Goal: Transaction & Acquisition: Purchase product/service

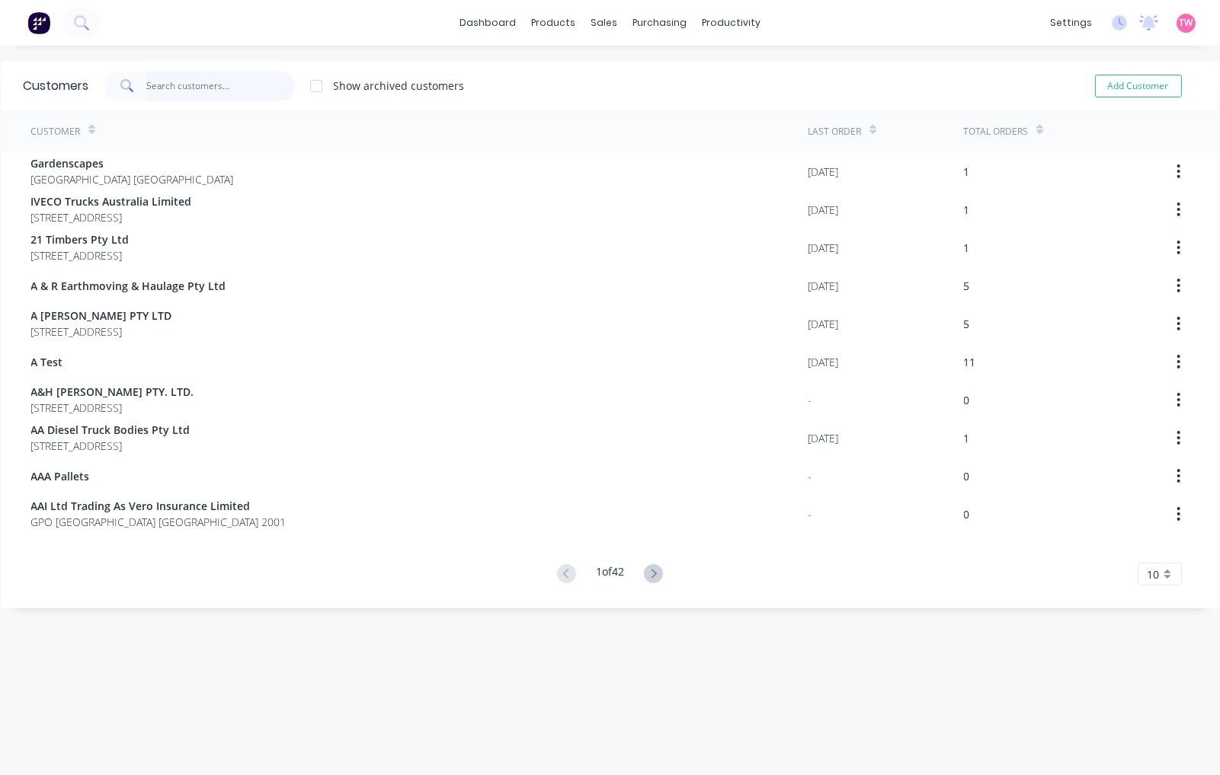
click at [187, 89] on input "text" at bounding box center [220, 86] width 149 height 30
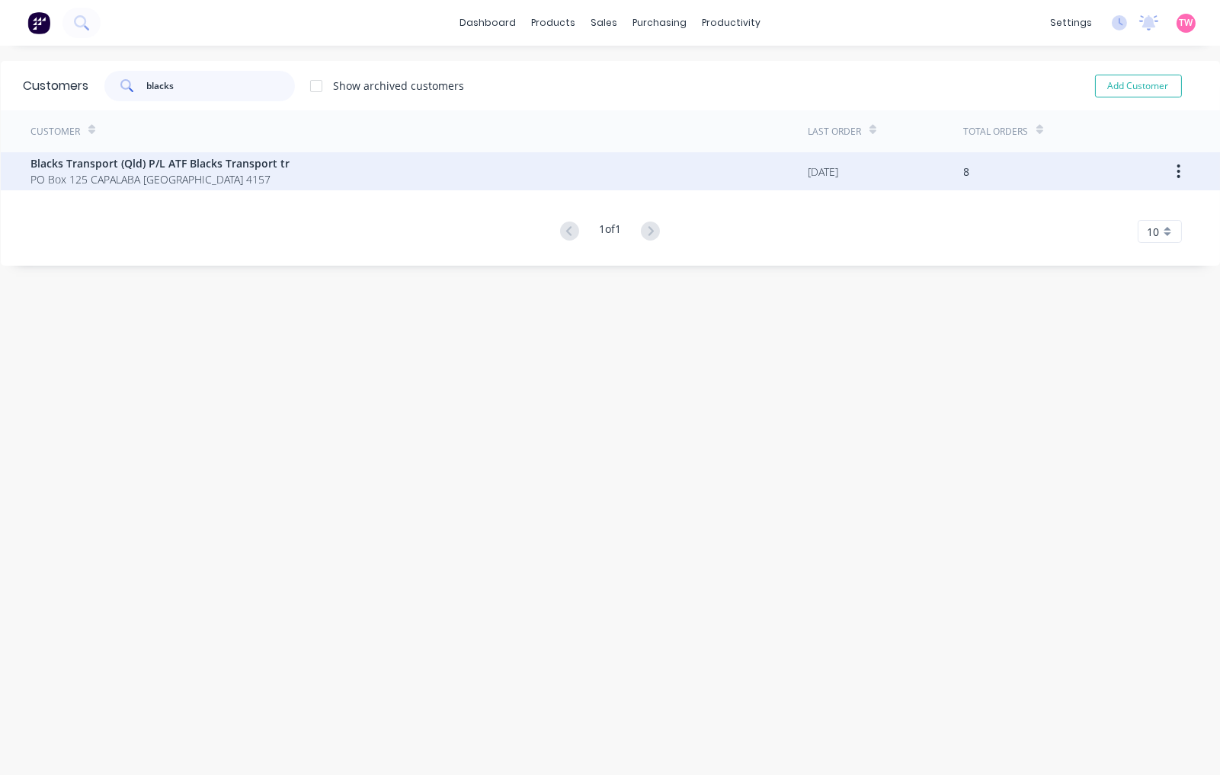
type input "blacks"
click at [208, 169] on span "Blacks Transport (Qld) P/L ATF Blacks Transport tr" at bounding box center [160, 163] width 259 height 16
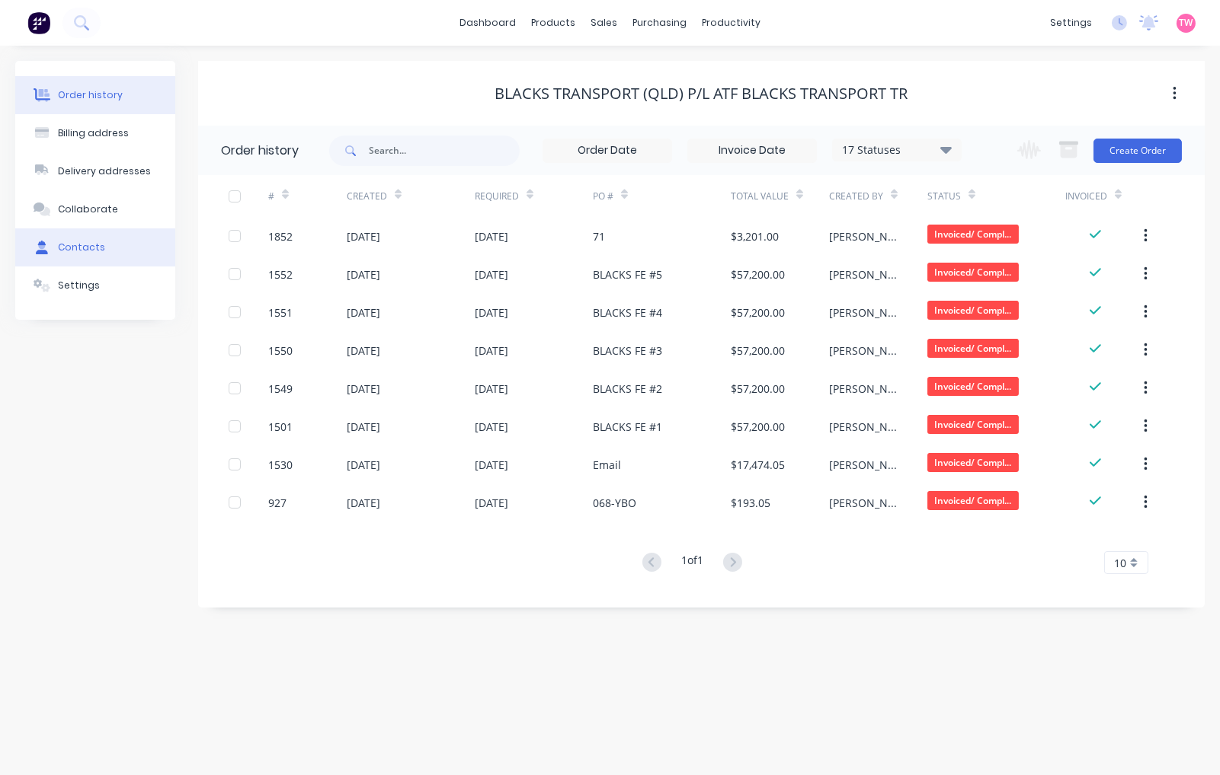
click at [79, 247] on div "Contacts" at bounding box center [81, 248] width 47 height 14
select select "AU"
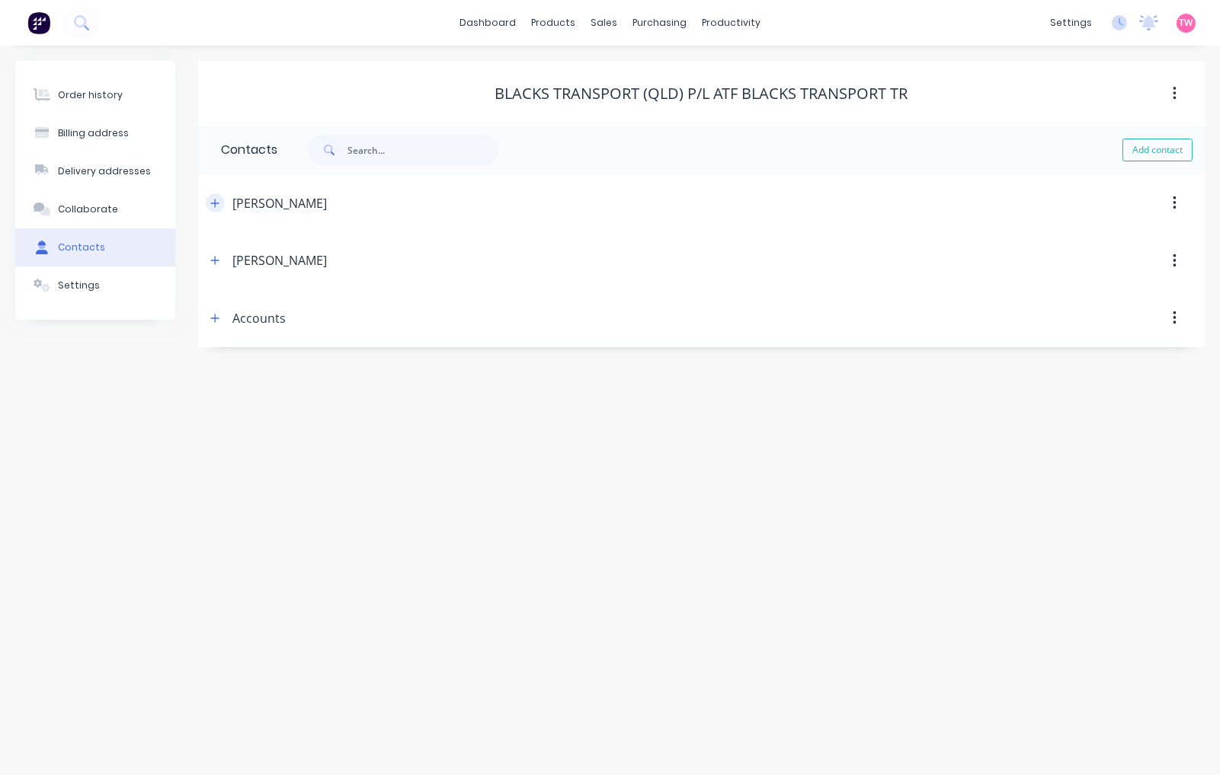
click at [216, 206] on icon "button" at bounding box center [214, 203] width 9 height 11
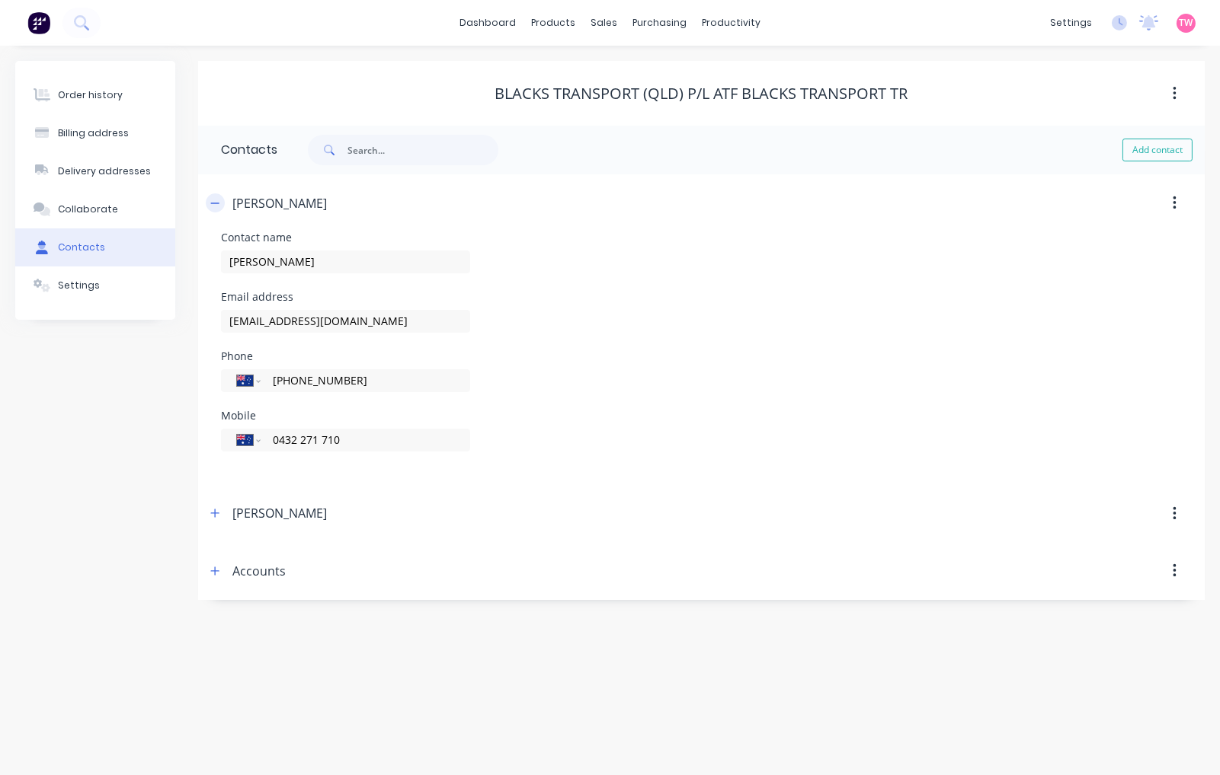
click at [216, 206] on icon "button" at bounding box center [214, 203] width 9 height 11
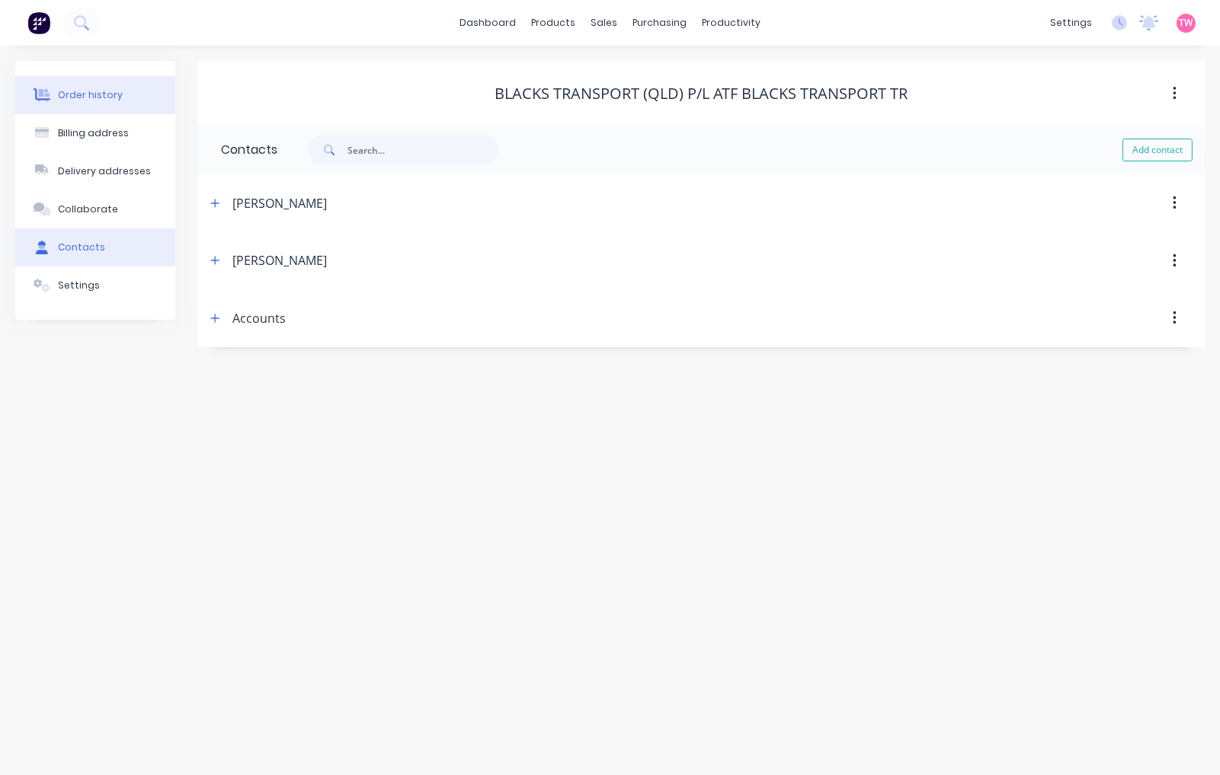
click at [100, 107] on button "Order history" at bounding box center [95, 95] width 160 height 38
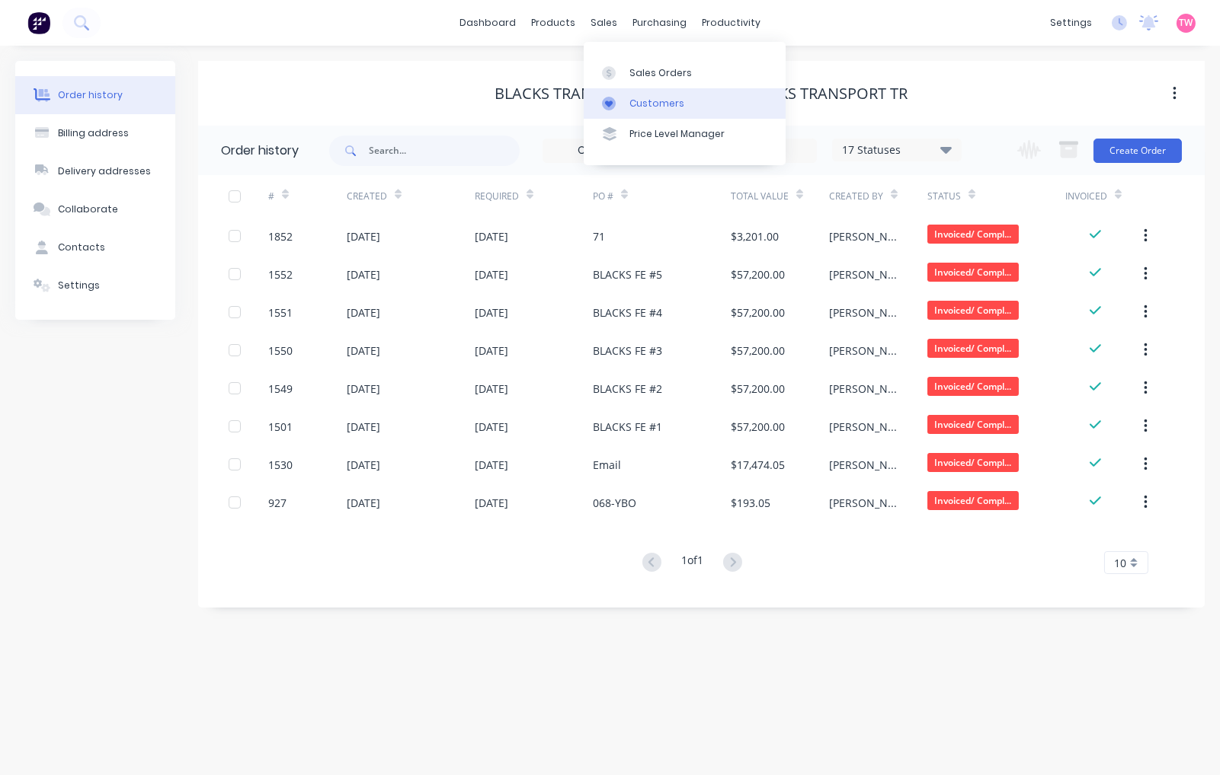
click at [635, 104] on div "Customers" at bounding box center [656, 104] width 55 height 14
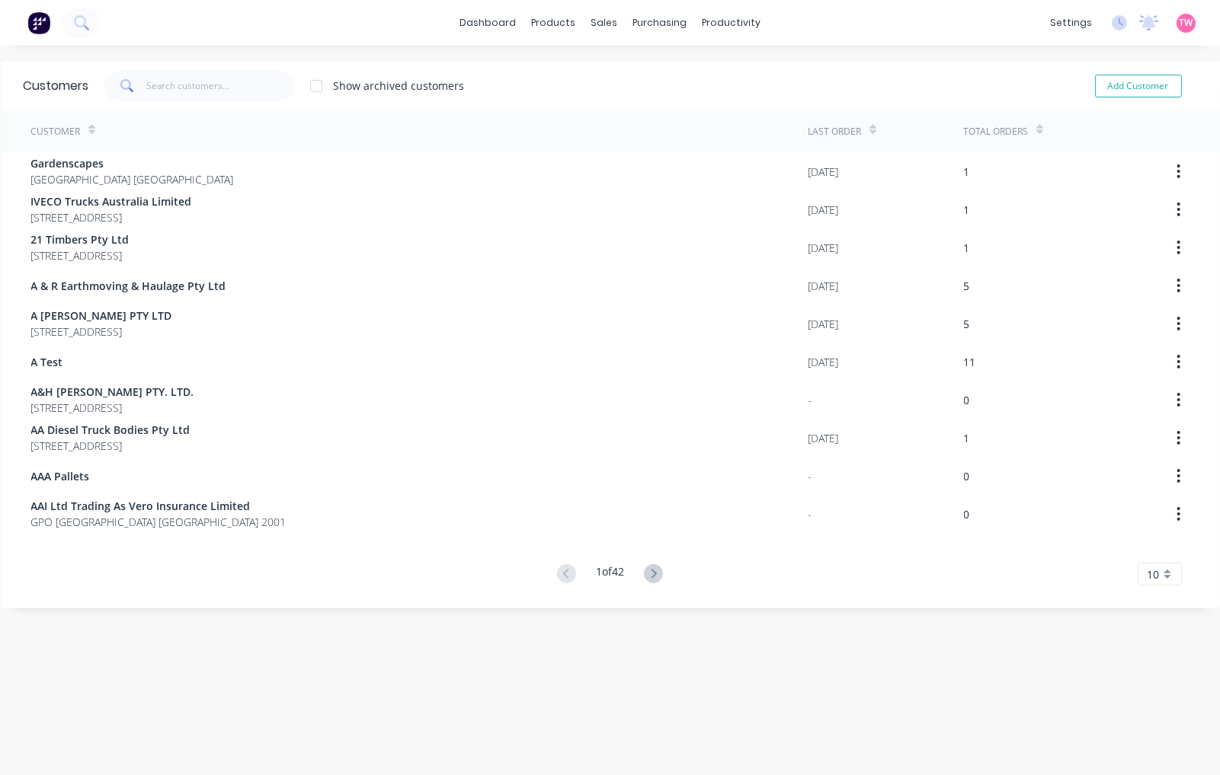
click at [651, 572] on g at bounding box center [653, 573] width 19 height 19
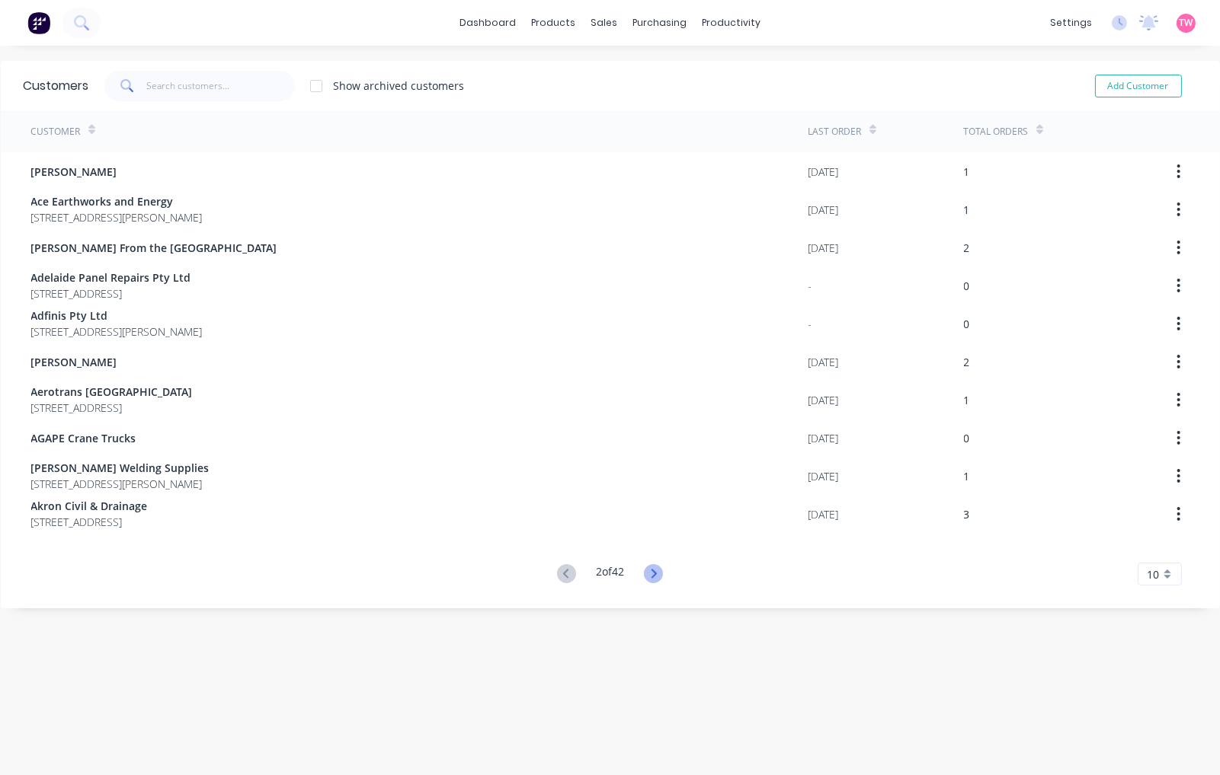
click at [646, 572] on icon at bounding box center [653, 573] width 19 height 19
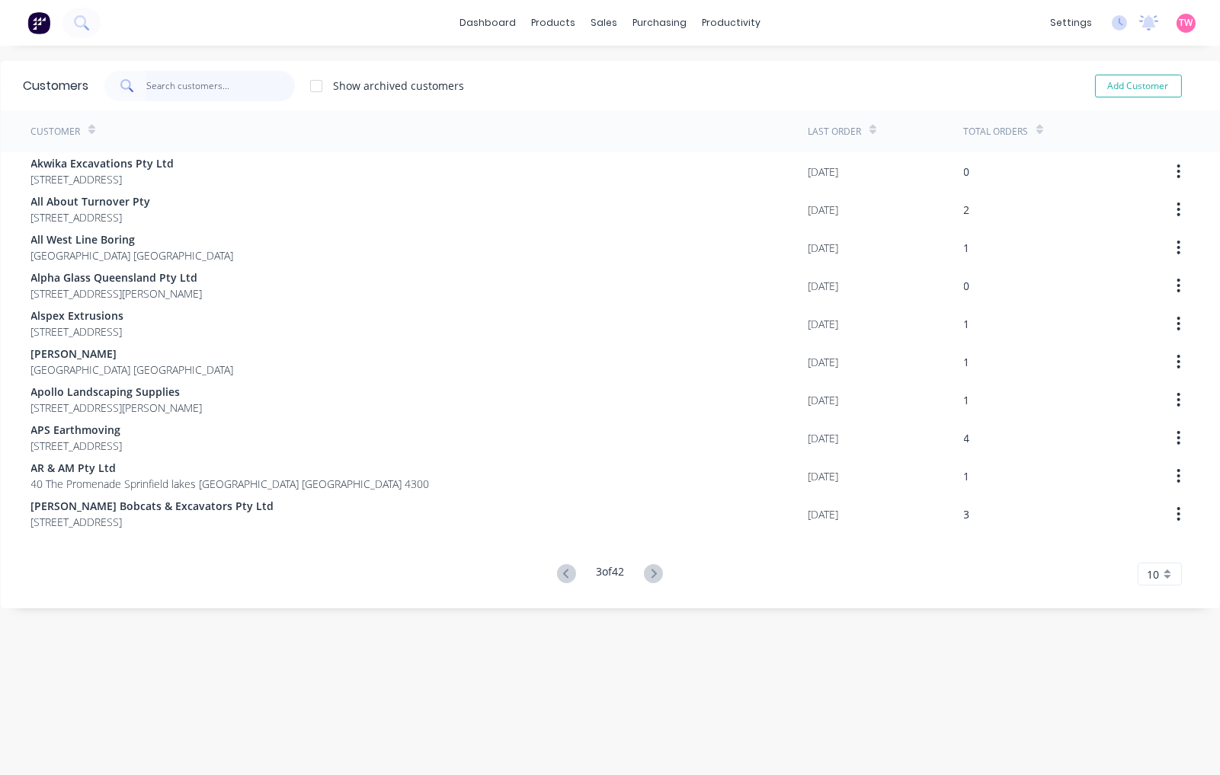
click at [238, 85] on input "text" at bounding box center [220, 86] width 149 height 30
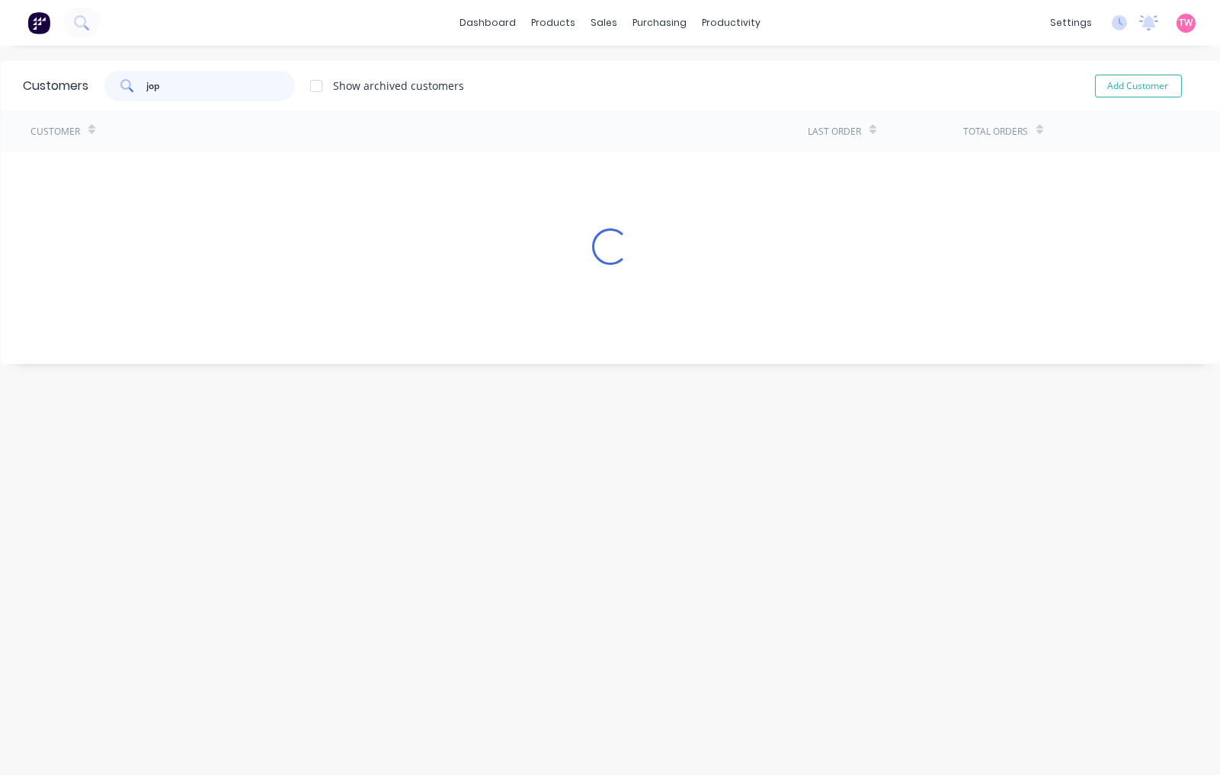
type input "jopa"
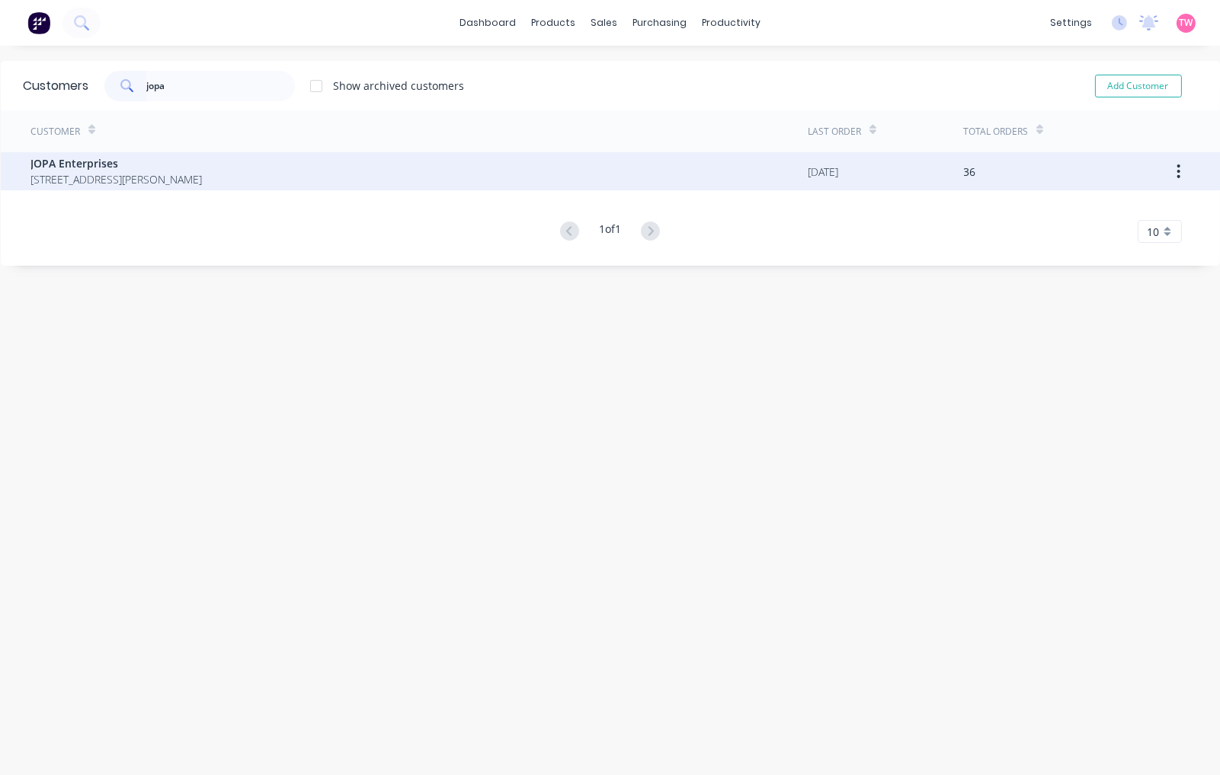
click at [127, 177] on span "30 Sundown Place Jacobs Well Queensland Australia 4208" at bounding box center [116, 179] width 171 height 16
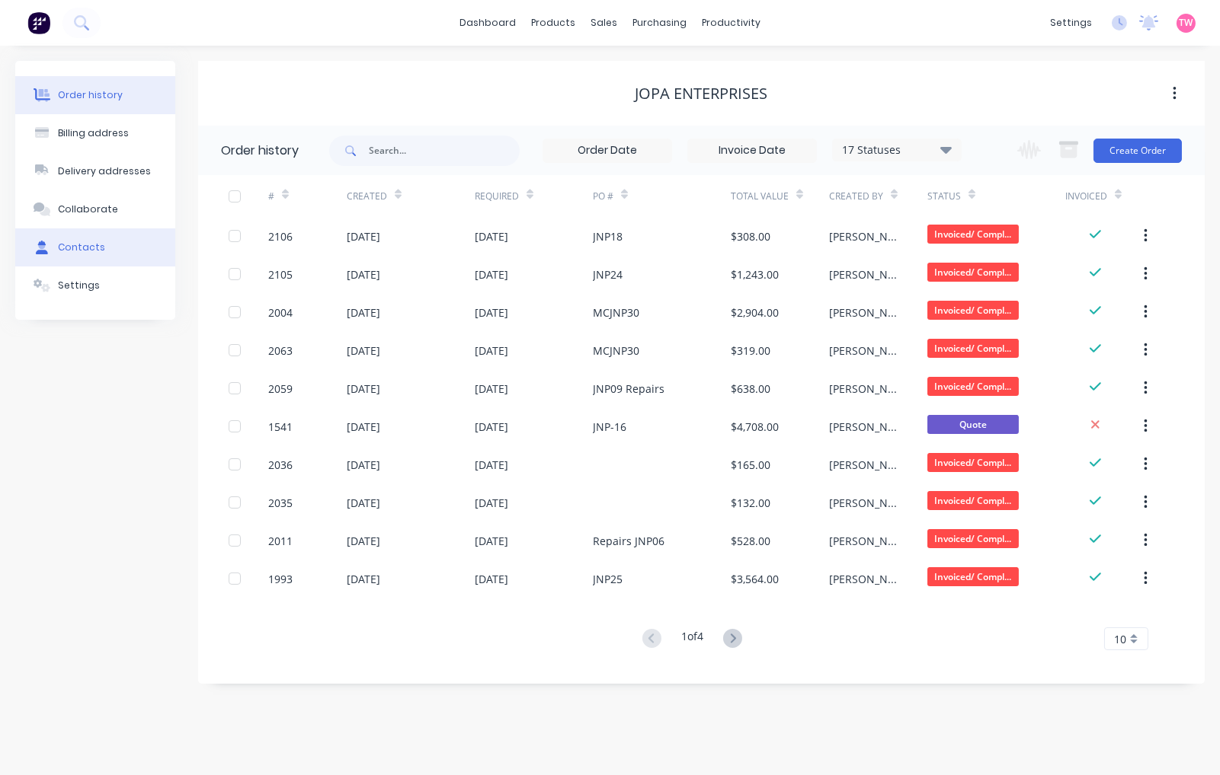
click at [95, 246] on div "Contacts" at bounding box center [81, 248] width 47 height 14
select select "AU"
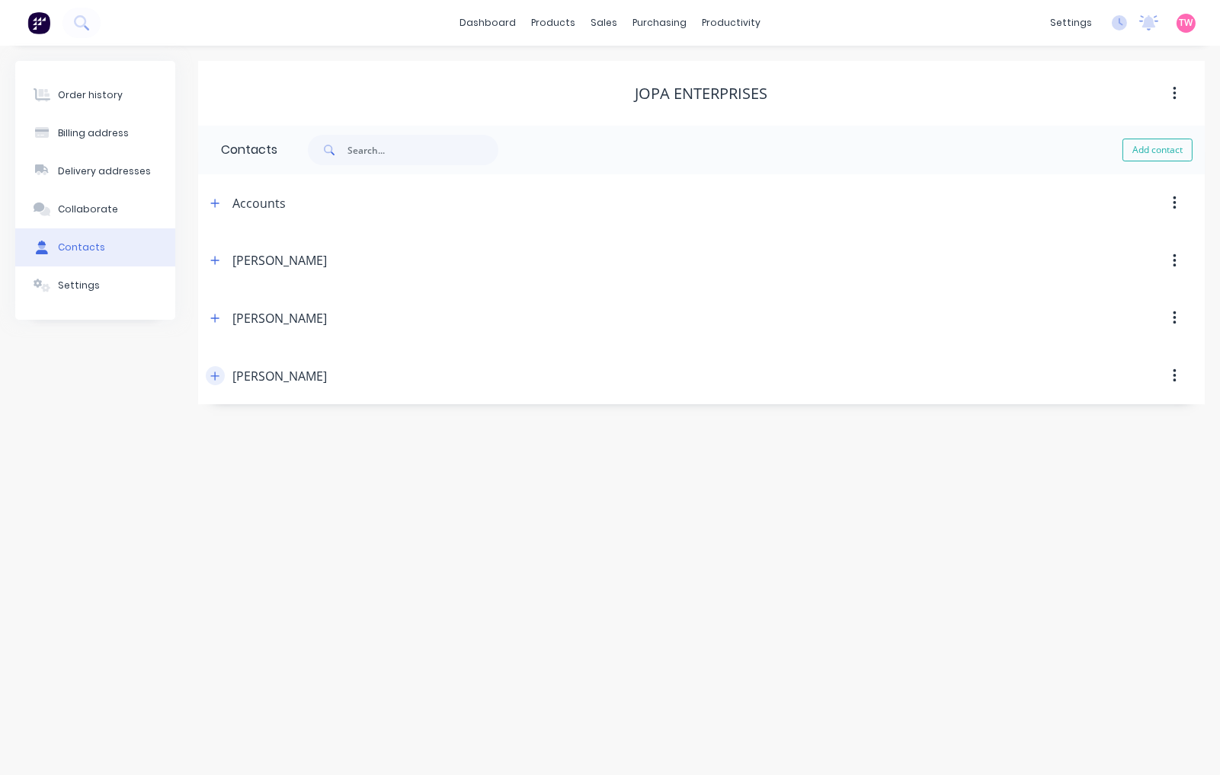
click at [214, 379] on icon "button" at bounding box center [214, 376] width 9 height 11
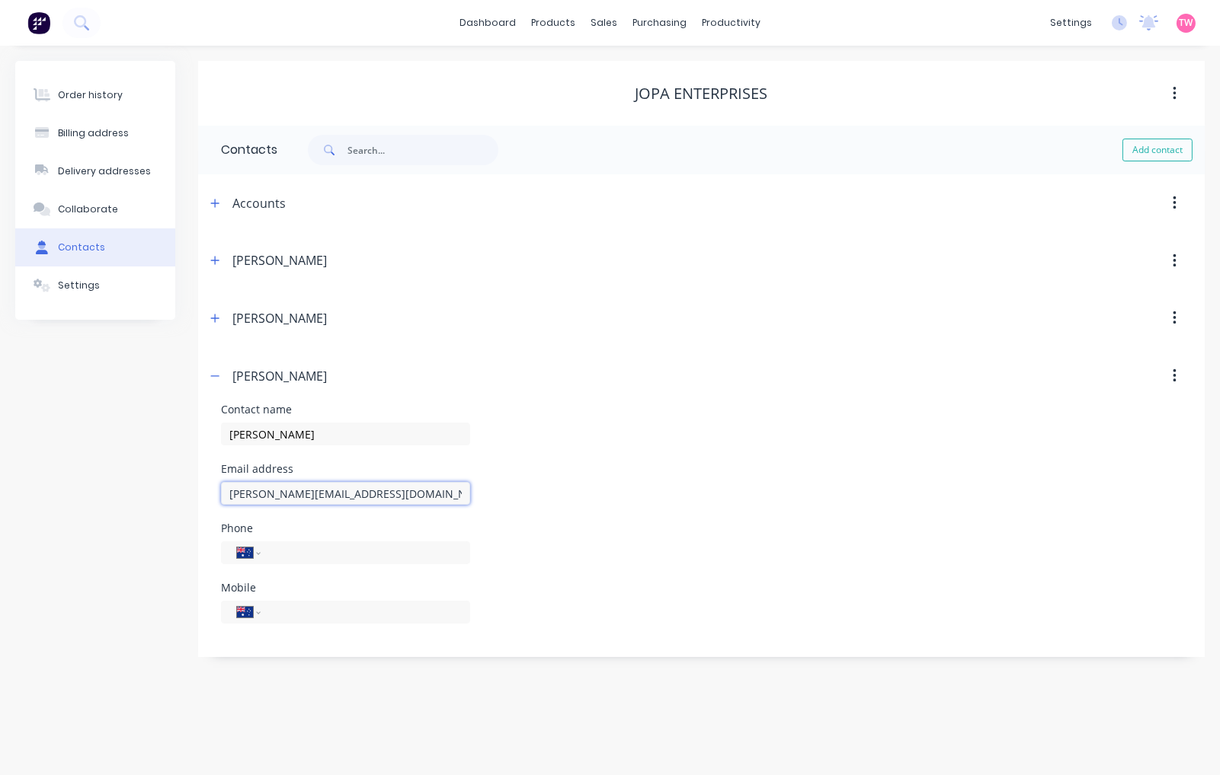
drag, startPoint x: 400, startPoint y: 500, endPoint x: 158, endPoint y: 495, distance: 242.3
click at [158, 495] on div "Order history Billing address Delivery addresses Collaborate Contacts Settings …" at bounding box center [609, 359] width 1189 height 596
drag, startPoint x: 215, startPoint y: 375, endPoint x: 219, endPoint y: 341, distance: 34.5
click at [215, 375] on icon "button" at bounding box center [214, 376] width 9 height 11
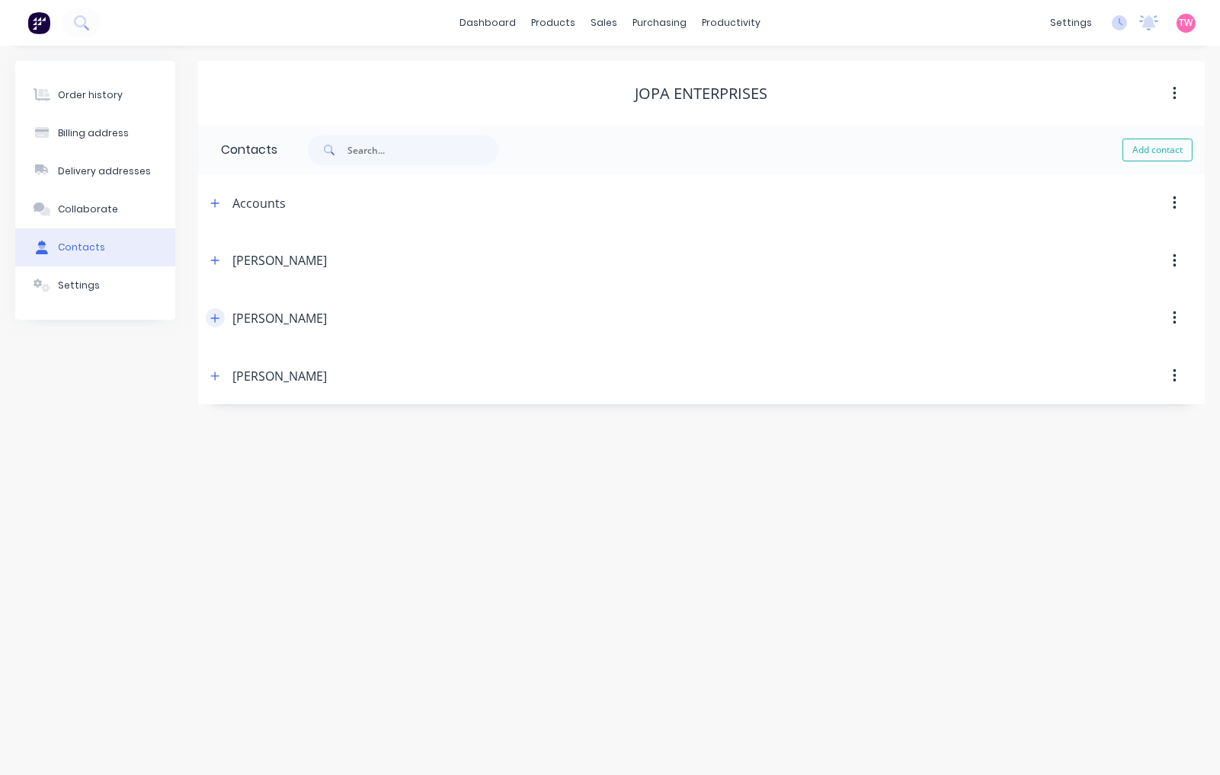
click at [214, 322] on icon "button" at bounding box center [214, 318] width 9 height 11
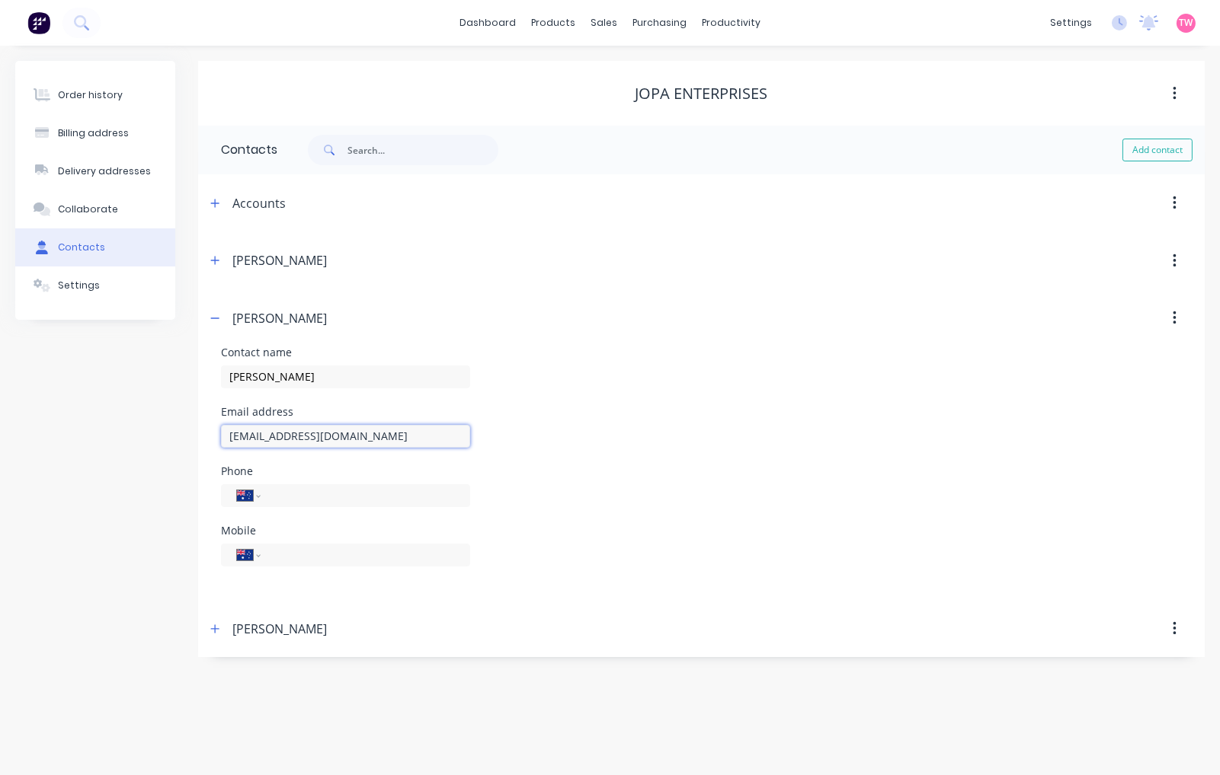
drag, startPoint x: 363, startPoint y: 435, endPoint x: 206, endPoint y: 427, distance: 157.9
click at [206, 427] on div "Contact name Matt Email address matt@jopaqld.com.au Phone International Afghani…" at bounding box center [701, 473] width 1006 height 253
click at [219, 322] on icon "button" at bounding box center [214, 318] width 9 height 11
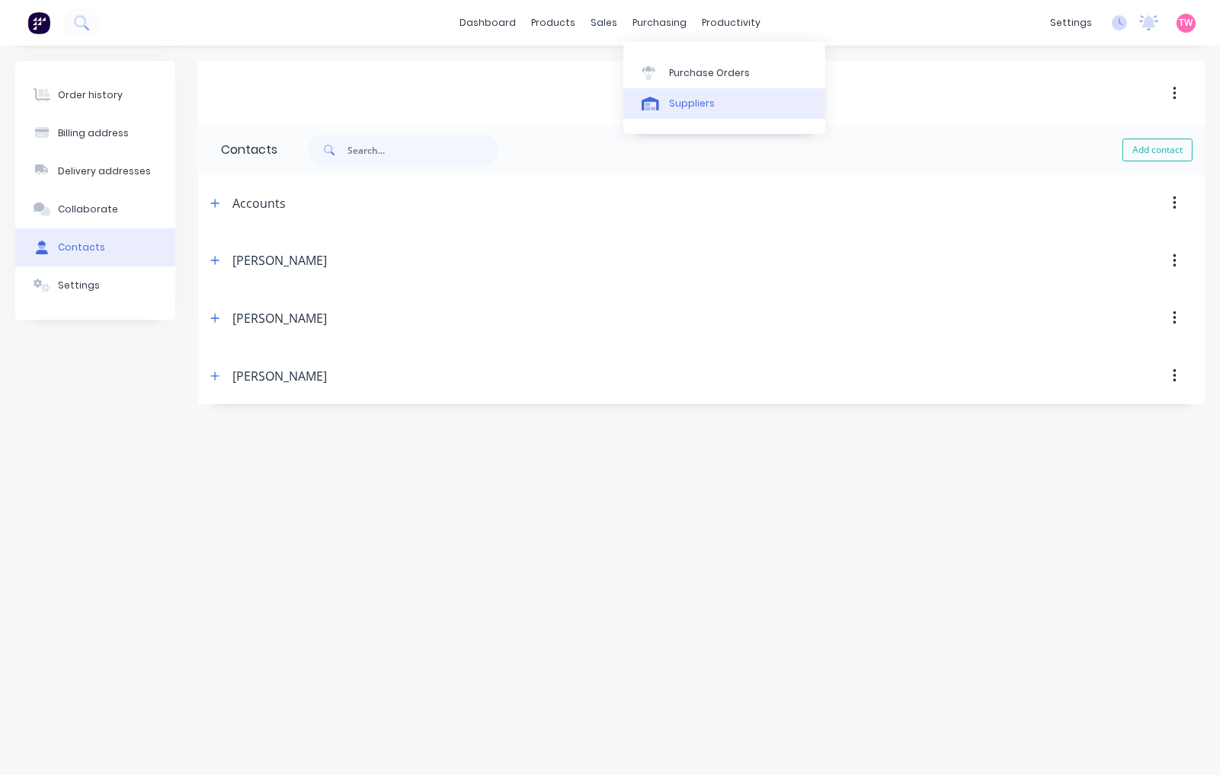
click at [687, 108] on div "Suppliers" at bounding box center [692, 104] width 46 height 14
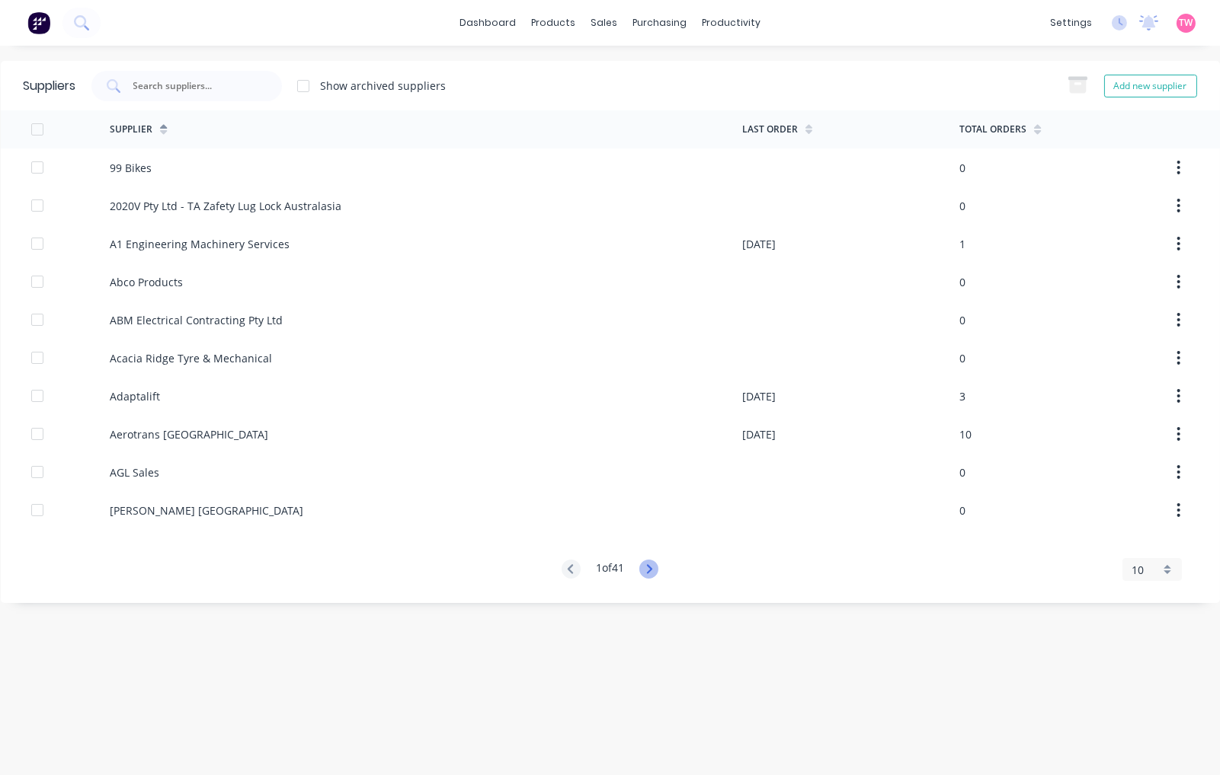
click at [657, 568] on icon at bounding box center [648, 569] width 19 height 19
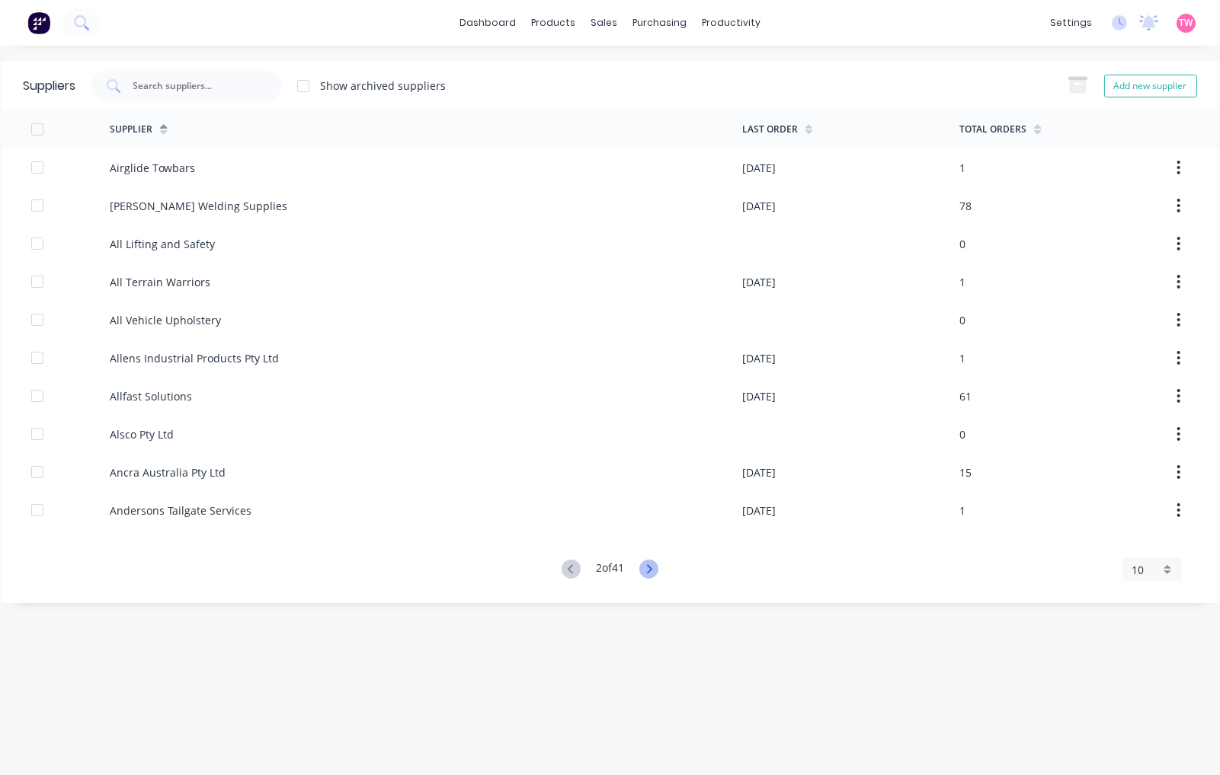
click at [656, 568] on icon at bounding box center [648, 569] width 19 height 19
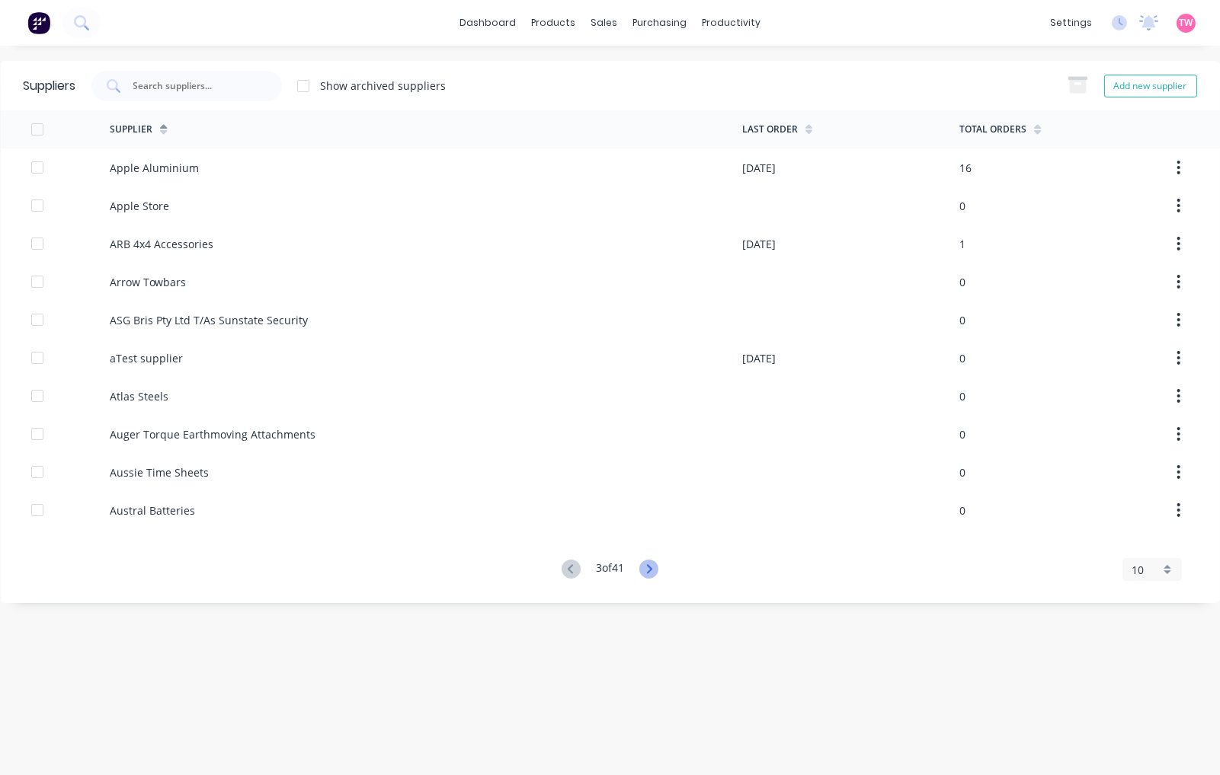
click at [656, 568] on icon at bounding box center [648, 569] width 19 height 19
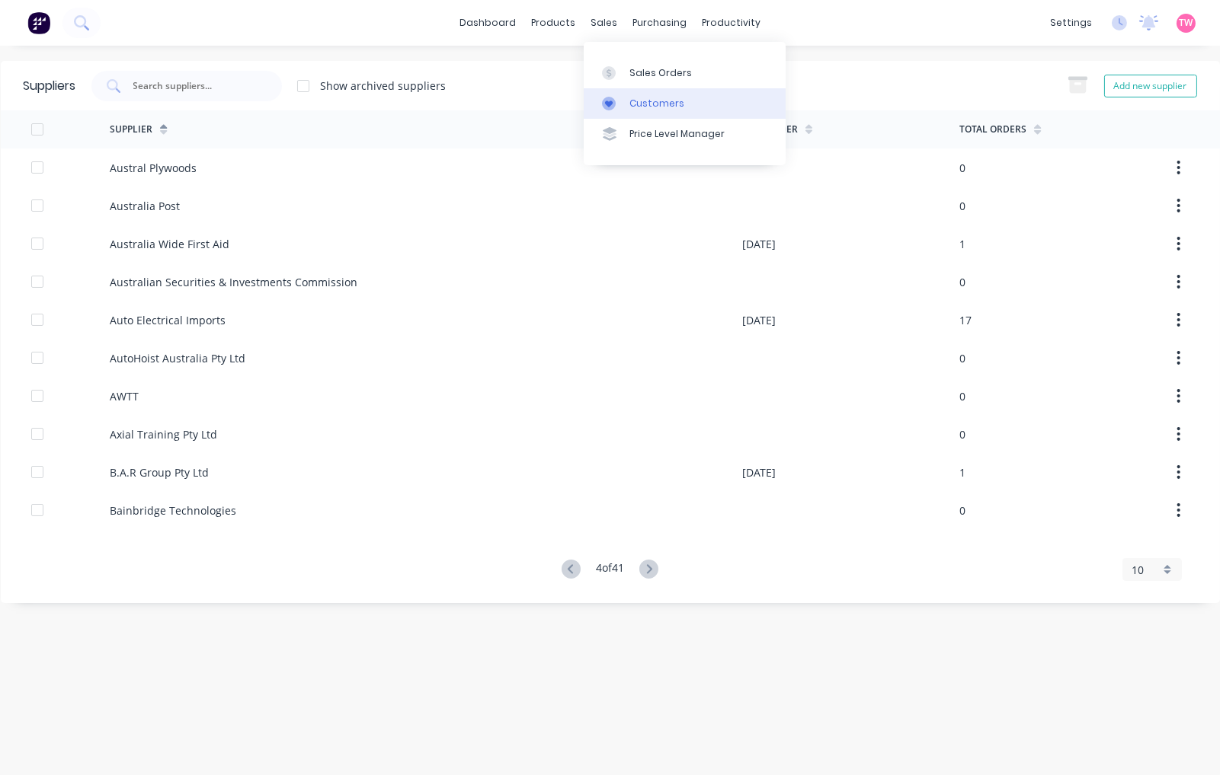
click at [622, 104] on div at bounding box center [613, 104] width 23 height 14
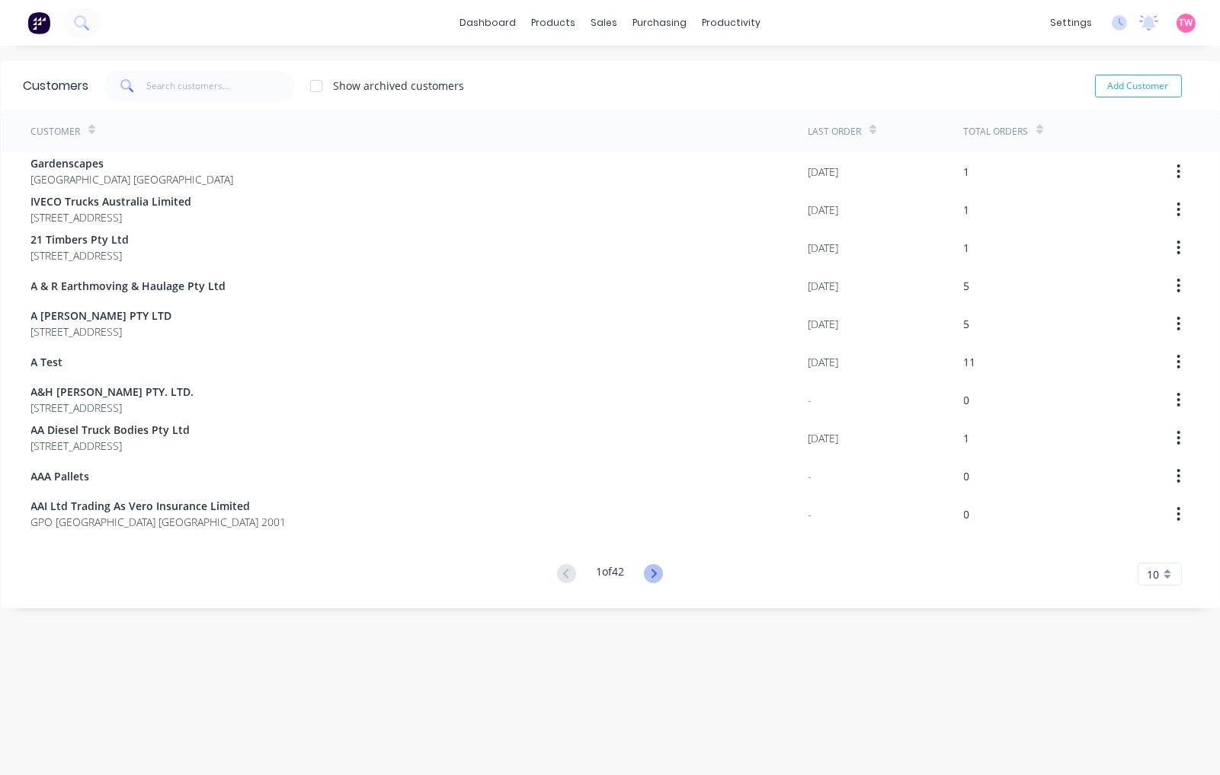
click at [651, 577] on icon at bounding box center [653, 573] width 5 height 9
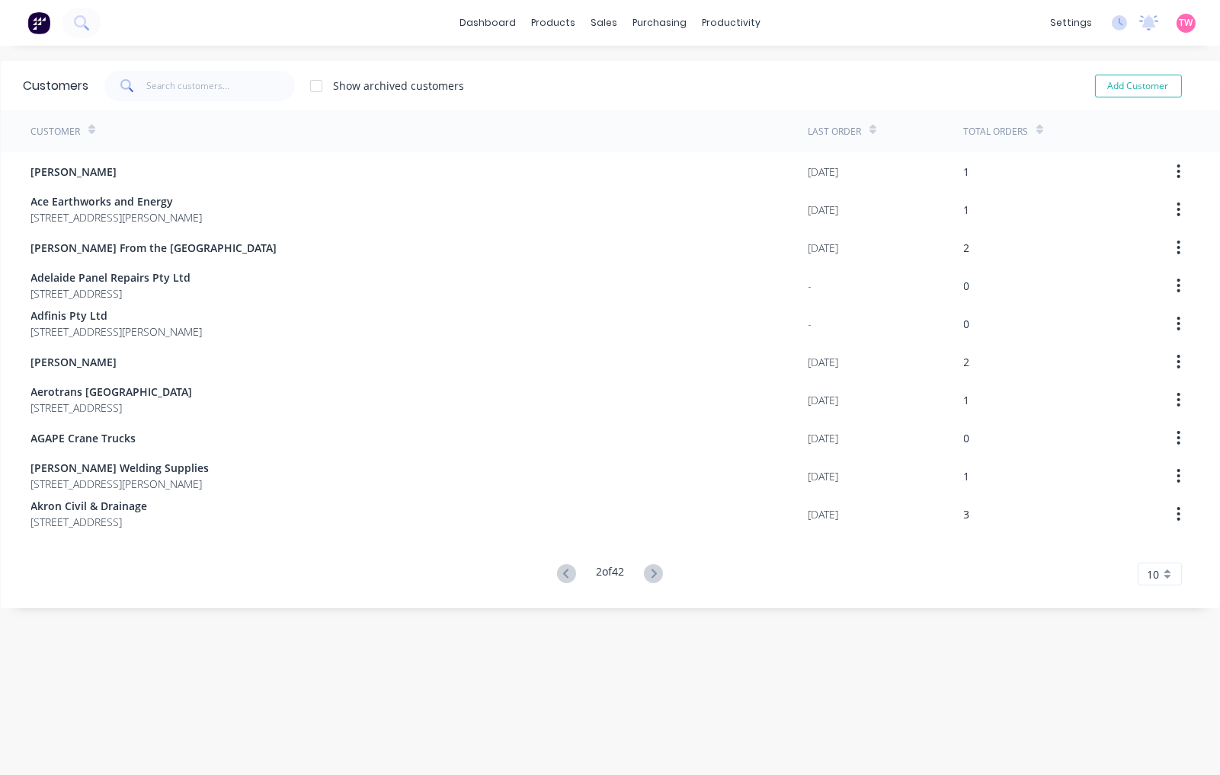
click at [651, 577] on icon at bounding box center [653, 573] width 5 height 9
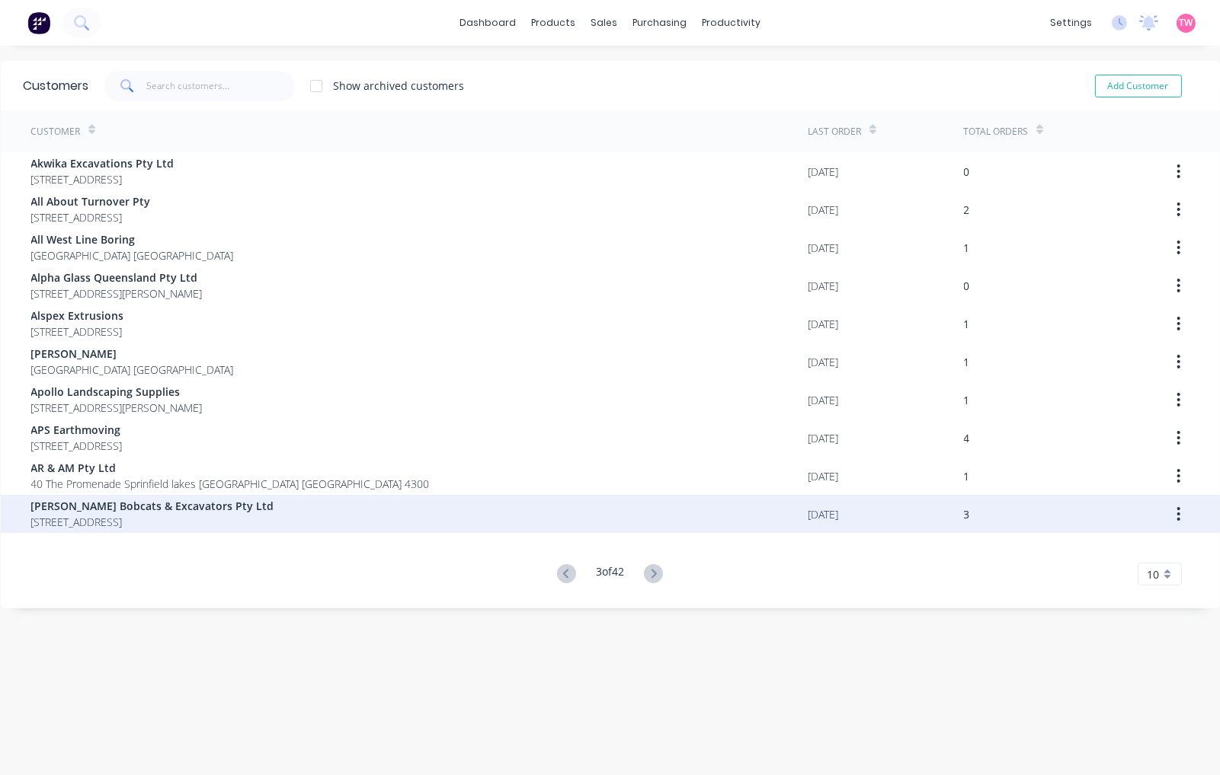
click at [187, 509] on span "[PERSON_NAME] Bobcats & Excavators Pty Ltd" at bounding box center [152, 506] width 243 height 16
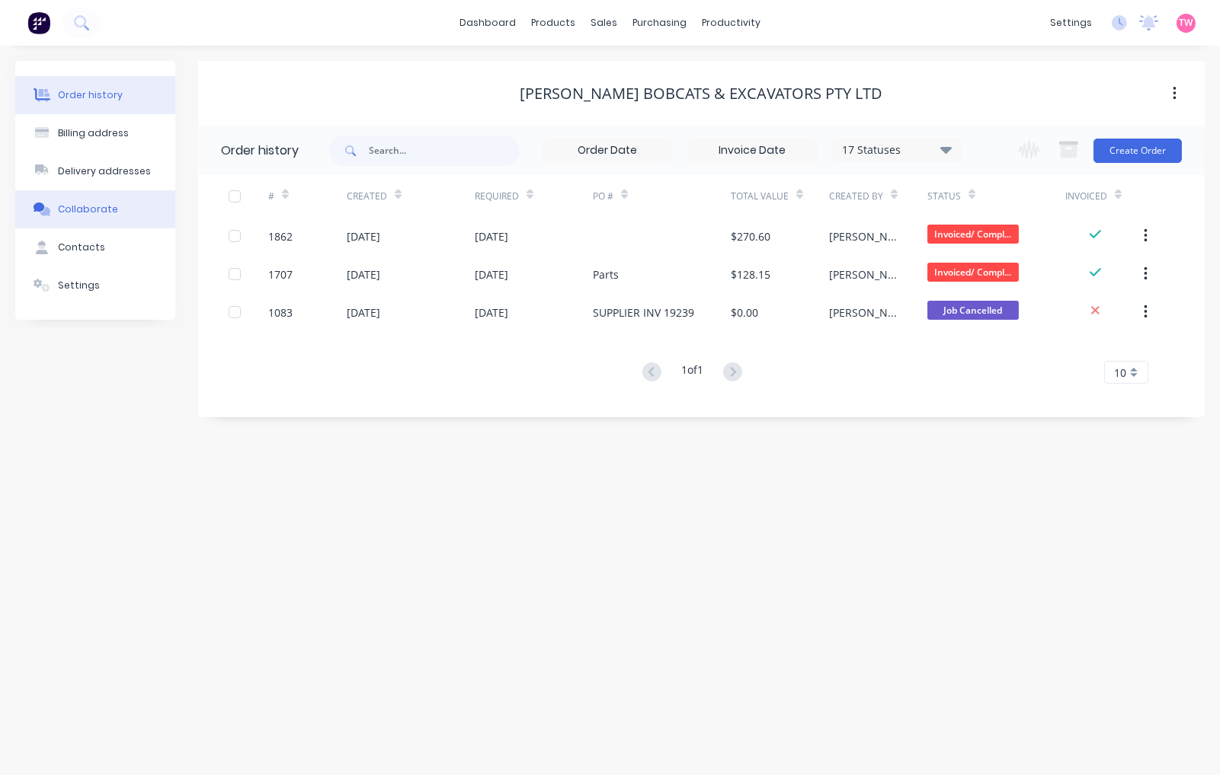
click at [100, 200] on button "Collaborate" at bounding box center [95, 209] width 160 height 38
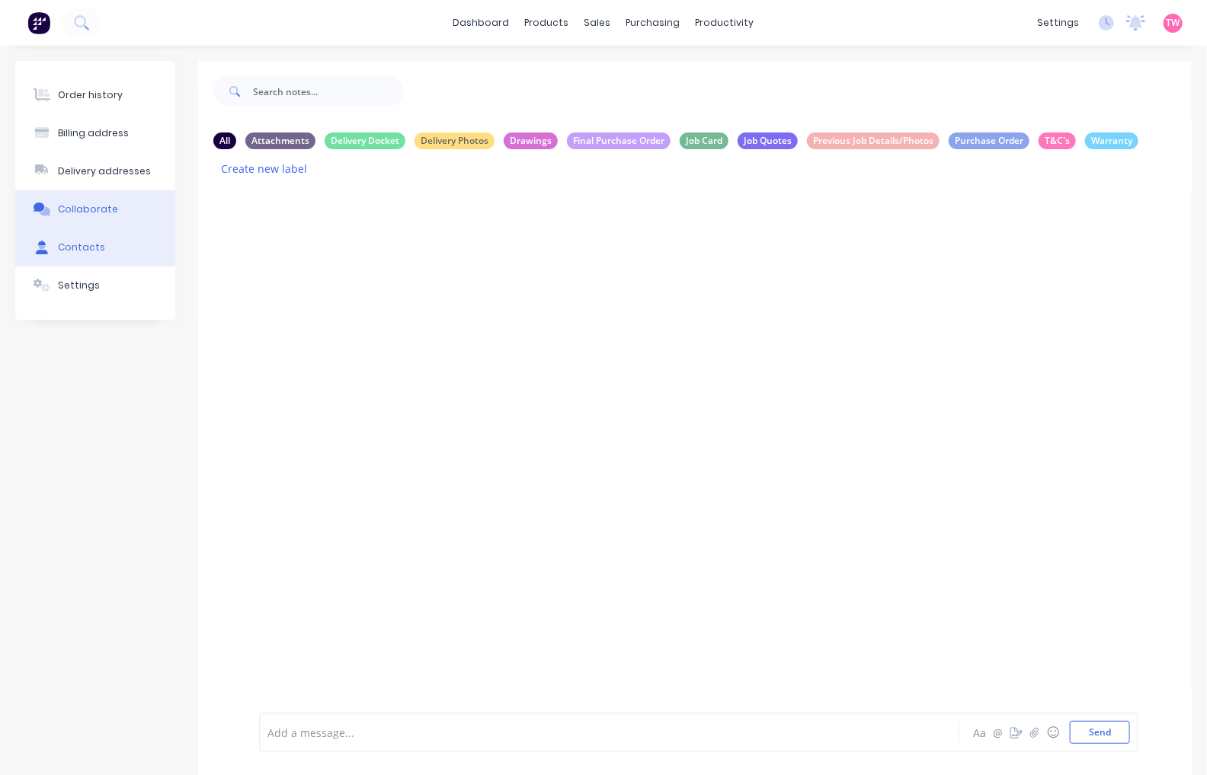
click at [95, 253] on div "Contacts" at bounding box center [81, 248] width 47 height 14
select select "AU"
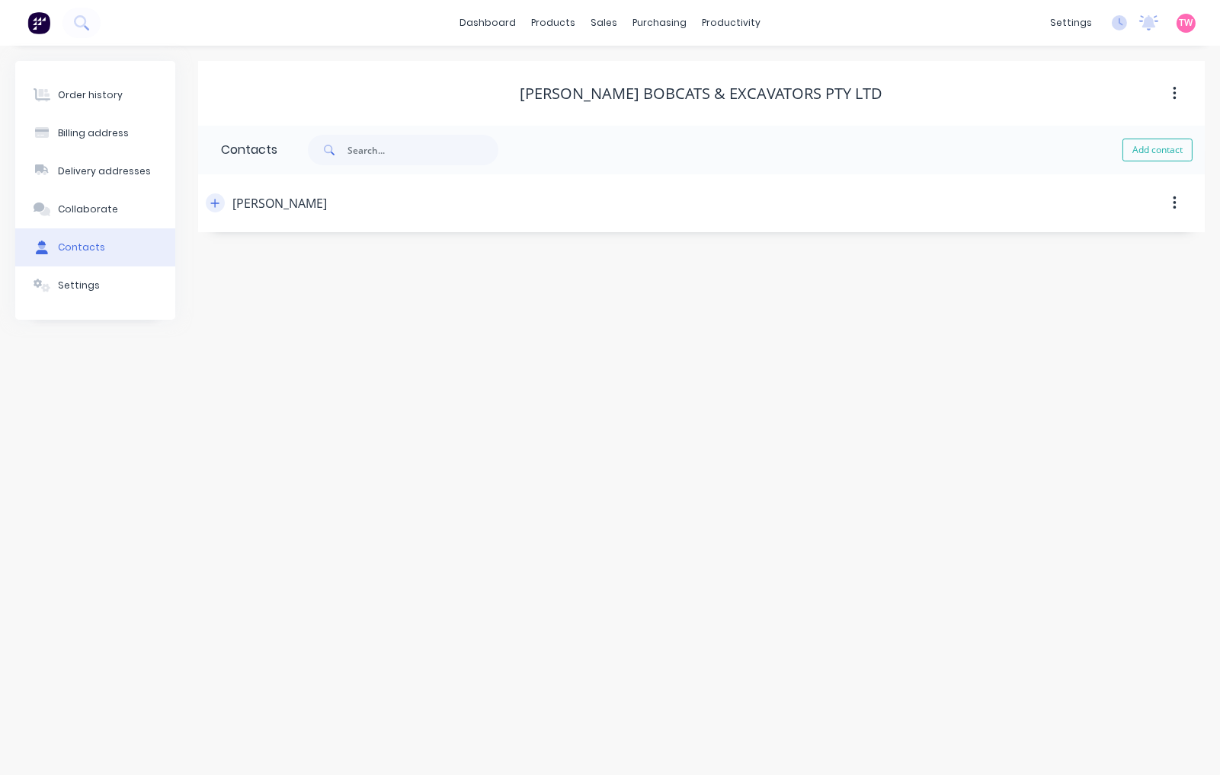
click at [216, 208] on icon "button" at bounding box center [214, 203] width 9 height 11
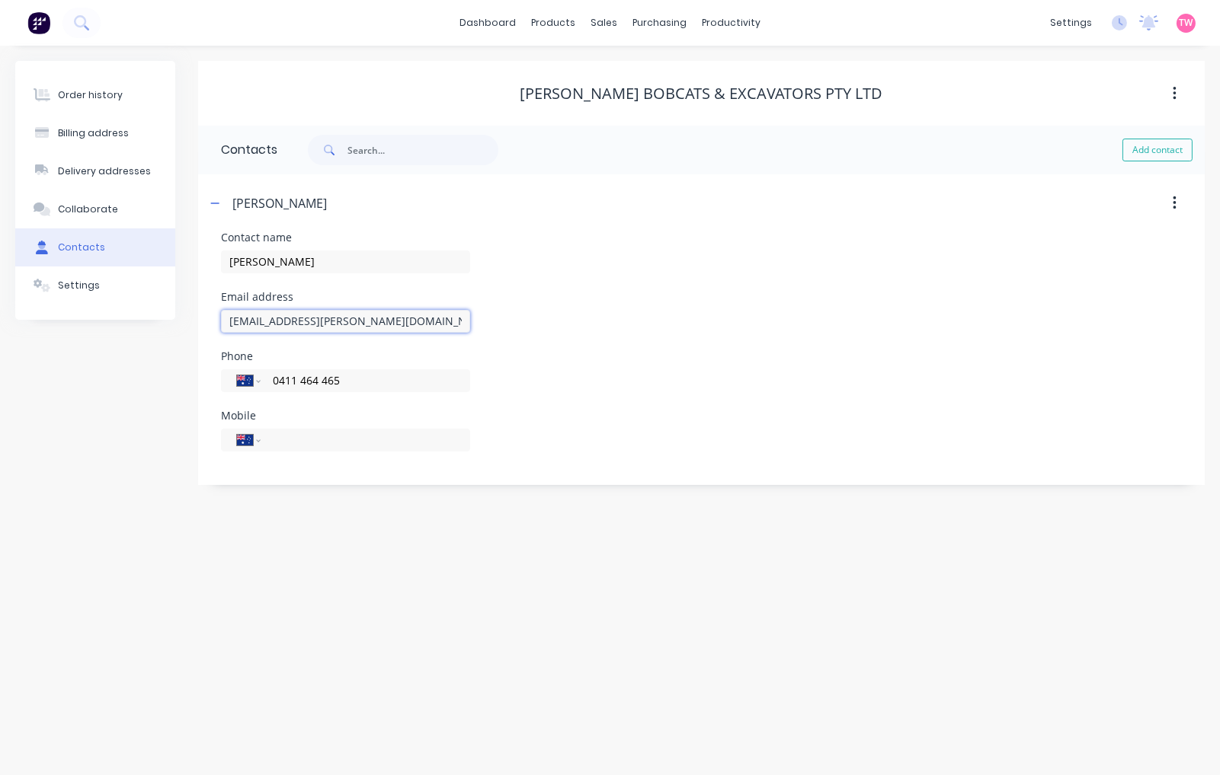
drag, startPoint x: 402, startPoint y: 322, endPoint x: 206, endPoint y: 318, distance: 195.8
click at [206, 318] on div "Contact name Ty Muir Email address ty.muir@aranabobcats.com.au Phone Internatio…" at bounding box center [701, 358] width 1006 height 253
click at [215, 200] on icon "button" at bounding box center [214, 203] width 9 height 11
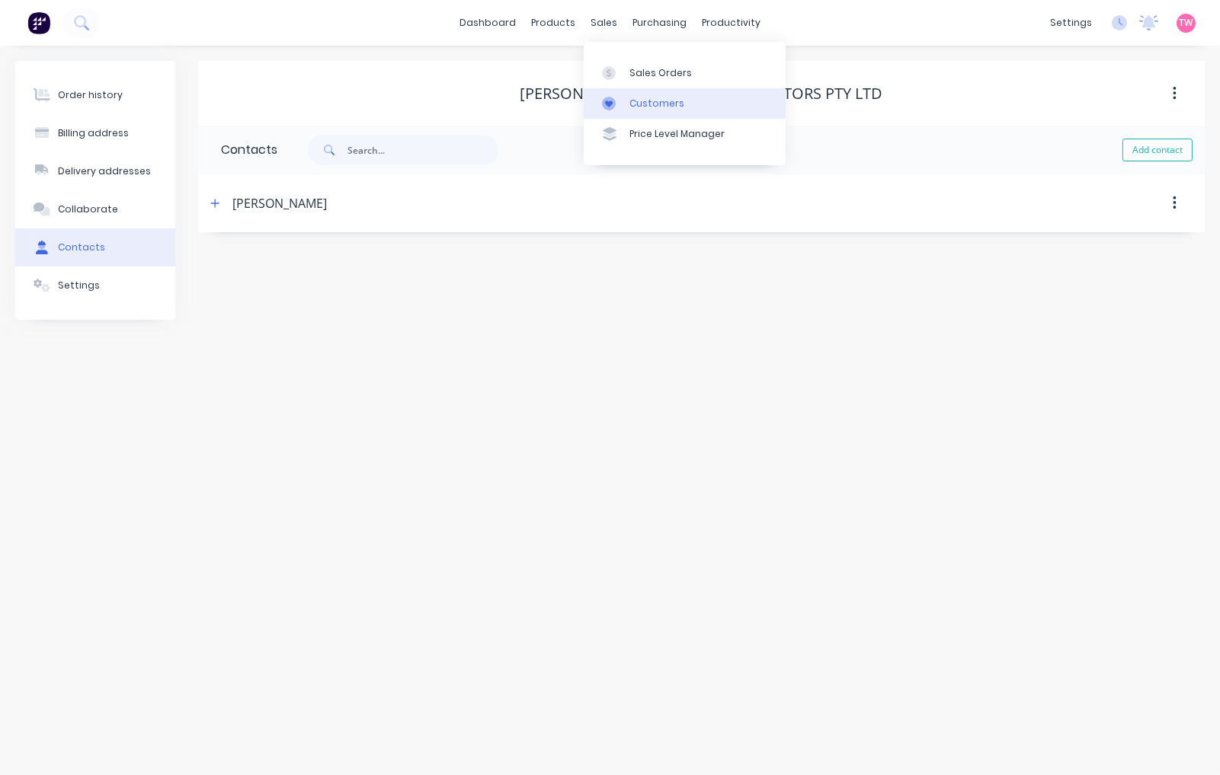
click at [654, 110] on div "Customers" at bounding box center [656, 104] width 55 height 14
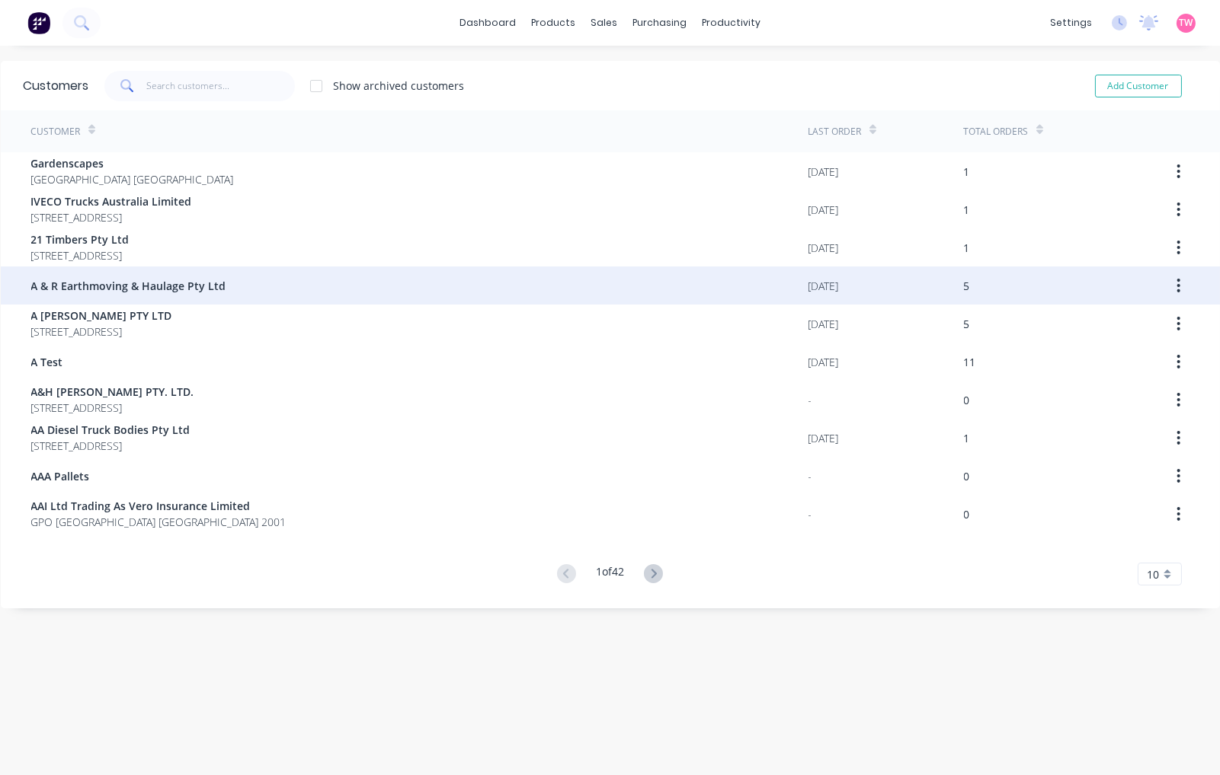
click at [165, 287] on span "A & R Earthmoving & Haulage Pty Ltd" at bounding box center [128, 286] width 195 height 16
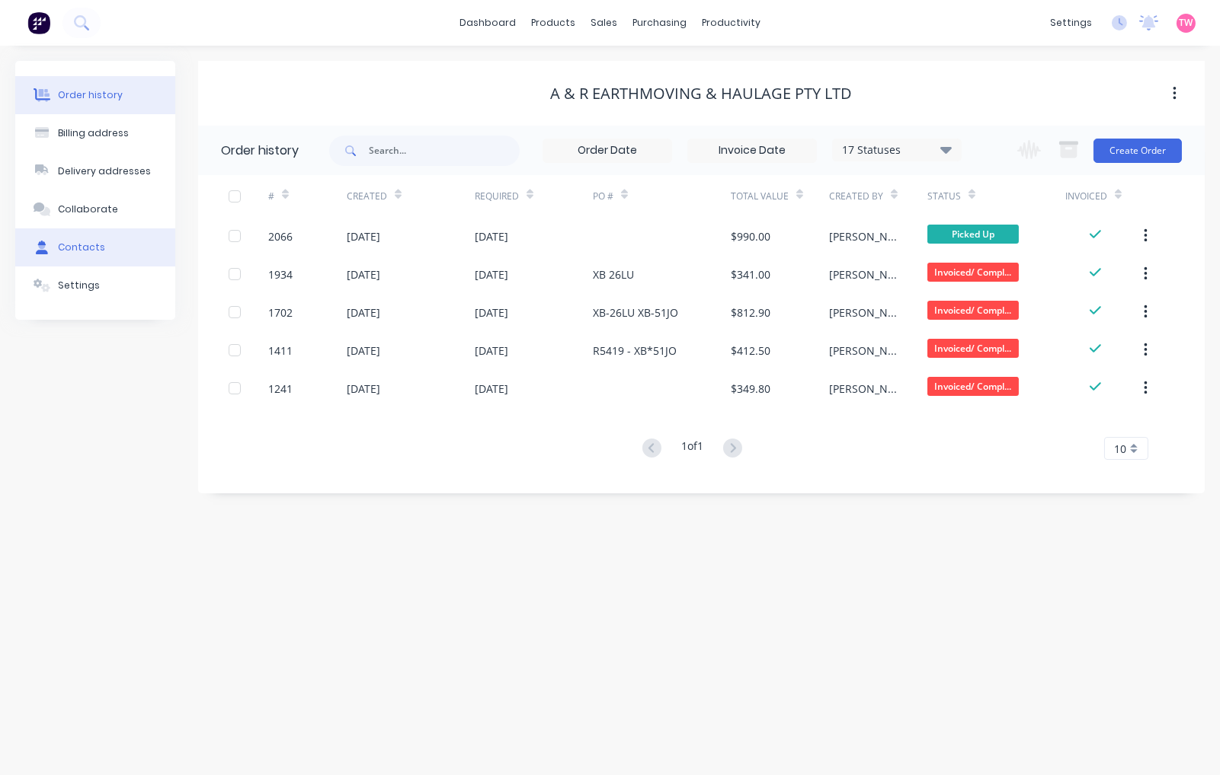
click at [95, 246] on div "Contacts" at bounding box center [81, 248] width 47 height 14
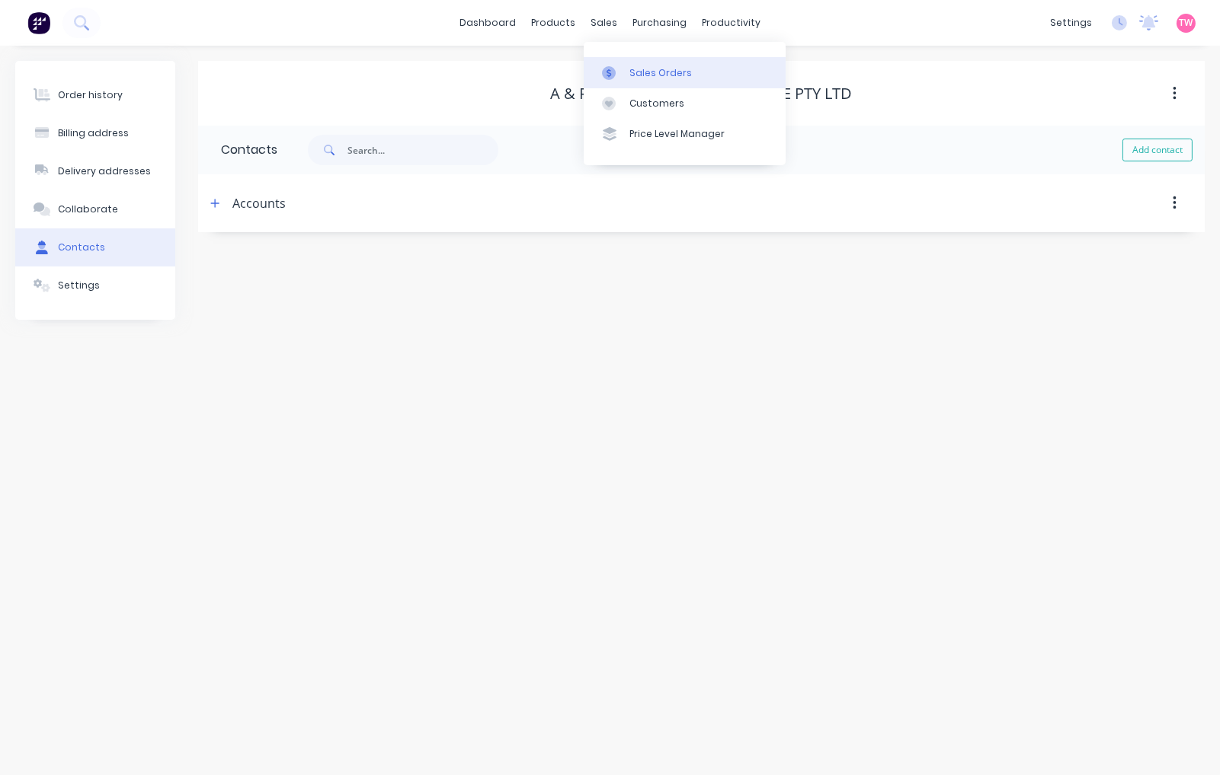
click at [641, 70] on div "Sales Orders" at bounding box center [660, 73] width 62 height 14
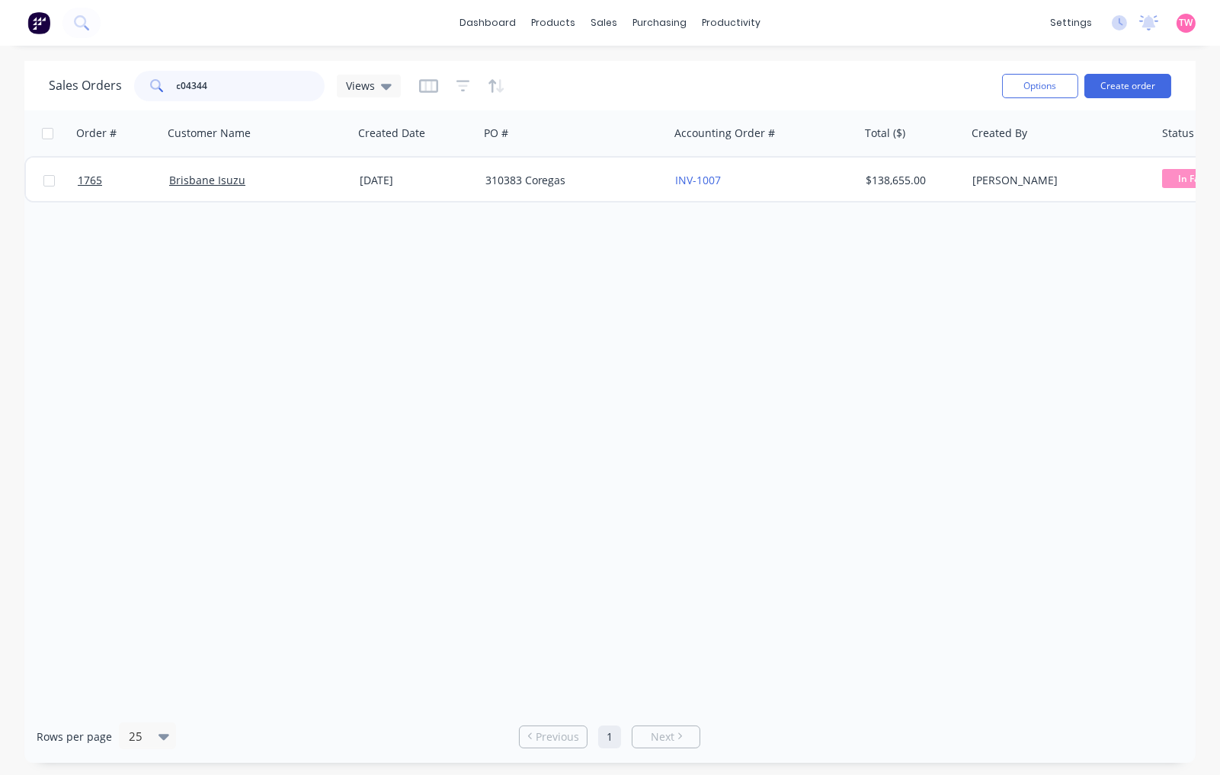
drag, startPoint x: 242, startPoint y: 90, endPoint x: 31, endPoint y: 90, distance: 211.0
click at [31, 90] on div "Sales Orders c04344 Views Options Create order" at bounding box center [609, 86] width 1171 height 50
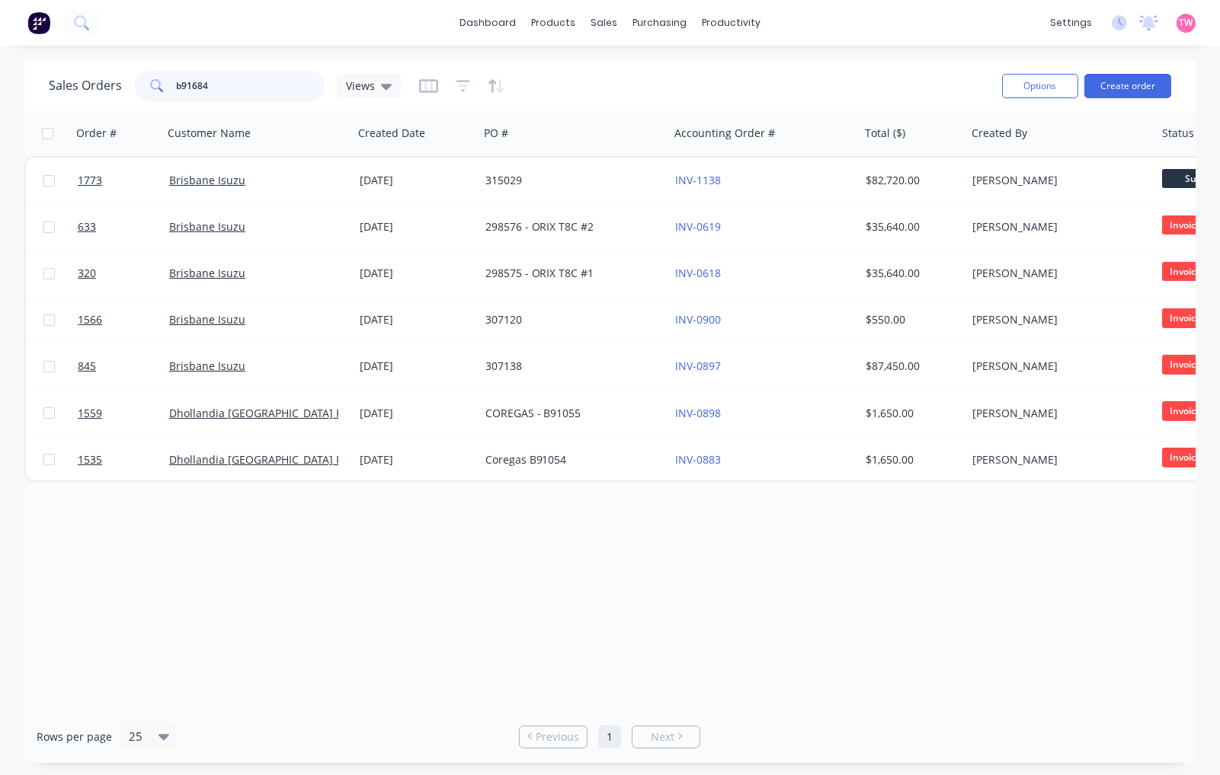
type input "b91684"
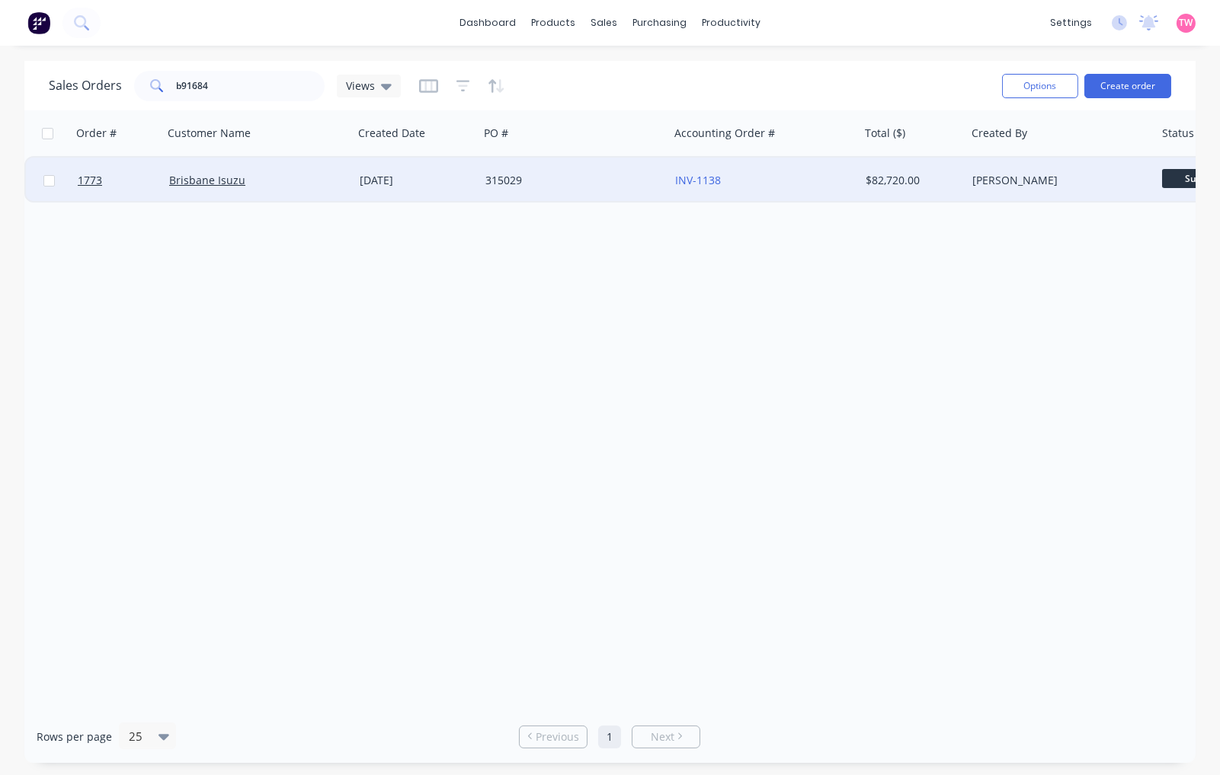
click at [273, 184] on div "Brisbane Isuzu" at bounding box center [253, 180] width 169 height 15
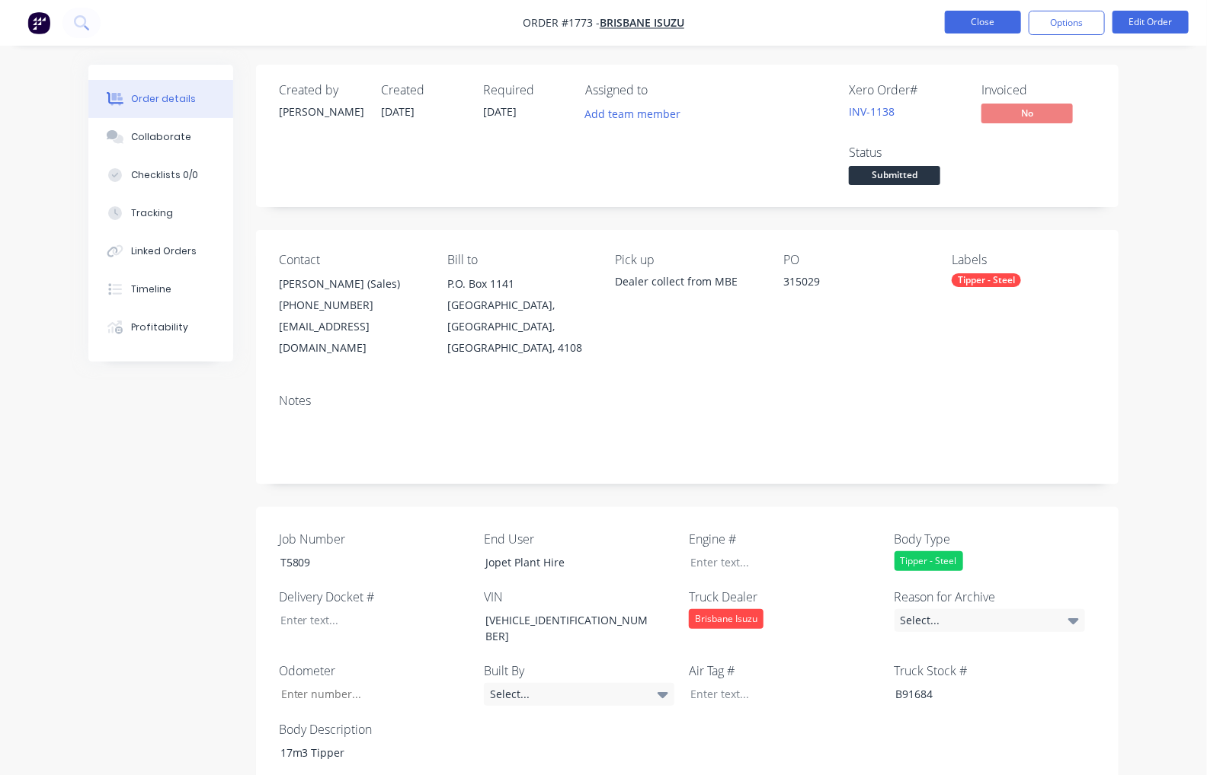
click at [983, 18] on button "Close" at bounding box center [983, 22] width 76 height 23
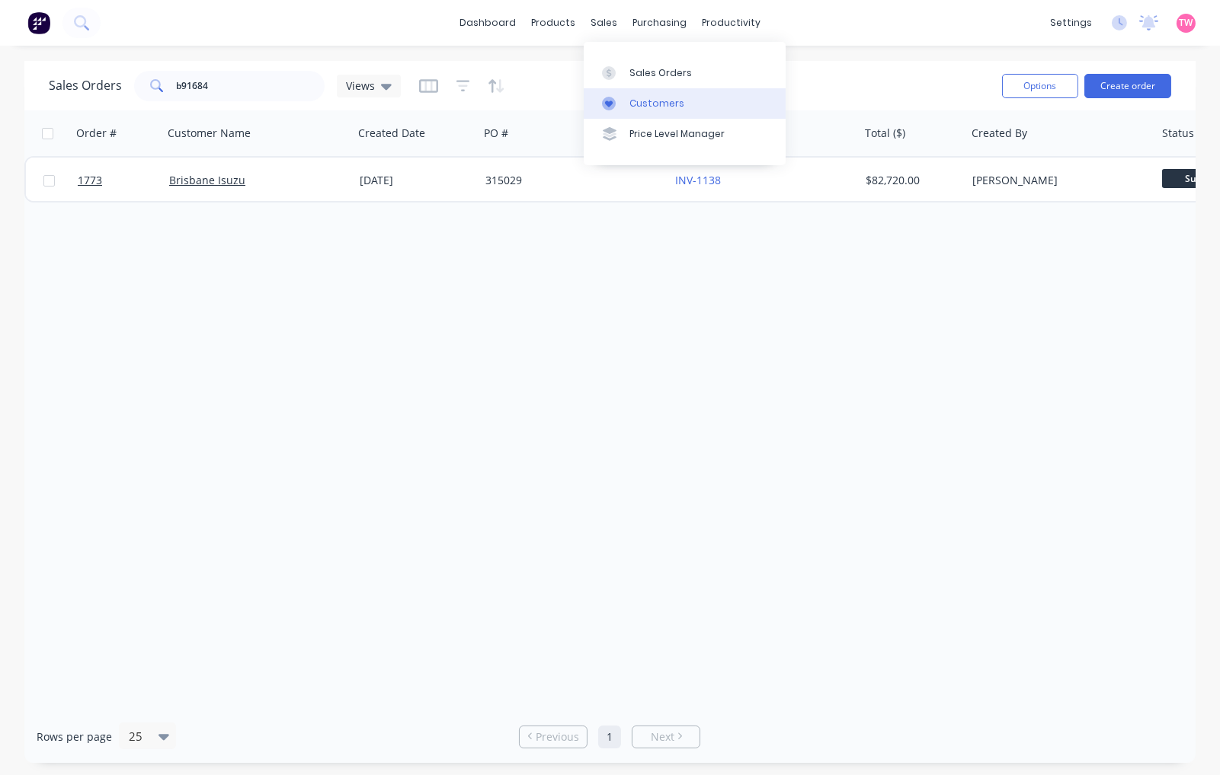
click at [654, 99] on div "Customers" at bounding box center [656, 104] width 55 height 14
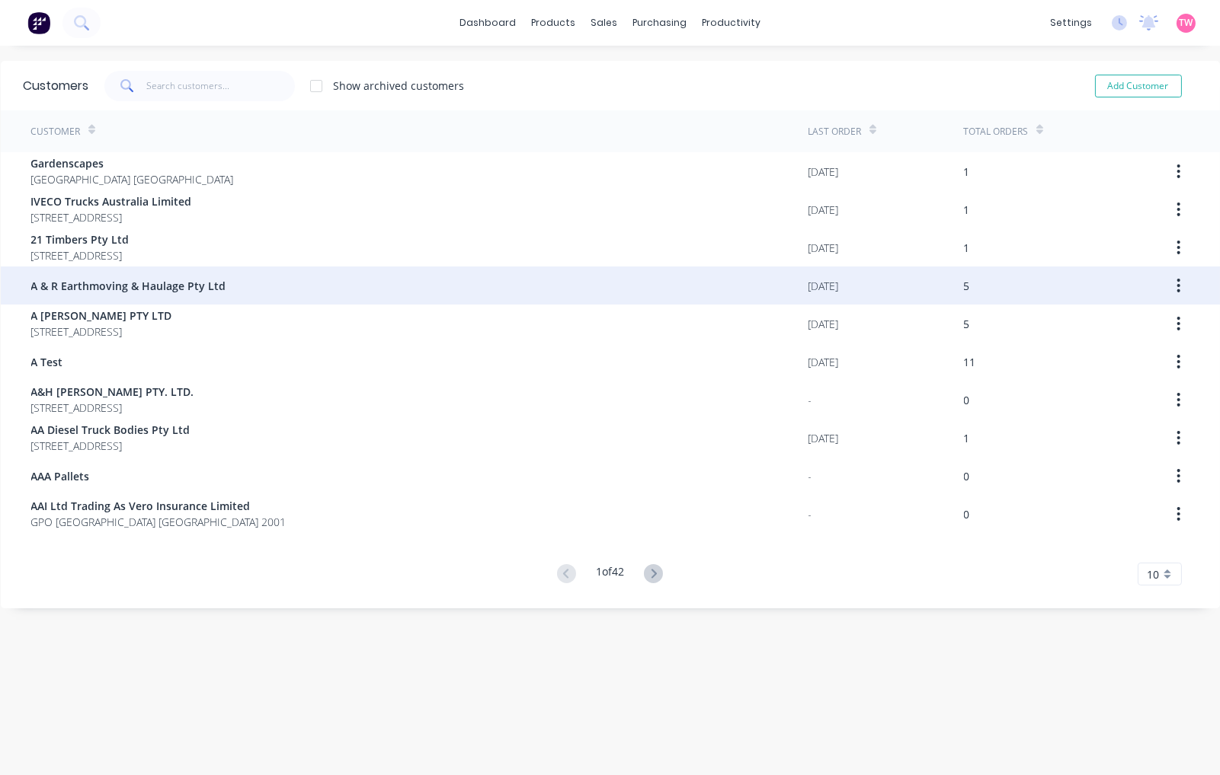
click at [184, 283] on span "A & R Earthmoving & Haulage Pty Ltd" at bounding box center [128, 286] width 195 height 16
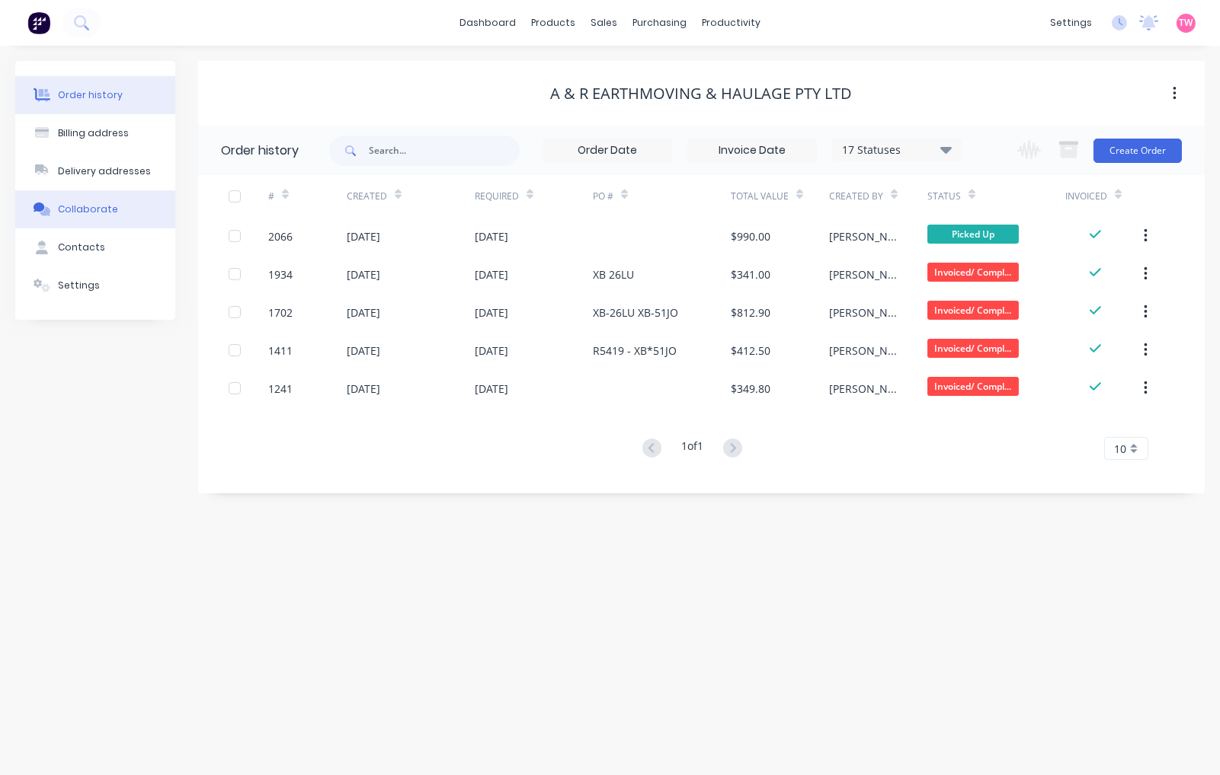
click at [90, 208] on div "Collaborate" at bounding box center [88, 210] width 60 height 14
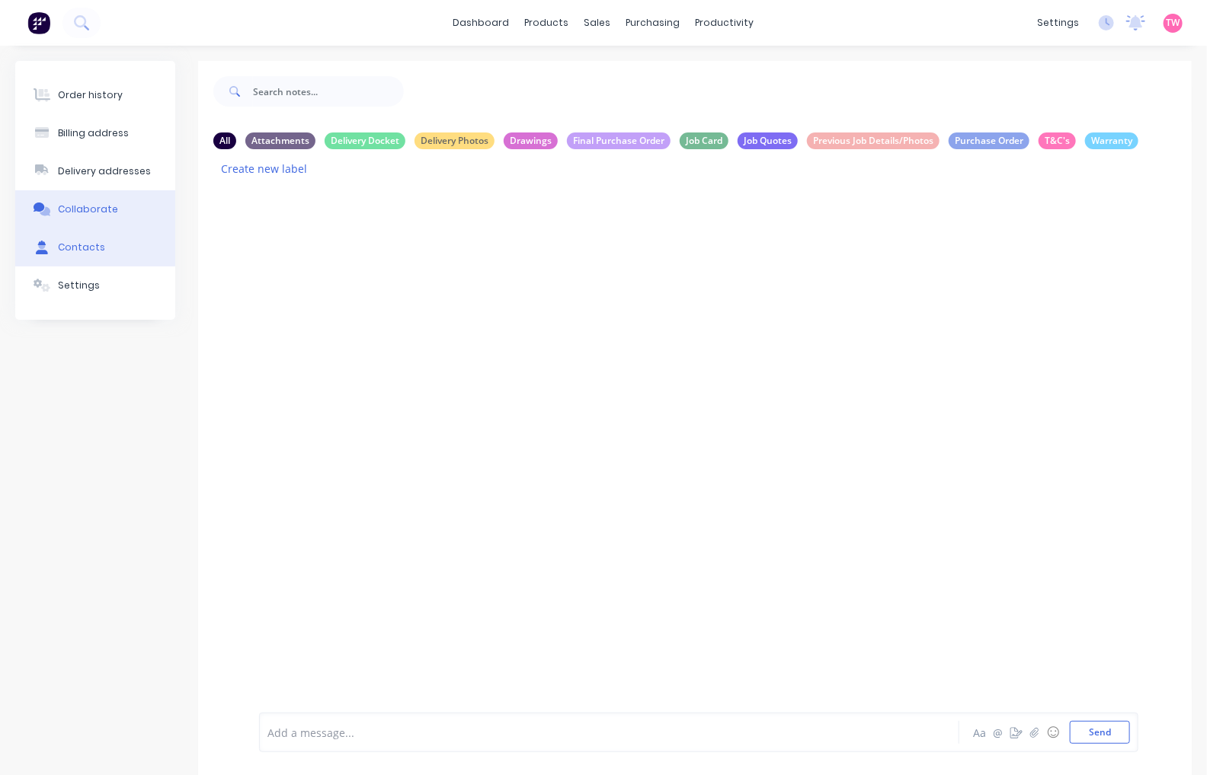
click at [93, 256] on button "Contacts" at bounding box center [95, 248] width 160 height 38
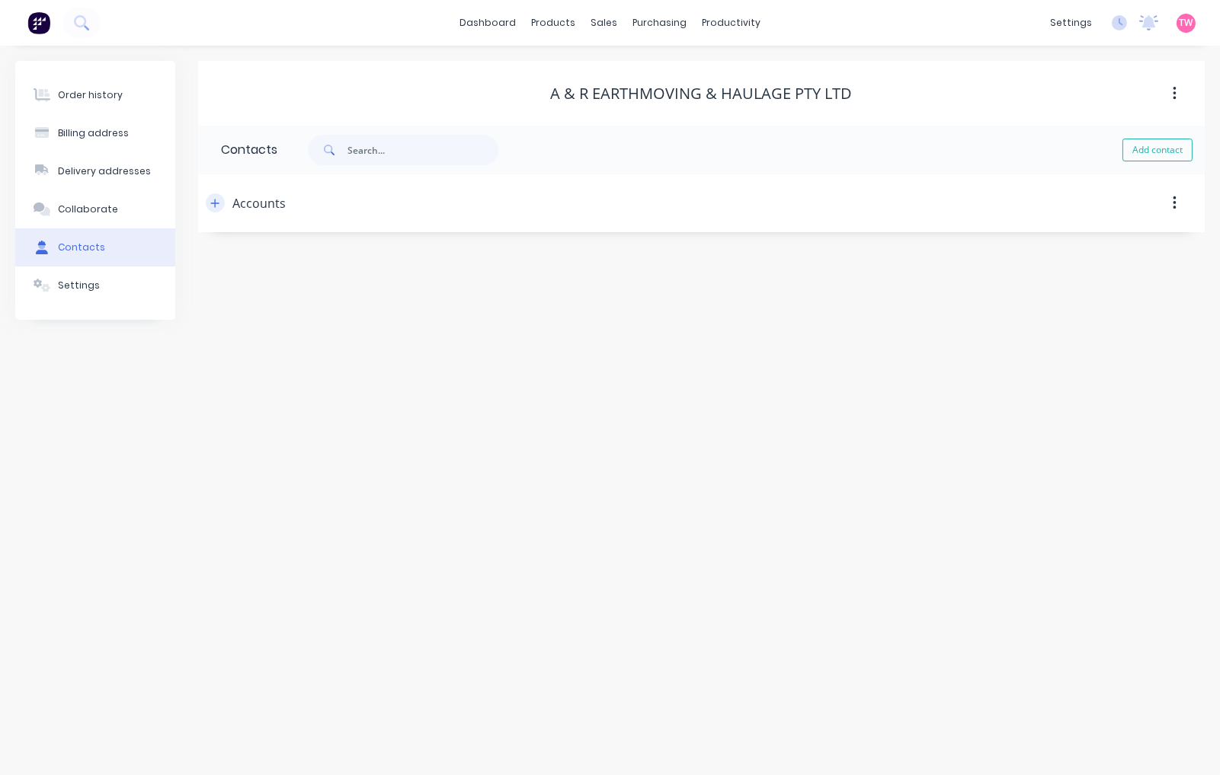
click at [210, 203] on icon "button" at bounding box center [214, 203] width 9 height 11
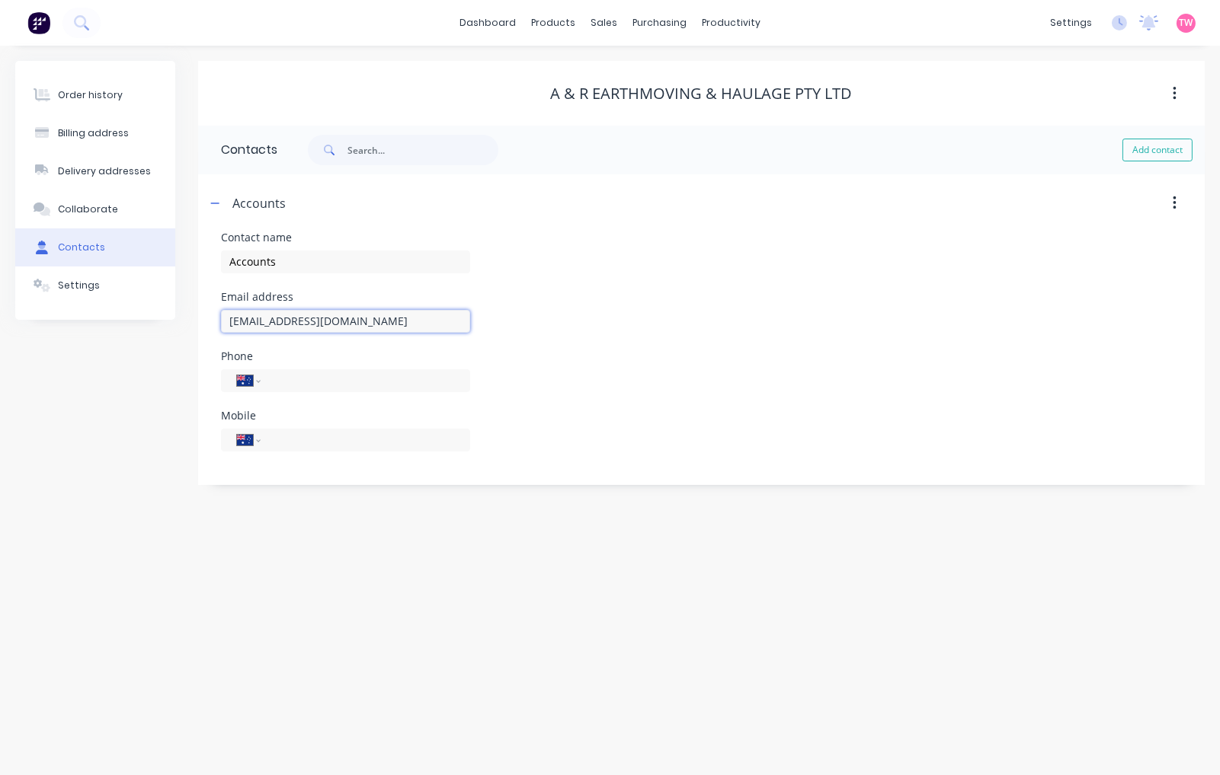
drag, startPoint x: 395, startPoint y: 323, endPoint x: 206, endPoint y: 321, distance: 188.2
click at [206, 321] on div "Contact name Accounts Email address accounts@arhaulage.com.au Phone Internation…" at bounding box center [701, 358] width 1006 height 253
click at [630, 115] on link "Customers" at bounding box center [684, 103] width 202 height 30
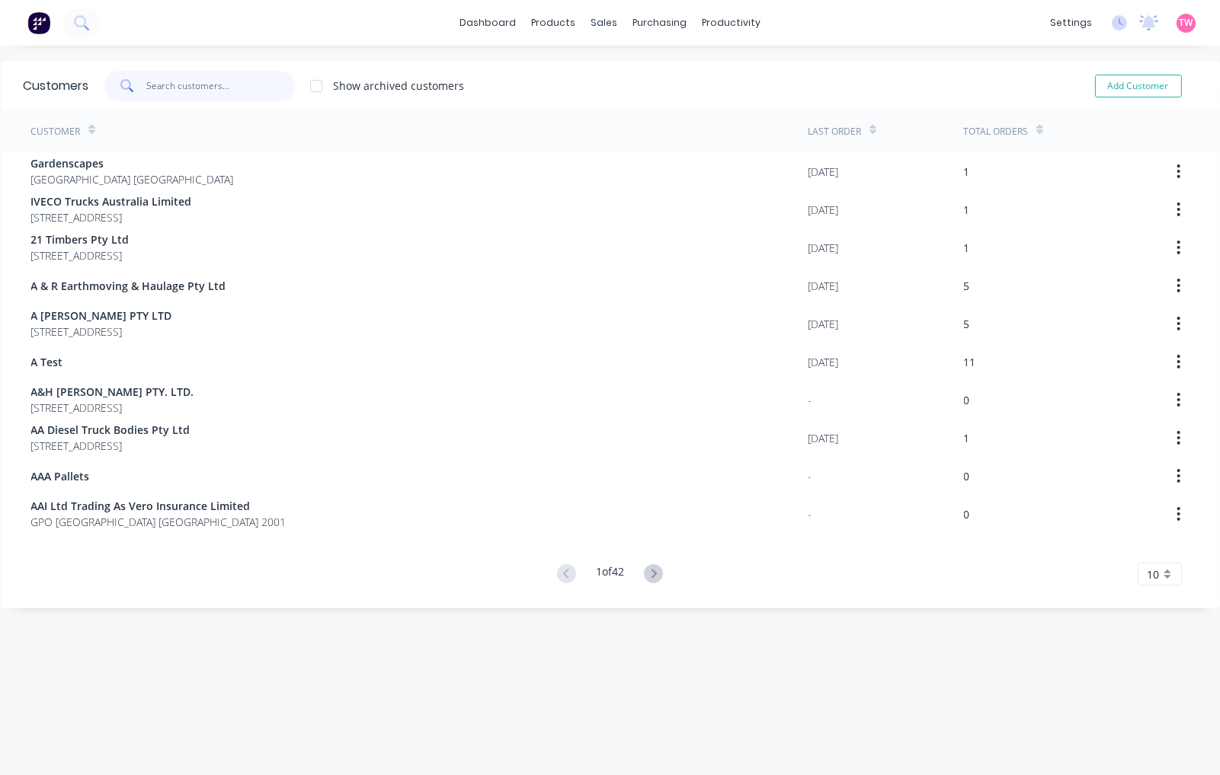
click at [245, 88] on input "text" at bounding box center [220, 86] width 149 height 30
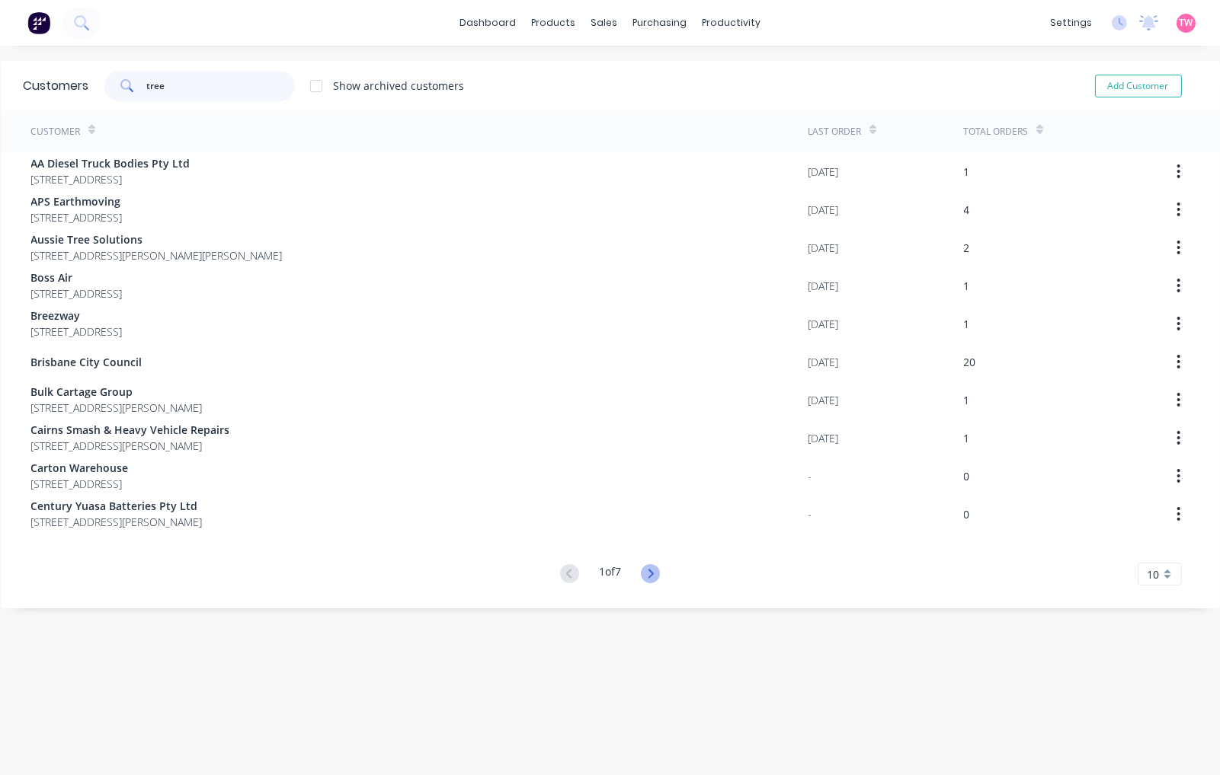
type input "tree"
click at [643, 567] on icon at bounding box center [650, 573] width 19 height 19
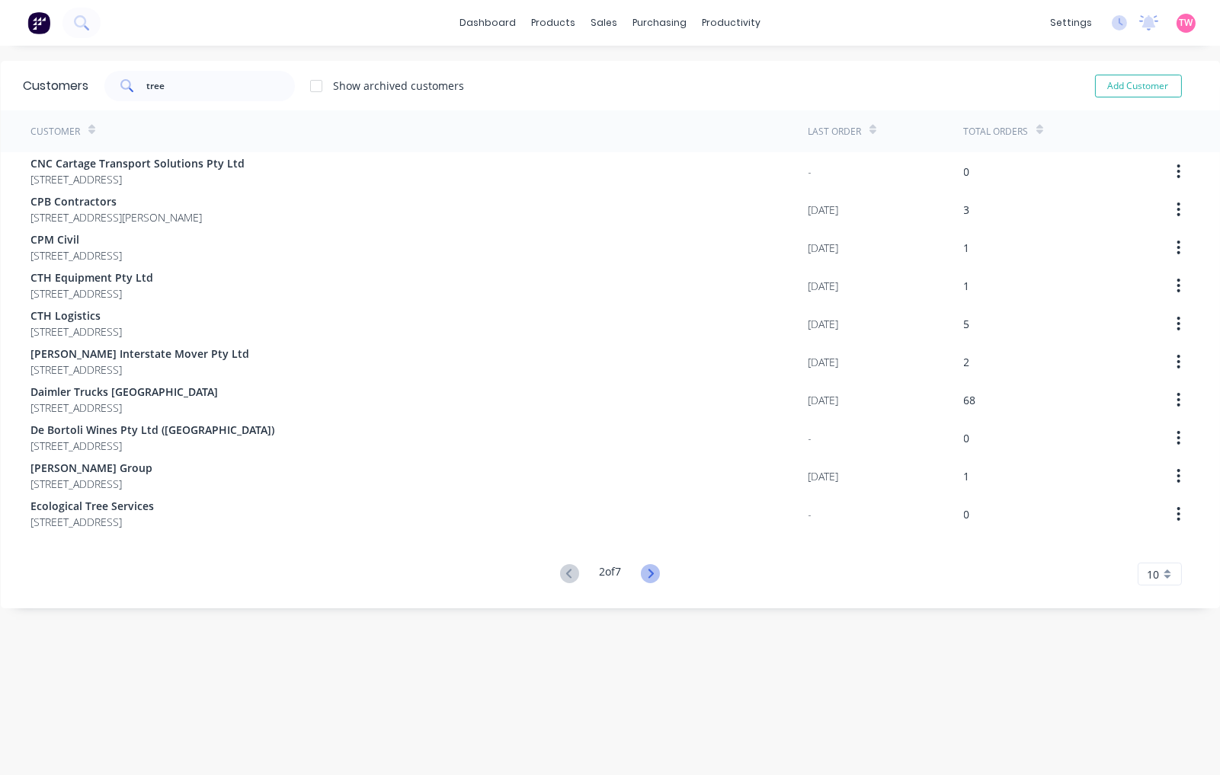
click at [648, 568] on icon at bounding box center [650, 573] width 19 height 19
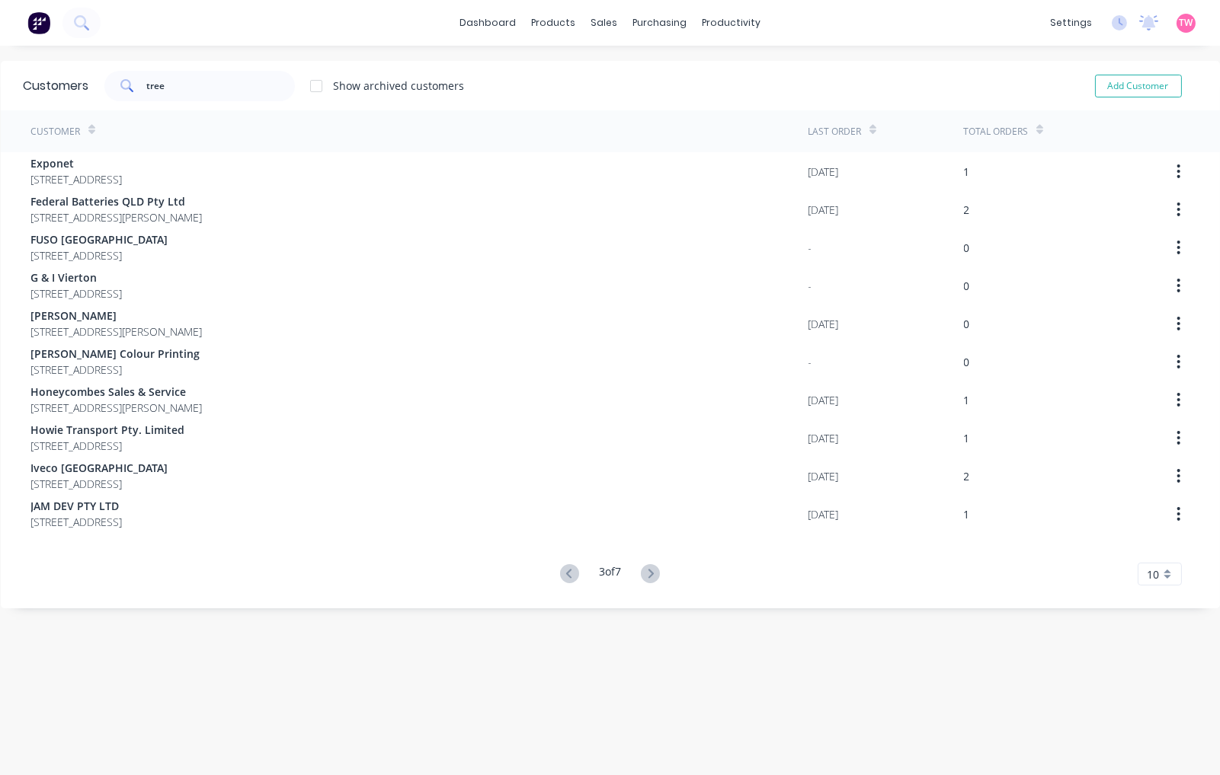
click at [648, 568] on icon at bounding box center [650, 573] width 19 height 19
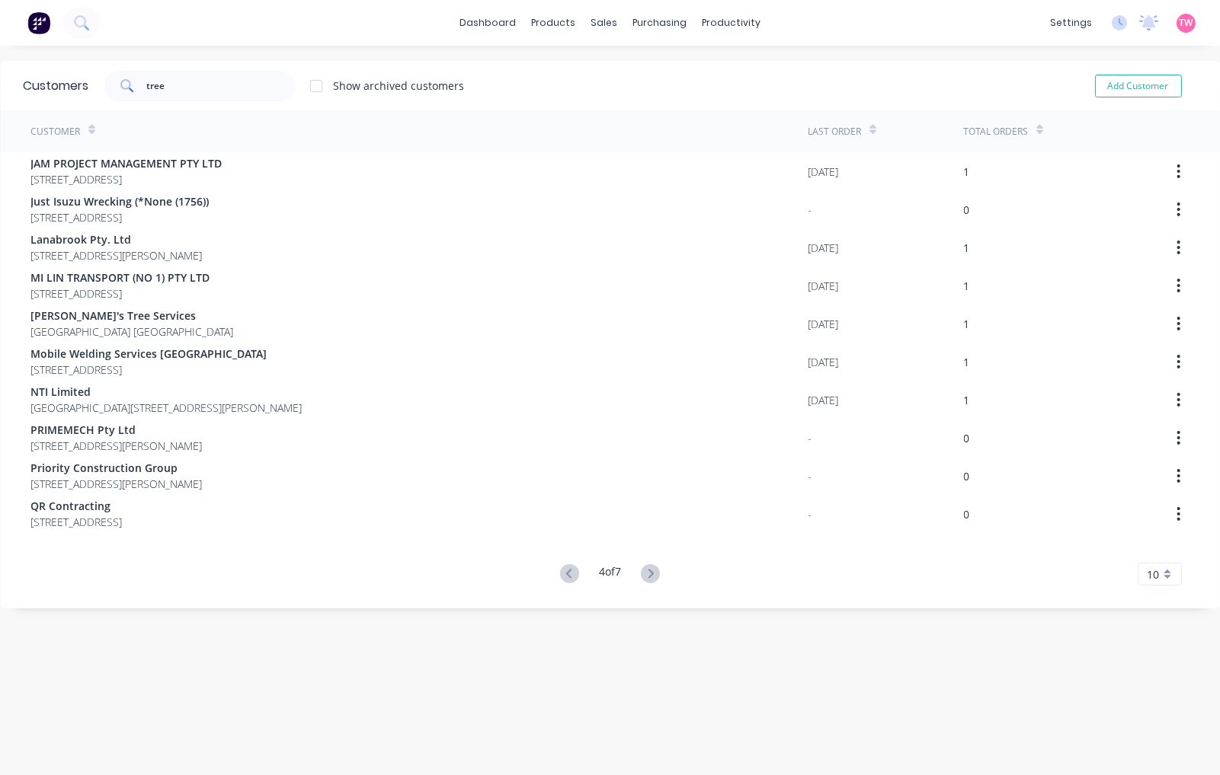
click at [648, 568] on icon at bounding box center [650, 573] width 19 height 19
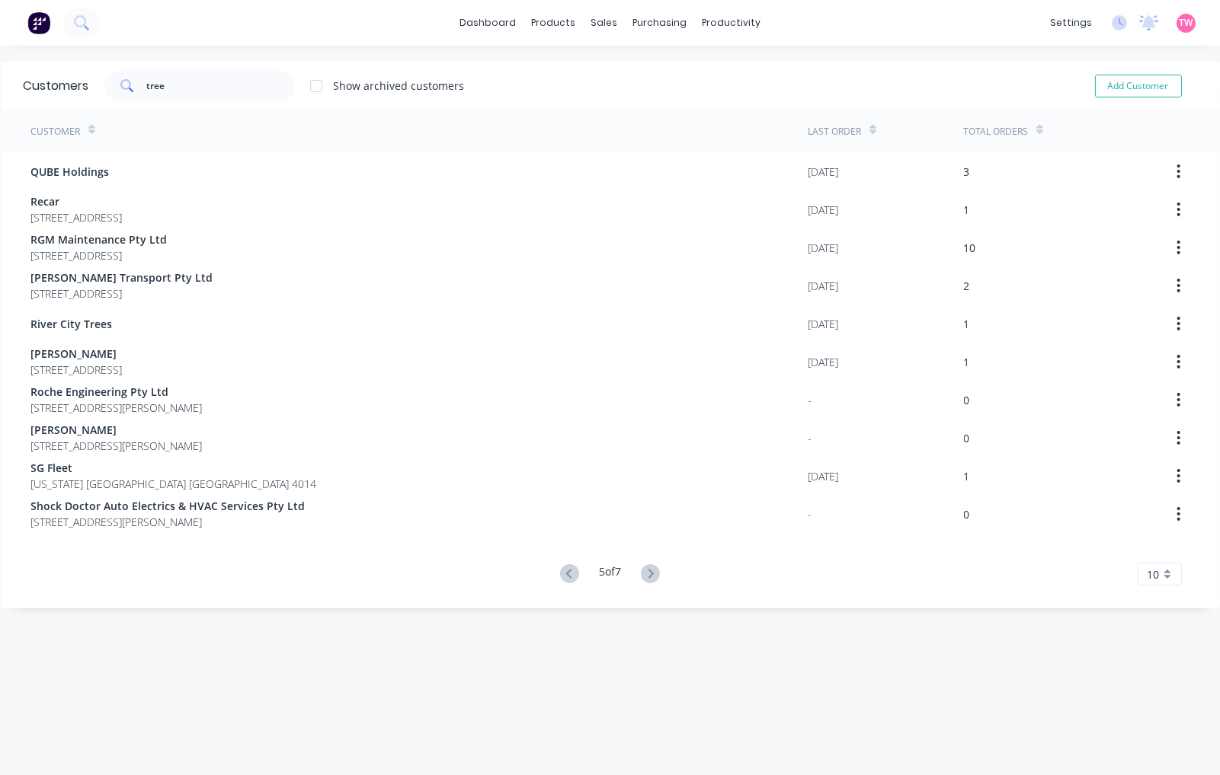
click at [648, 568] on icon at bounding box center [650, 573] width 19 height 19
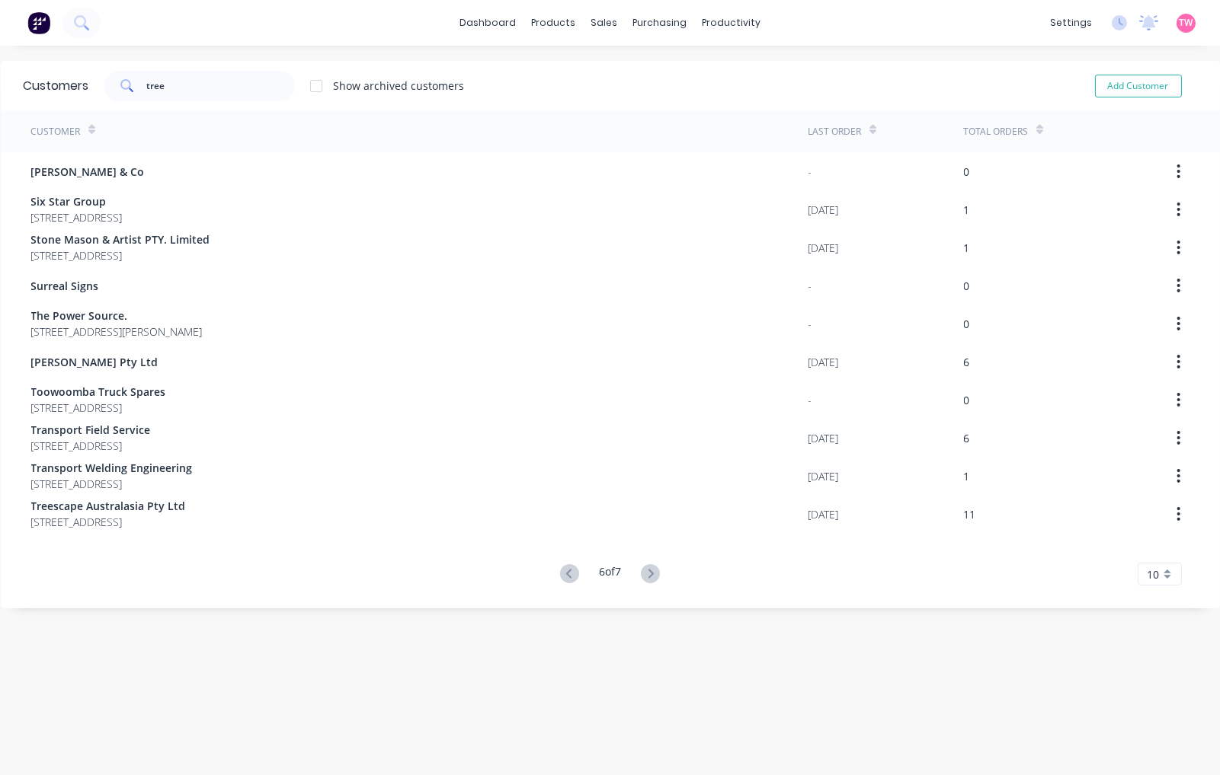
click at [648, 568] on icon at bounding box center [650, 573] width 19 height 19
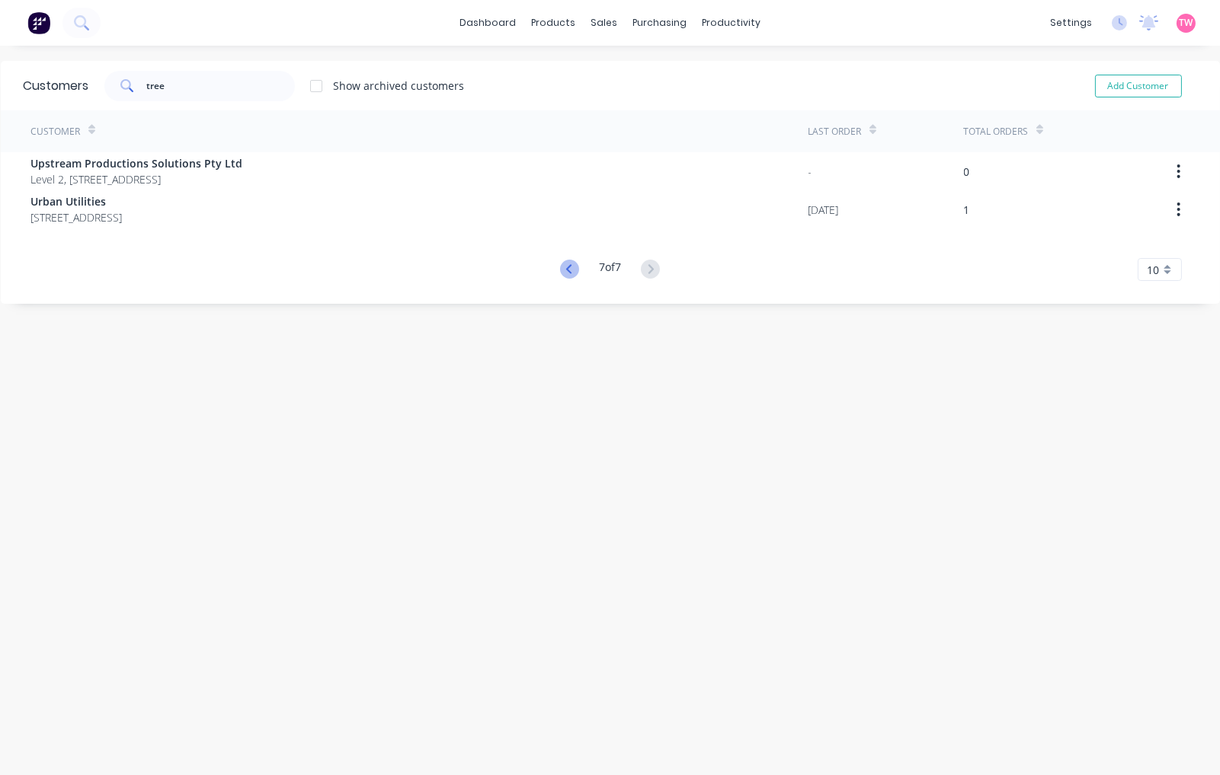
click at [566, 272] on icon at bounding box center [568, 268] width 5 height 9
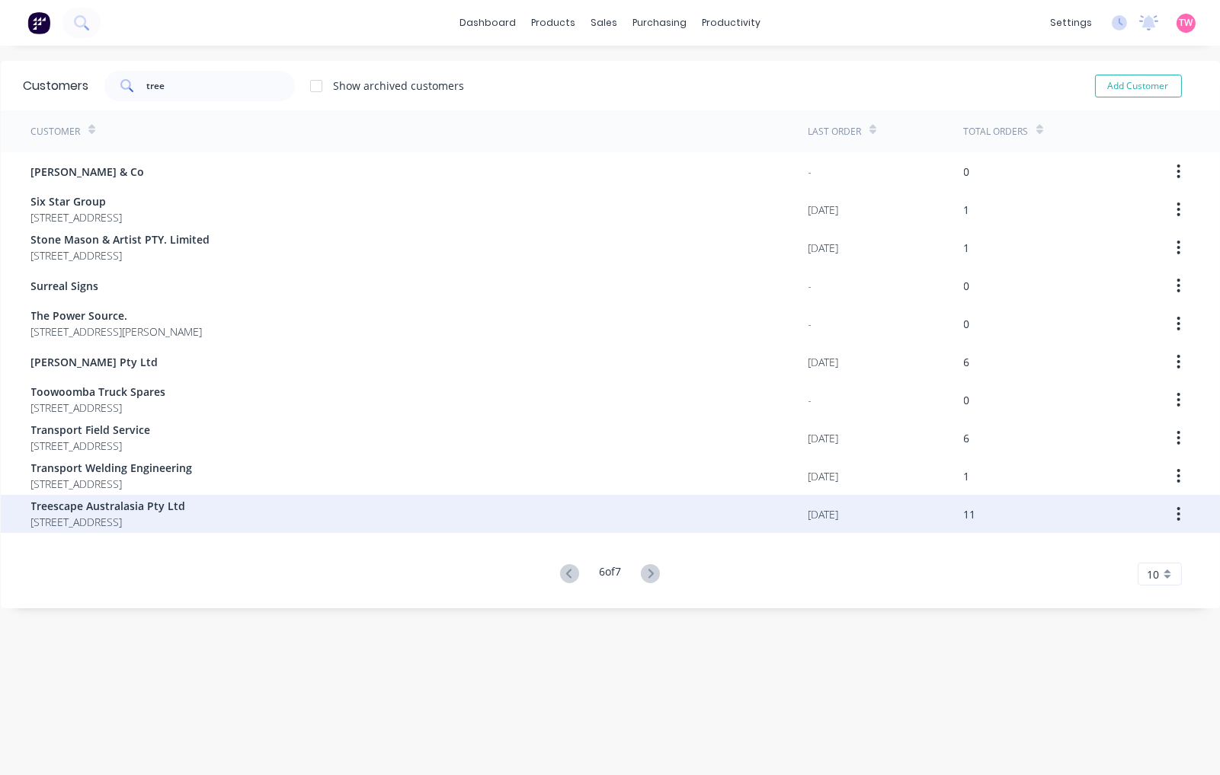
click at [186, 508] on span "Treescape Australasia Pty Ltd" at bounding box center [108, 506] width 155 height 16
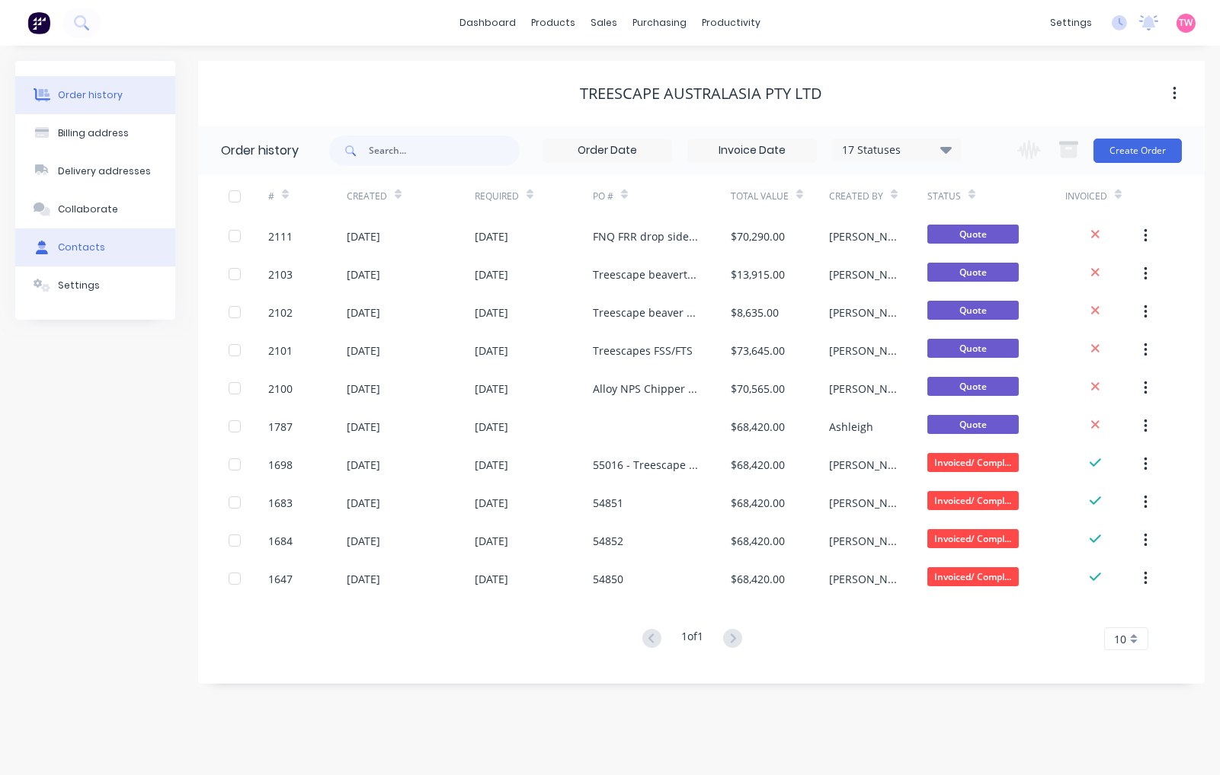
click at [73, 241] on div "Contacts" at bounding box center [81, 248] width 47 height 14
select select "AU"
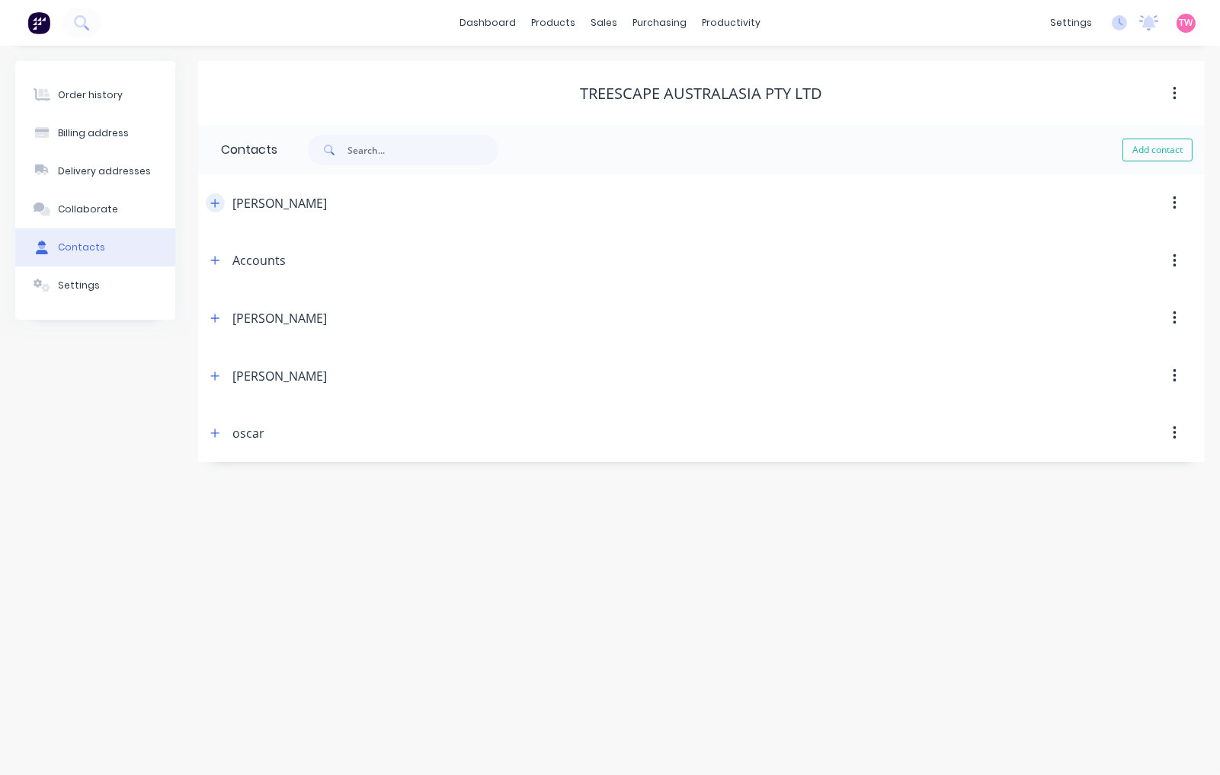
click at [217, 195] on button "button" at bounding box center [215, 202] width 19 height 19
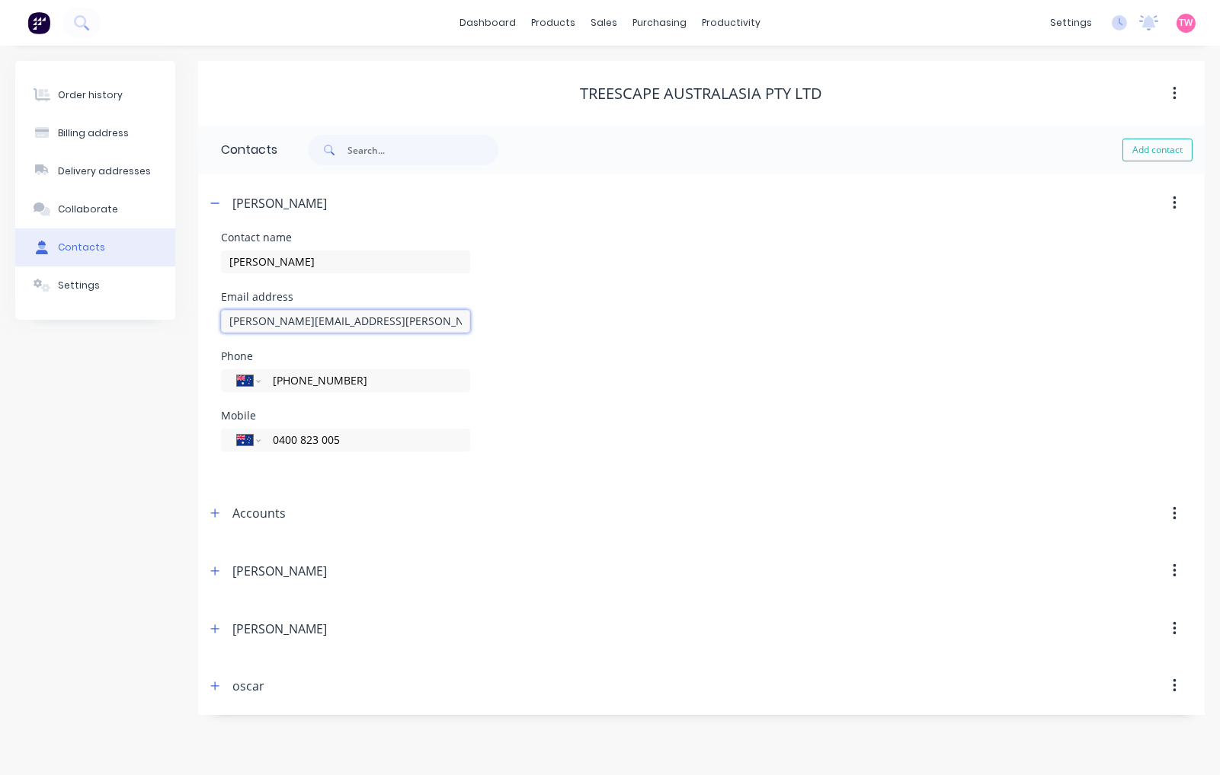
drag, startPoint x: 399, startPoint y: 325, endPoint x: 207, endPoint y: 318, distance: 192.1
click at [207, 318] on div "Contact name Allan Kliese Email address Allan.Kliese@treescape.net.au Phone Int…" at bounding box center [701, 358] width 1006 height 253
click at [216, 200] on icon "button" at bounding box center [214, 203] width 9 height 11
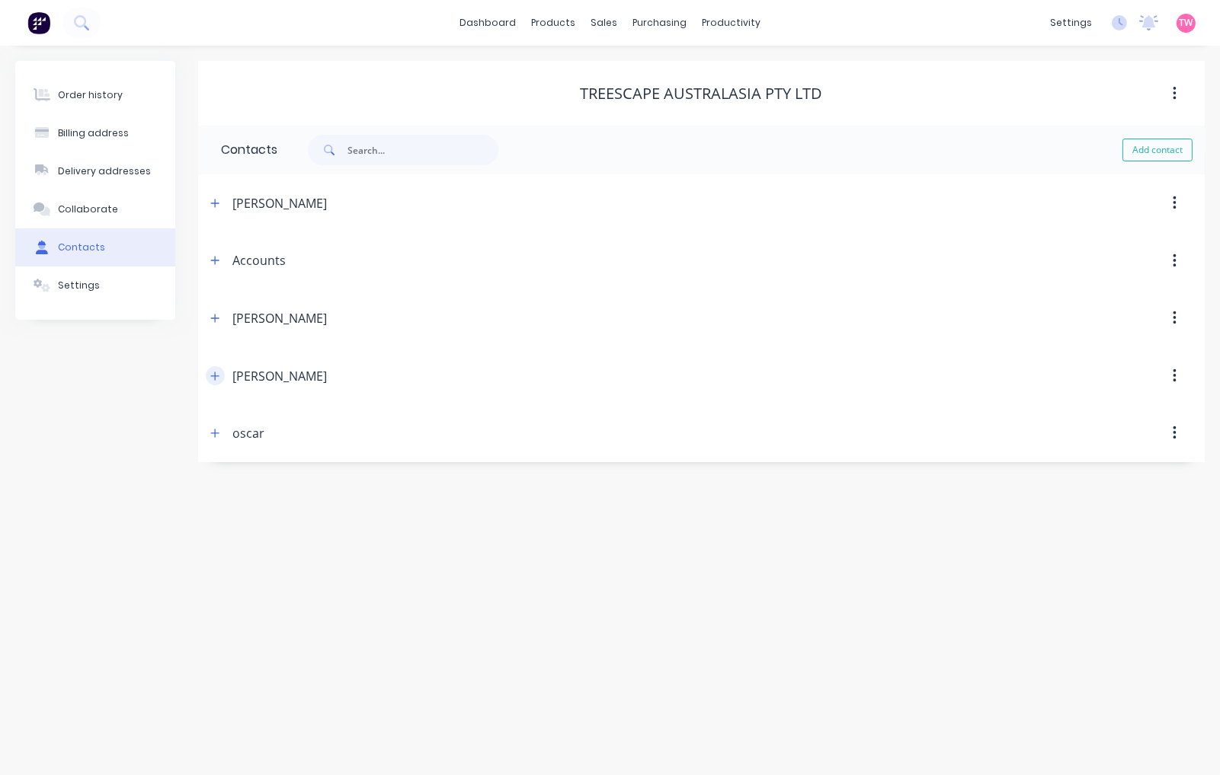
click at [210, 371] on icon "button" at bounding box center [214, 376] width 9 height 11
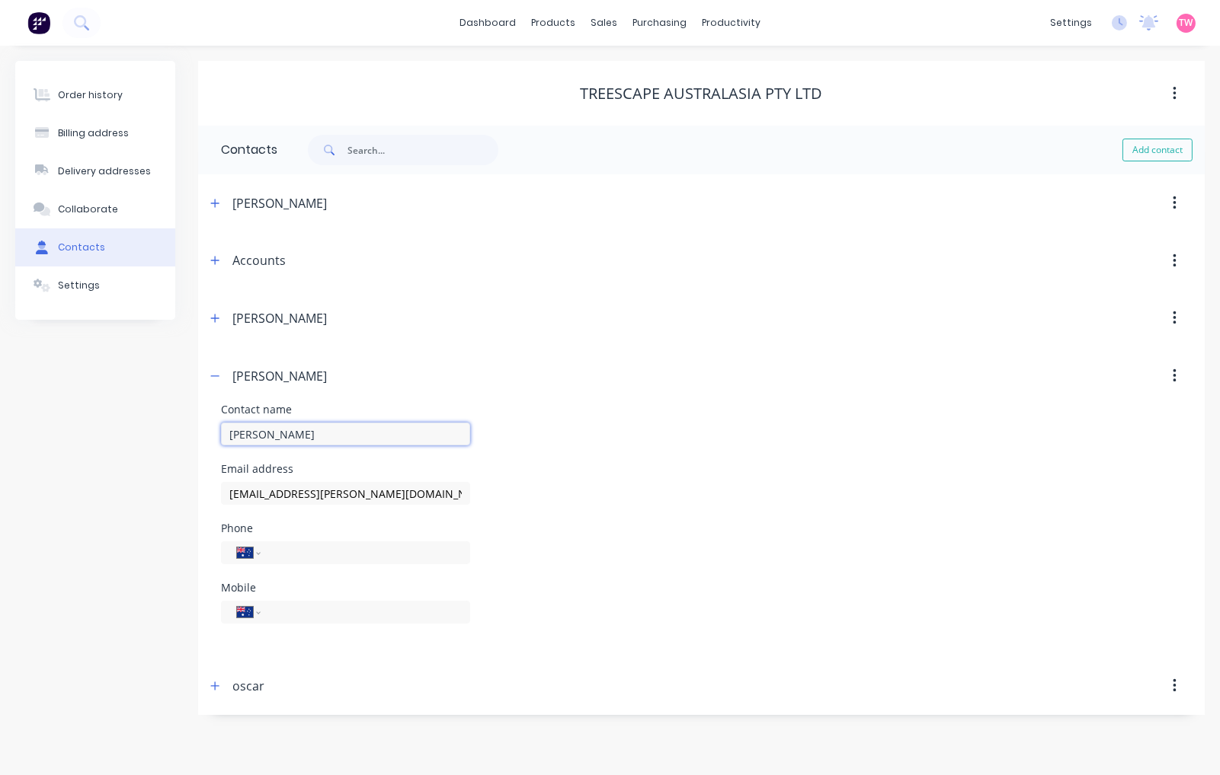
drag, startPoint x: 337, startPoint y: 437, endPoint x: 178, endPoint y: 422, distance: 159.9
click at [178, 422] on div "Order history Billing address Delivery addresses Collaborate Contacts Settings …" at bounding box center [609, 388] width 1189 height 654
drag, startPoint x: 432, startPoint y: 497, endPoint x: 85, endPoint y: 488, distance: 346.7
click at [85, 488] on div "Order history Billing address Delivery addresses Collaborate Contacts Settings …" at bounding box center [609, 388] width 1189 height 654
click at [216, 379] on icon "button" at bounding box center [214, 376] width 9 height 11
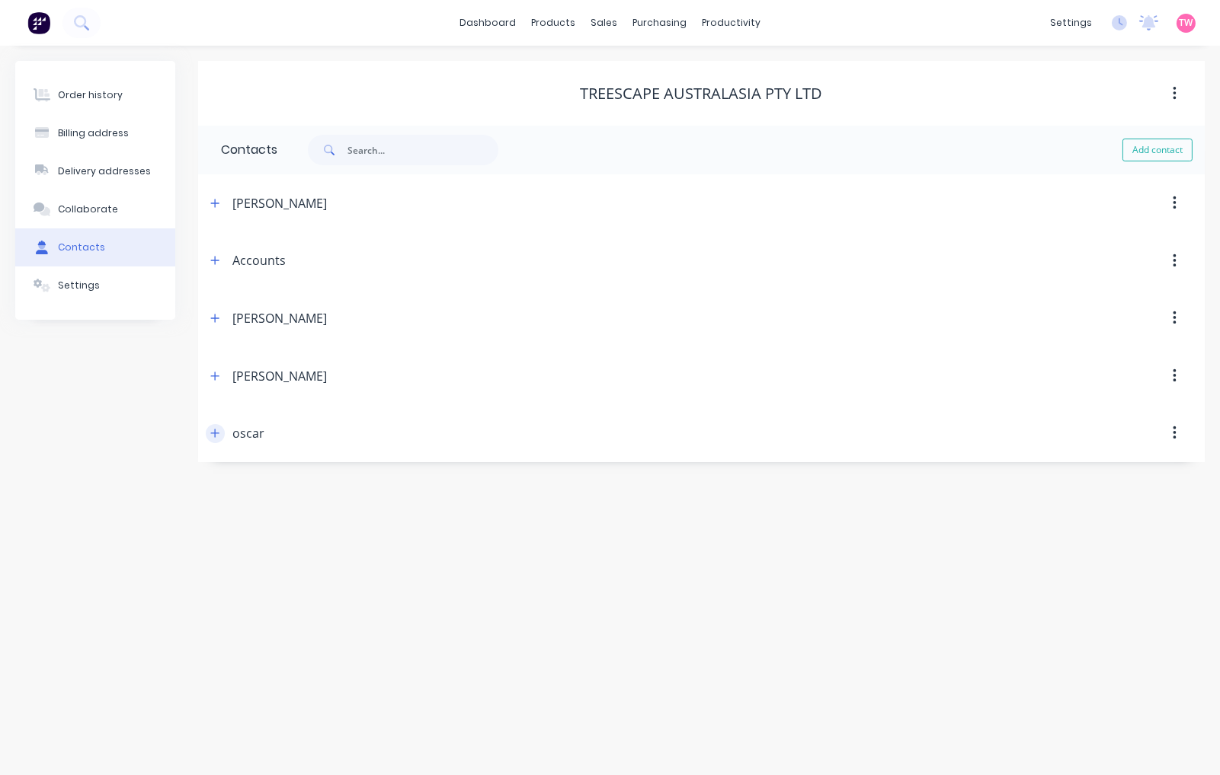
click at [215, 431] on icon "button" at bounding box center [215, 433] width 8 height 8
click at [214, 431] on icon "button" at bounding box center [214, 433] width 9 height 11
click at [143, 98] on button "Order history" at bounding box center [95, 95] width 160 height 38
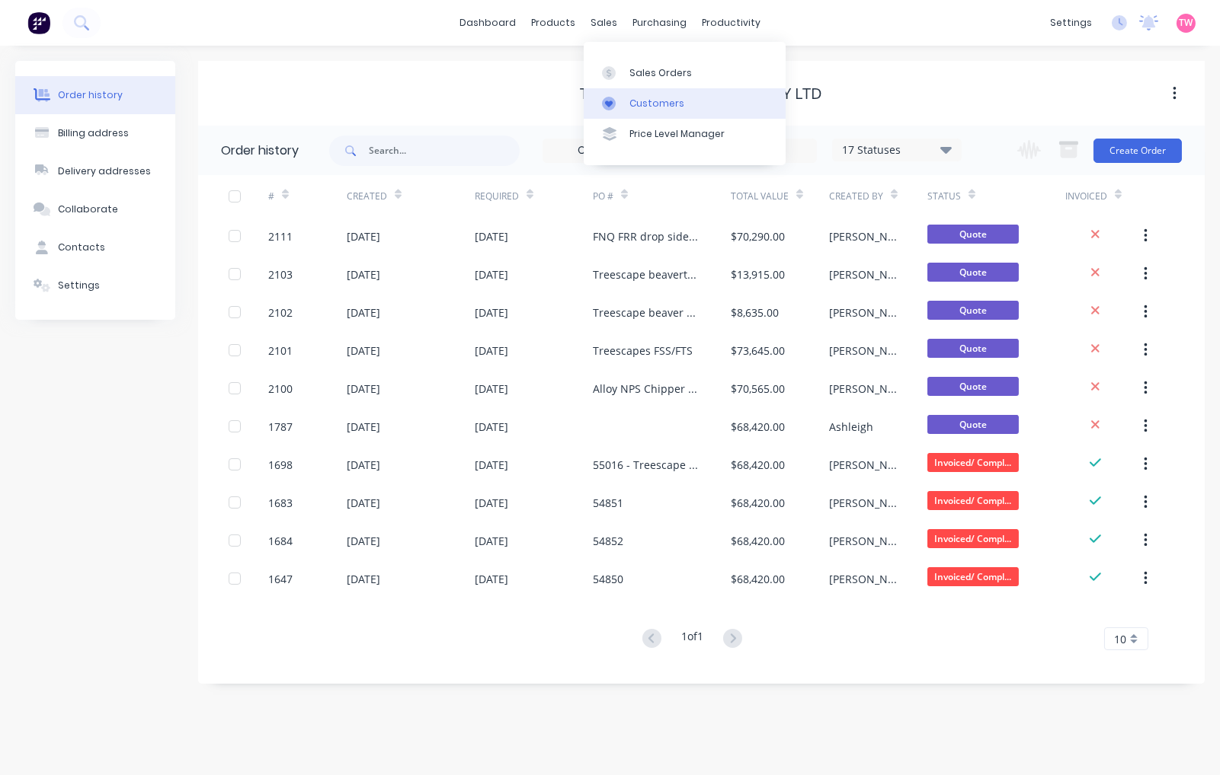
click at [655, 103] on div "Customers" at bounding box center [656, 104] width 55 height 14
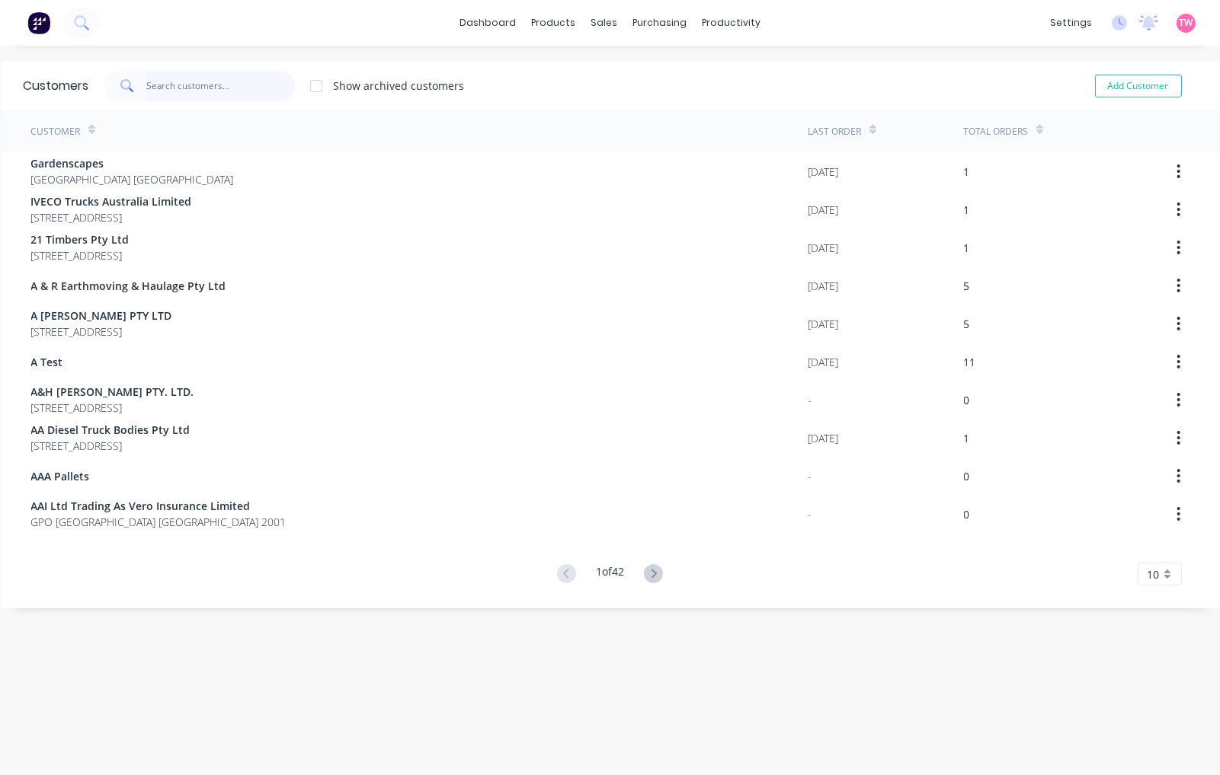
click at [197, 80] on input "text" at bounding box center [220, 86] width 149 height 30
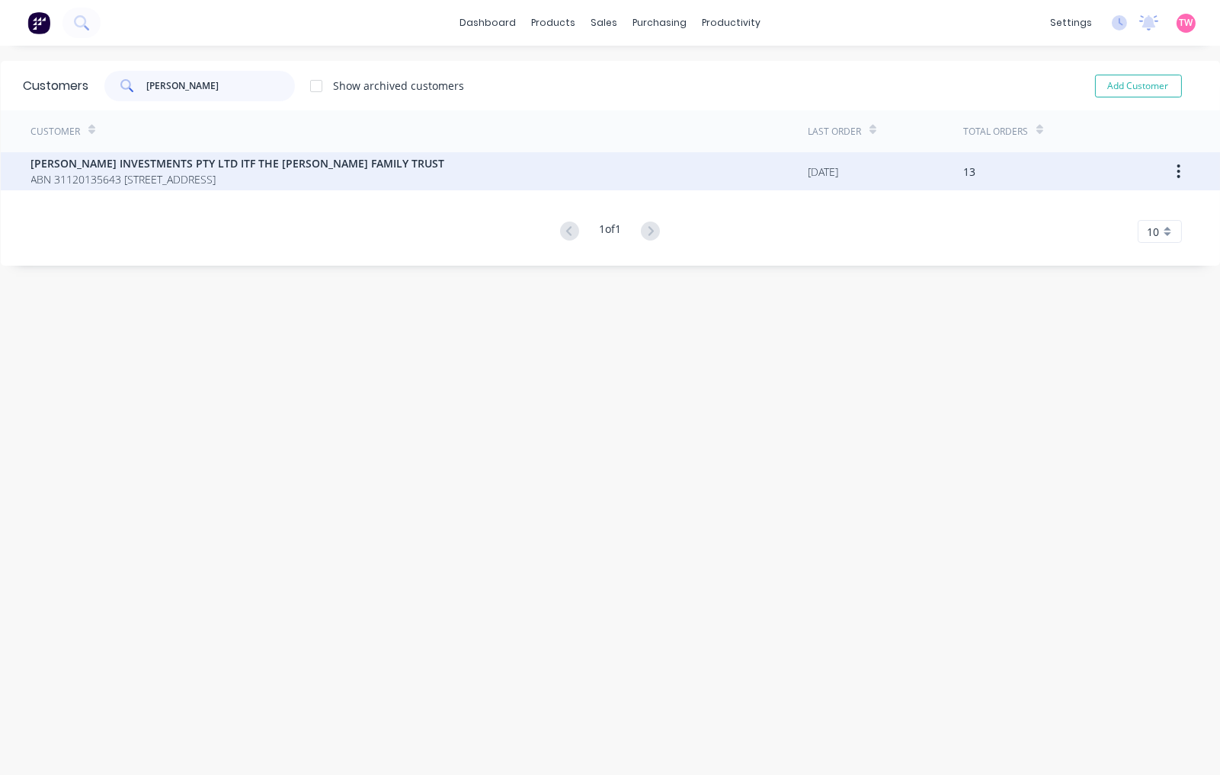
type input "steve jones"
click at [171, 181] on span "ABN 31120135643 280 Old Northern Road EVERTON HILLS Queensland Australia 4053" at bounding box center [238, 179] width 414 height 16
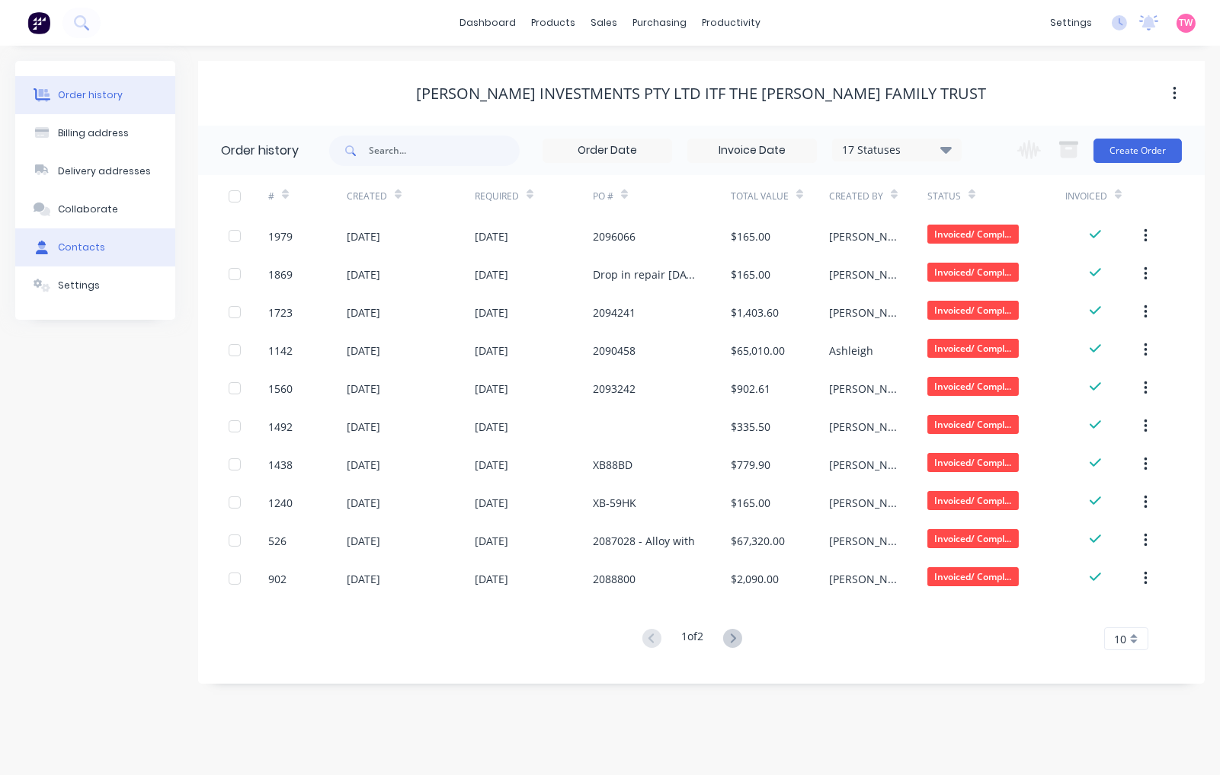
click at [95, 232] on button "Contacts" at bounding box center [95, 248] width 160 height 38
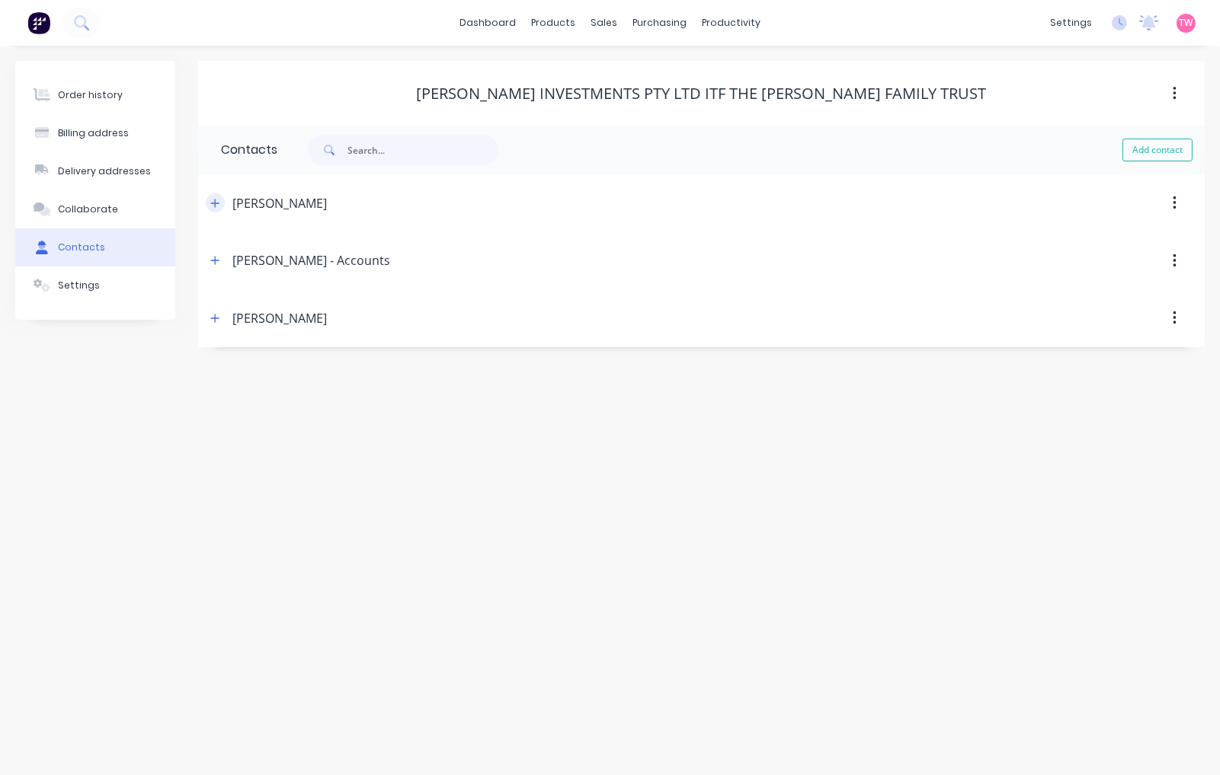
click at [210, 198] on icon "button" at bounding box center [214, 203] width 9 height 11
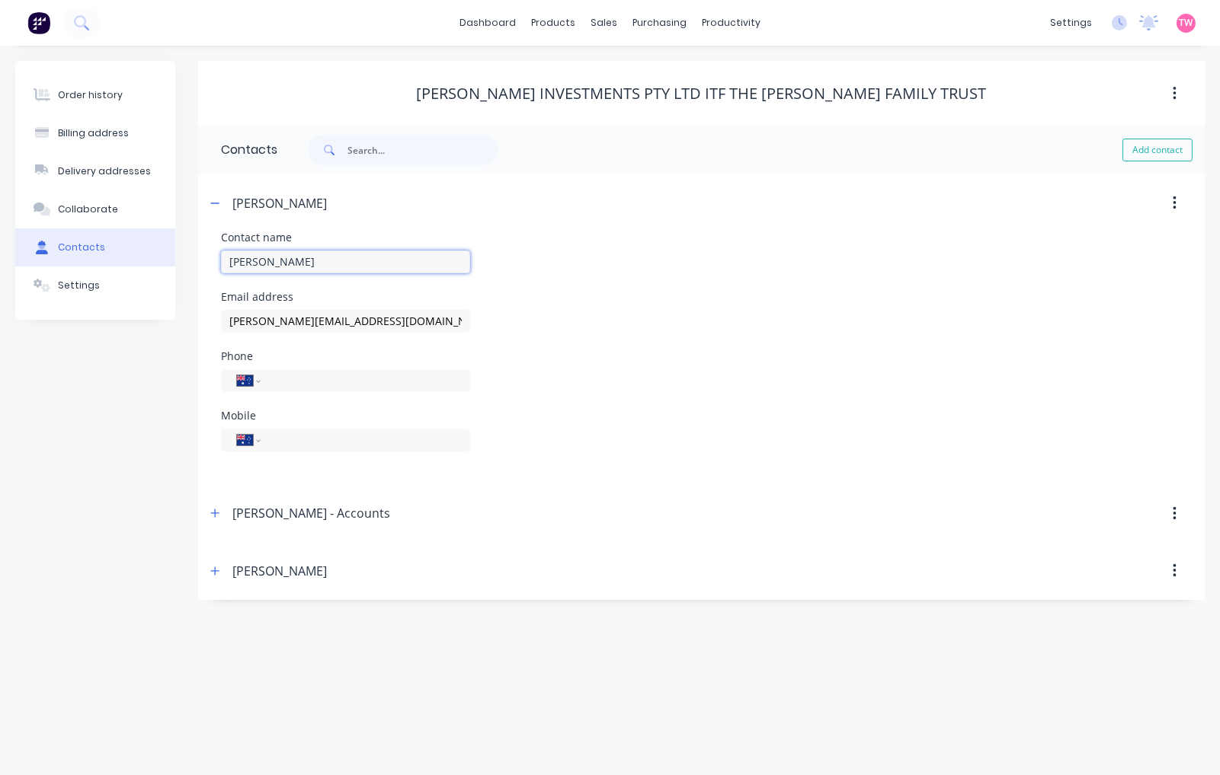
drag, startPoint x: 315, startPoint y: 263, endPoint x: 172, endPoint y: 255, distance: 142.7
click at [172, 255] on div "Order history Billing address Delivery addresses Collaborate Contacts Settings …" at bounding box center [609, 330] width 1189 height 539
drag, startPoint x: 385, startPoint y: 317, endPoint x: 116, endPoint y: 314, distance: 268.9
click at [116, 314] on div "Order history Billing address Delivery addresses Collaborate Contacts Settings …" at bounding box center [609, 330] width 1189 height 539
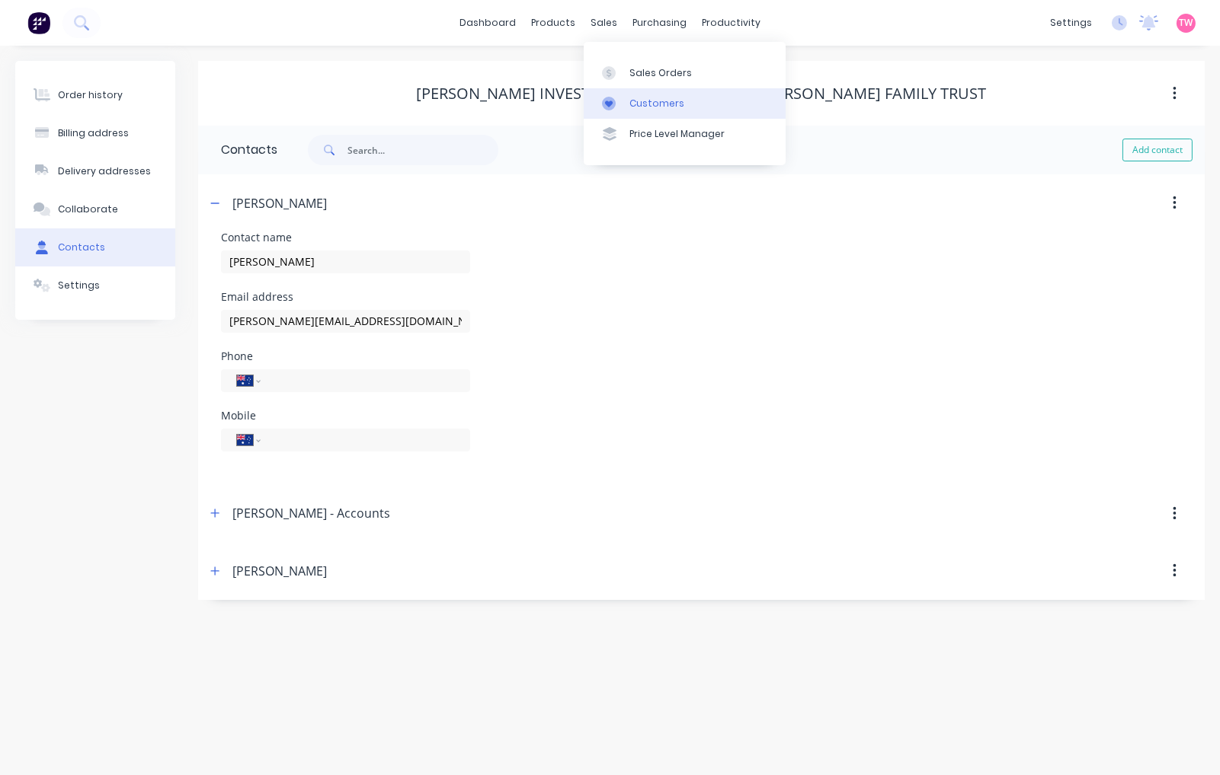
click at [652, 97] on div "Customers" at bounding box center [656, 104] width 55 height 14
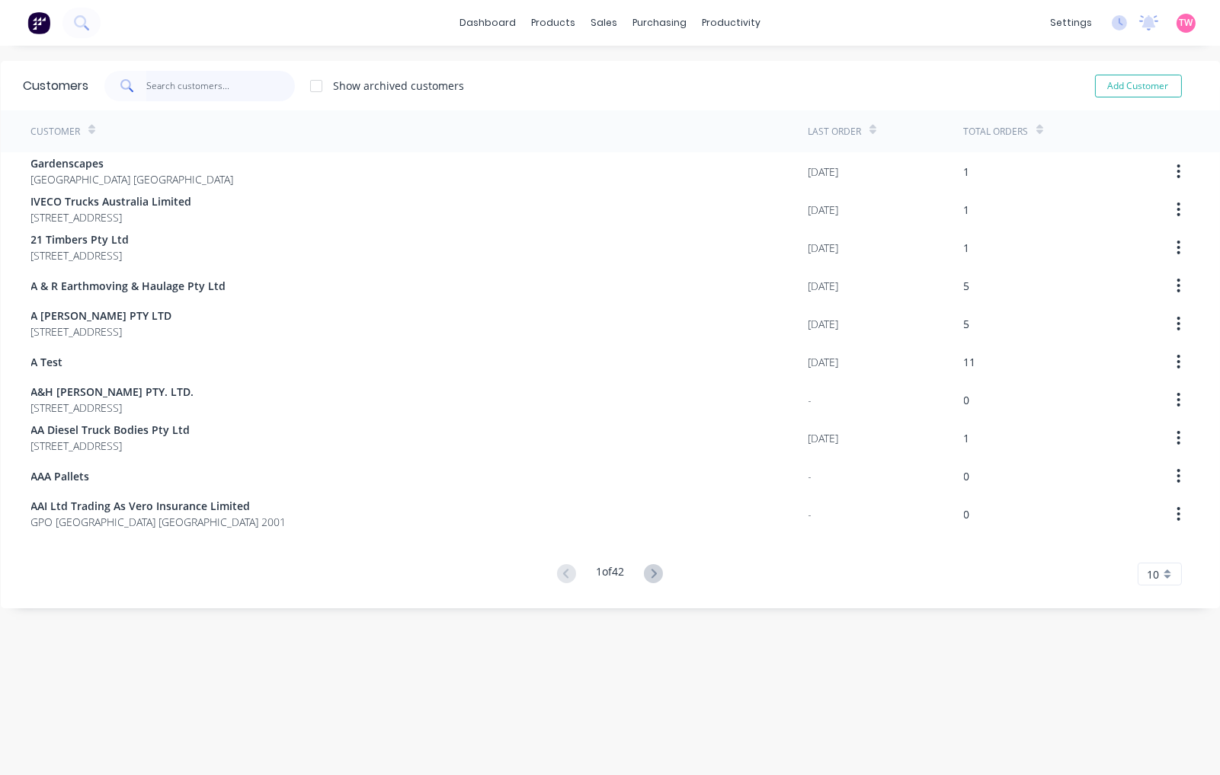
click at [181, 82] on input "text" at bounding box center [220, 86] width 149 height 30
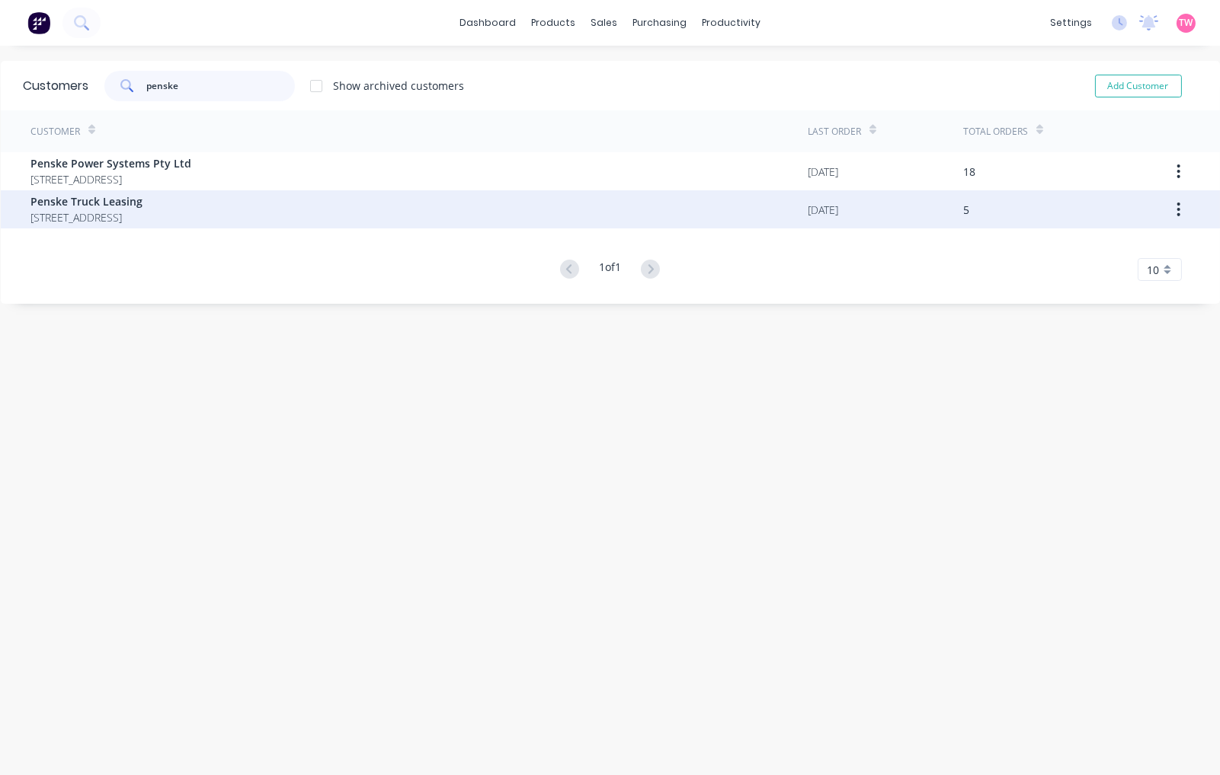
type input "penske"
click at [130, 206] on span "Penske Truck Leasing" at bounding box center [87, 201] width 112 height 16
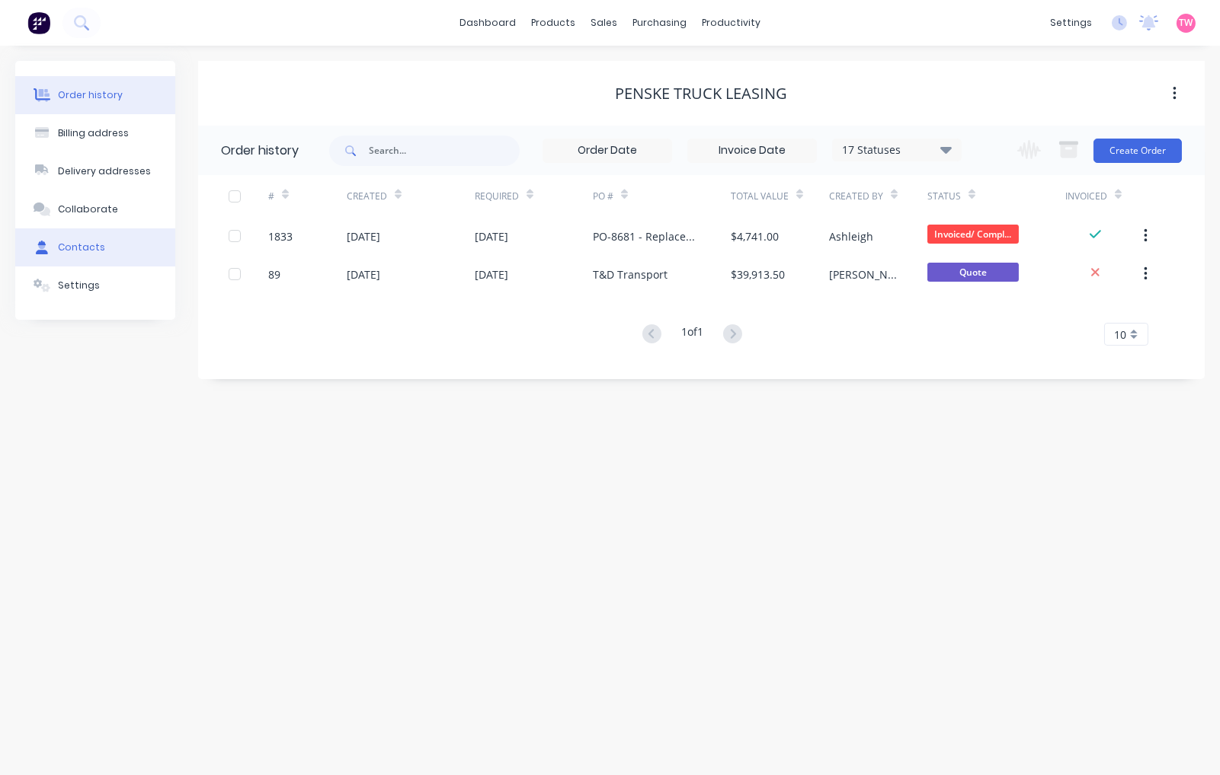
click at [100, 254] on button "Contacts" at bounding box center [95, 248] width 160 height 38
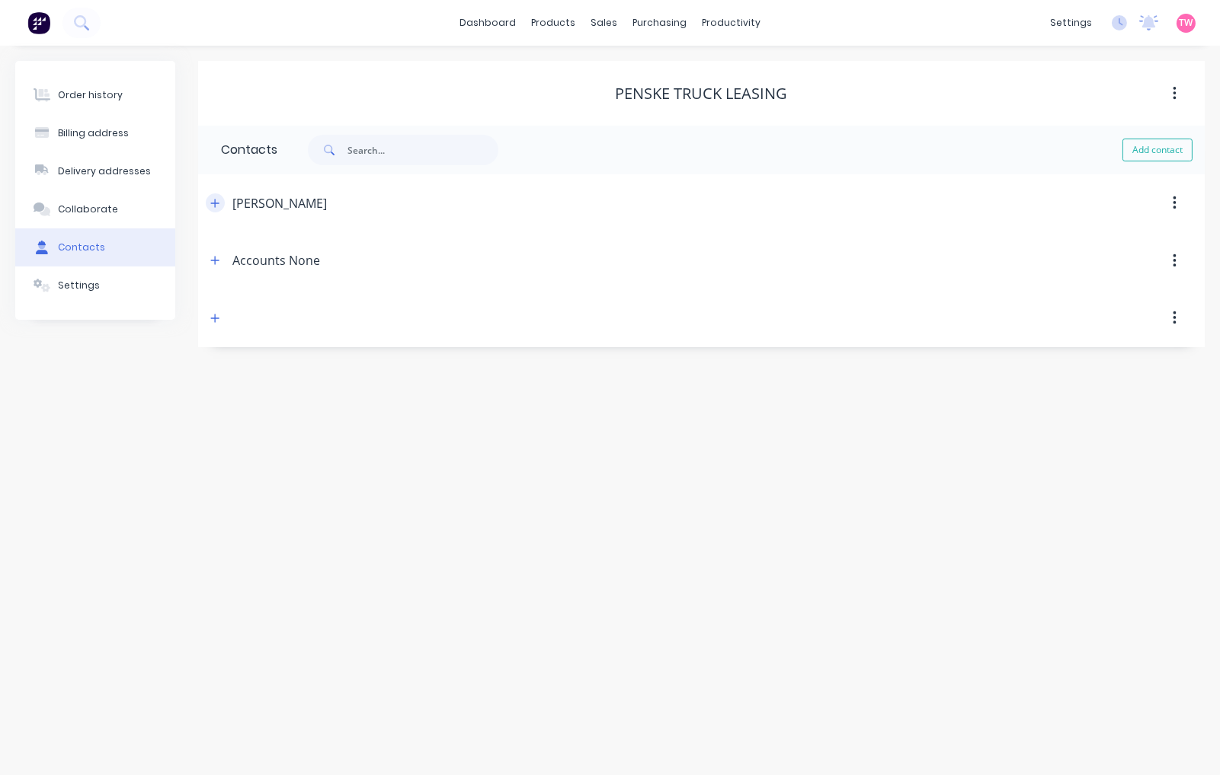
click at [213, 198] on icon "button" at bounding box center [214, 203] width 9 height 11
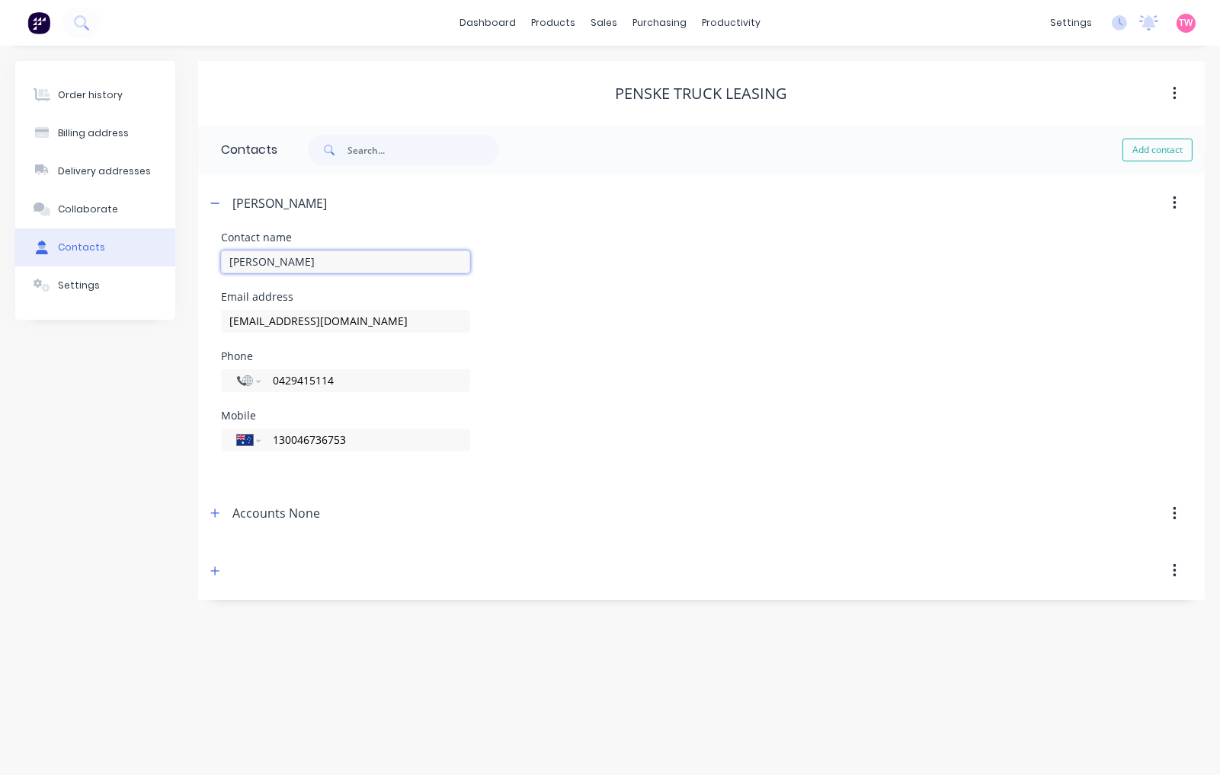
drag, startPoint x: 306, startPoint y: 261, endPoint x: 177, endPoint y: 261, distance: 128.7
click at [177, 261] on div "Order history Billing address Delivery addresses Collaborate Contacts Settings …" at bounding box center [609, 330] width 1189 height 539
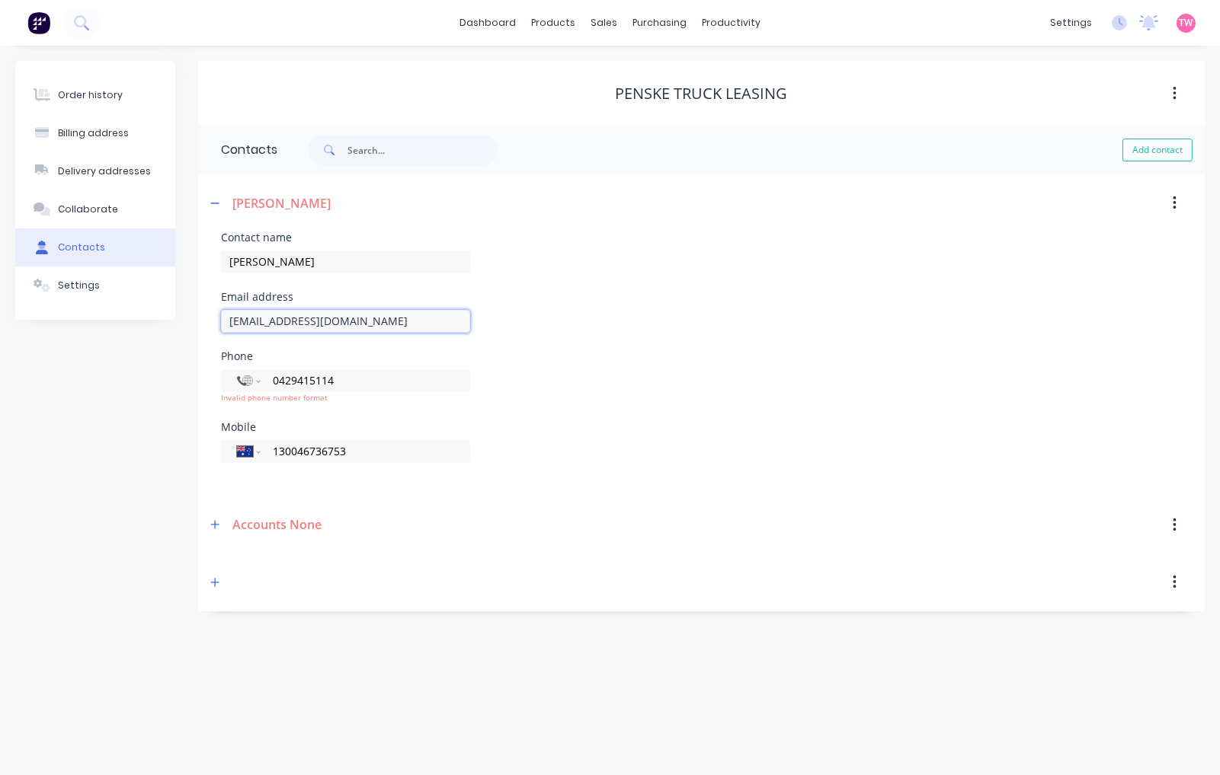
drag, startPoint x: 388, startPoint y: 321, endPoint x: 154, endPoint y: 316, distance: 234.7
click at [154, 316] on div "Order history Billing address Delivery addresses Collaborate Contacts Settings …" at bounding box center [609, 336] width 1189 height 551
click at [210, 200] on icon "button" at bounding box center [214, 203] width 9 height 11
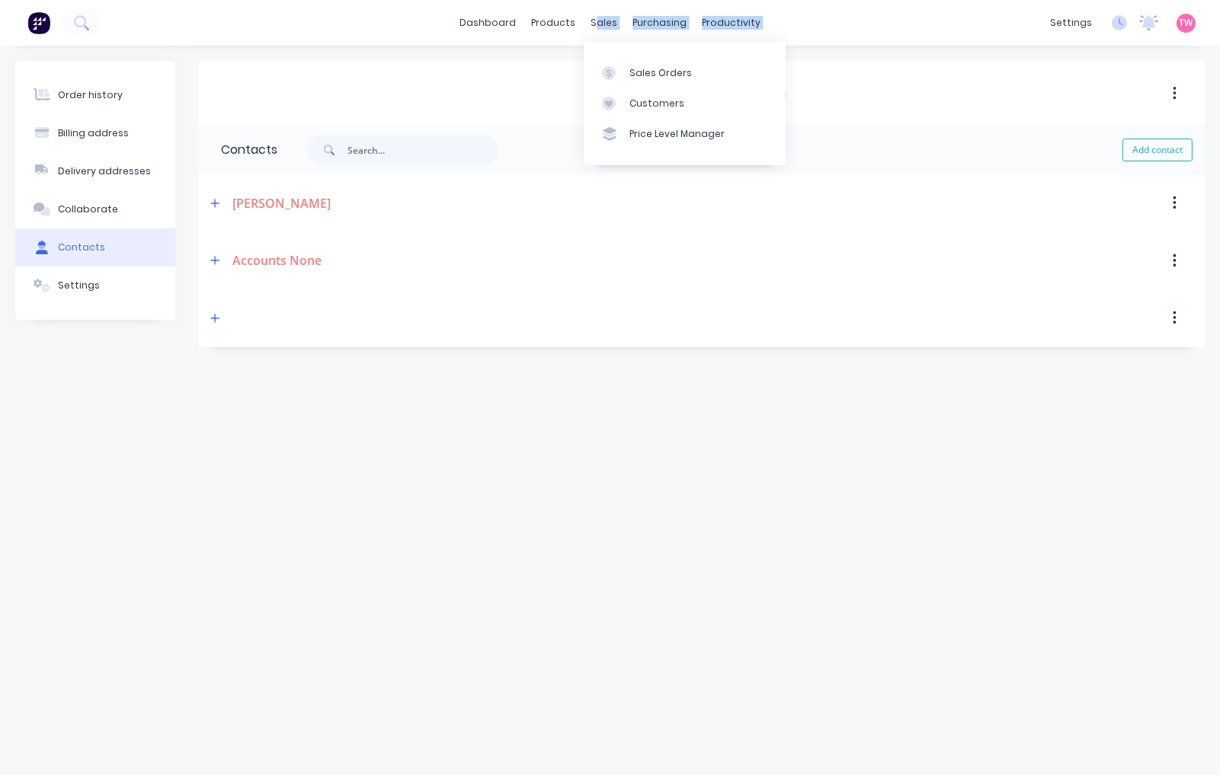
click at [598, 10] on div "dashboard products sales purchasing productivity dashboard products Product Cat…" at bounding box center [610, 23] width 1220 height 46
click at [634, 108] on div "Customers" at bounding box center [656, 104] width 55 height 14
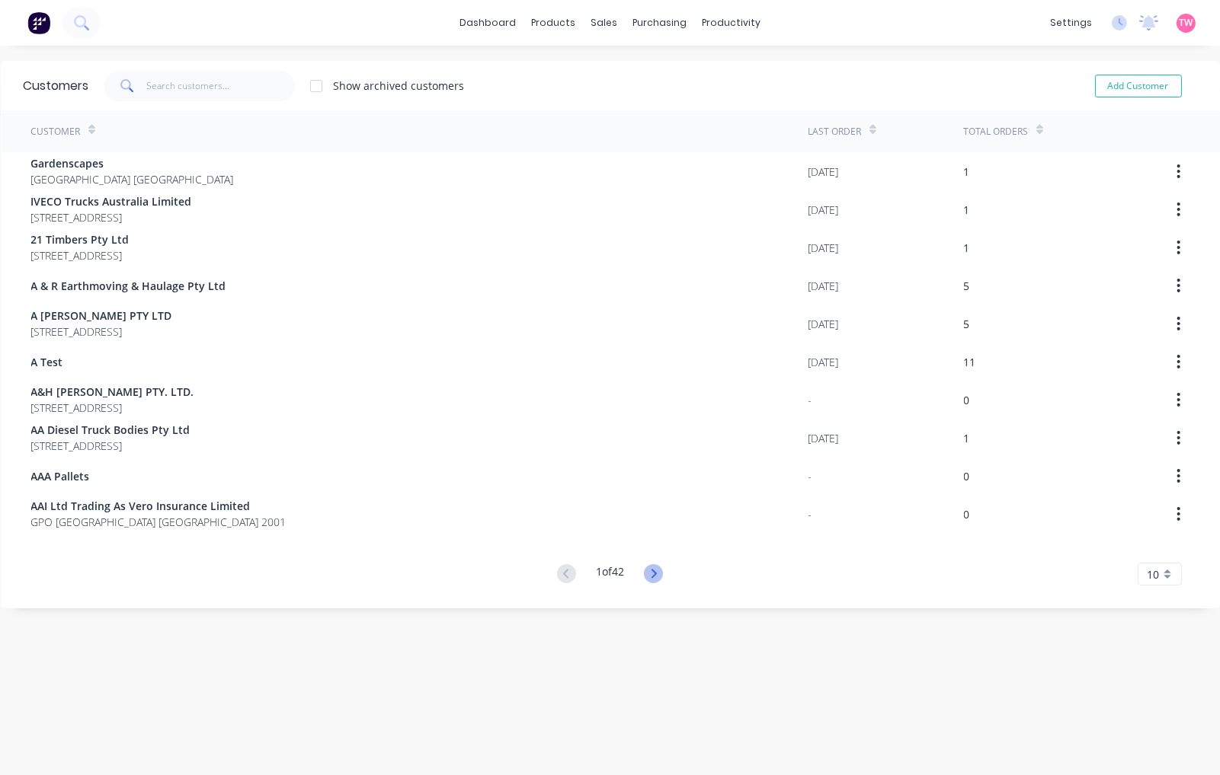
click at [644, 567] on icon at bounding box center [653, 573] width 19 height 19
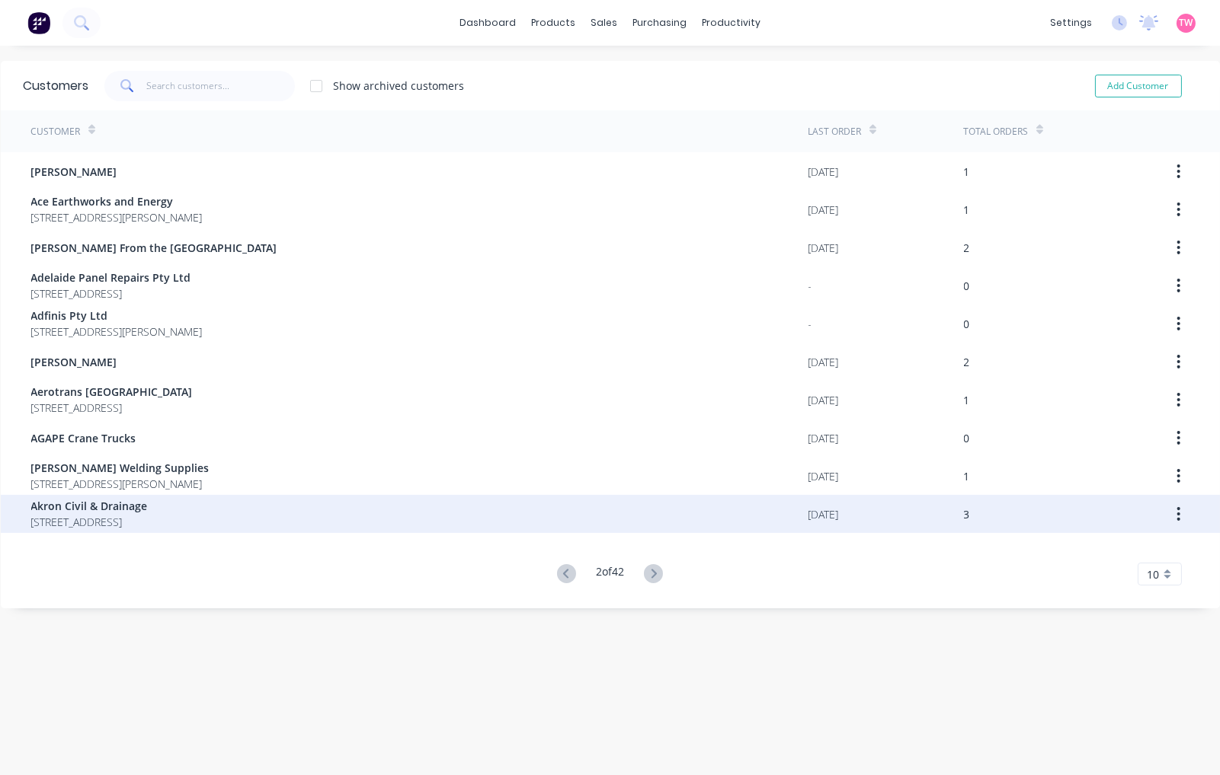
click at [129, 509] on span "Akron Civil & Drainage" at bounding box center [89, 506] width 117 height 16
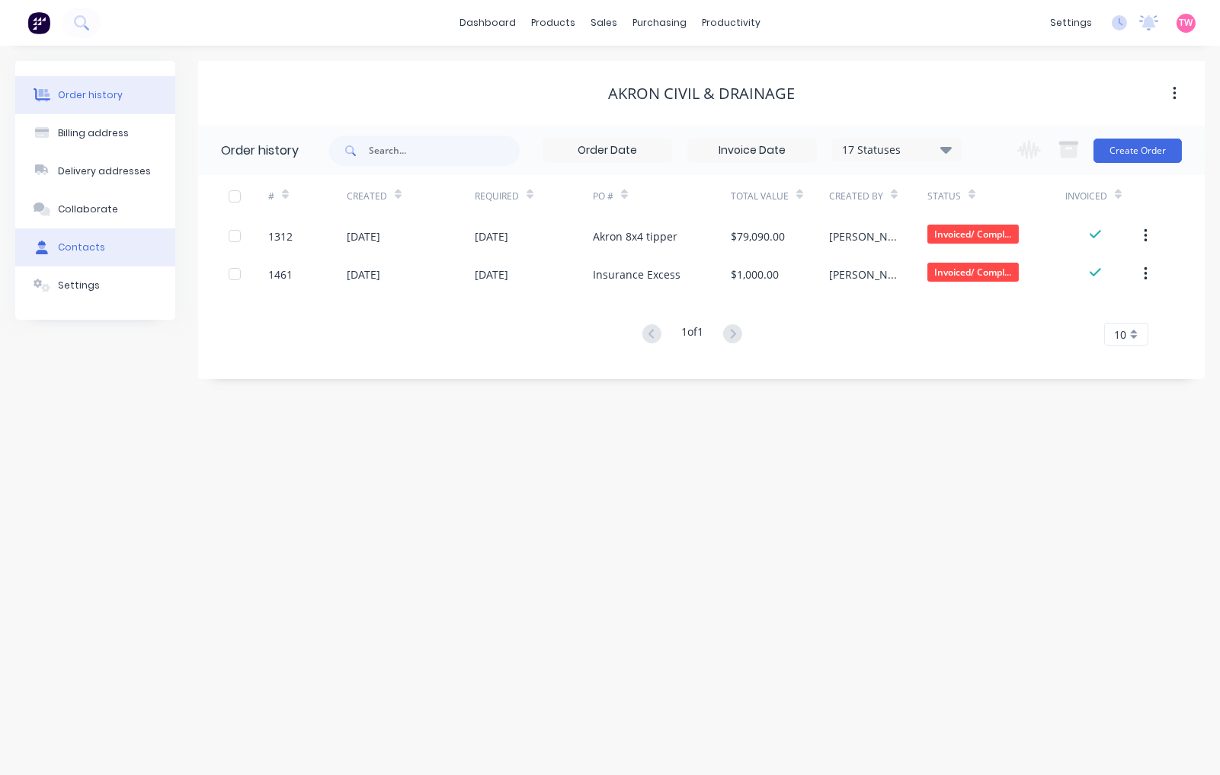
click at [73, 245] on div "Contacts" at bounding box center [81, 248] width 47 height 14
select select "AU"
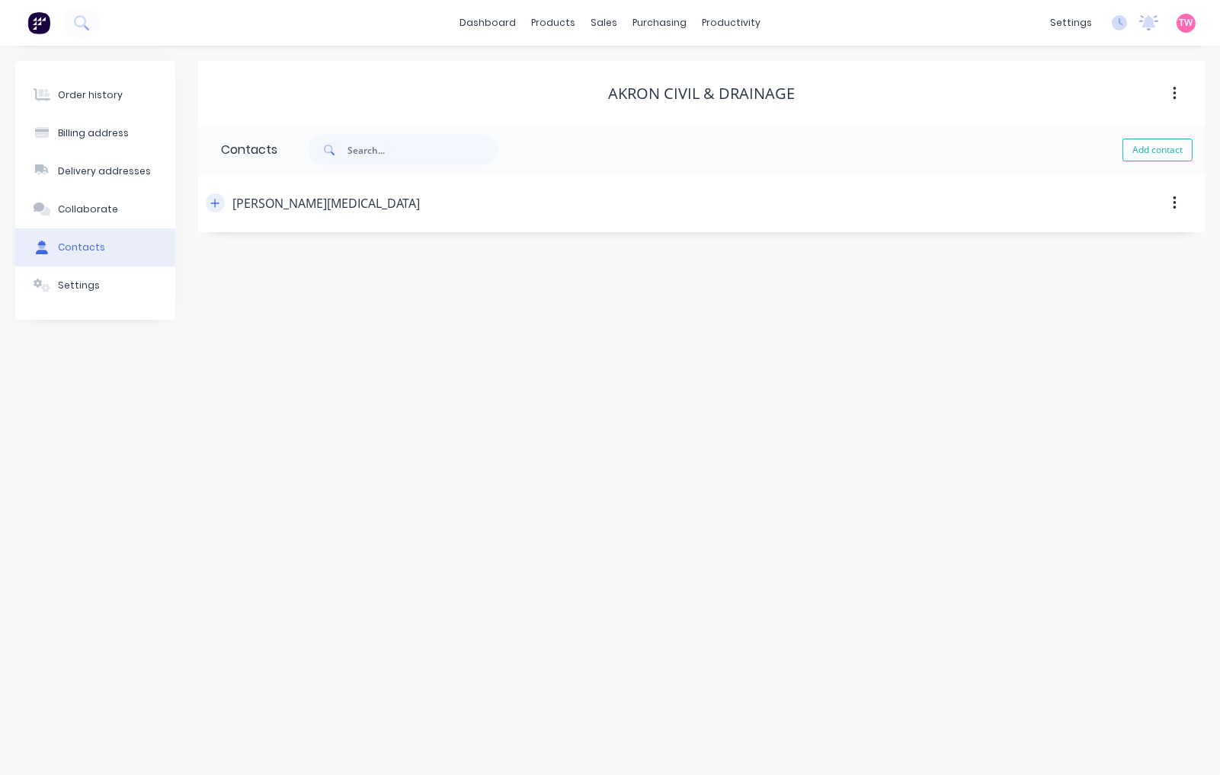
click at [217, 200] on icon "button" at bounding box center [214, 203] width 9 height 11
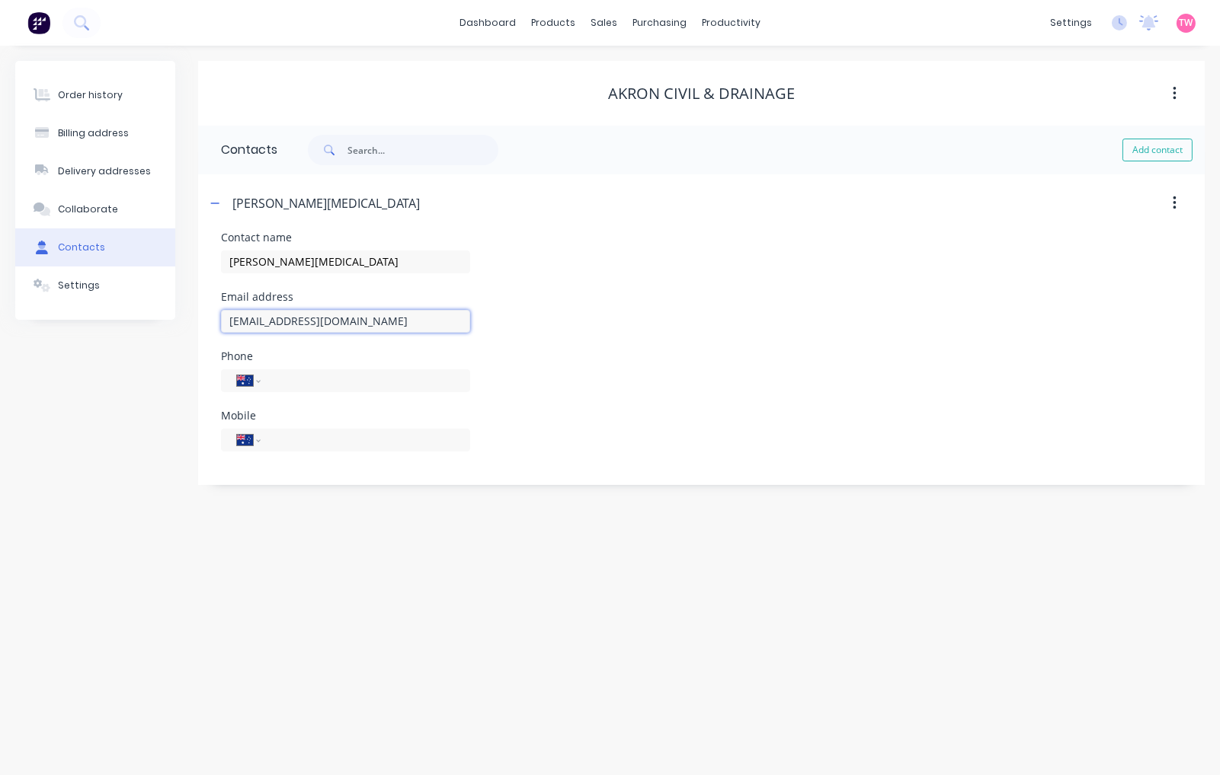
drag, startPoint x: 371, startPoint y: 323, endPoint x: 196, endPoint y: 315, distance: 175.4
click at [196, 315] on div "Order history Billing address Delivery addresses Collaborate Contacts Settings …" at bounding box center [609, 273] width 1189 height 424
click at [210, 200] on icon "button" at bounding box center [214, 203] width 9 height 11
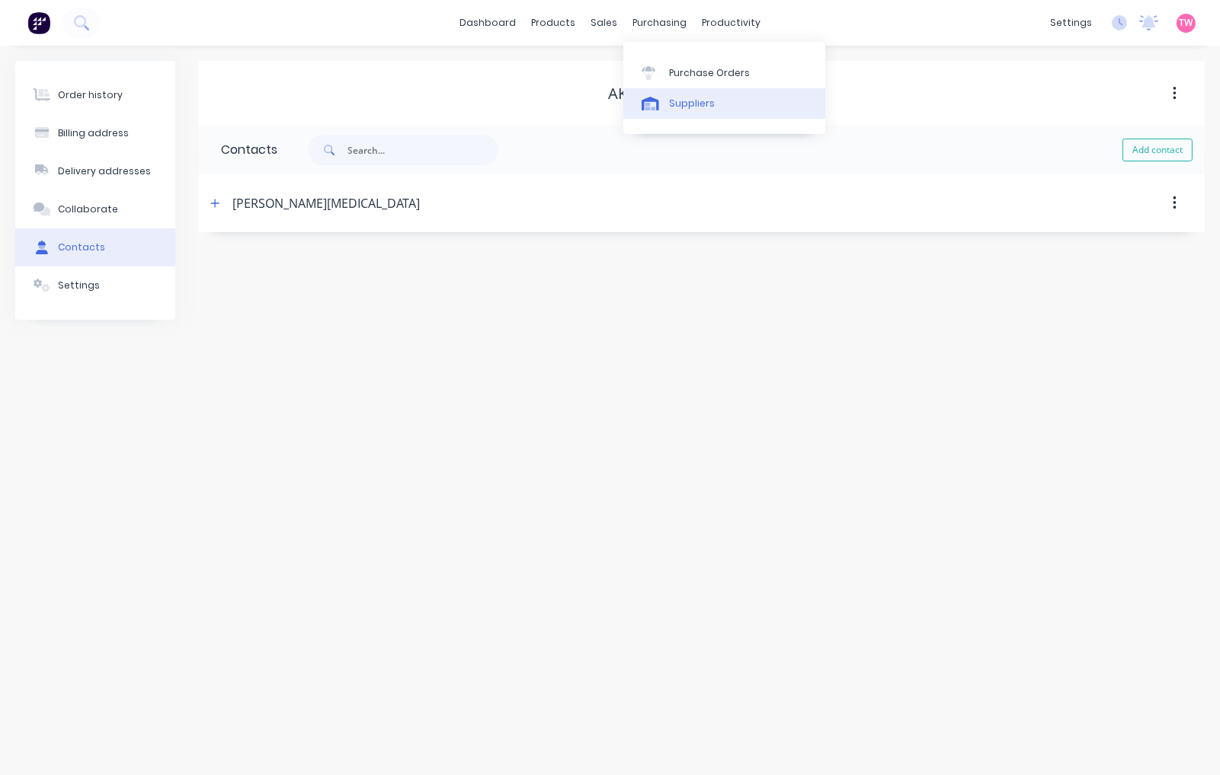
click at [695, 97] on div "Suppliers" at bounding box center [692, 104] width 46 height 14
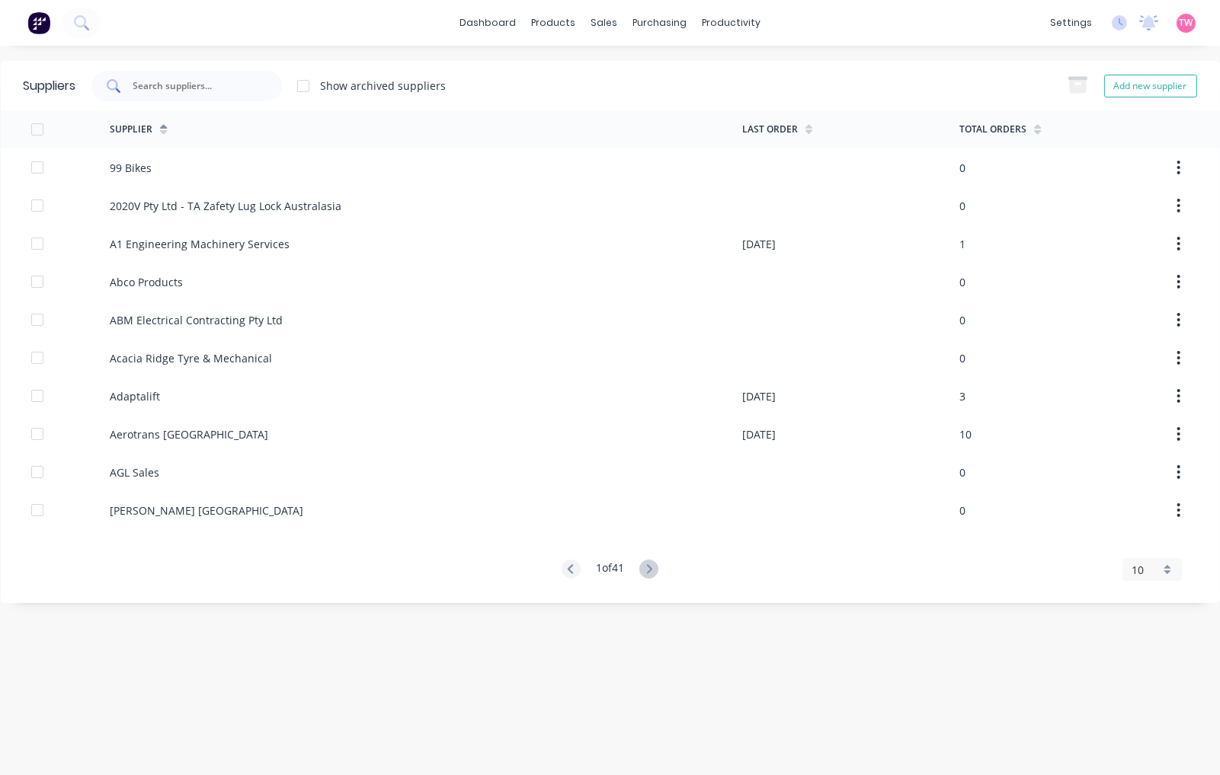
click at [185, 75] on div at bounding box center [186, 86] width 190 height 30
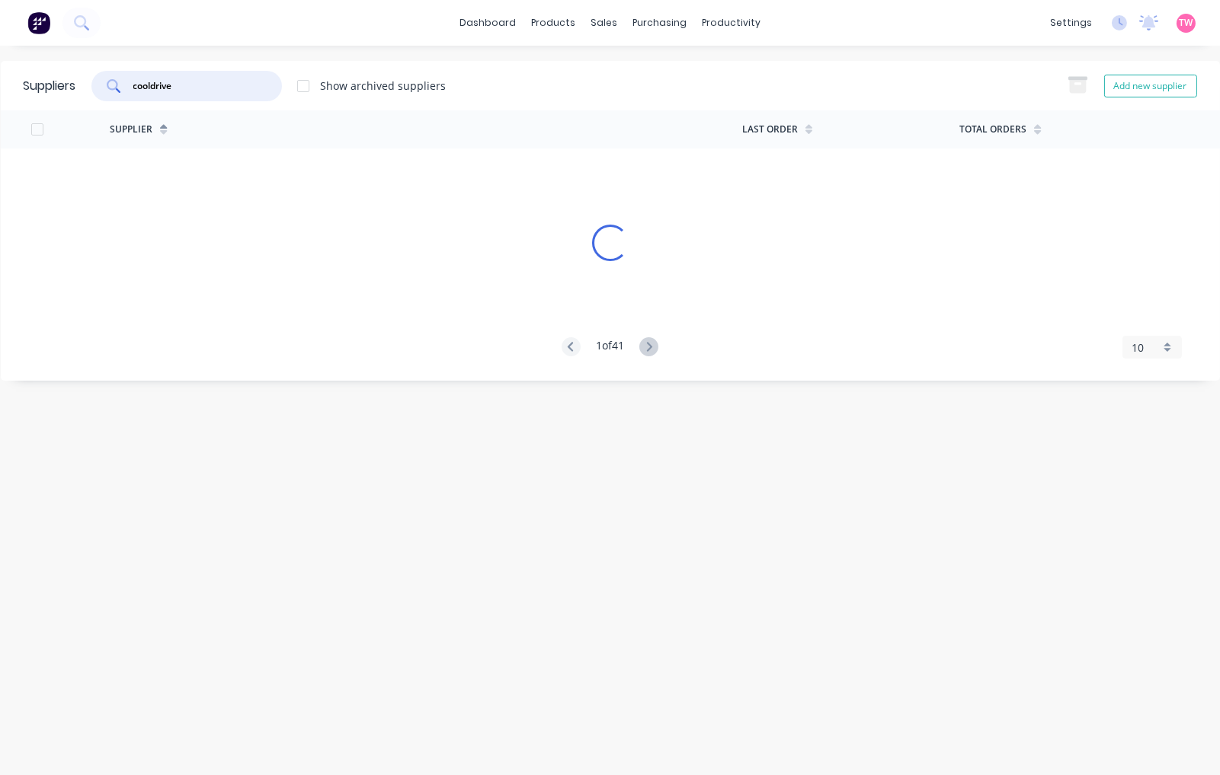
type input "cooldrive"
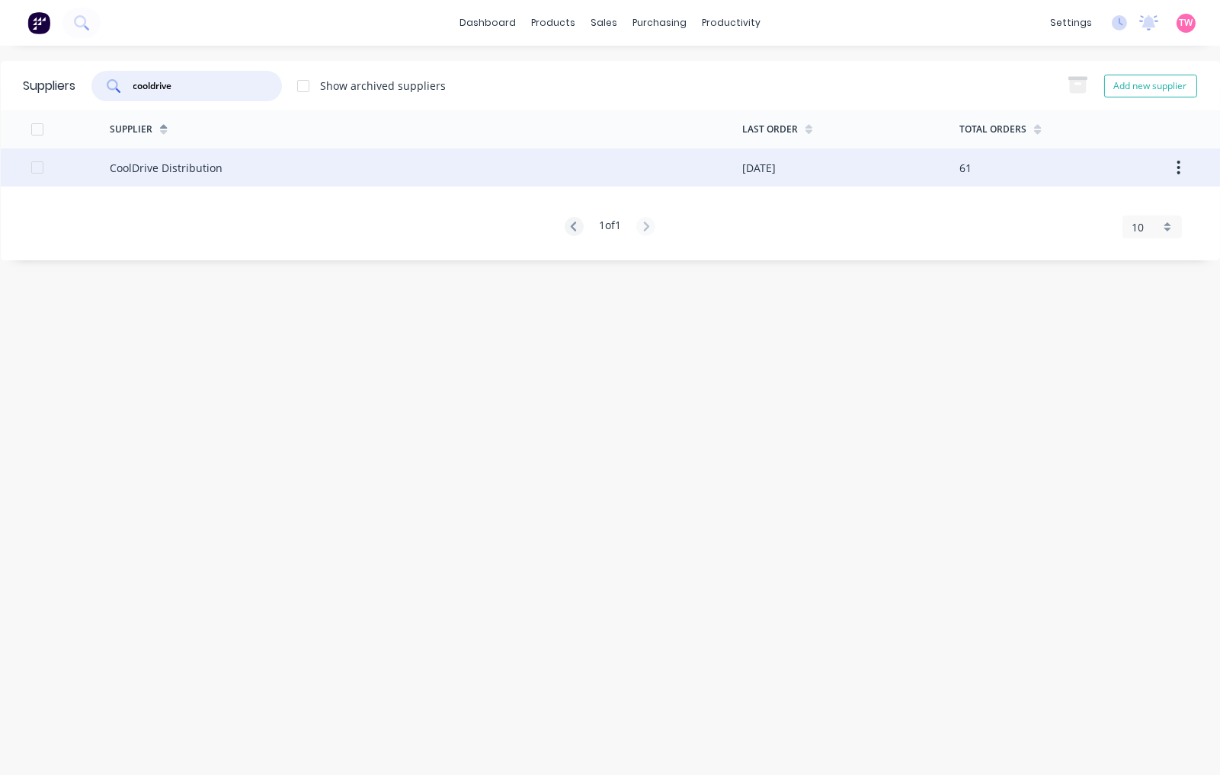
click at [149, 165] on div "CoolDrive Distribution" at bounding box center [166, 168] width 113 height 16
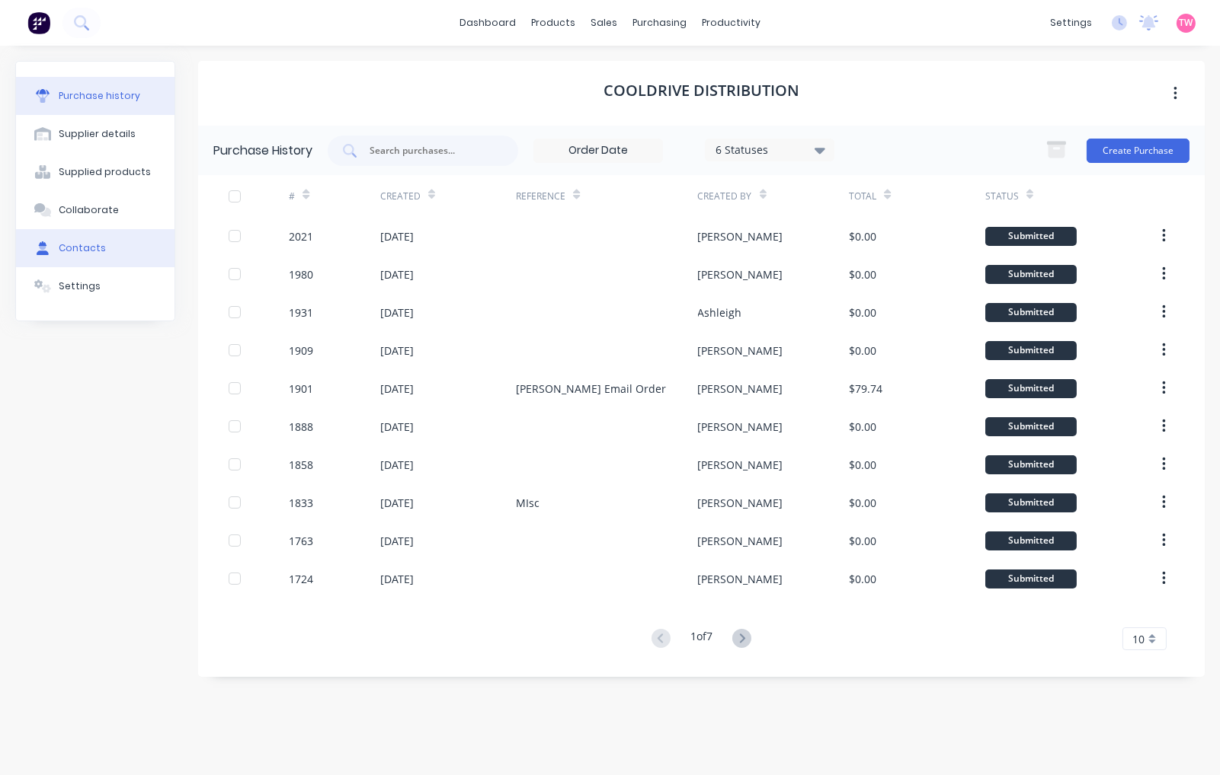
click at [95, 247] on div "Contacts" at bounding box center [82, 248] width 47 height 14
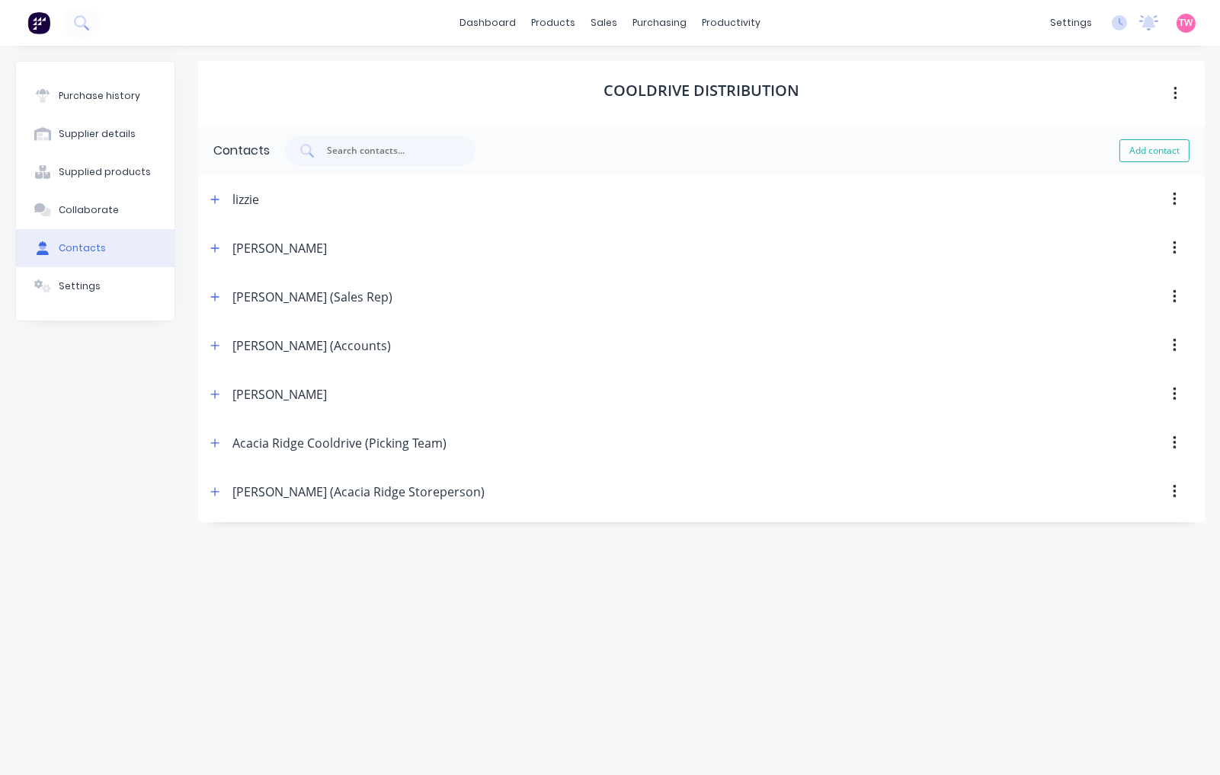
click at [1178, 193] on button "button" at bounding box center [1174, 199] width 36 height 27
click at [1102, 237] on div "Delete" at bounding box center [1119, 240] width 117 height 22
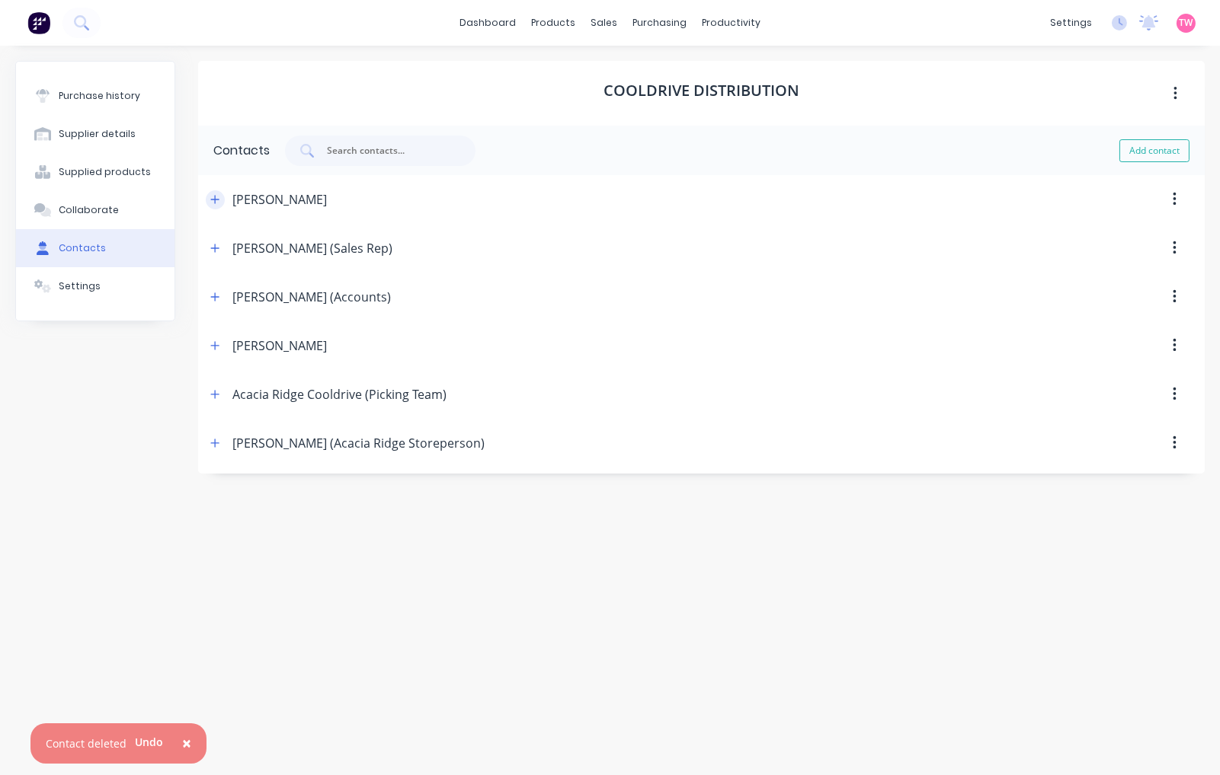
click at [210, 196] on icon "button" at bounding box center [214, 199] width 9 height 11
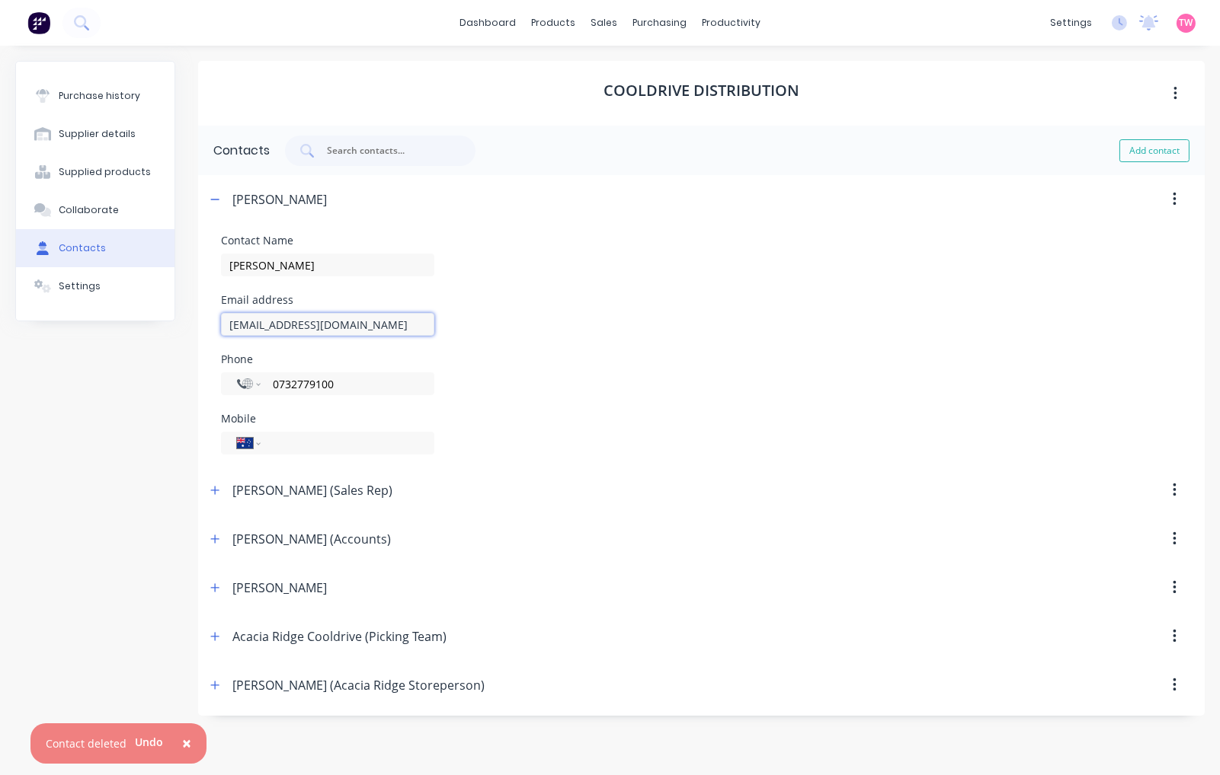
drag, startPoint x: 398, startPoint y: 324, endPoint x: 165, endPoint y: 324, distance: 233.1
click at [165, 324] on div "Purchase history Supplier details Supplied products Collaborate Contacts Settin…" at bounding box center [609, 403] width 1189 height 684
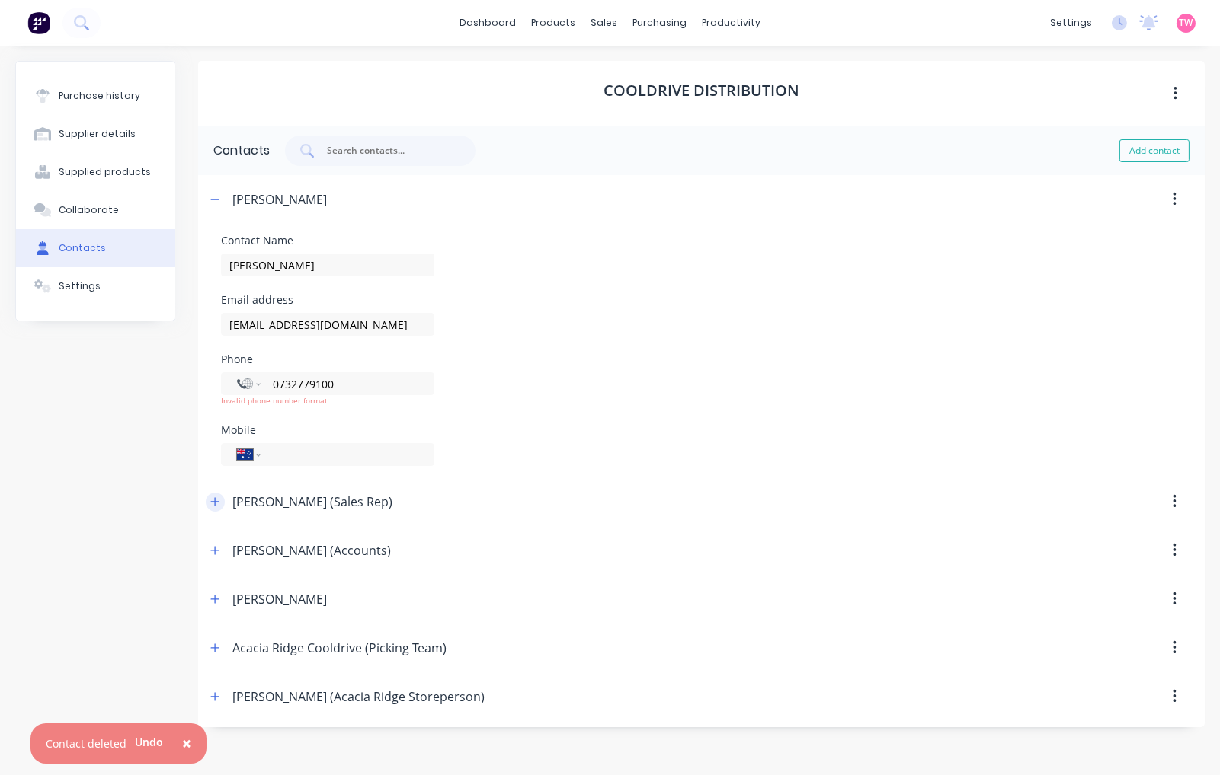
click at [212, 503] on icon "button" at bounding box center [214, 502] width 9 height 11
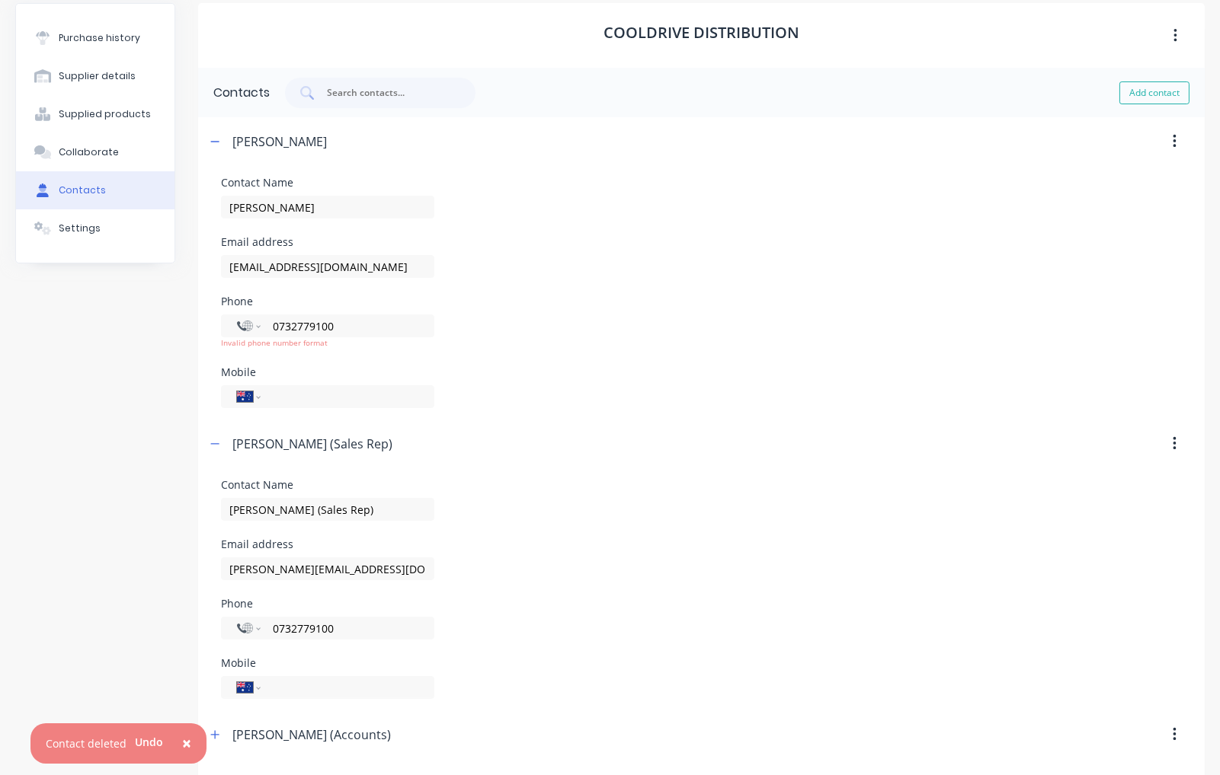
scroll to position [141, 0]
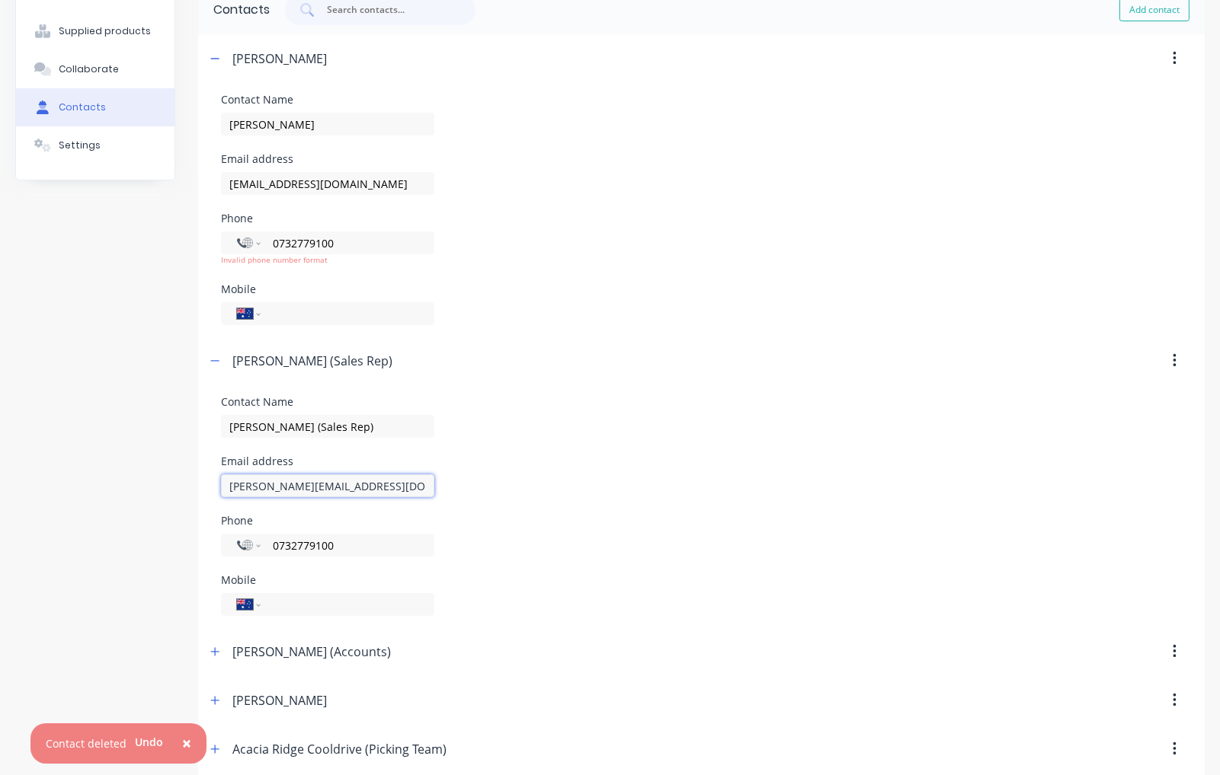
drag, startPoint x: 414, startPoint y: 484, endPoint x: 183, endPoint y: 482, distance: 231.6
click at [183, 482] on div "Purchase history Supplier details Supplied products Collaborate Contacts Settin…" at bounding box center [609, 374] width 1189 height 909
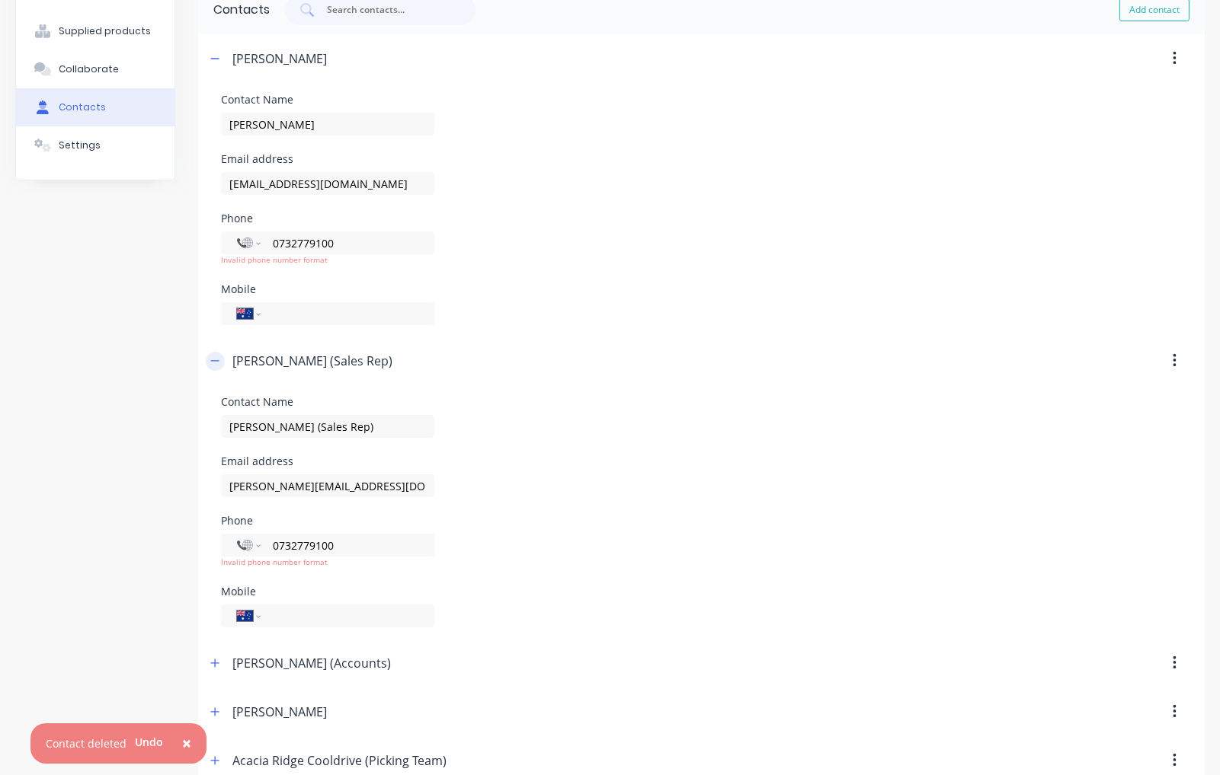
click at [208, 353] on button "button" at bounding box center [215, 361] width 19 height 19
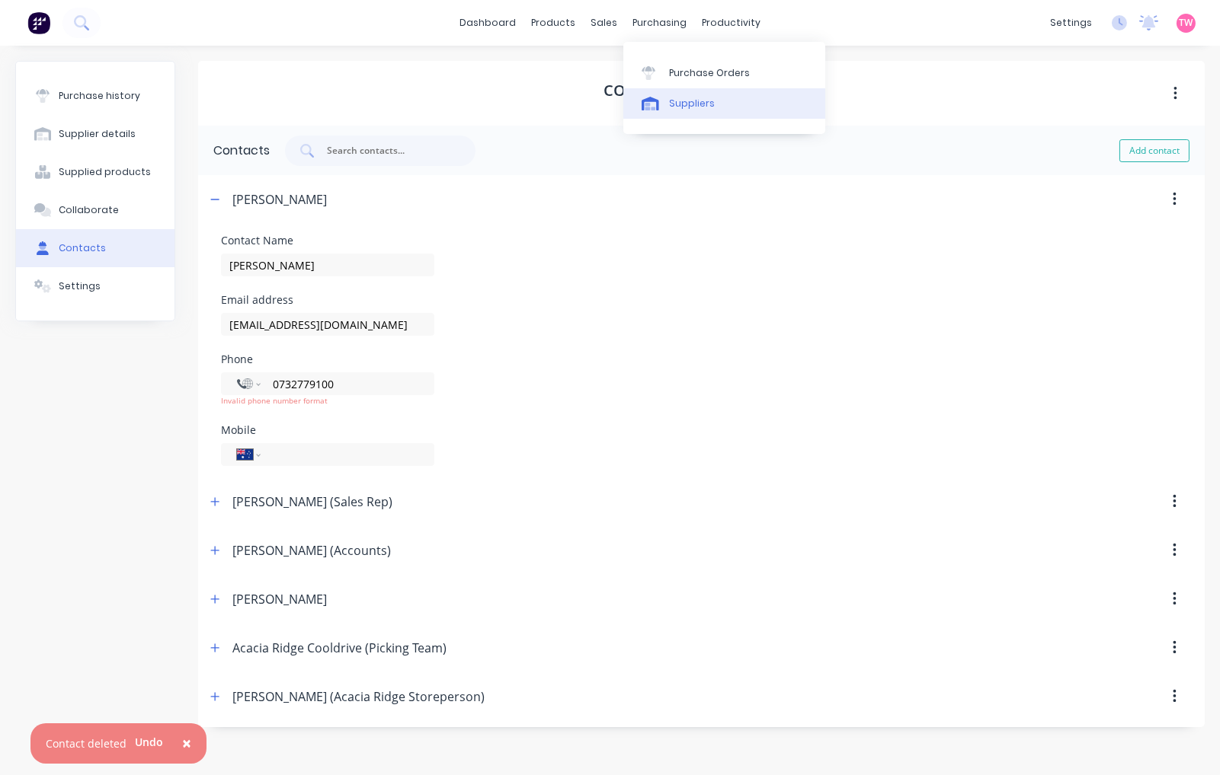
click at [683, 104] on div "Suppliers" at bounding box center [692, 104] width 46 height 14
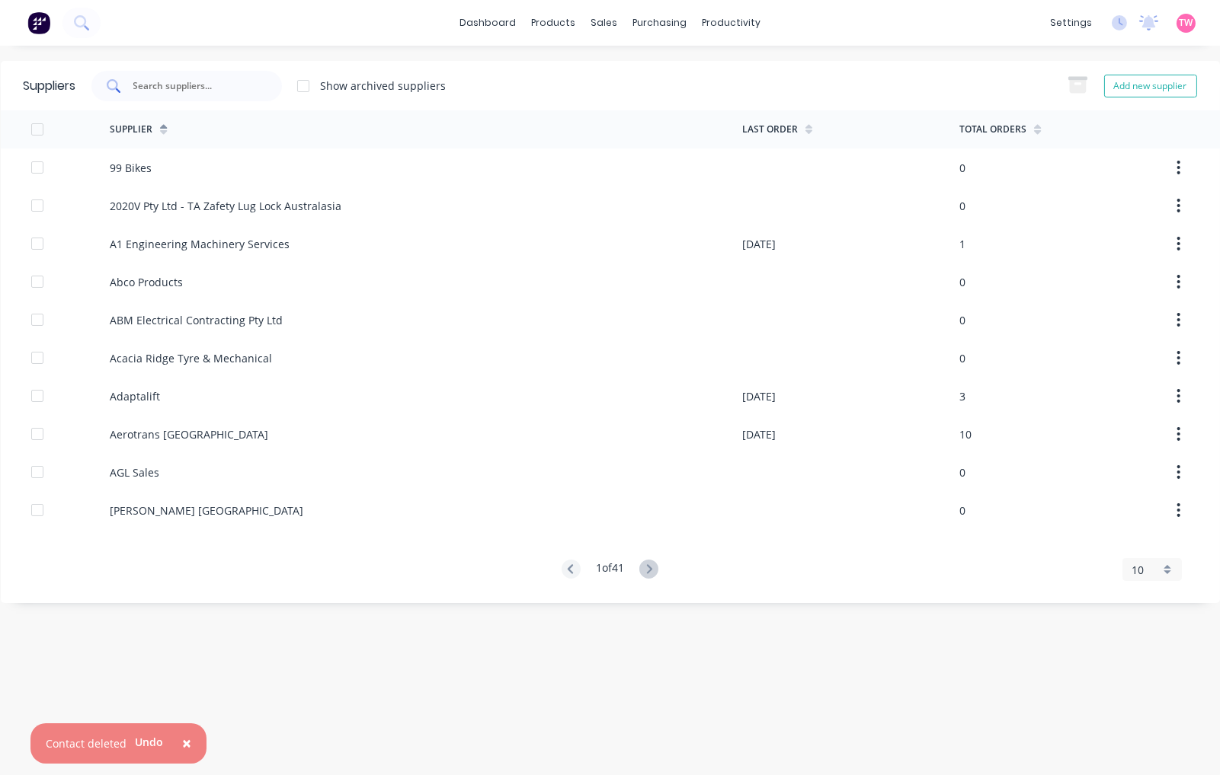
click at [216, 96] on div at bounding box center [186, 86] width 190 height 30
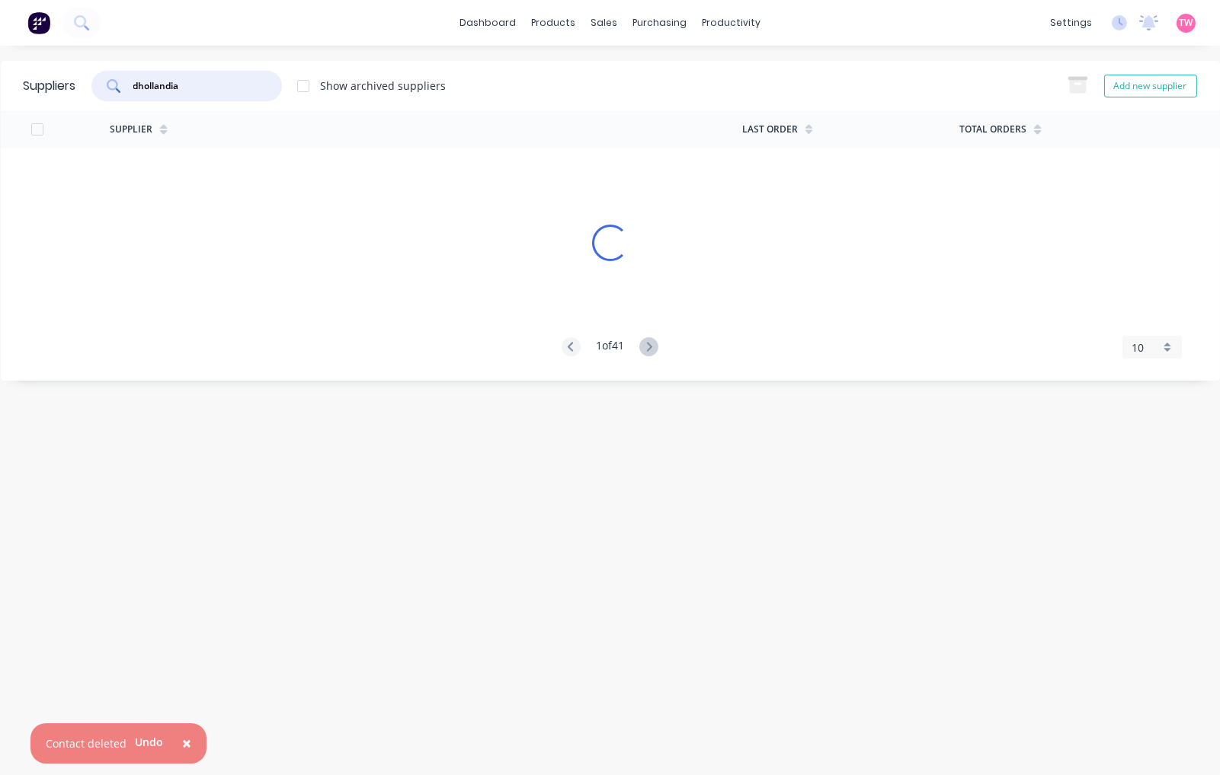
type input "dhollandia"
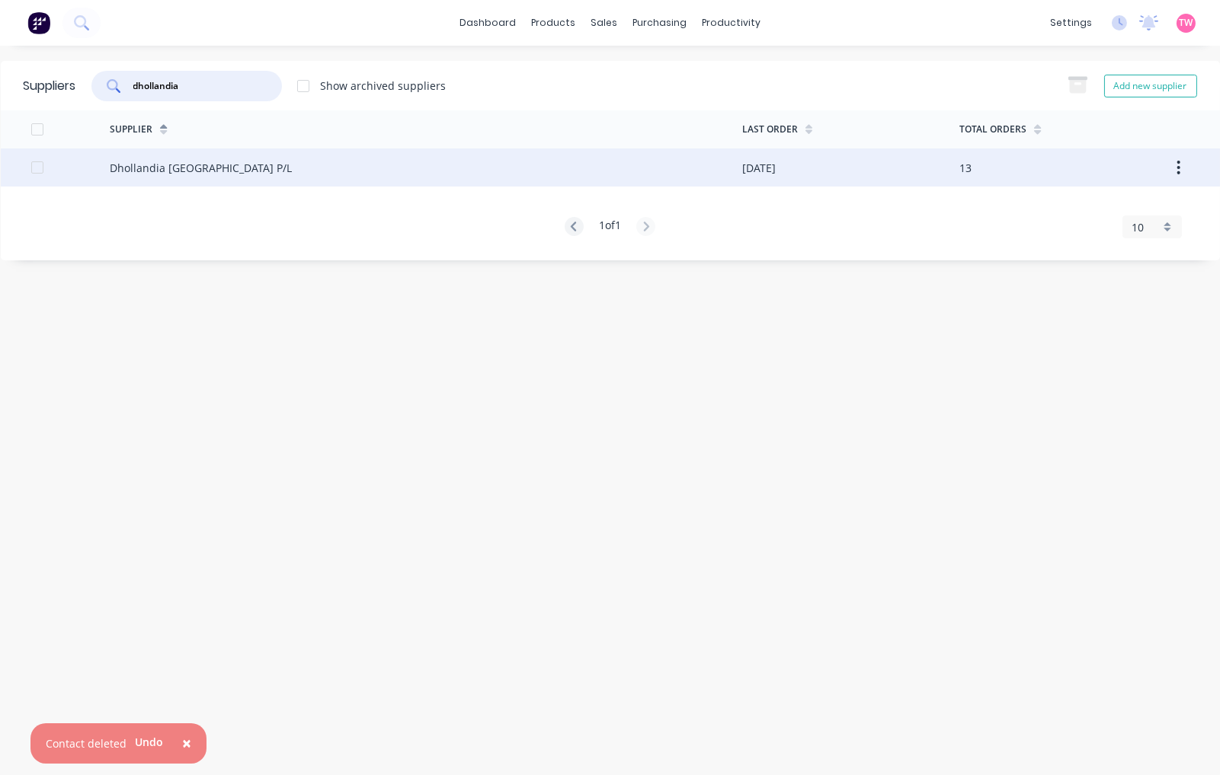
click at [158, 176] on div "Dhollandia [GEOGRAPHIC_DATA] P/L" at bounding box center [426, 168] width 632 height 38
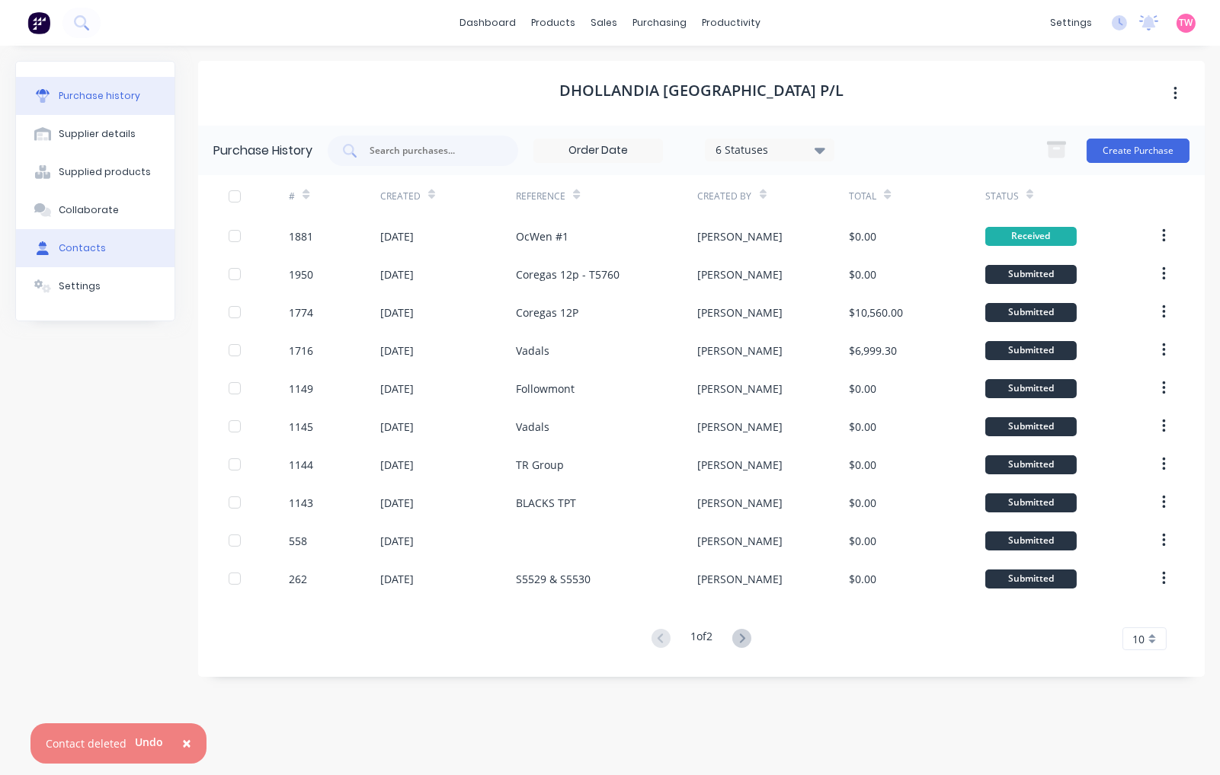
click at [78, 248] on div "Contacts" at bounding box center [82, 248] width 47 height 14
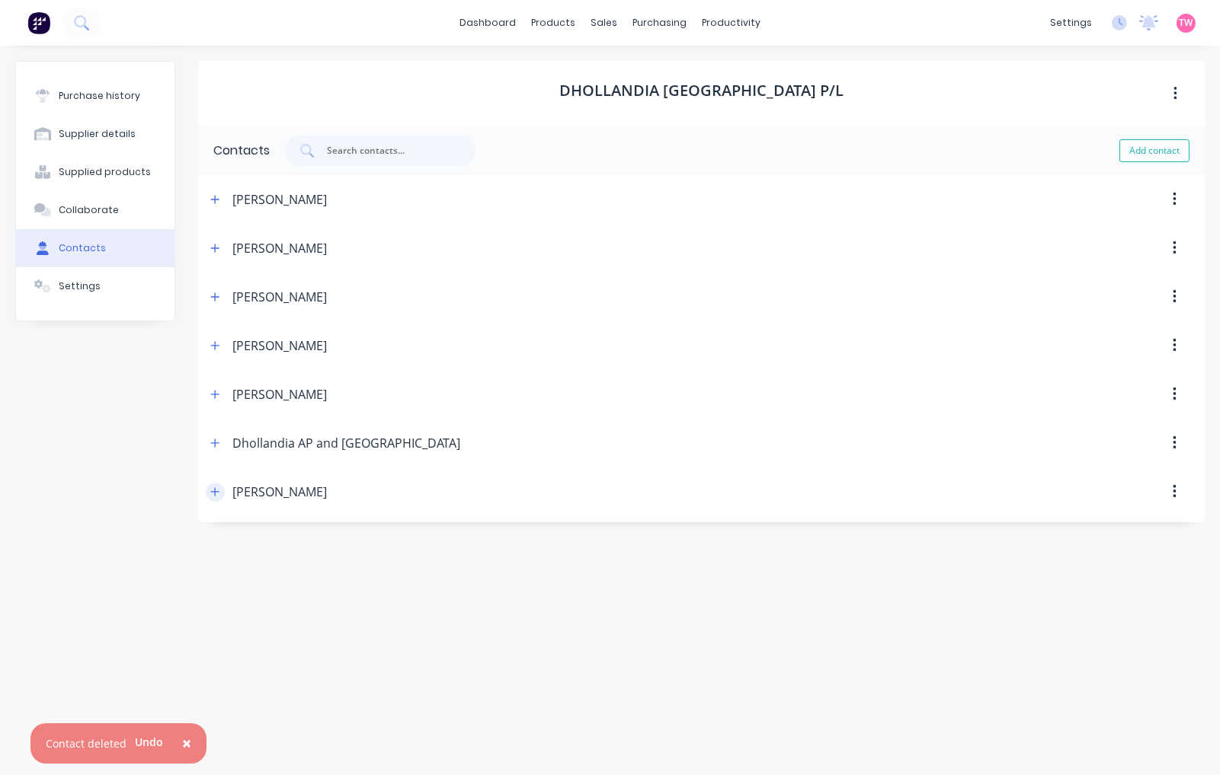
click at [209, 490] on button "button" at bounding box center [215, 492] width 19 height 19
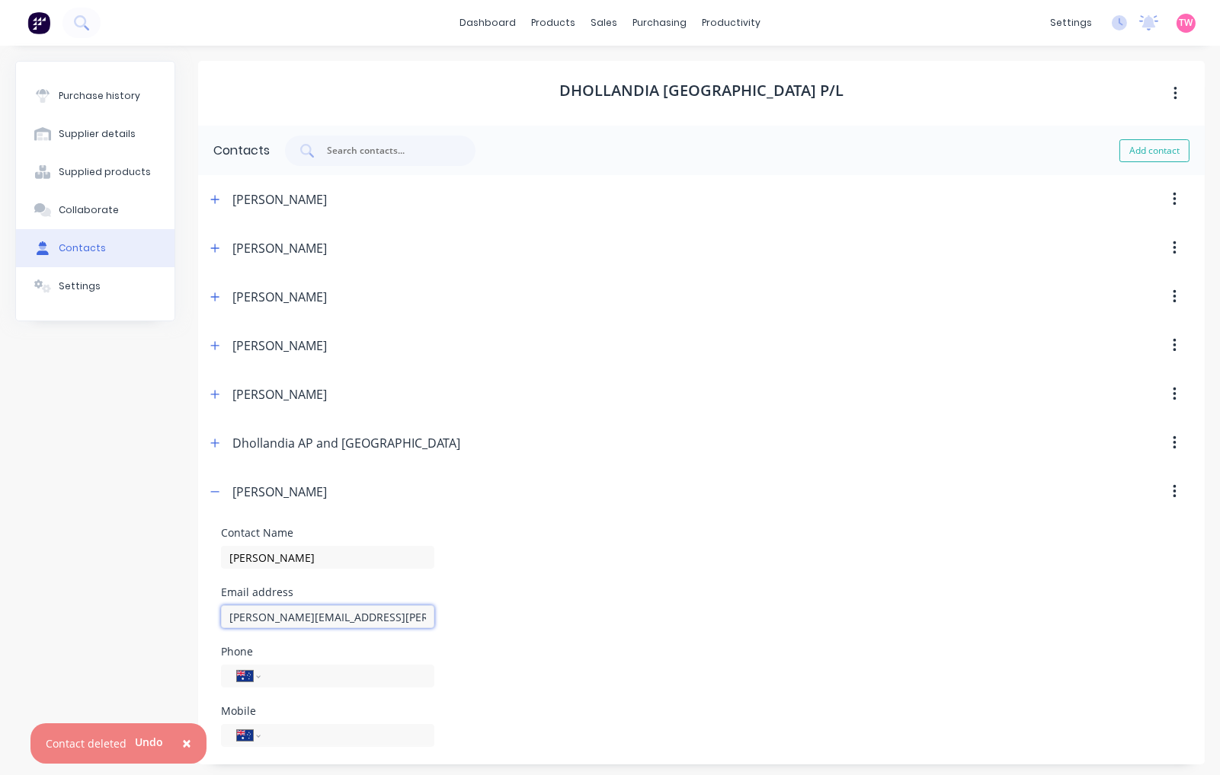
drag, startPoint x: 420, startPoint y: 617, endPoint x: 169, endPoint y: 612, distance: 251.4
click at [170, 612] on div "Purchase history Supplier details Supplied products Collaborate Contacts Settin…" at bounding box center [609, 413] width 1189 height 704
drag, startPoint x: 325, startPoint y: 558, endPoint x: 199, endPoint y: 556, distance: 126.5
click at [199, 556] on form "Contact Name Marco Franzoni Email address marco.franzoni@dhollandia.com.au Phon…" at bounding box center [701, 637] width 1006 height 242
click at [216, 484] on button "button" at bounding box center [215, 492] width 19 height 19
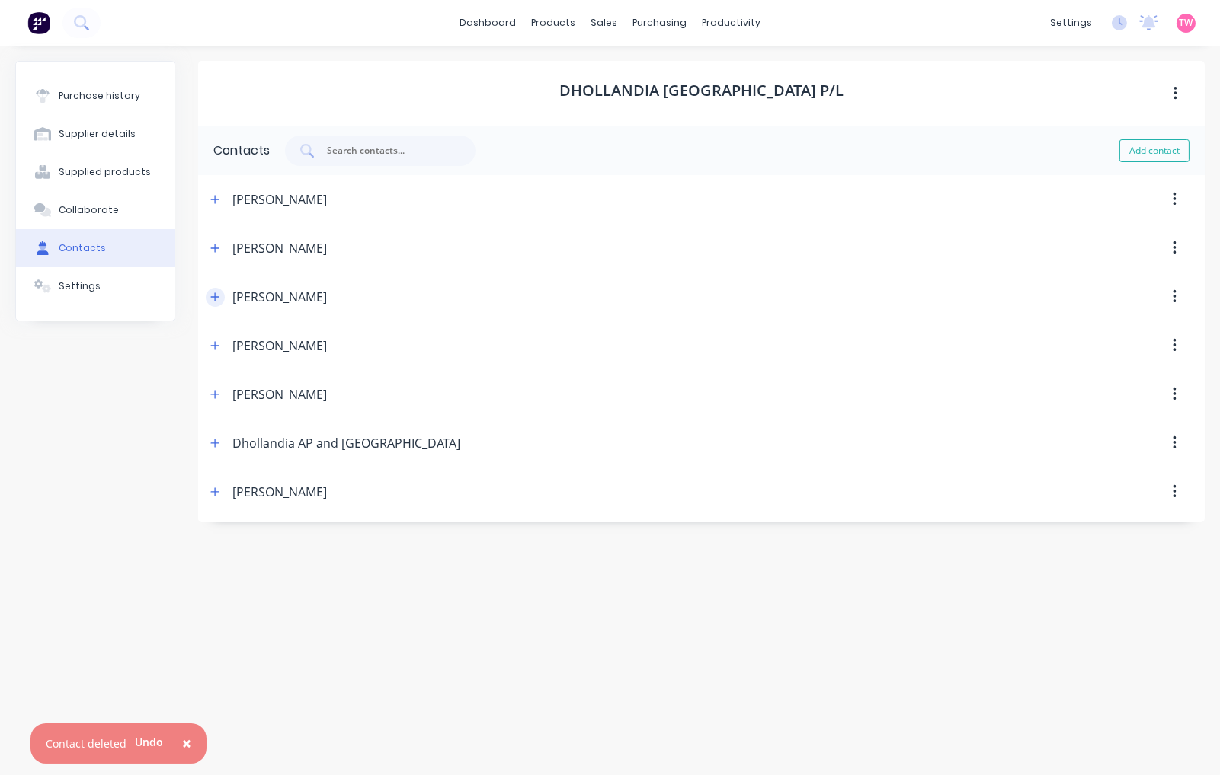
click at [215, 293] on icon "button" at bounding box center [215, 297] width 8 height 8
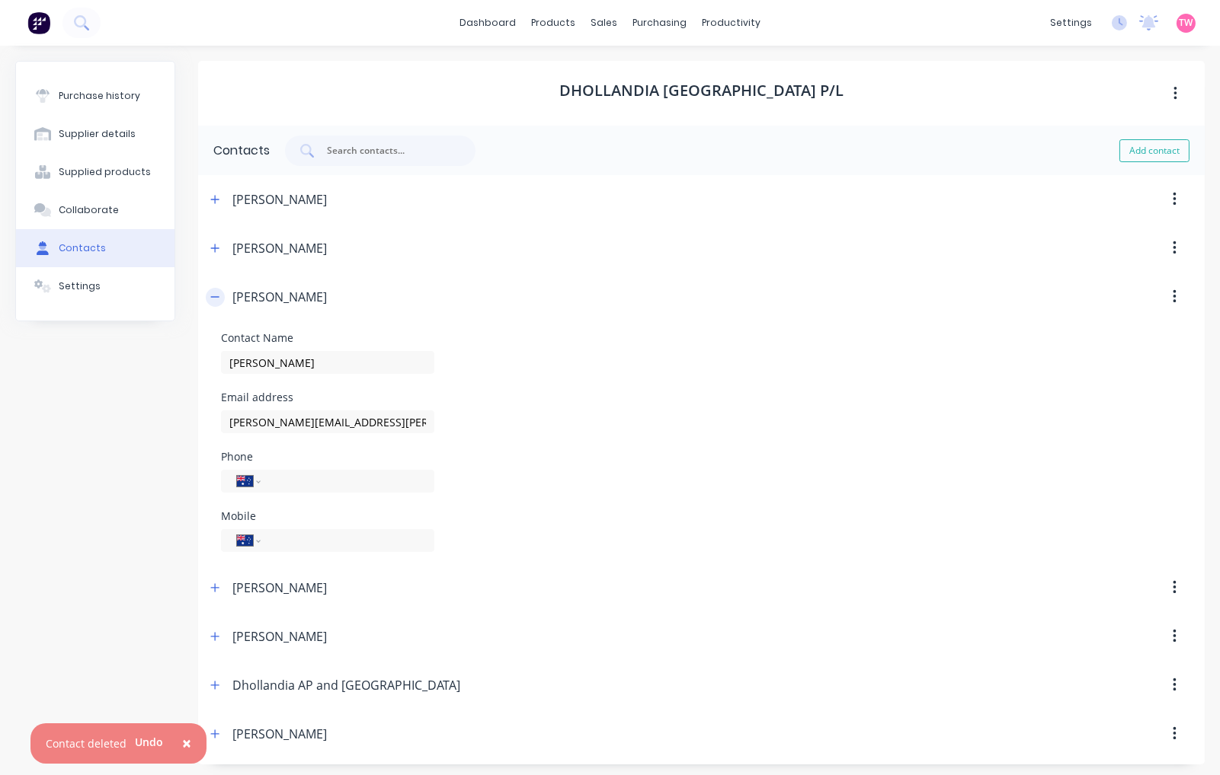
click at [215, 293] on icon "button" at bounding box center [214, 297] width 9 height 11
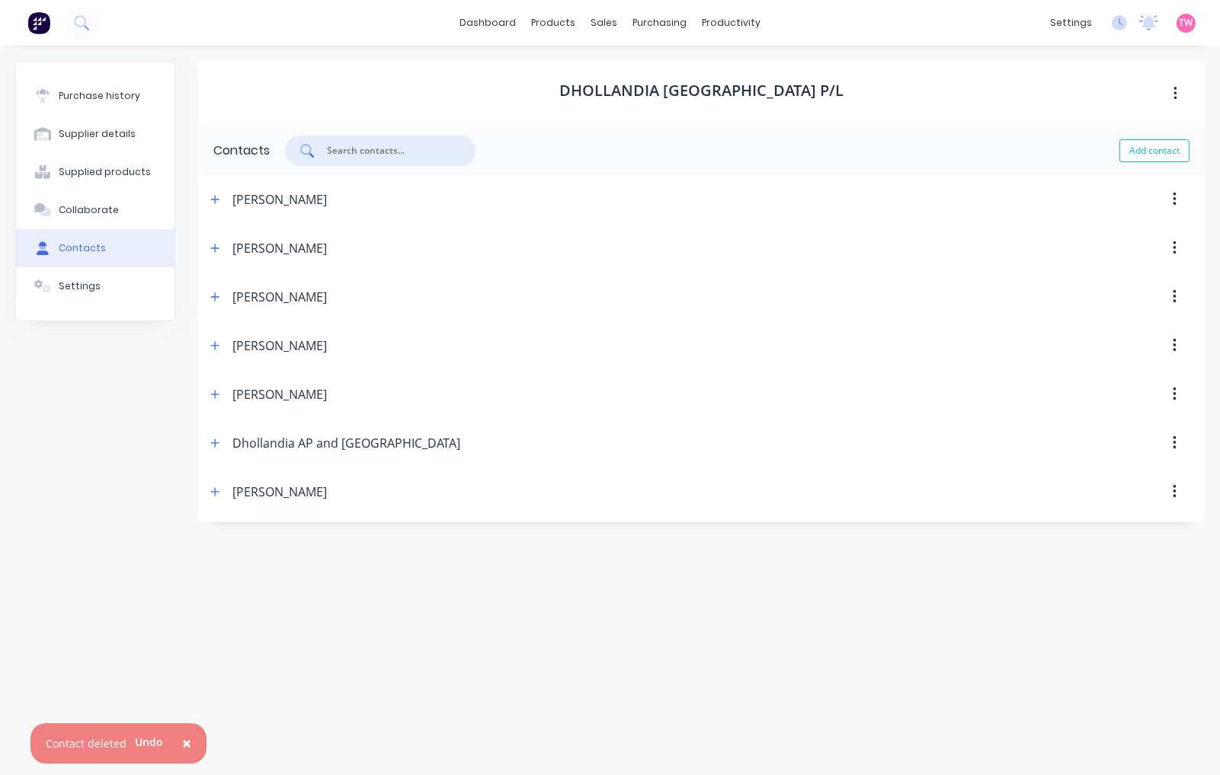
click at [379, 149] on input "text" at bounding box center [388, 150] width 126 height 15
click at [703, 98] on div "Suppliers" at bounding box center [692, 104] width 46 height 14
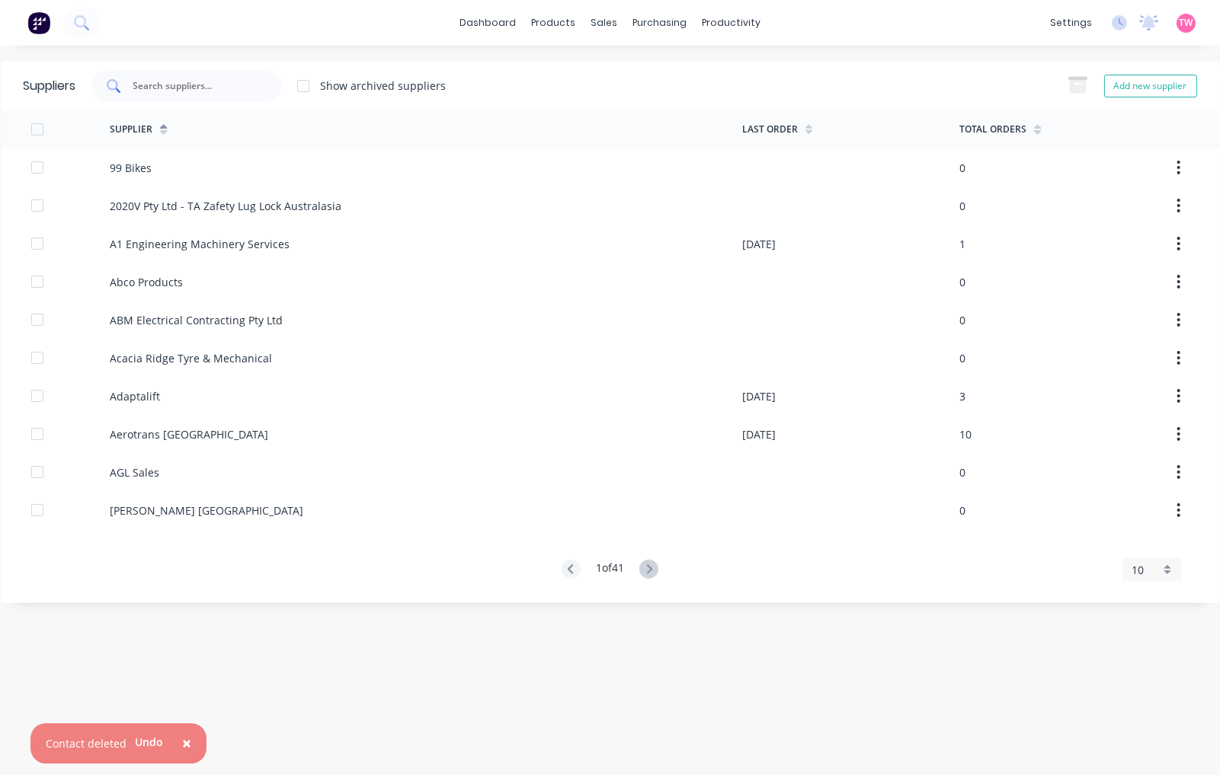
click at [175, 86] on input "text" at bounding box center [195, 85] width 126 height 15
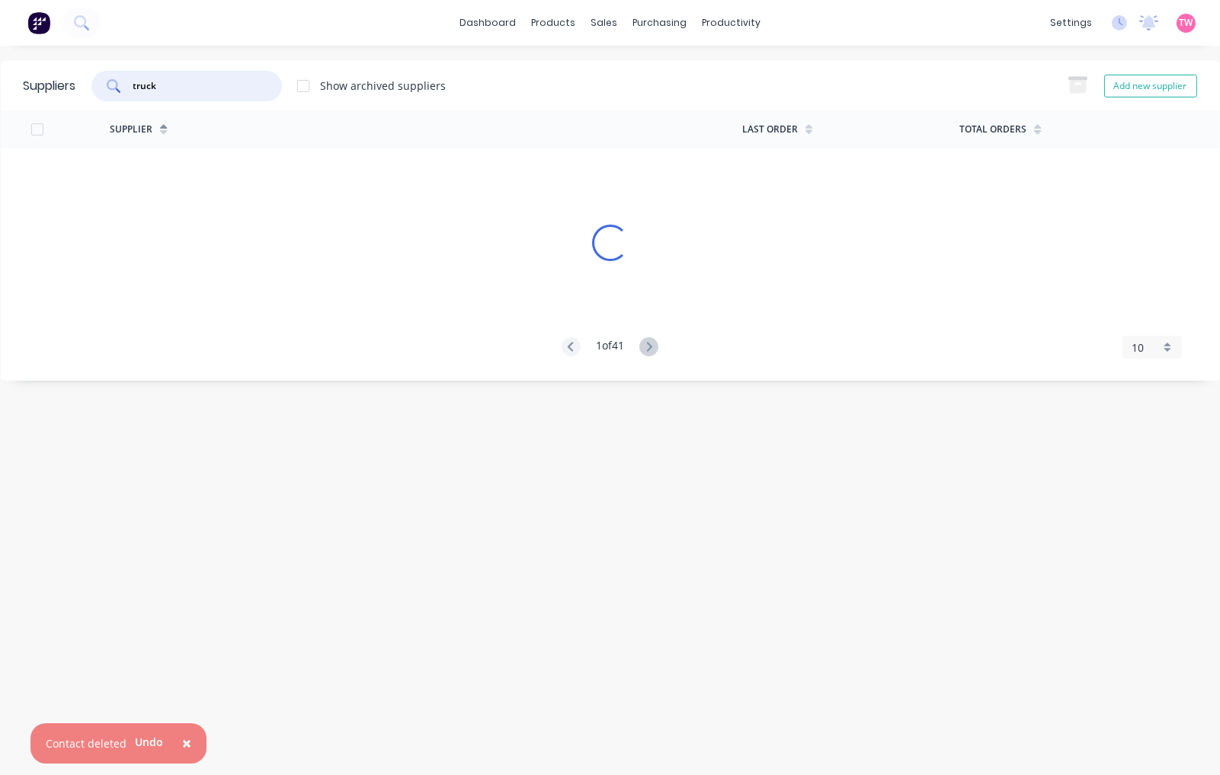
type input "truck"
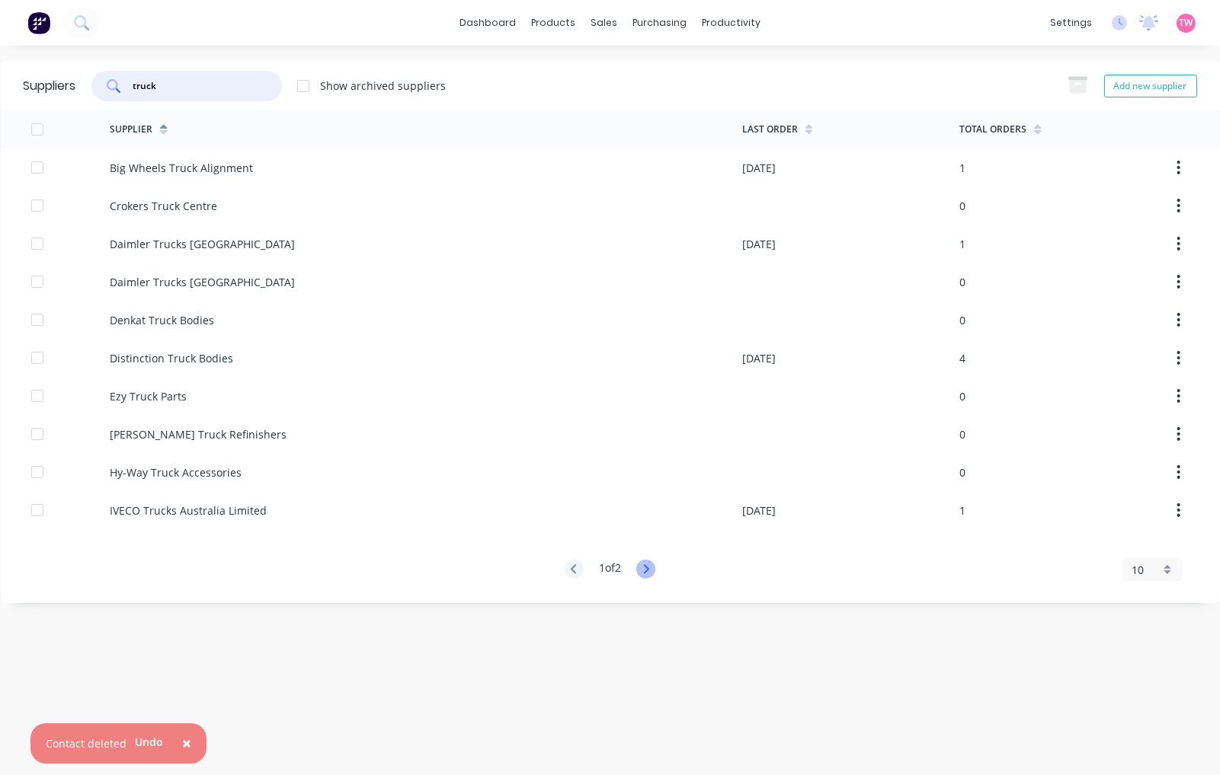
click at [646, 573] on icon at bounding box center [646, 568] width 5 height 9
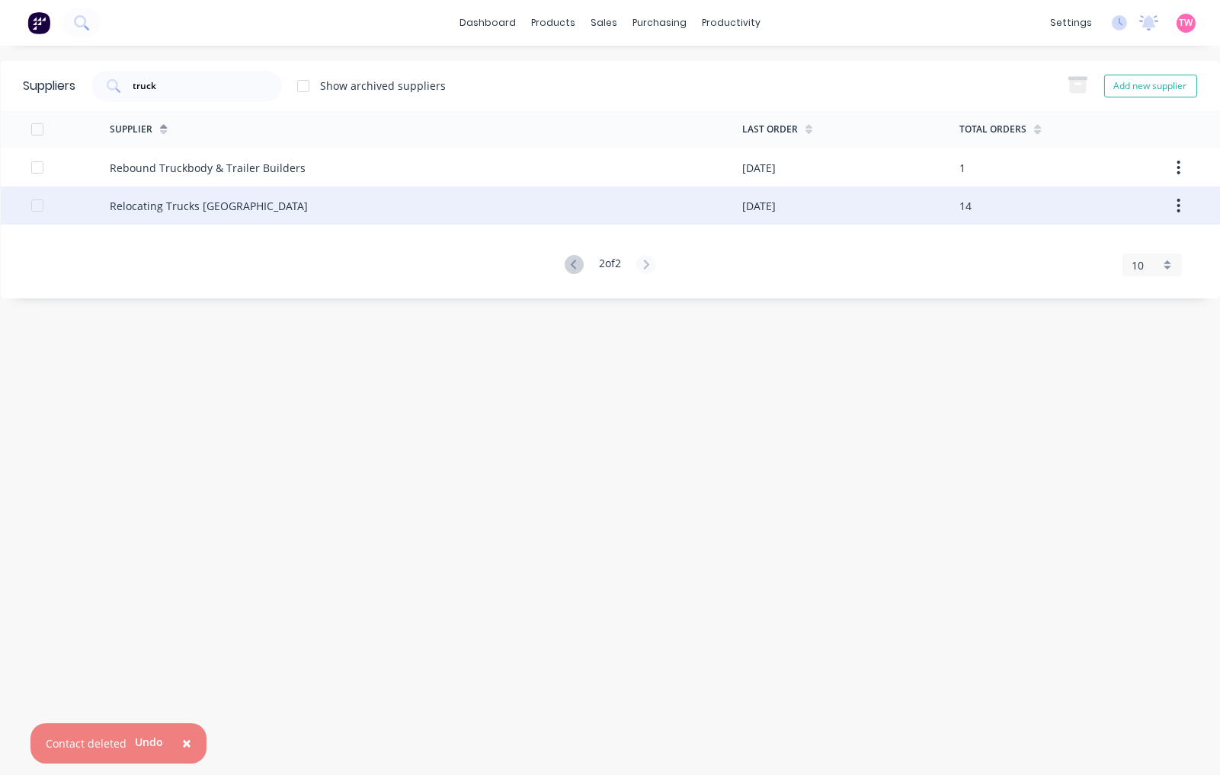
click at [202, 207] on div "Relocating Trucks [GEOGRAPHIC_DATA]" at bounding box center [209, 206] width 198 height 16
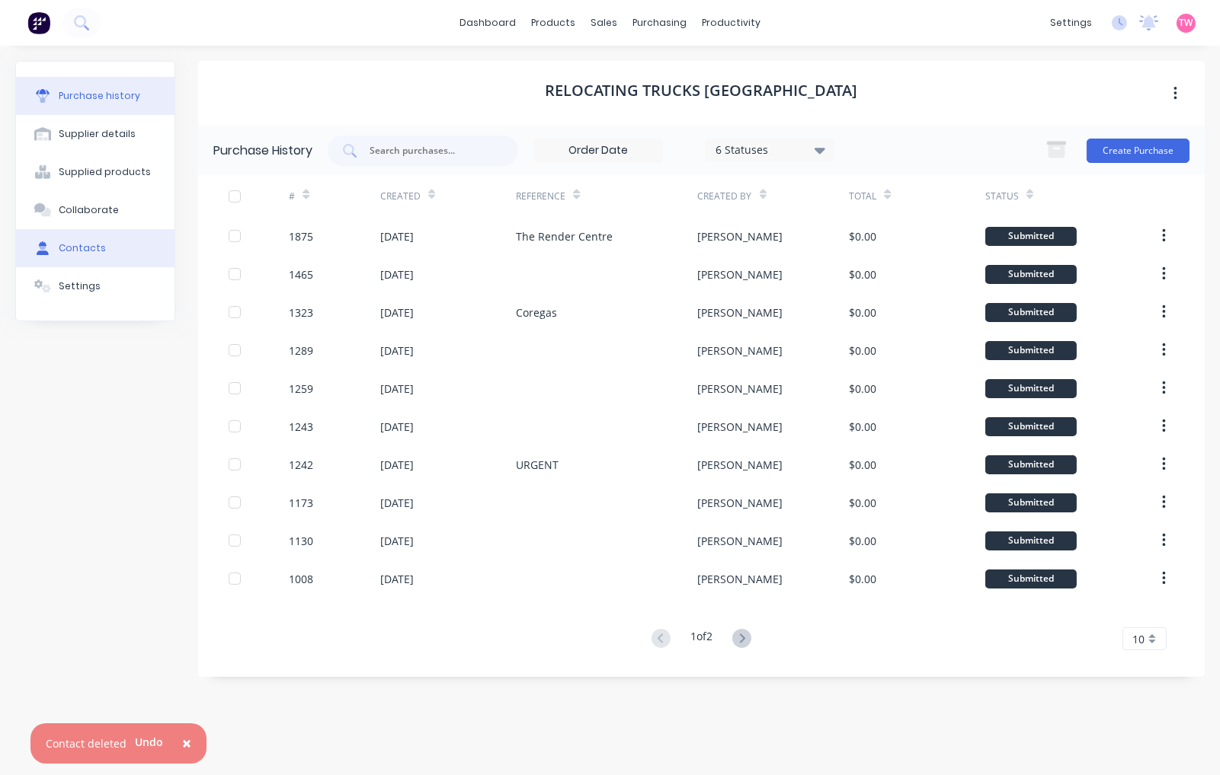
click at [92, 245] on div "Contacts" at bounding box center [82, 248] width 47 height 14
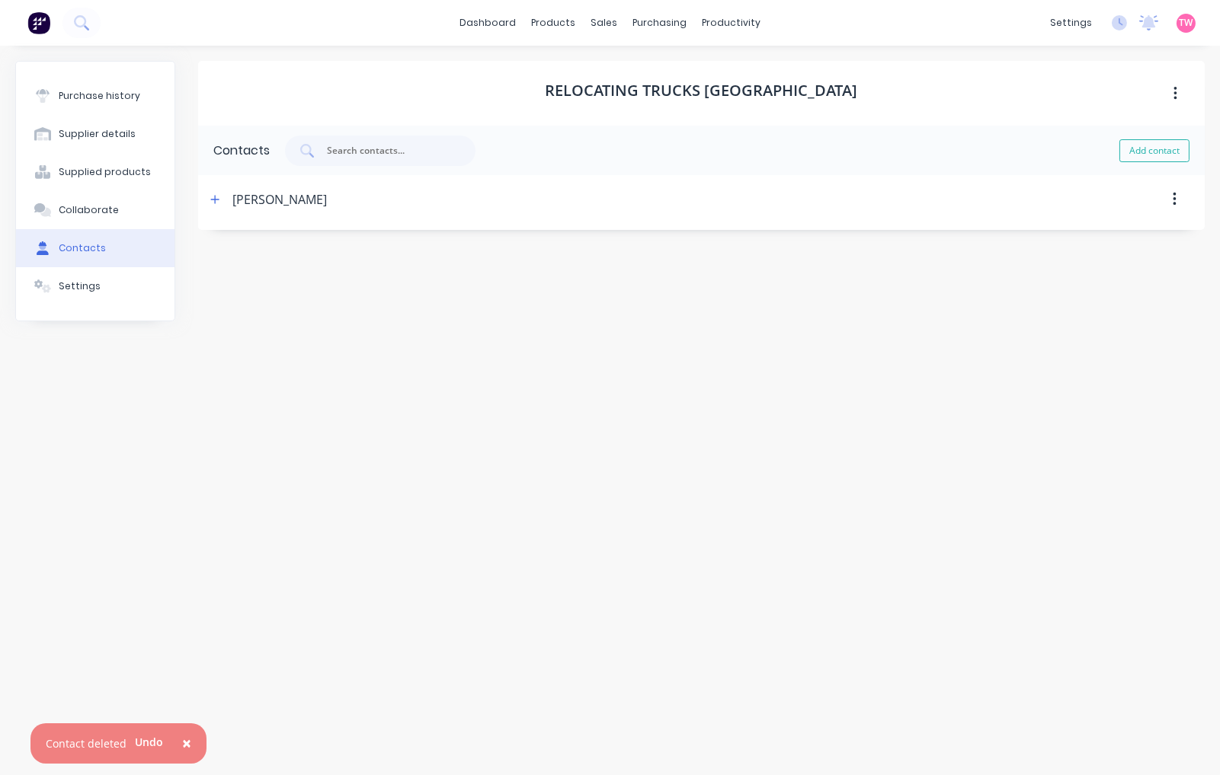
click at [229, 200] on div "Aziz Deen" at bounding box center [266, 199] width 121 height 49
click at [216, 198] on icon "button" at bounding box center [214, 199] width 9 height 11
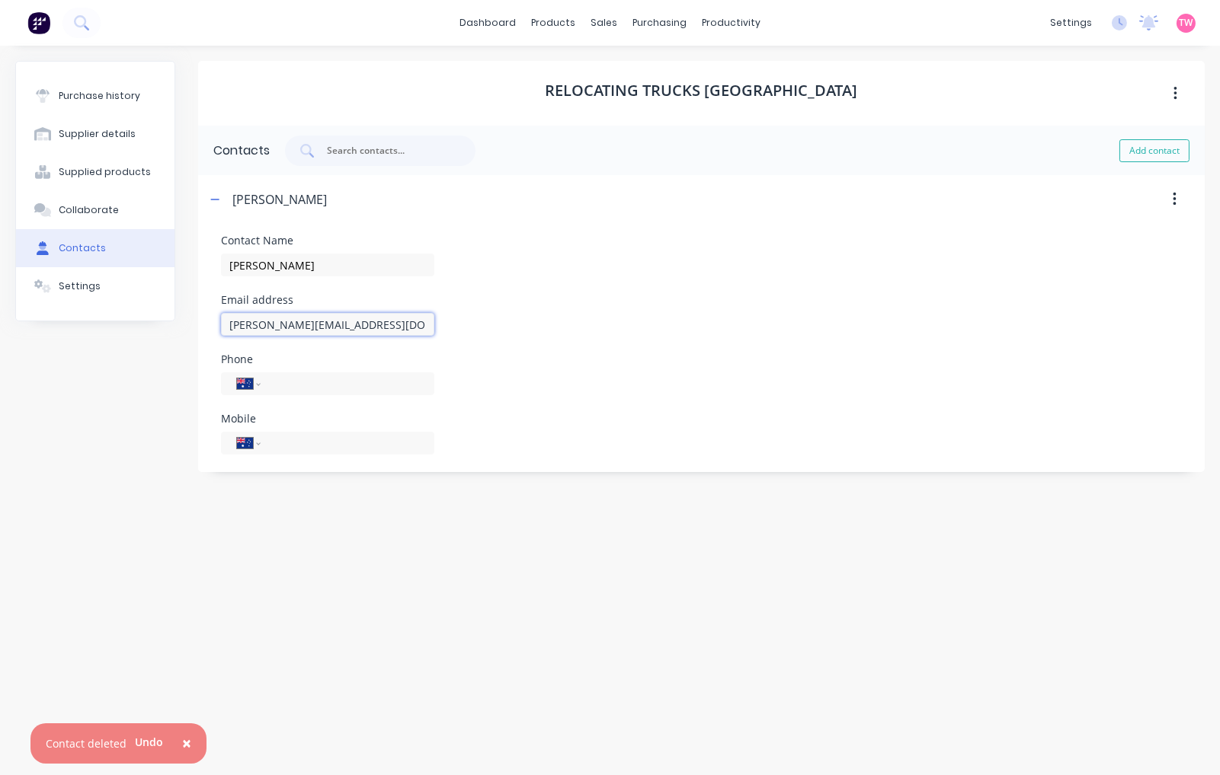
click at [315, 325] on input "Aziz.Deen@relocatingtrucksaustralia.com.au" at bounding box center [327, 324] width 213 height 23
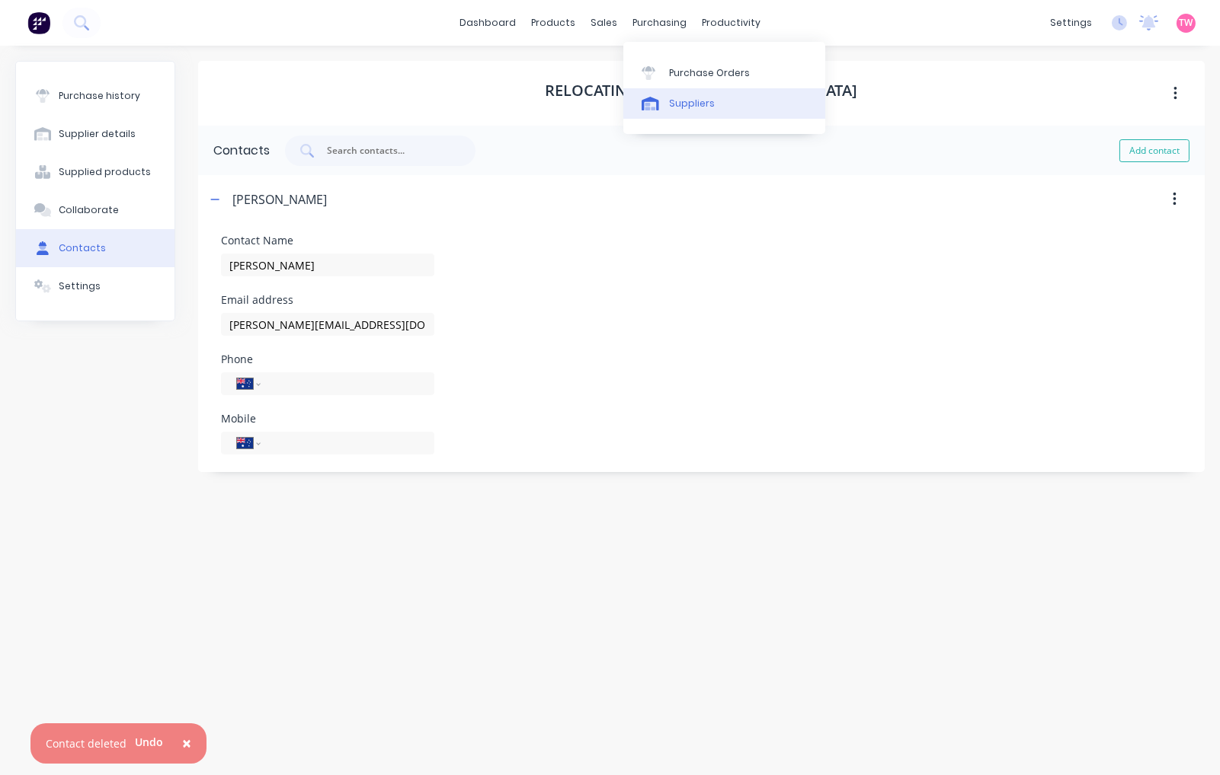
click at [711, 99] on link "Suppliers" at bounding box center [724, 103] width 202 height 30
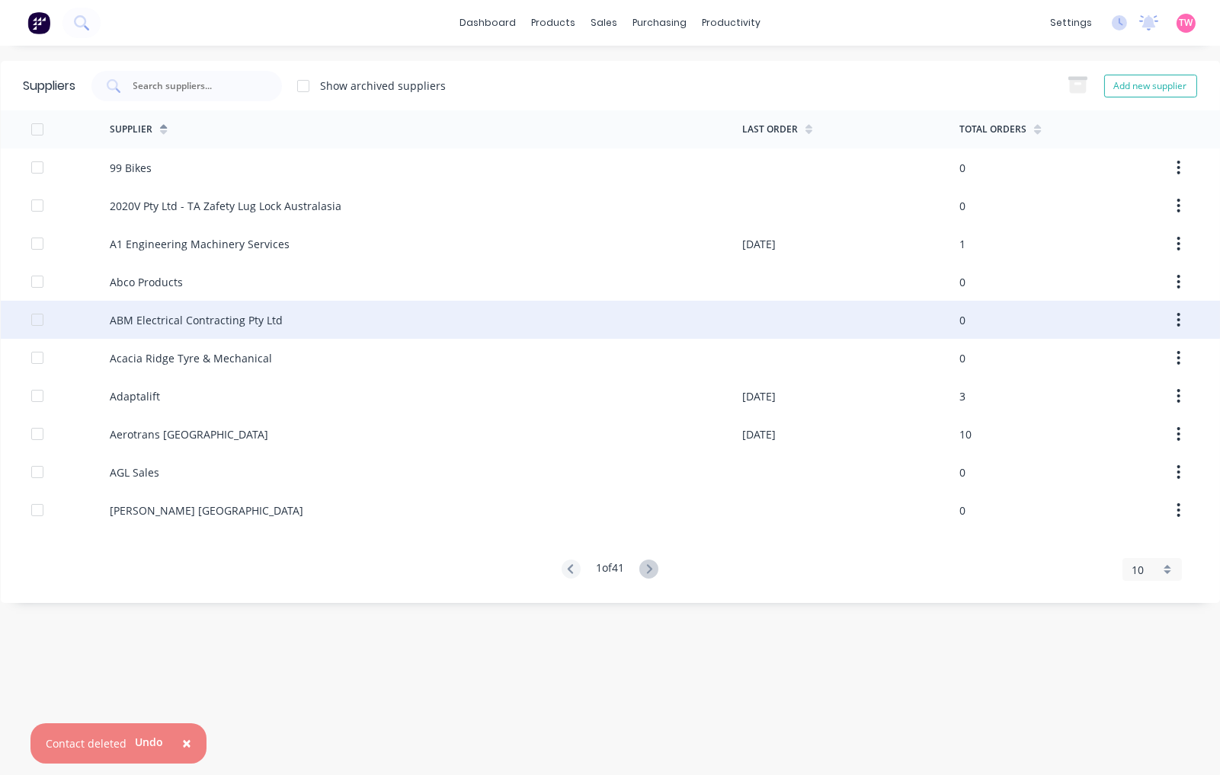
click at [286, 323] on div "ABM Electrical Contracting Pty Ltd" at bounding box center [426, 320] width 632 height 38
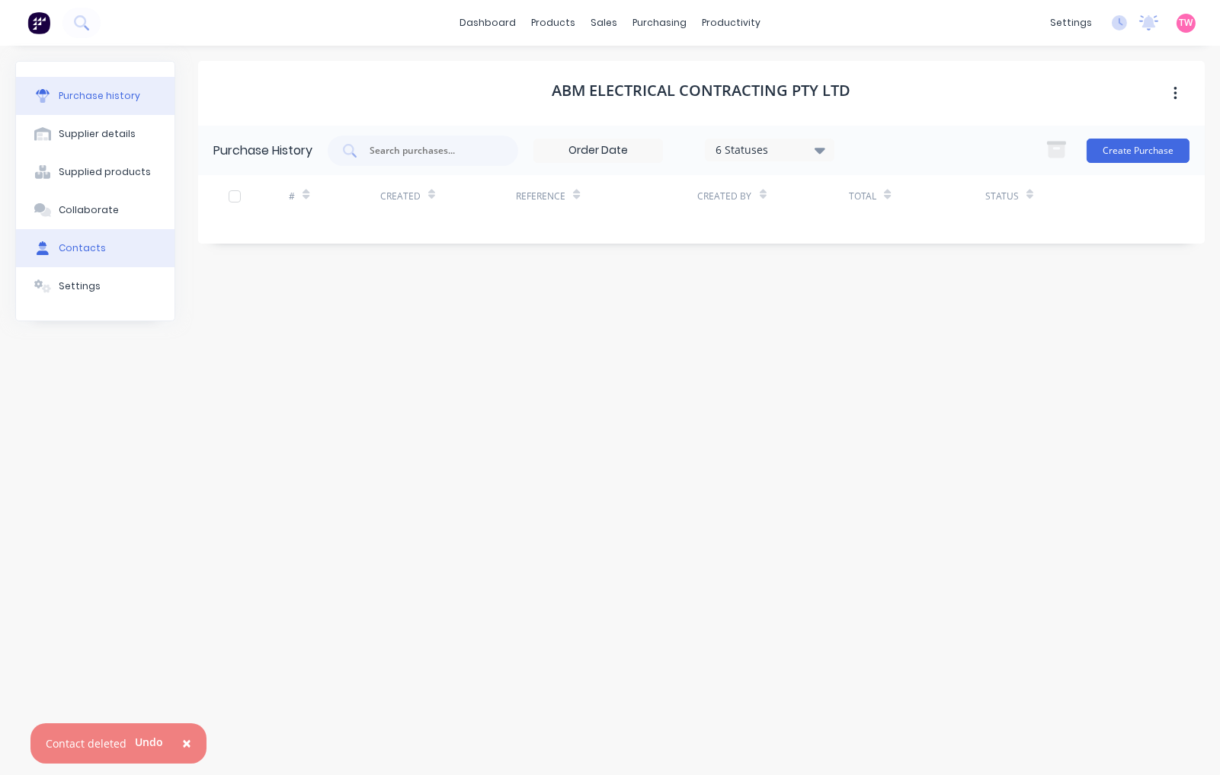
click at [87, 248] on div "Contacts" at bounding box center [82, 248] width 47 height 14
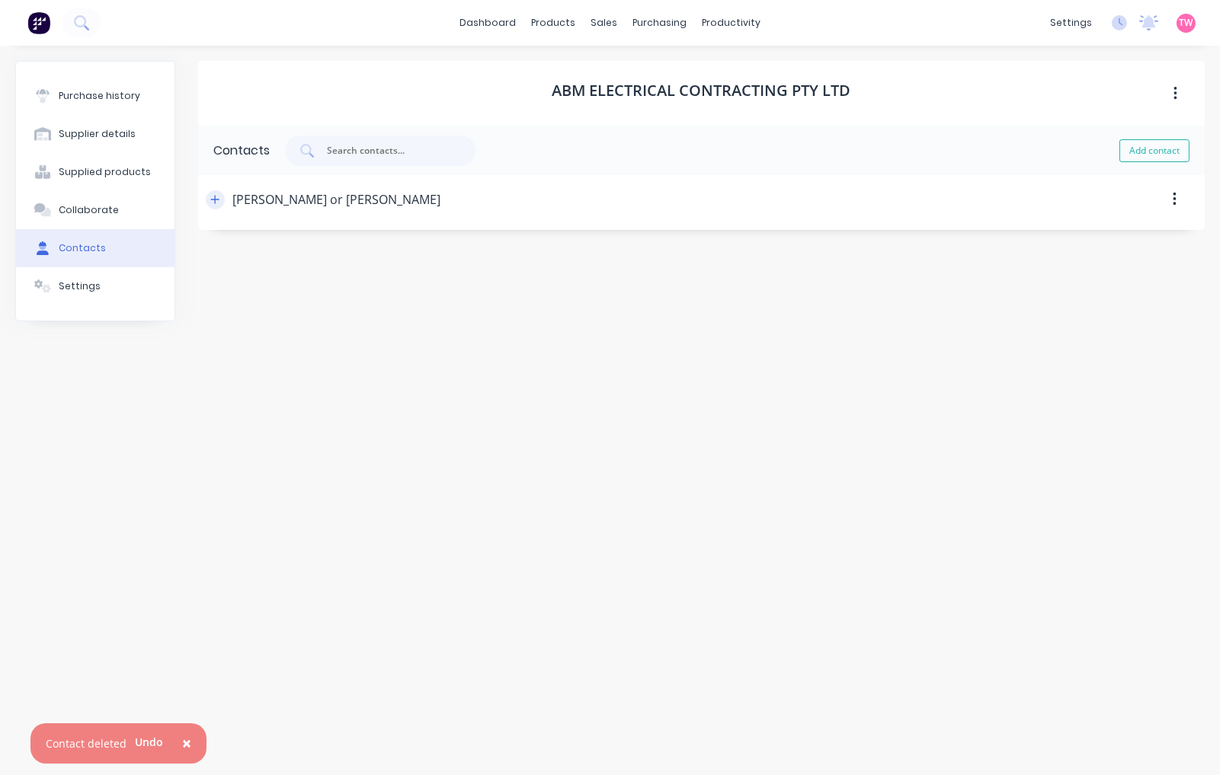
click at [214, 195] on icon "button" at bounding box center [214, 199] width 9 height 11
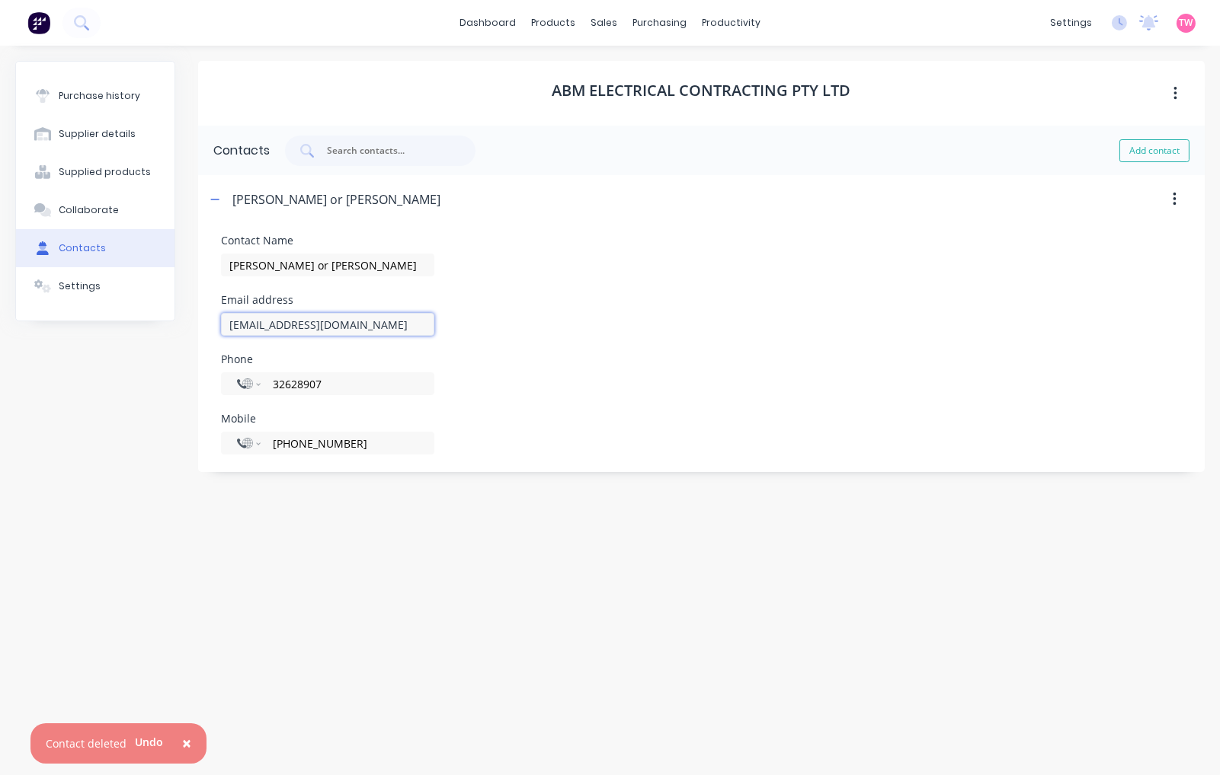
drag, startPoint x: 414, startPoint y: 325, endPoint x: 193, endPoint y: 321, distance: 220.2
click at [193, 321] on div "Purchase history Supplier details Supplied products Collaborate Contacts Settin…" at bounding box center [609, 403] width 1189 height 684
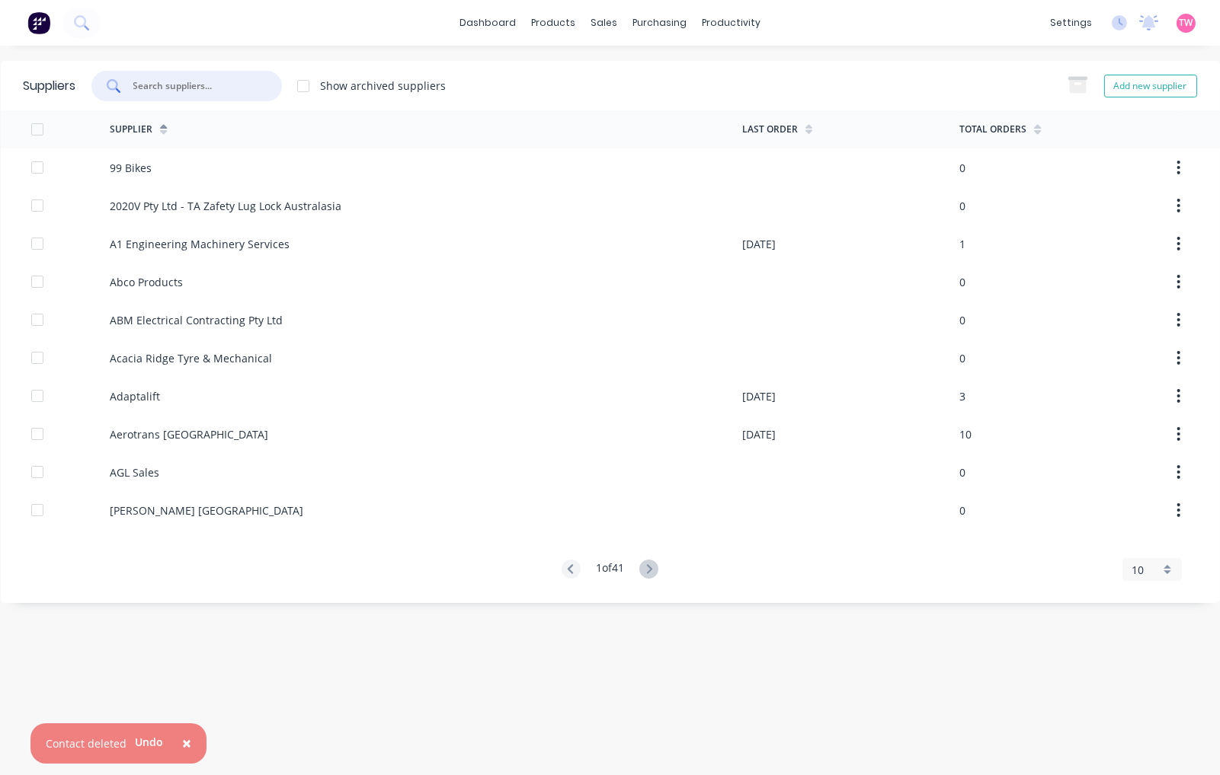
click at [203, 86] on input "text" at bounding box center [195, 85] width 126 height 15
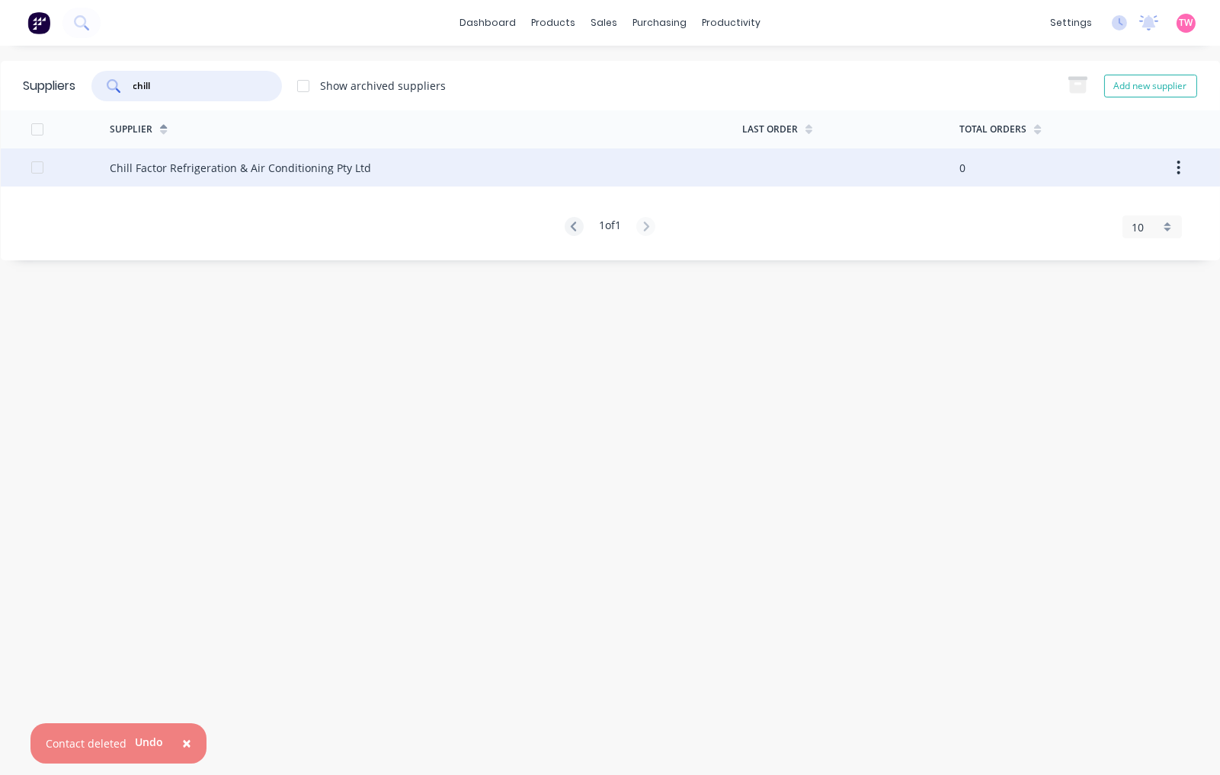
type input "chill"
click at [147, 171] on div "Chill Factor Refrigeration & Air Conditioning Pty Ltd" at bounding box center [240, 168] width 261 height 16
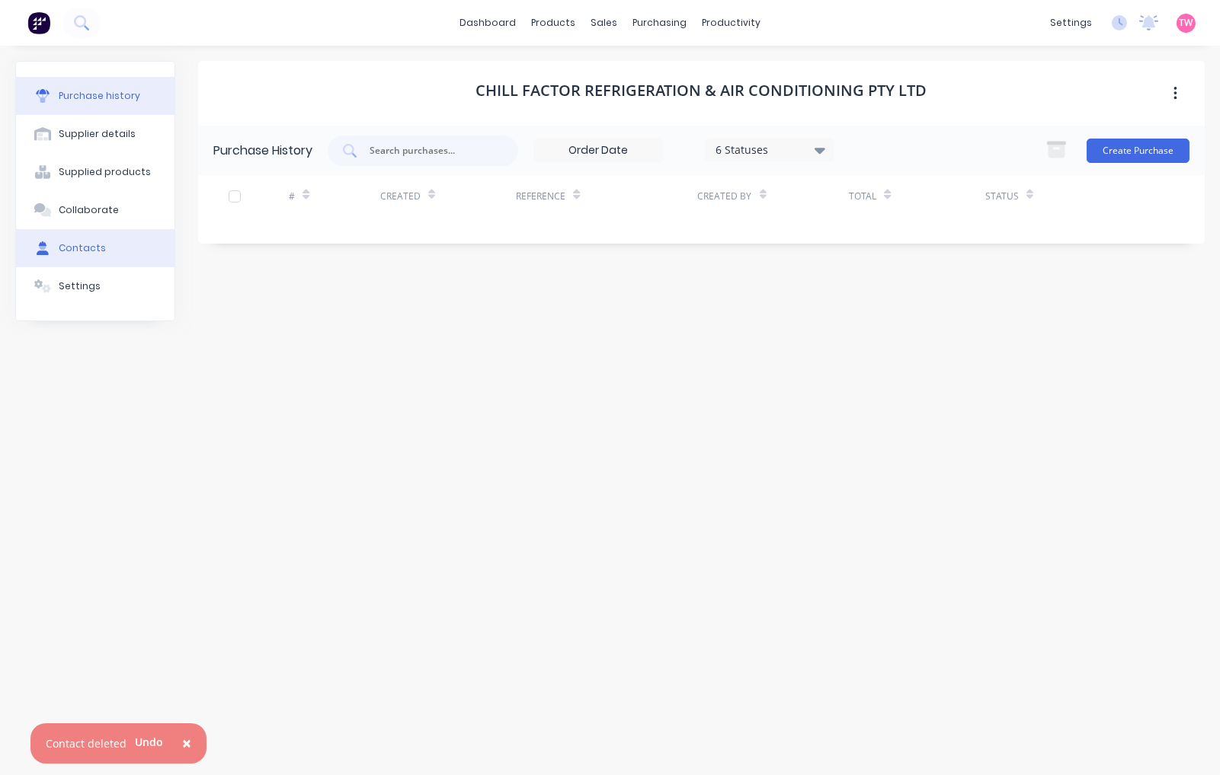
click at [103, 241] on button "Contacts" at bounding box center [95, 248] width 158 height 38
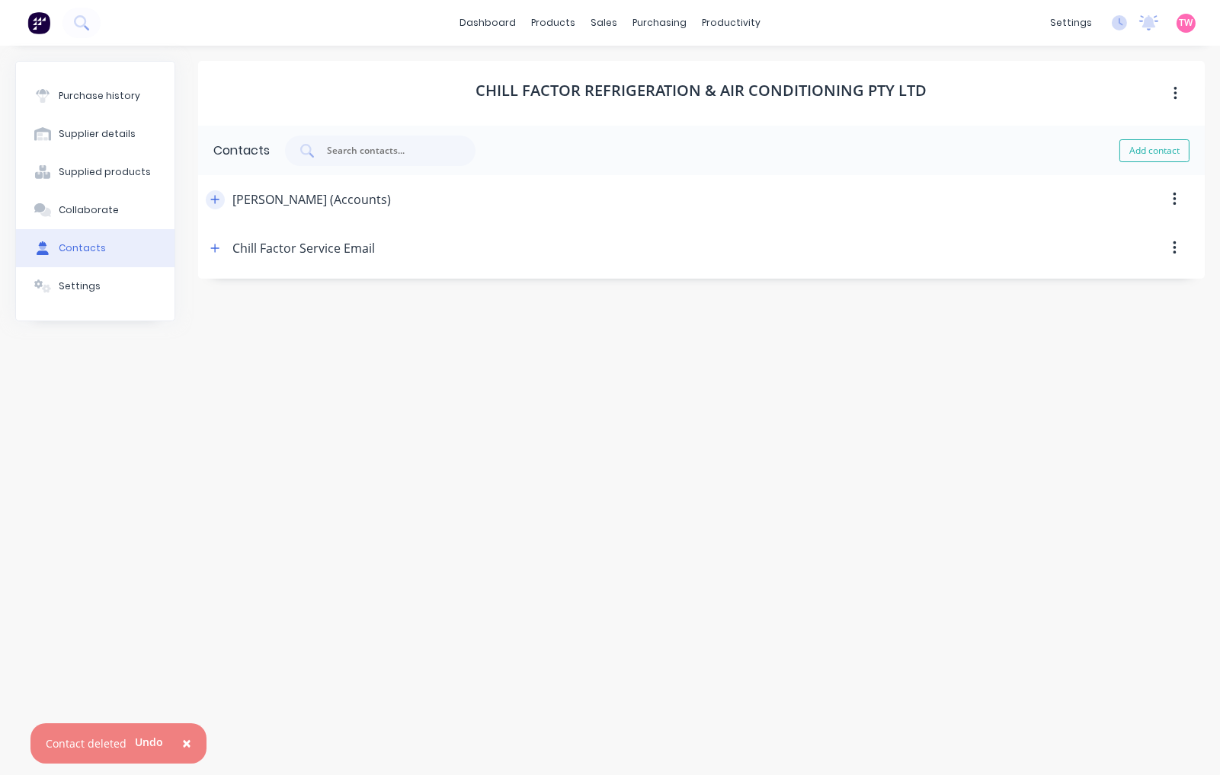
click at [221, 193] on button "button" at bounding box center [215, 199] width 19 height 19
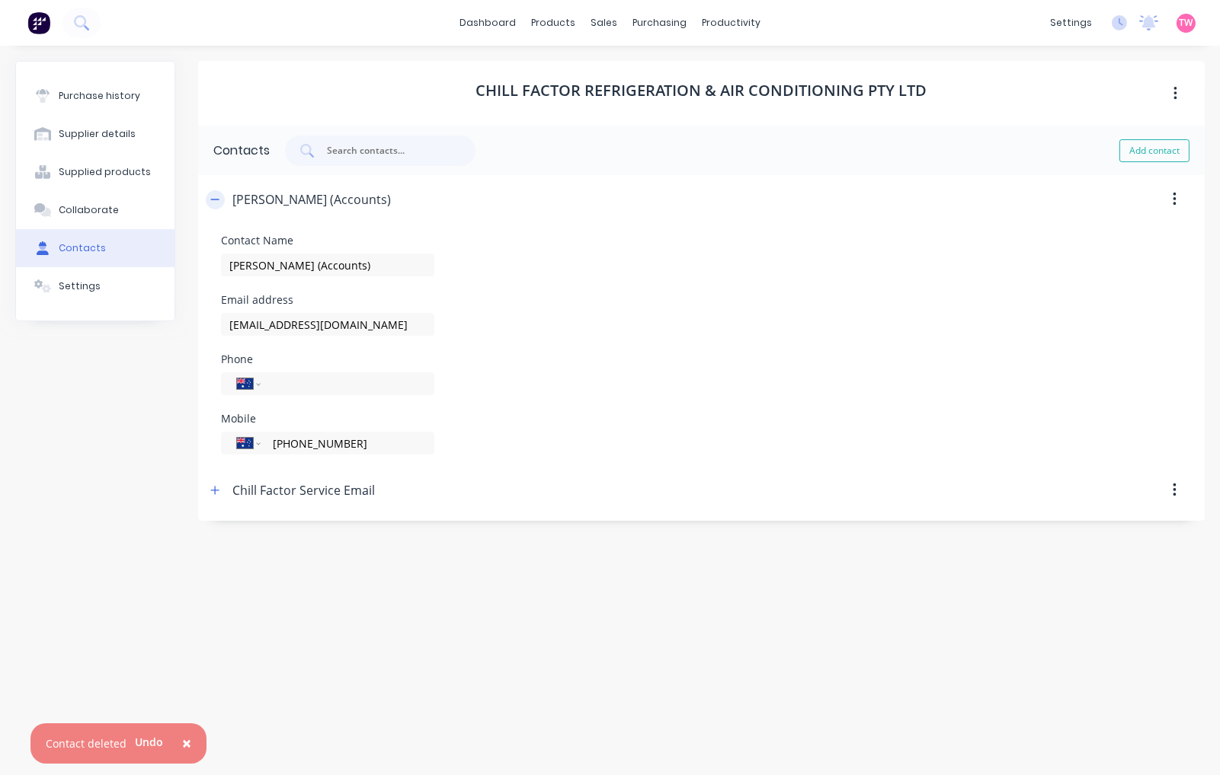
click at [214, 203] on icon "button" at bounding box center [214, 199] width 9 height 11
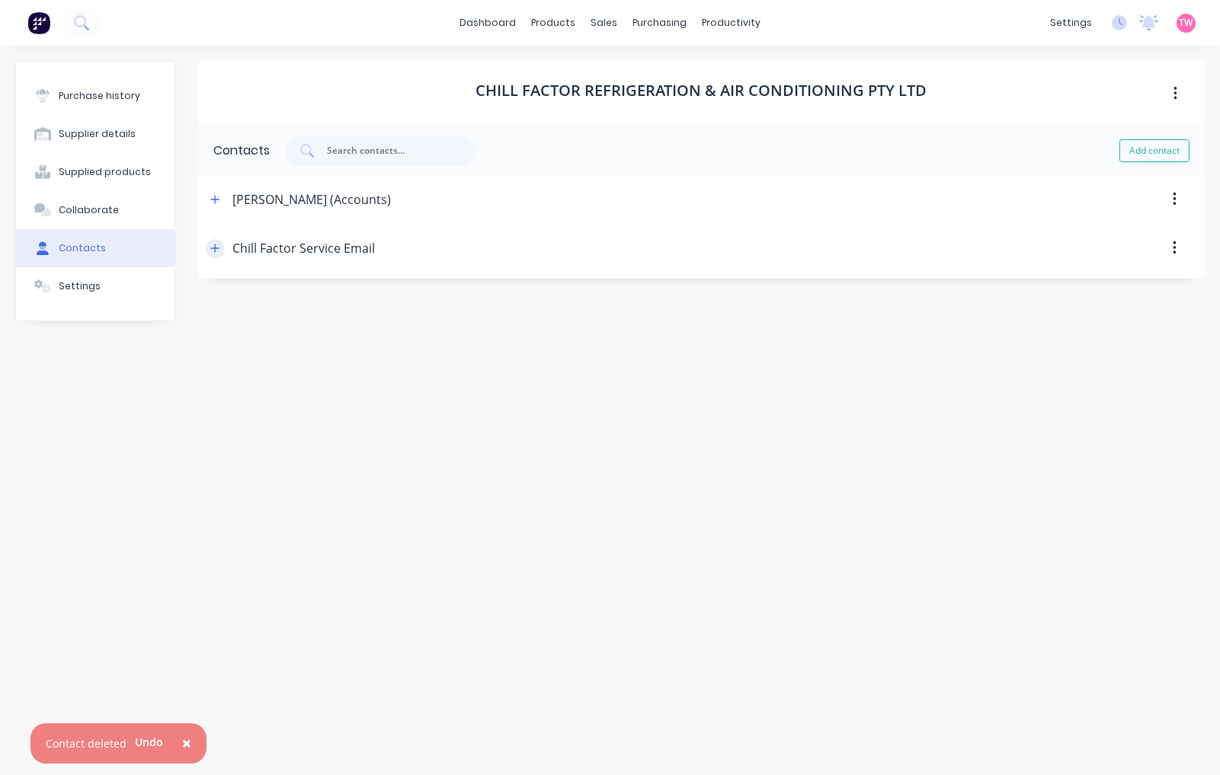
click at [214, 248] on icon "button" at bounding box center [215, 248] width 8 height 8
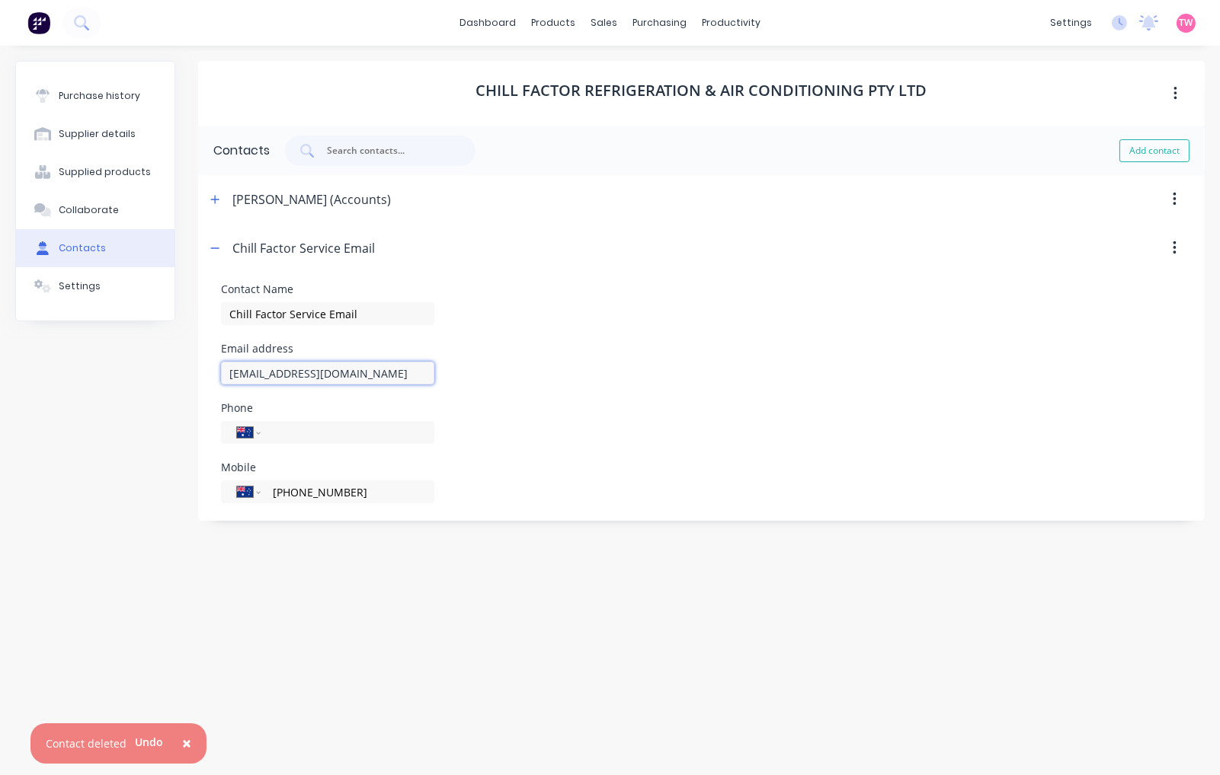
drag, startPoint x: 388, startPoint y: 374, endPoint x: 158, endPoint y: 375, distance: 230.8
click at [158, 375] on div "Purchase history Supplier details Supplied products Collaborate Contacts Settin…" at bounding box center [609, 403] width 1189 height 684
click at [366, 367] on input "service@chillfactor.com.au" at bounding box center [327, 373] width 213 height 23
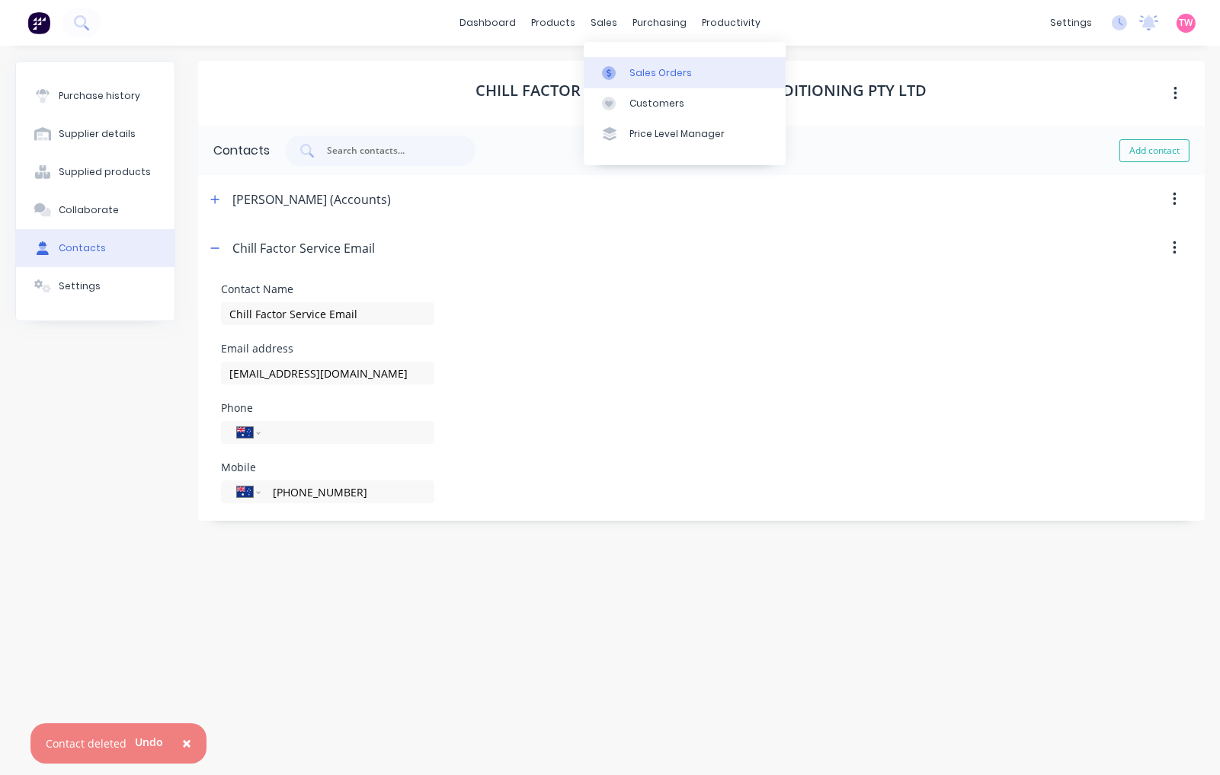
click at [644, 69] on div "Sales Orders" at bounding box center [660, 73] width 62 height 14
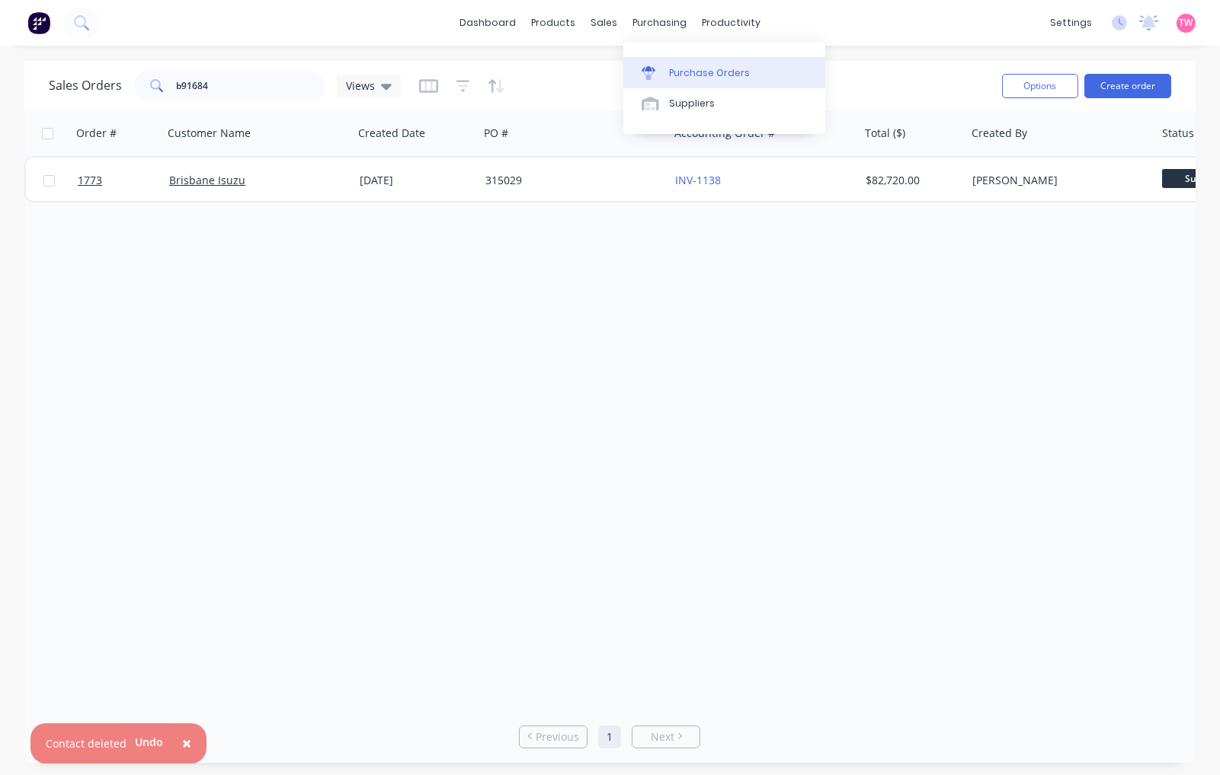
click at [688, 63] on link "Purchase Orders" at bounding box center [724, 72] width 202 height 30
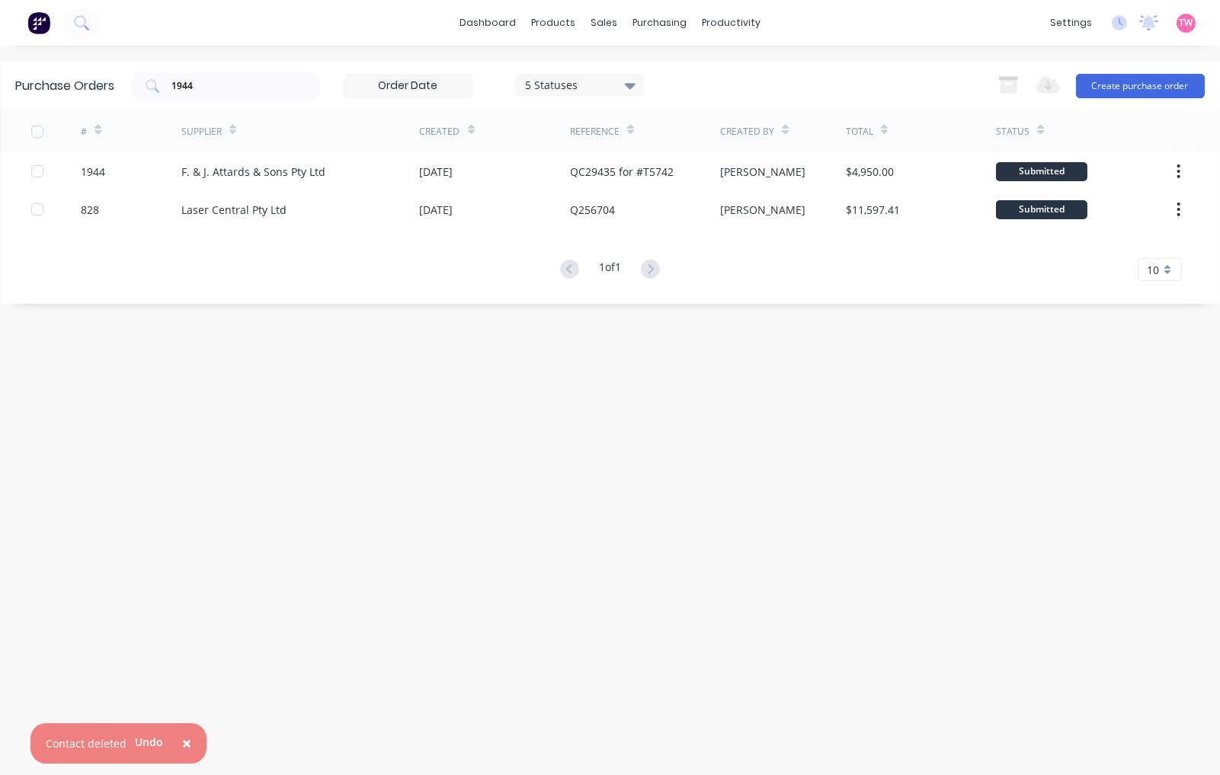
click at [184, 748] on span "×" at bounding box center [186, 743] width 9 height 21
drag, startPoint x: 286, startPoint y: 94, endPoint x: 133, endPoint y: 86, distance: 152.5
click at [133, 86] on div "1944" at bounding box center [225, 86] width 190 height 30
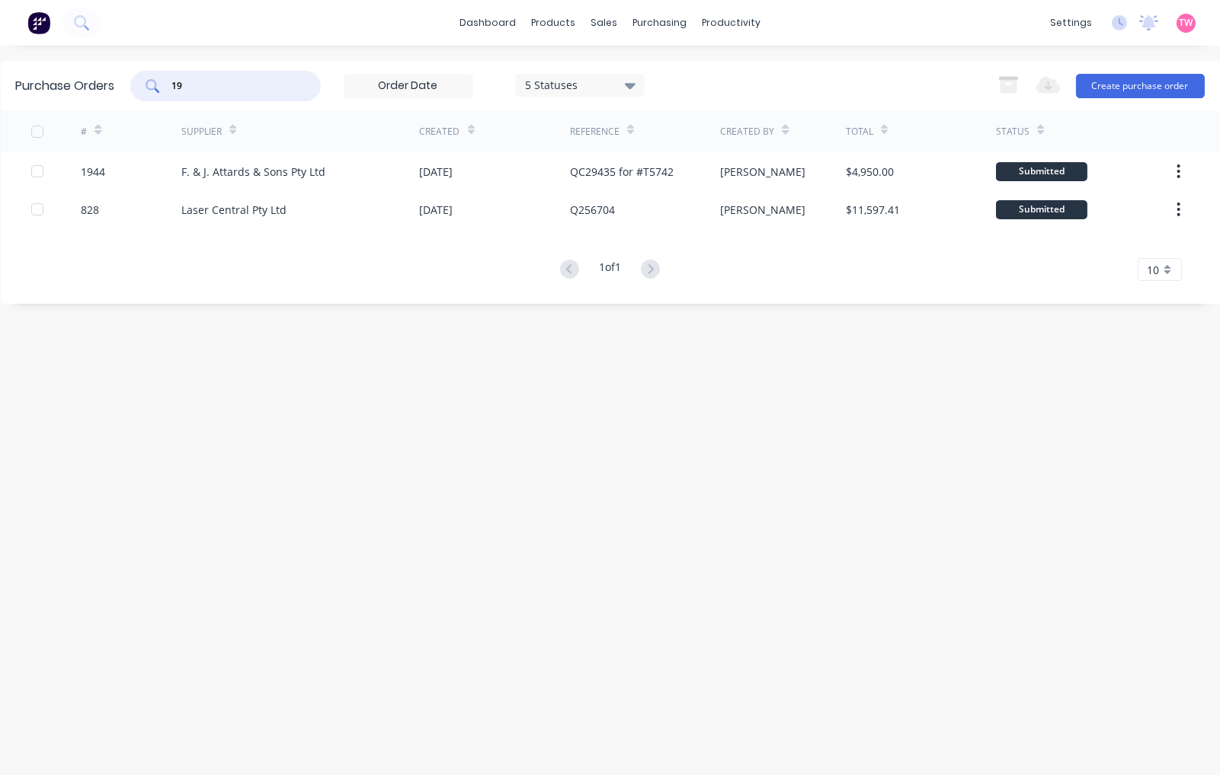
type input "1"
type input "aser"
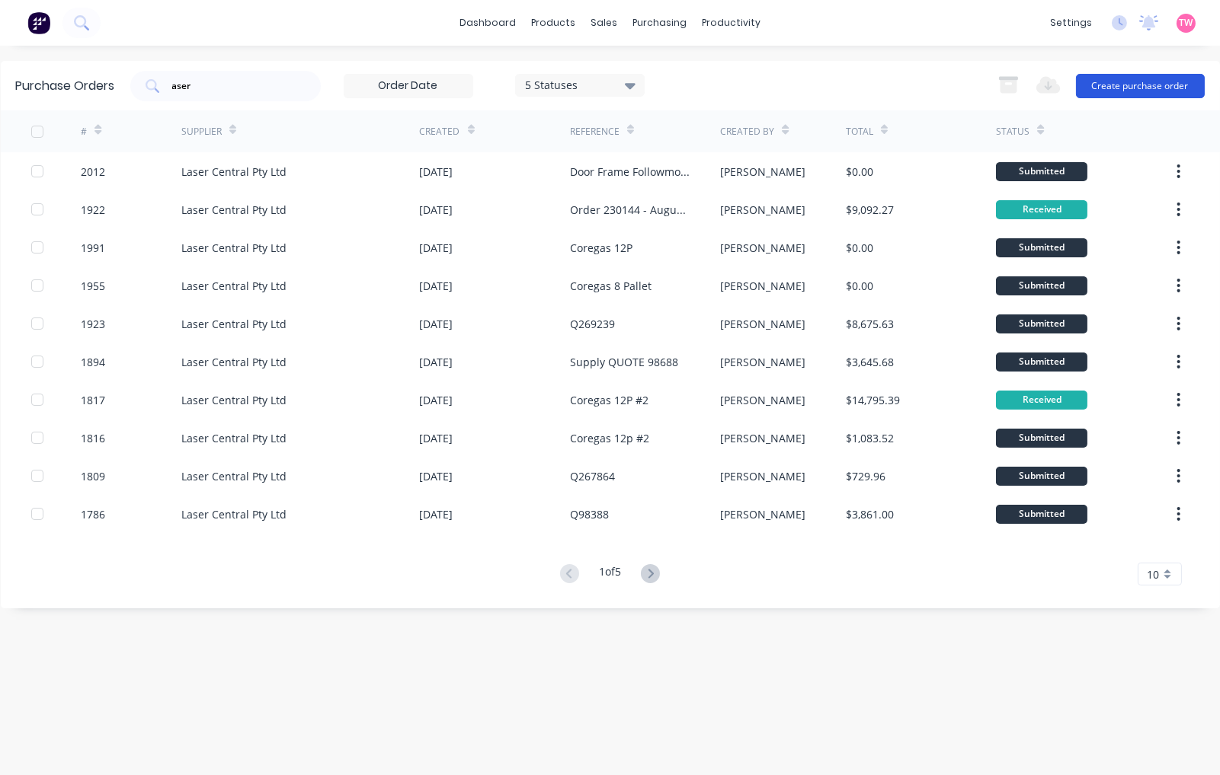
click at [1136, 94] on button "Create purchase order" at bounding box center [1140, 86] width 129 height 24
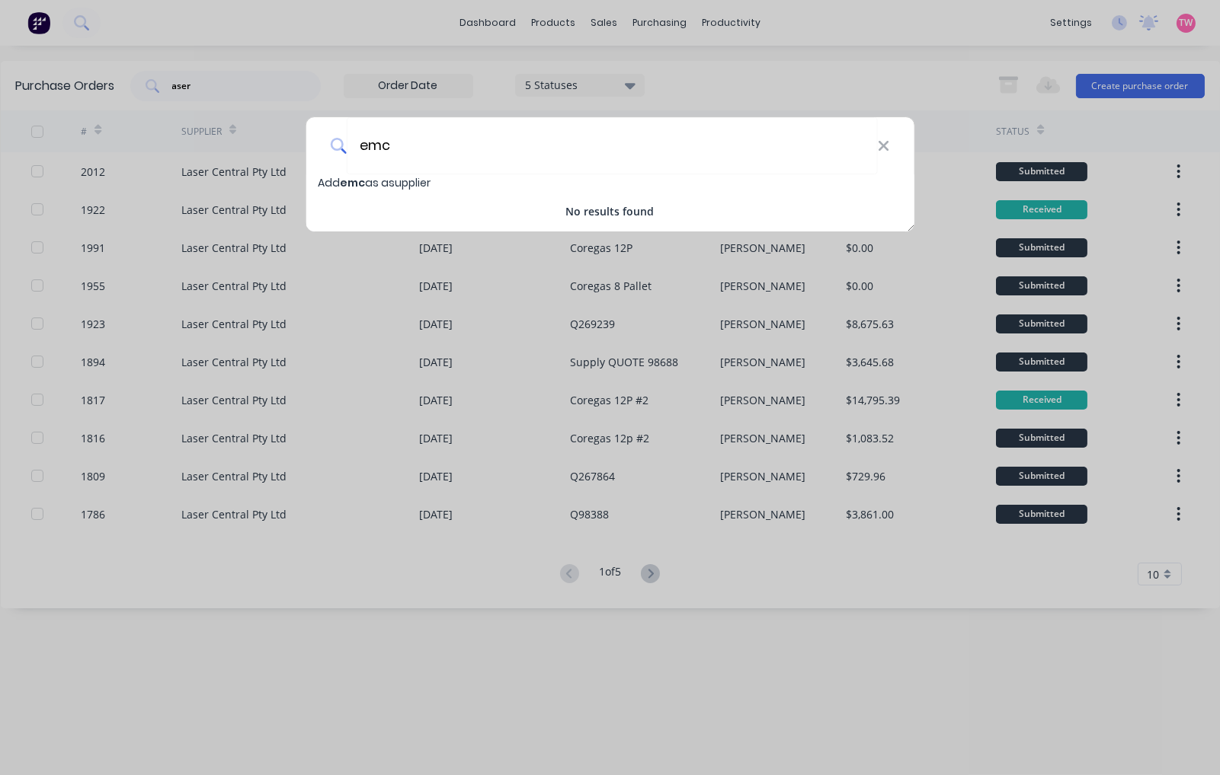
drag, startPoint x: 394, startPoint y: 157, endPoint x: 292, endPoint y: 157, distance: 102.1
click at [292, 157] on div "emc Add emc as a supplier No results found" at bounding box center [610, 387] width 1220 height 775
type input "e"
type input "Elite Metal Creations"
click at [375, 179] on span "Elite Metal Creations" at bounding box center [400, 182] width 121 height 15
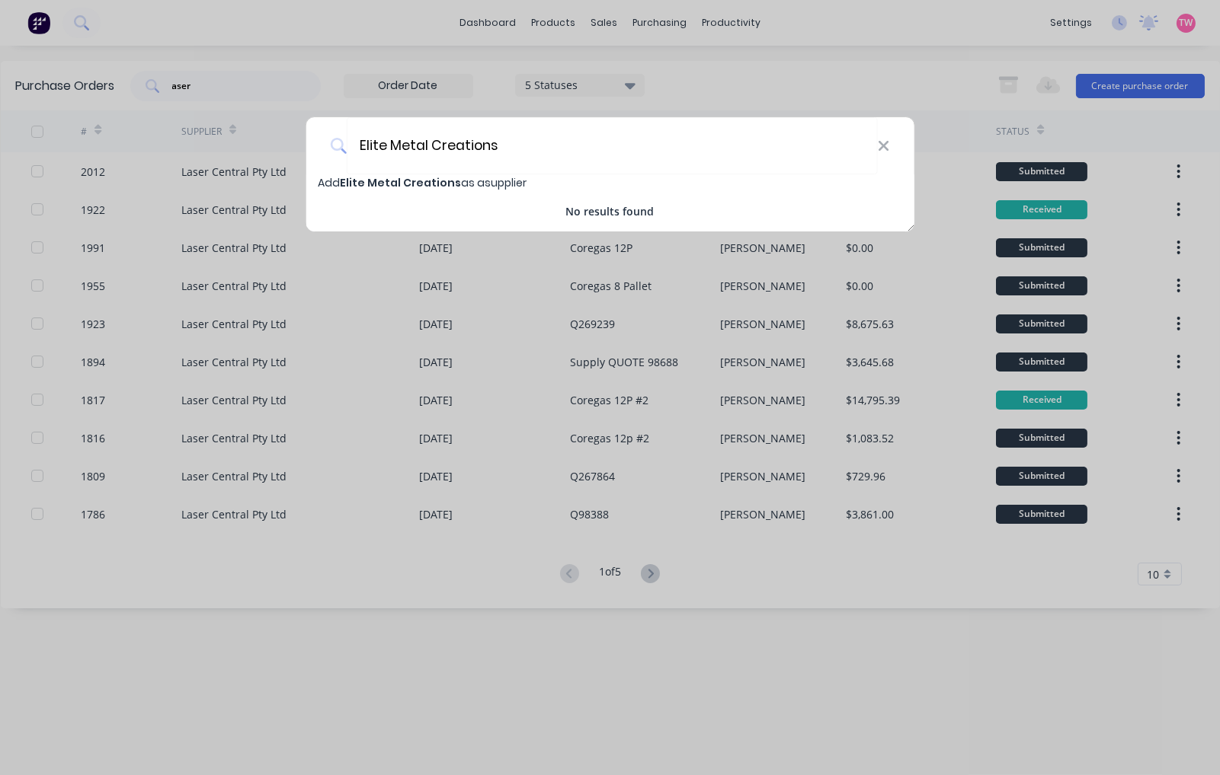
select select "AU"
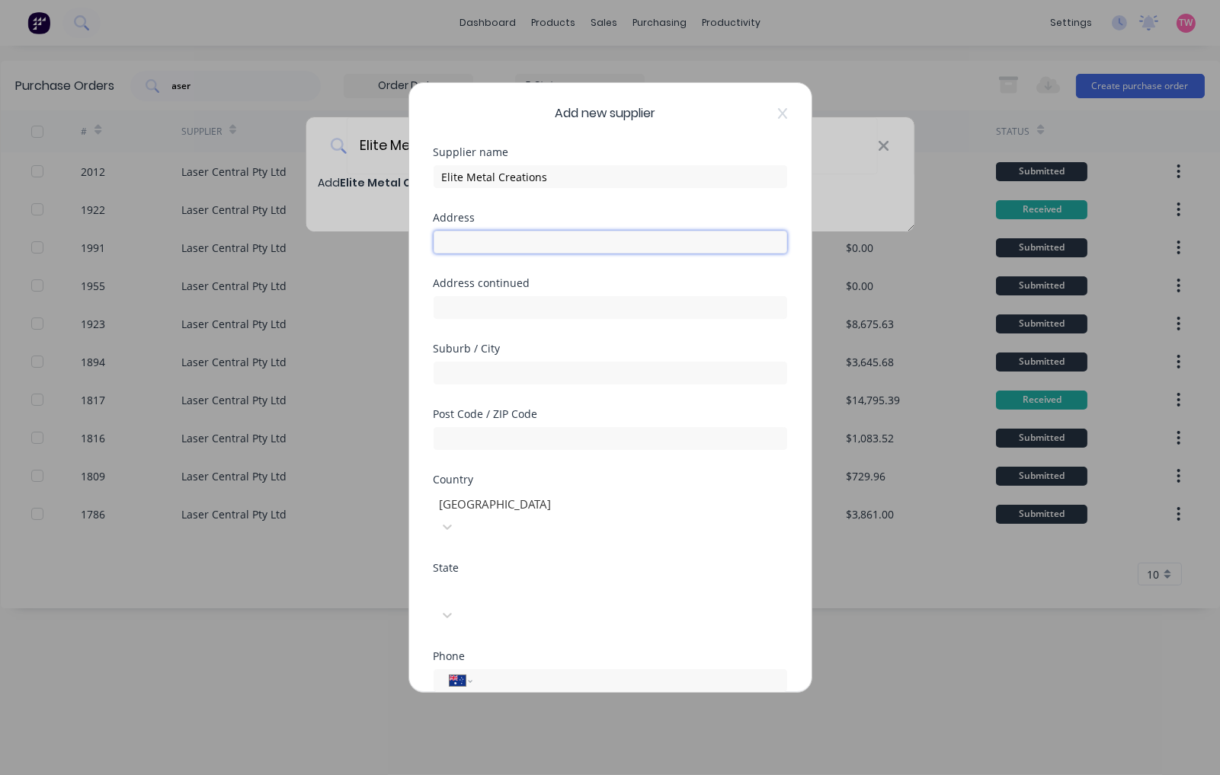
click at [508, 250] on input "text" at bounding box center [609, 242] width 353 height 23
paste input "Unit 18 Willawong QLD Australia 4110"
drag, startPoint x: 676, startPoint y: 242, endPoint x: 483, endPoint y: 241, distance: 193.5
click at [483, 241] on input "Unit 18 Willawong QLD Australia 4110" at bounding box center [609, 242] width 353 height 23
click at [551, 240] on input "Unit 18 Willawong QLD Australia 4110" at bounding box center [609, 242] width 353 height 23
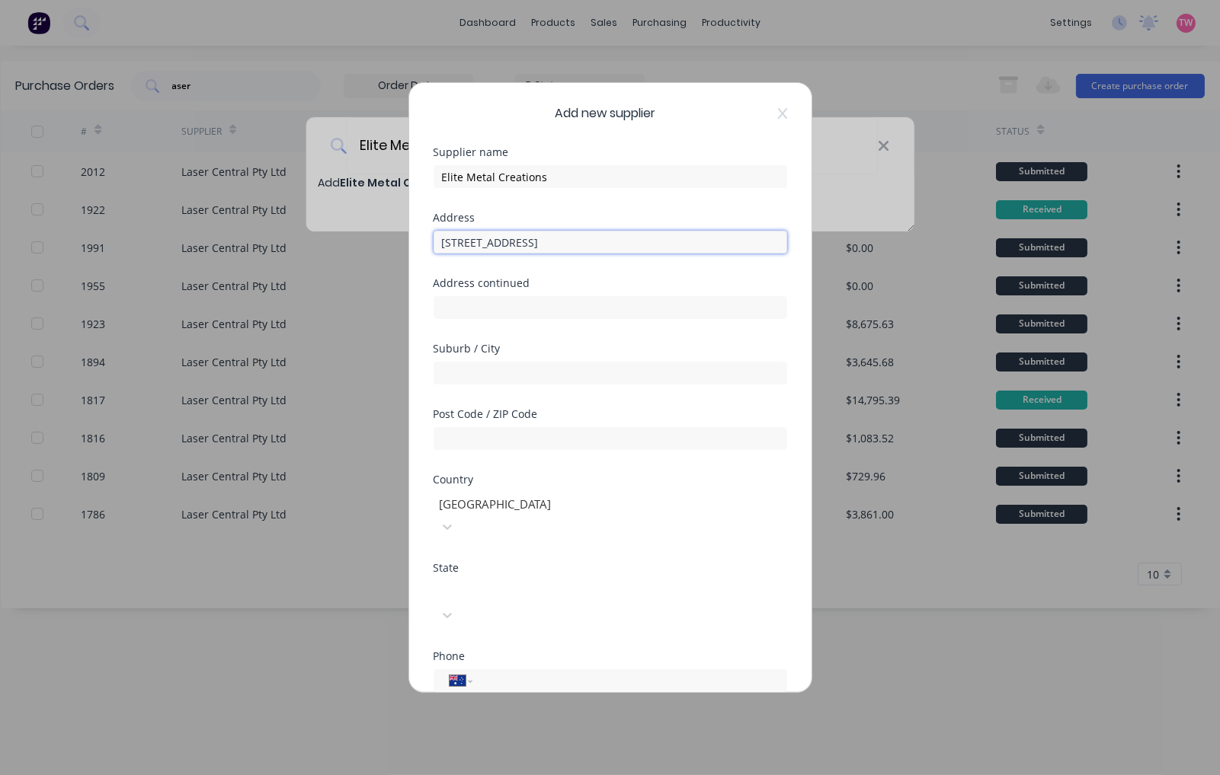
drag, startPoint x: 478, startPoint y: 238, endPoint x: 628, endPoint y: 244, distance: 150.2
click at [628, 244] on input "Unit 18 Willawong QLD Australia 4110" at bounding box center [609, 242] width 353 height 23
type input "Unit 18"
click at [542, 374] on input "text" at bounding box center [609, 373] width 353 height 23
paste input "Willawong QLD Australia 4110"
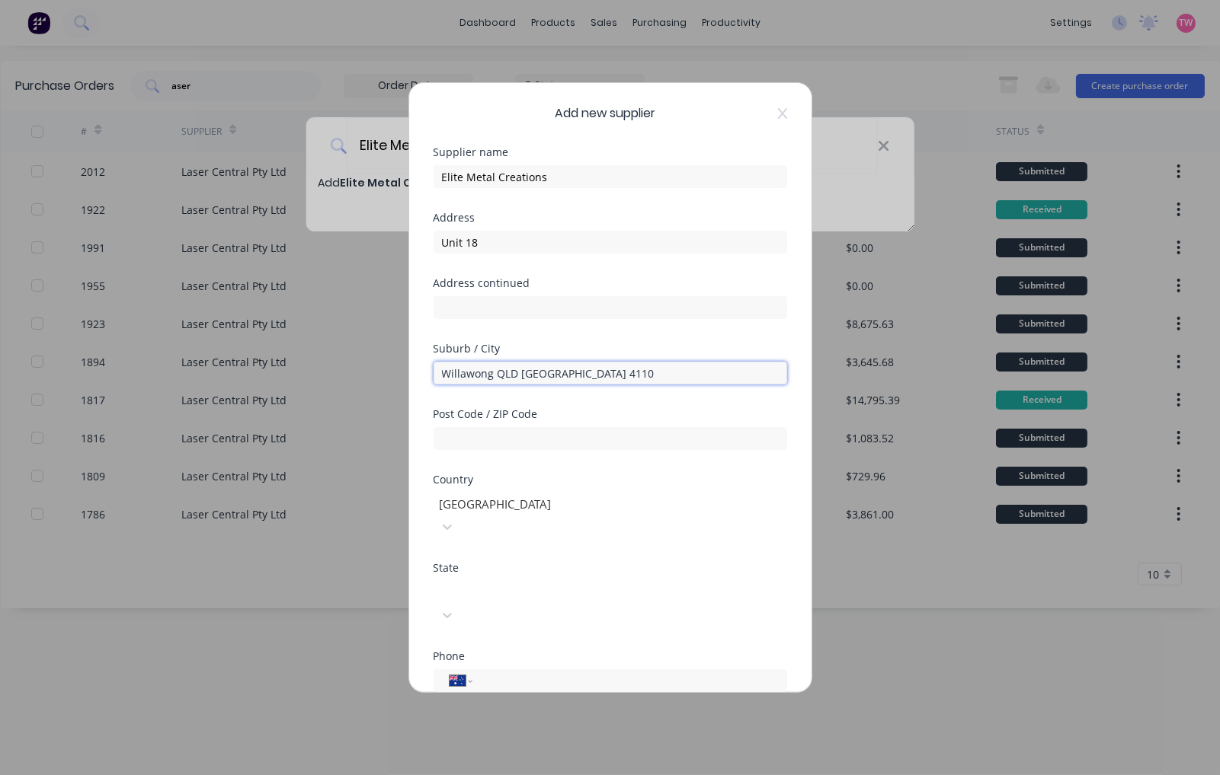
drag, startPoint x: 618, startPoint y: 369, endPoint x: 497, endPoint y: 376, distance: 120.6
click at [497, 376] on input "Willawong QLD Australia 4110" at bounding box center [609, 373] width 353 height 23
type input "Willawong"
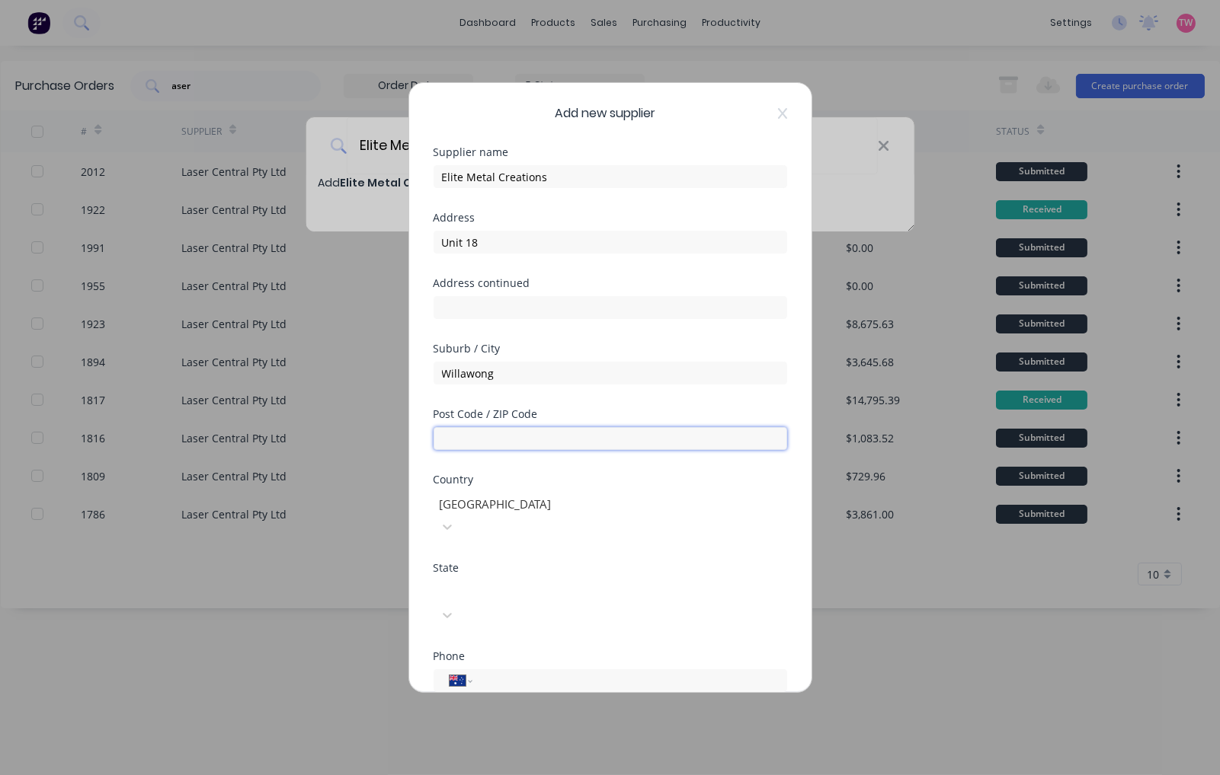
click at [490, 439] on input "text" at bounding box center [609, 438] width 353 height 23
type input "4110"
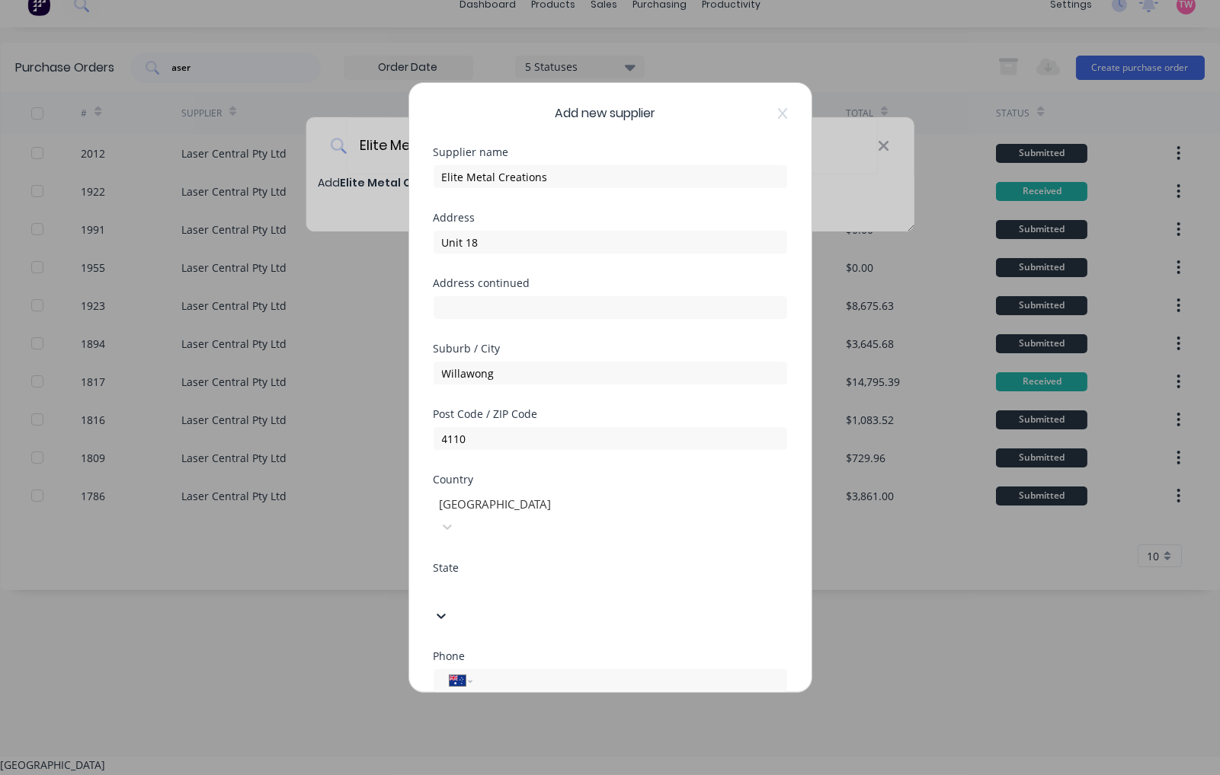
click at [485, 581] on div at bounding box center [547, 590] width 219 height 19
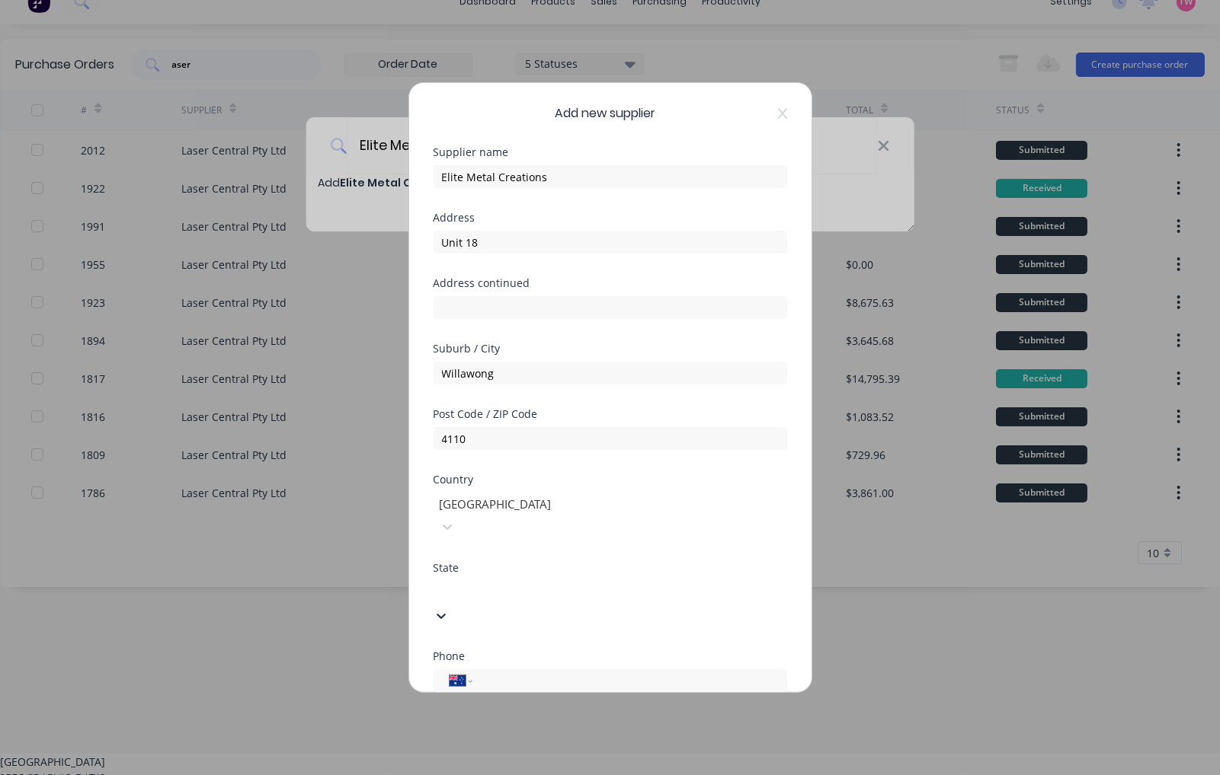
scroll to position [24, 0]
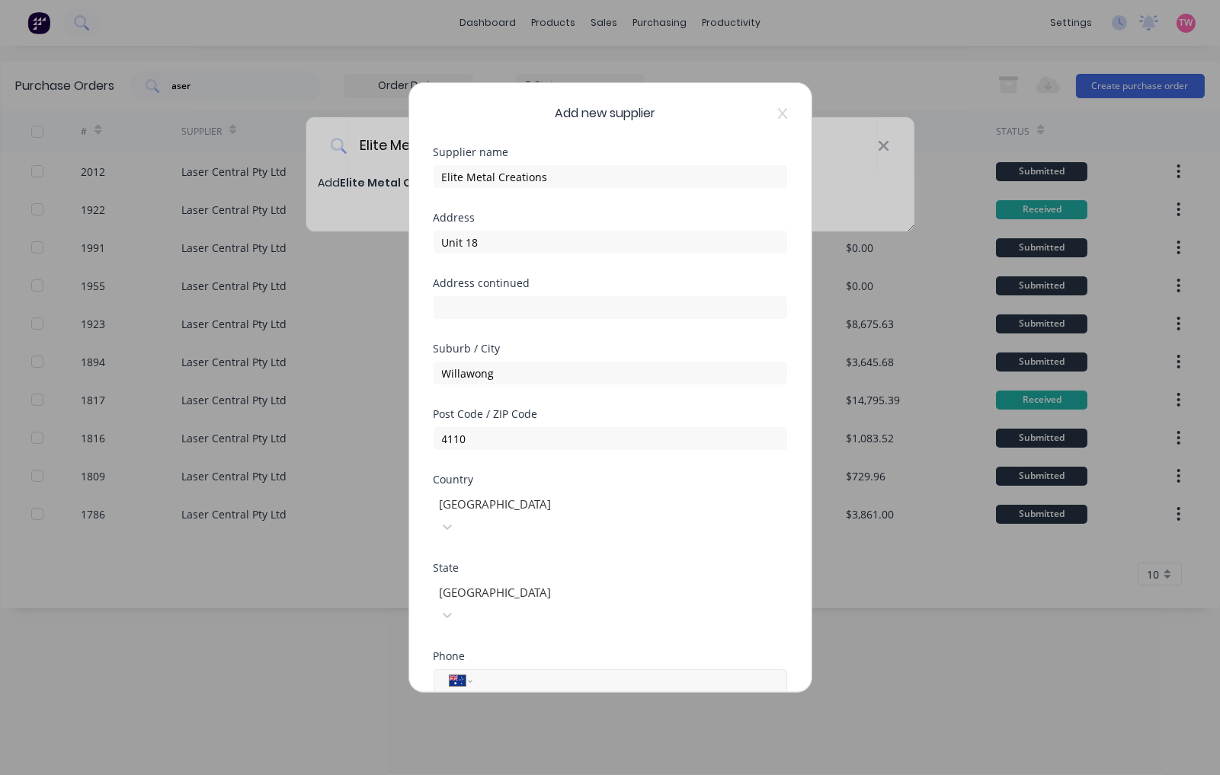
click at [514, 673] on input "tel" at bounding box center [626, 682] width 287 height 18
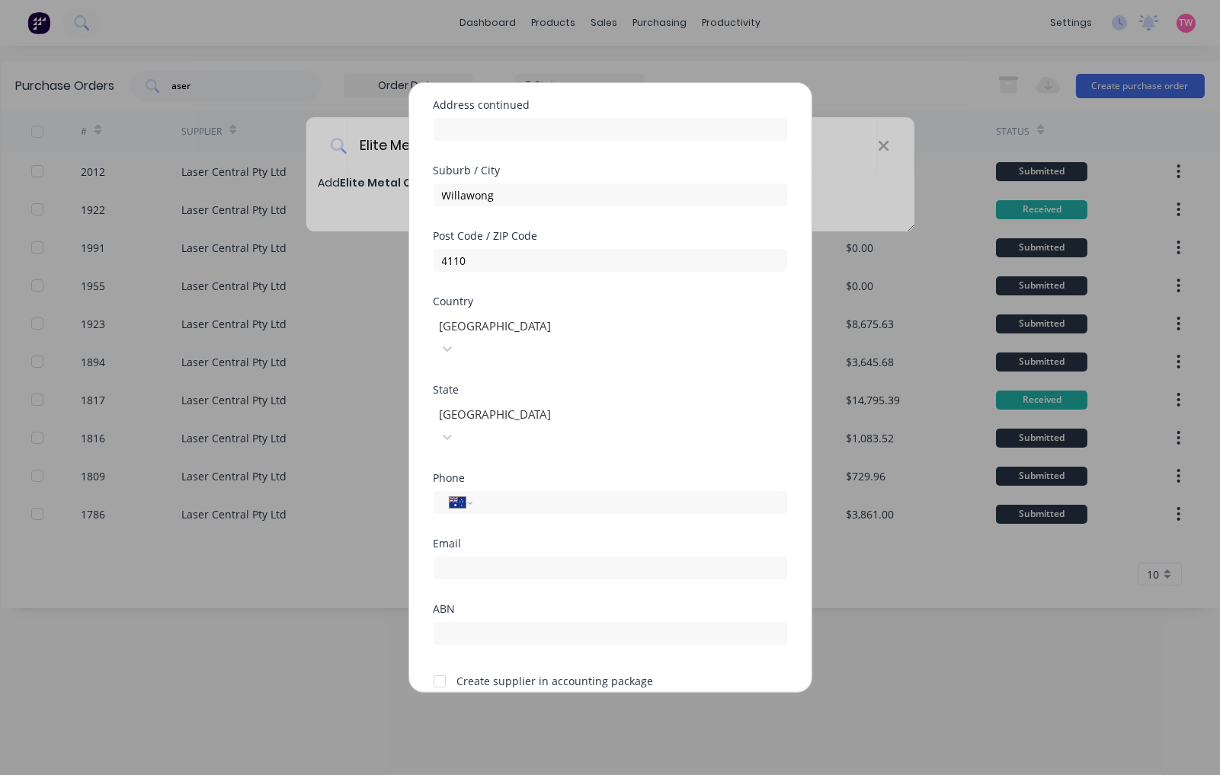
scroll to position [199, 0]
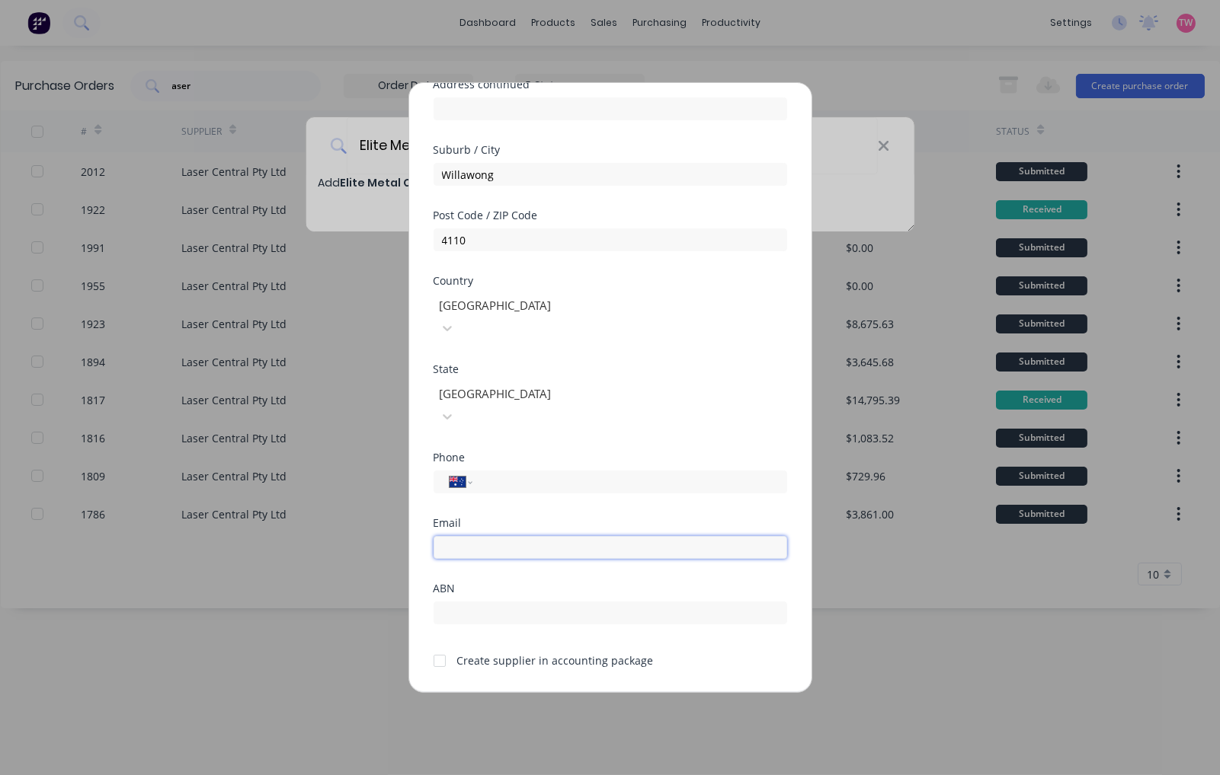
click at [548, 536] on input "email" at bounding box center [609, 547] width 353 height 23
type input "[EMAIL_ADDRESS][DOMAIN_NAME]"
click at [439, 646] on div at bounding box center [439, 661] width 30 height 30
click at [440, 646] on div at bounding box center [439, 661] width 30 height 30
click at [568, 693] on button "Save" at bounding box center [562, 705] width 84 height 24
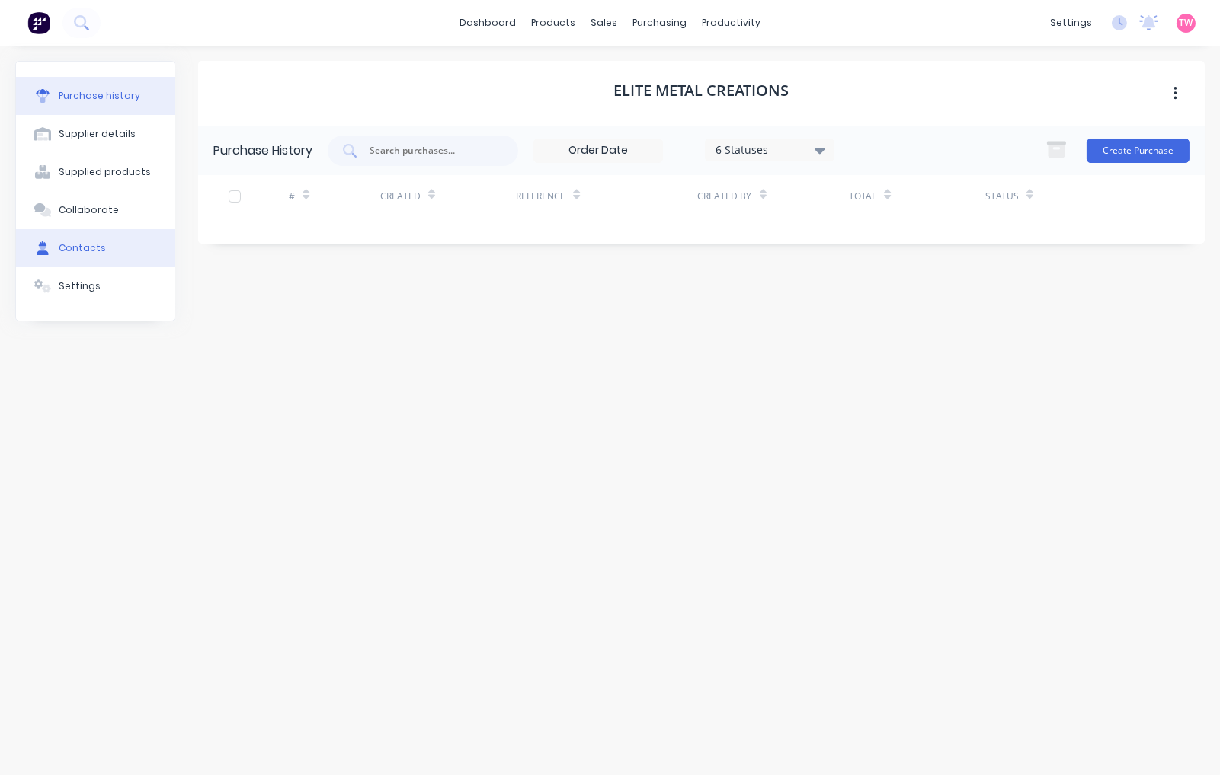
click at [86, 248] on div "Contacts" at bounding box center [82, 248] width 47 height 14
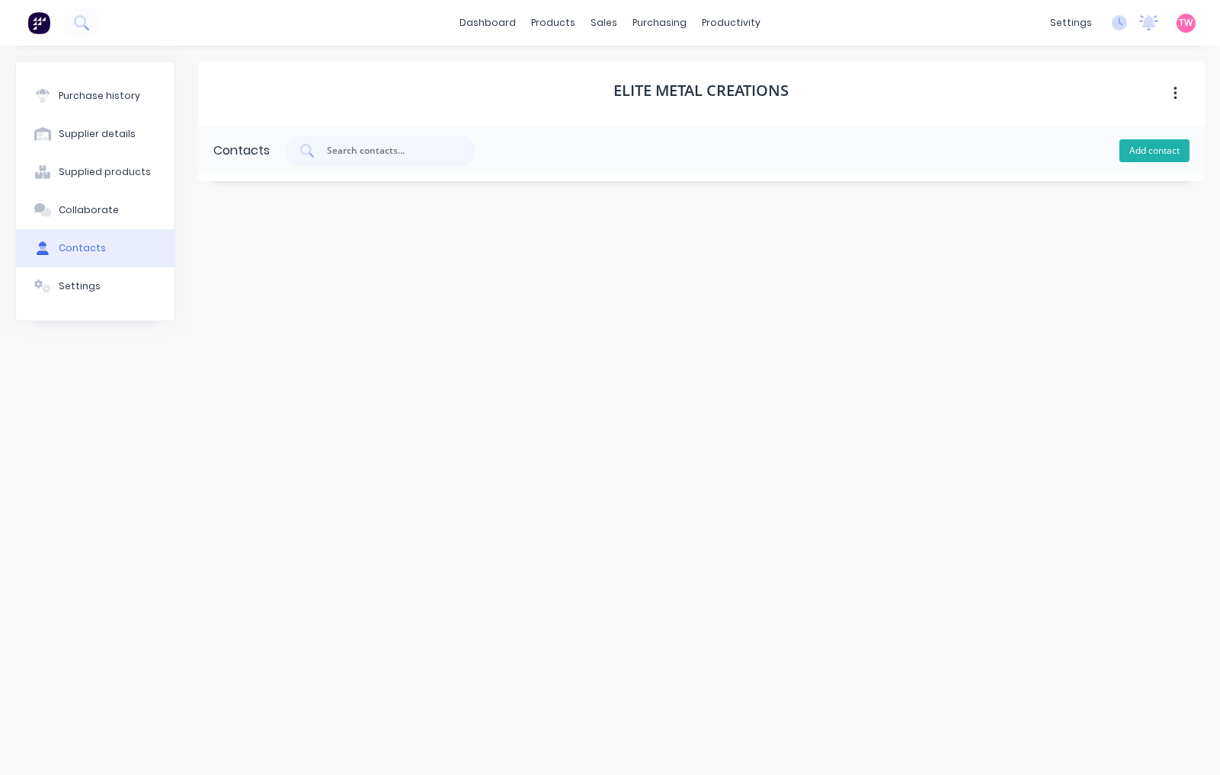
click at [1156, 150] on button "Add contact" at bounding box center [1154, 150] width 70 height 23
select select "AU"
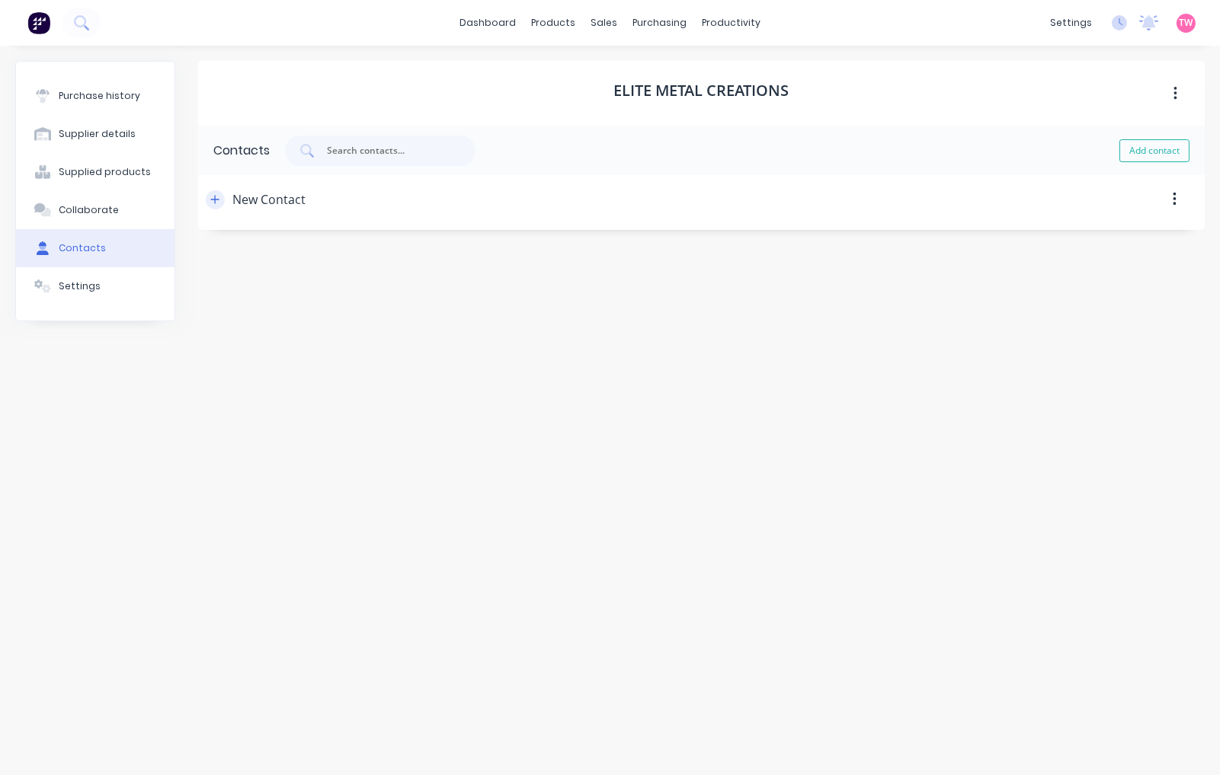
click at [218, 198] on icon "button" at bounding box center [214, 199] width 9 height 11
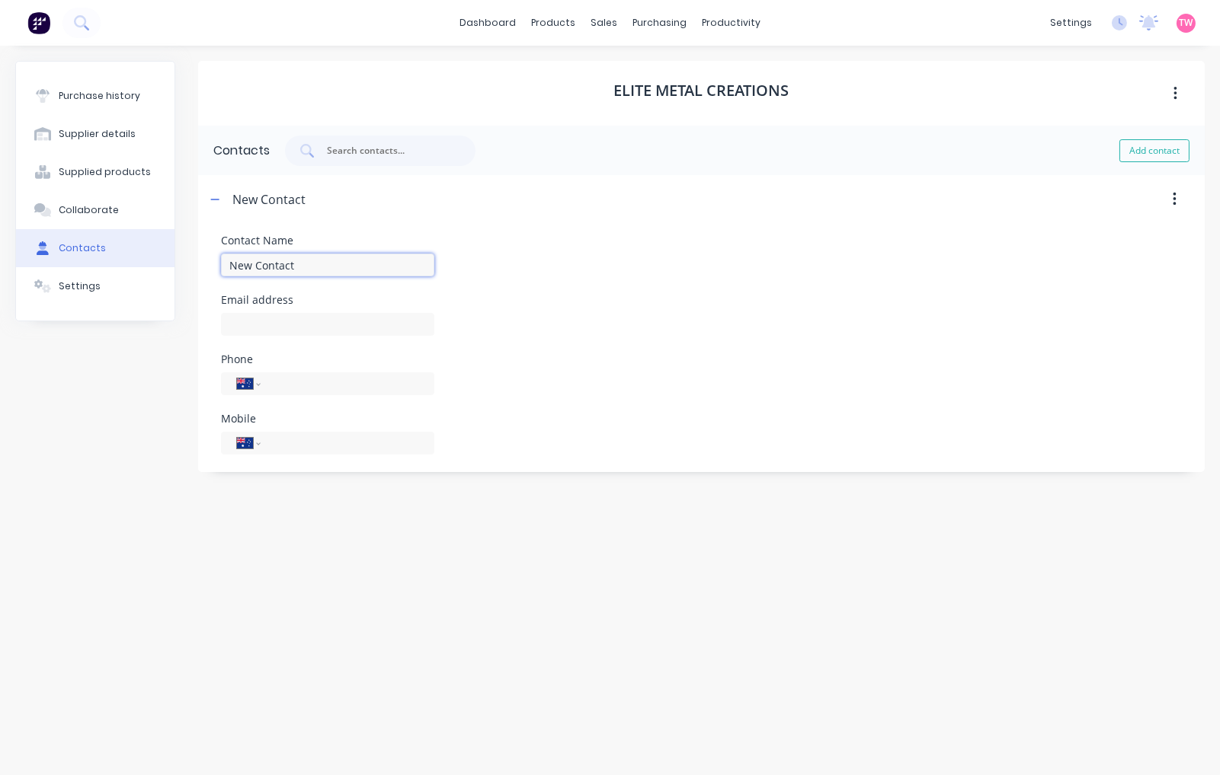
click at [307, 261] on input "New Contact" at bounding box center [327, 265] width 213 height 23
paste input "[PERSON_NAME]"
type input "[PERSON_NAME]"
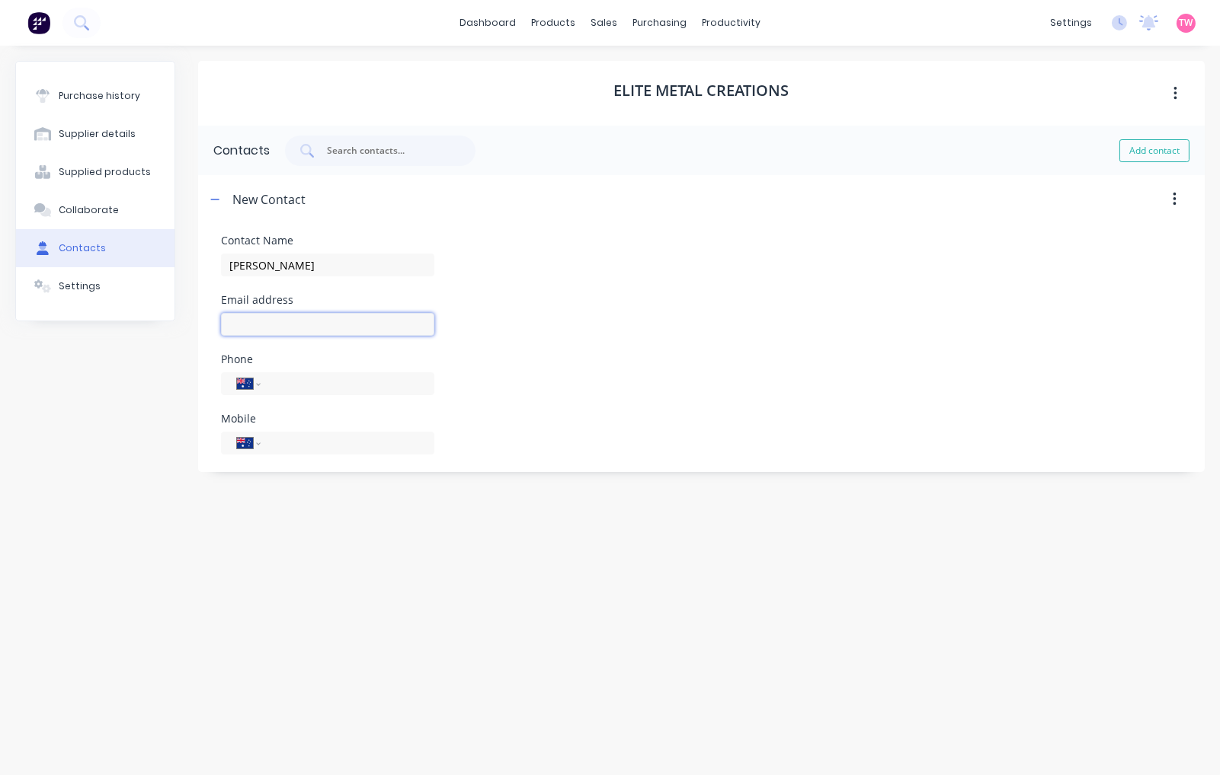
click at [286, 321] on input at bounding box center [327, 324] width 213 height 23
type input "[EMAIL_ADDRESS][DOMAIN_NAME]"
click at [333, 391] on input "tel" at bounding box center [344, 385] width 147 height 18
click at [299, 453] on div "International Afghanistan Åland Islands Albania Algeria American Samoa Andorra …" at bounding box center [327, 443] width 213 height 23
click at [307, 448] on input "tel" at bounding box center [344, 444] width 147 height 18
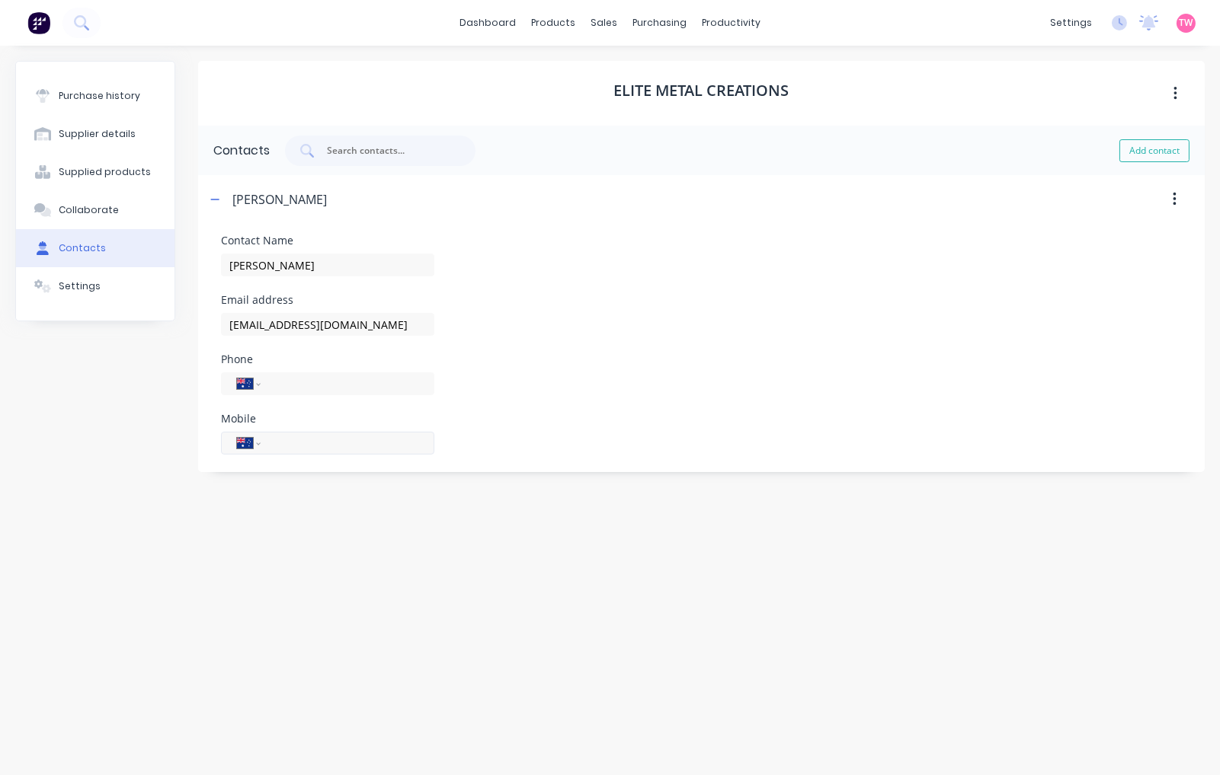
paste input "0415 664 127"
type input "0415 664 127"
click at [301, 493] on div "Elite Metal Creations Contacts Add contact Ethan Davies Contact Name Ethan Davi…" at bounding box center [701, 403] width 1006 height 684
click at [212, 200] on icon "button" at bounding box center [214, 199] width 9 height 11
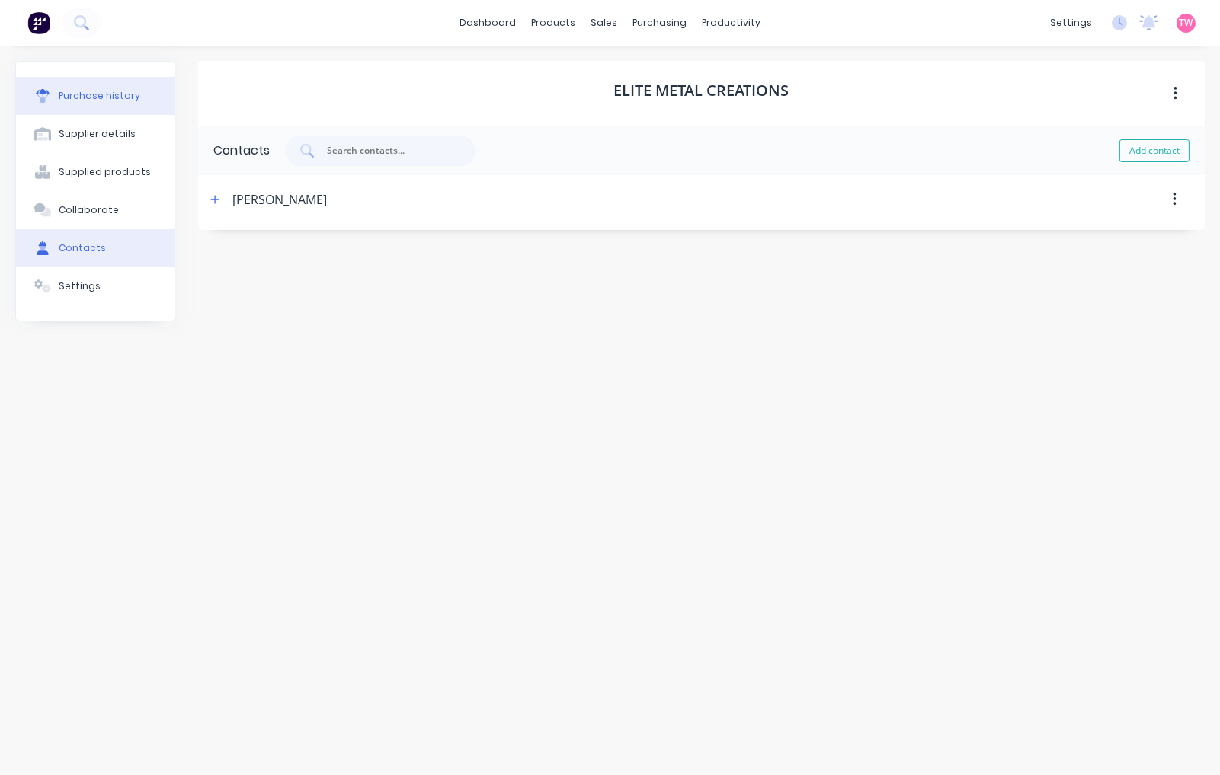
click at [96, 102] on div "Purchase history" at bounding box center [100, 96] width 82 height 14
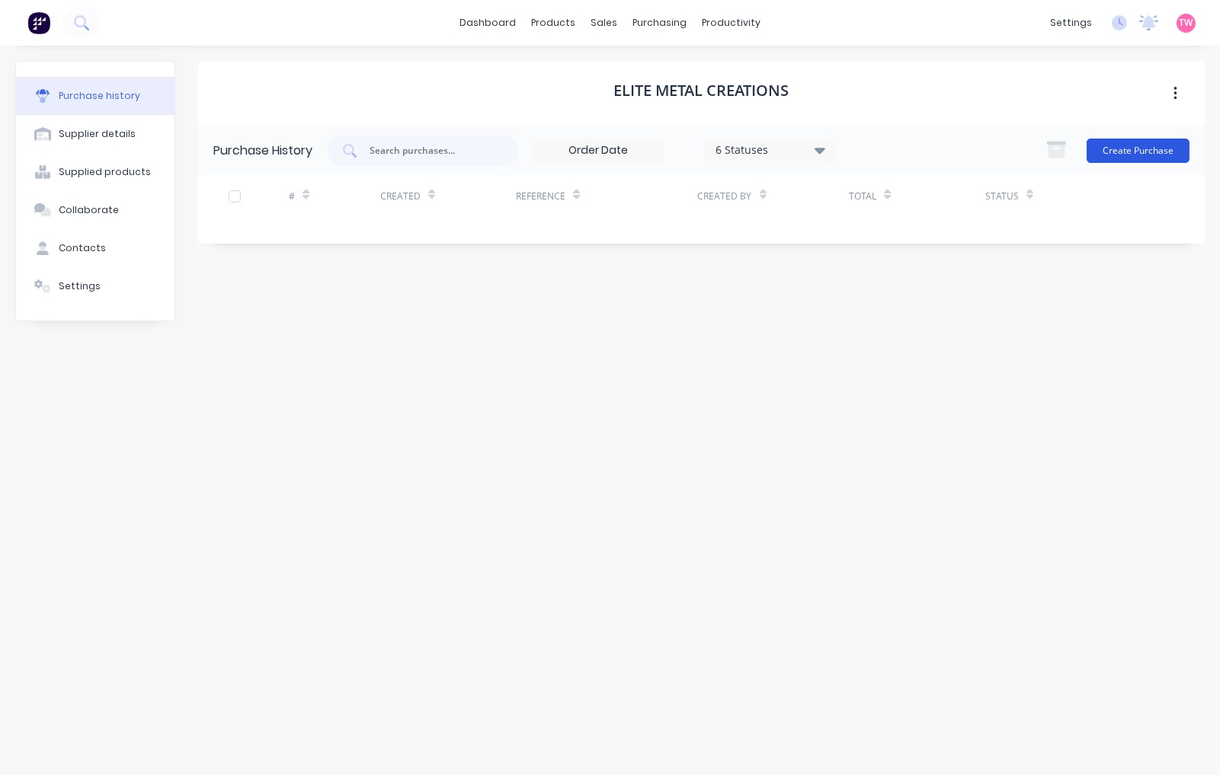
click at [1150, 146] on button "Create Purchase" at bounding box center [1137, 151] width 103 height 24
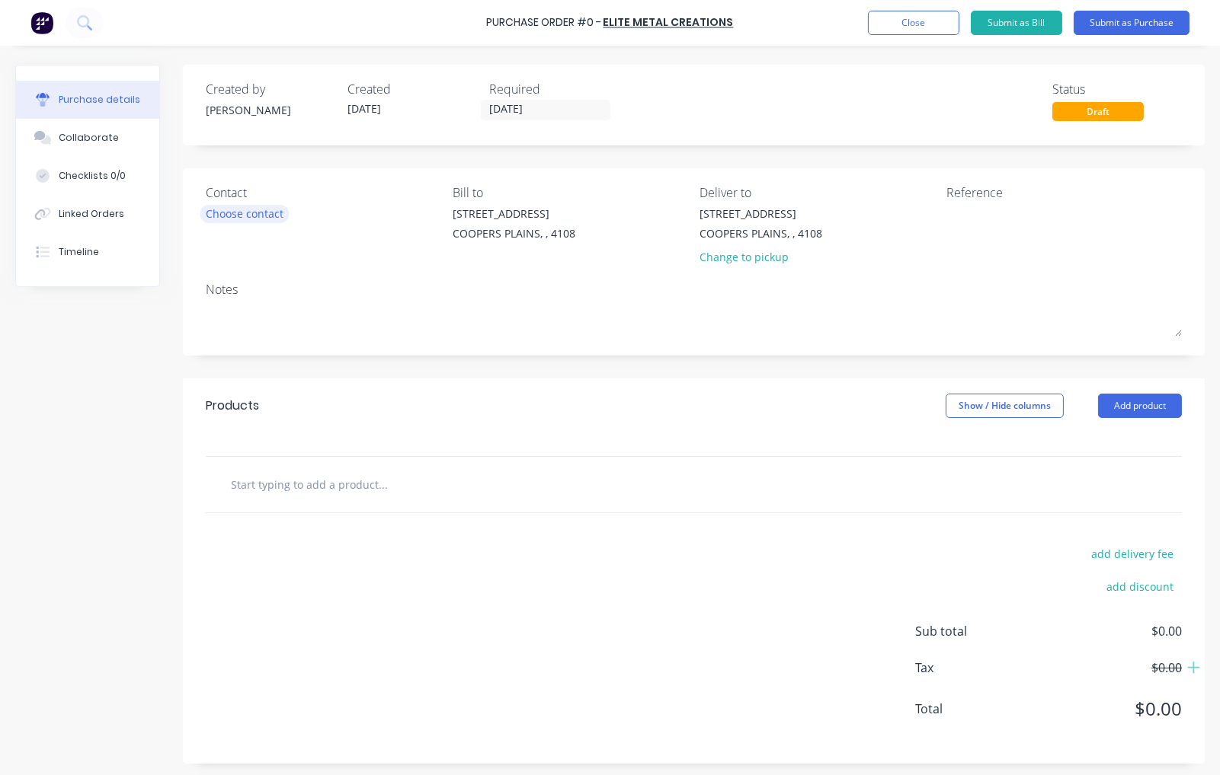
click at [212, 216] on div "Choose contact" at bounding box center [245, 214] width 78 height 16
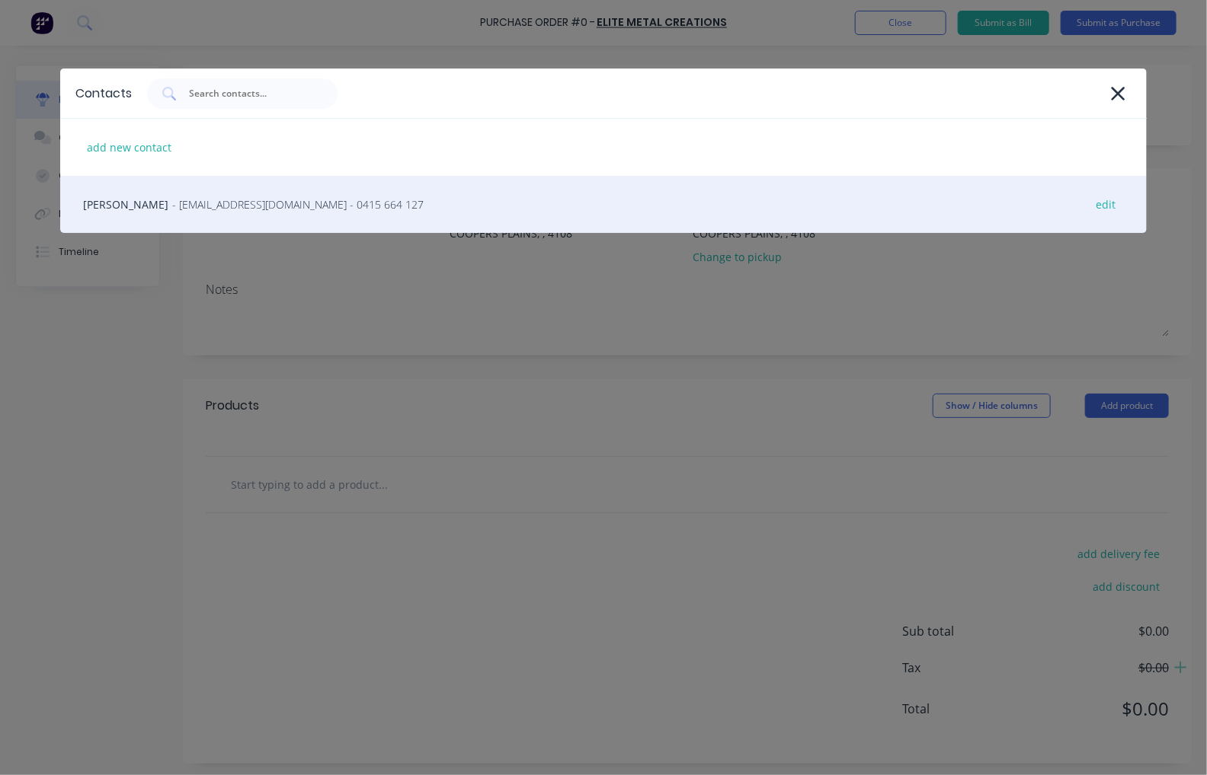
click at [176, 207] on span "- sales@elitemetalcreations.com.au - 0415 664 127" at bounding box center [297, 205] width 251 height 16
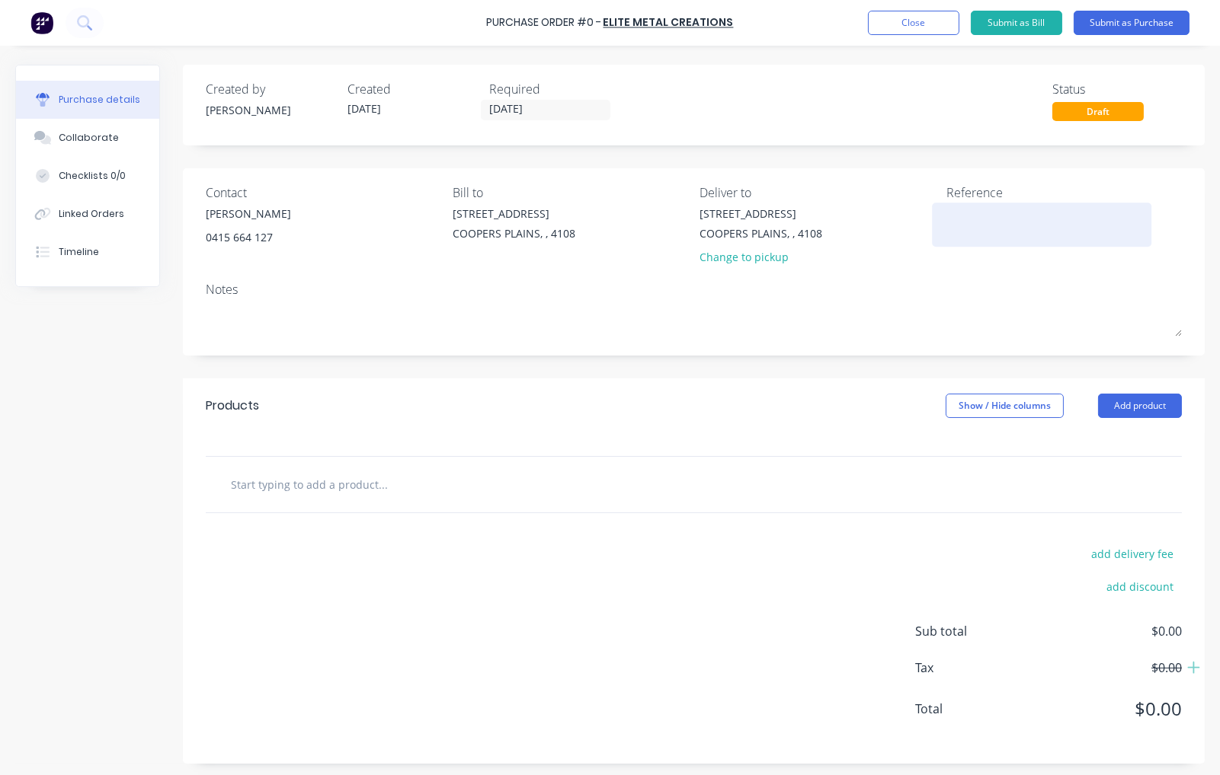
click at [963, 218] on textarea at bounding box center [1041, 223] width 190 height 34
click at [909, 225] on div "57 Meadow Avenue COOPERS PLAINS, , 4108 Change to pickup" at bounding box center [816, 239] width 235 height 67
click at [1006, 218] on textarea at bounding box center [1041, 223] width 190 height 34
paste textarea "QL-1103"
type textarea "QL-1103"
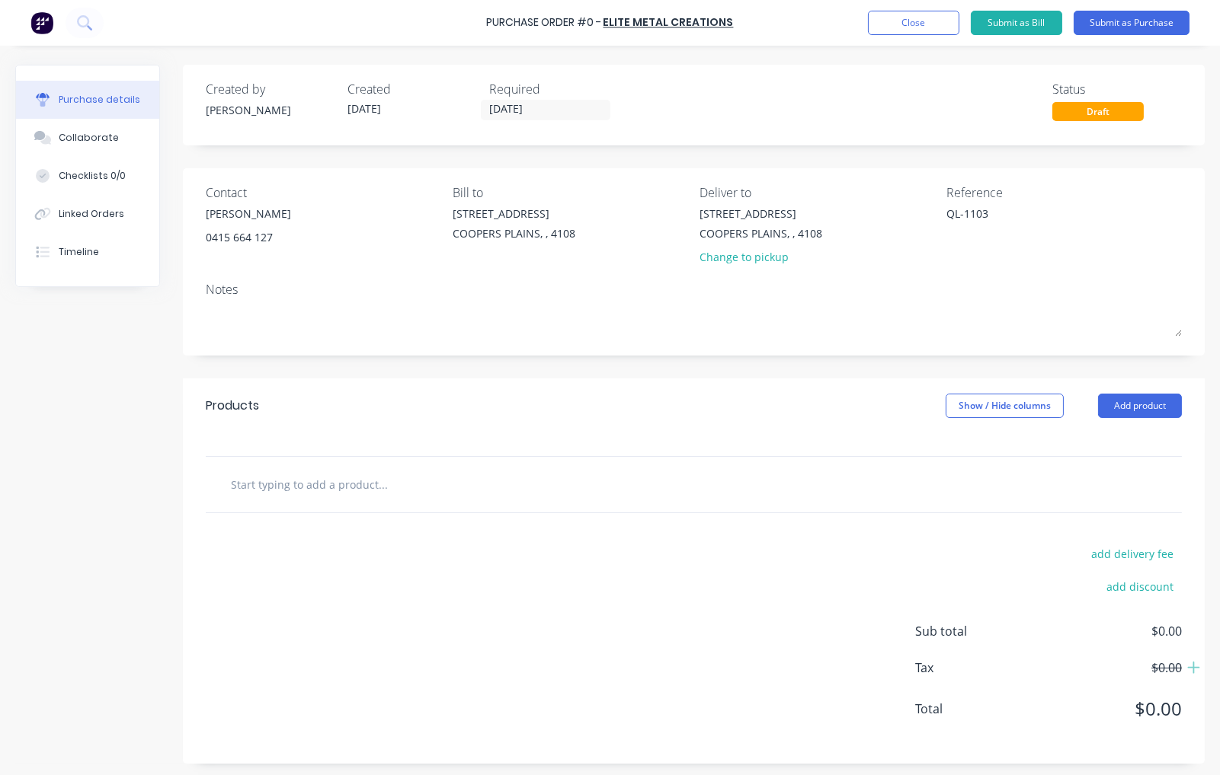
click at [353, 491] on input "text" at bounding box center [382, 484] width 305 height 30
paste input "follow mont step tread ally (342.43 X 155)"
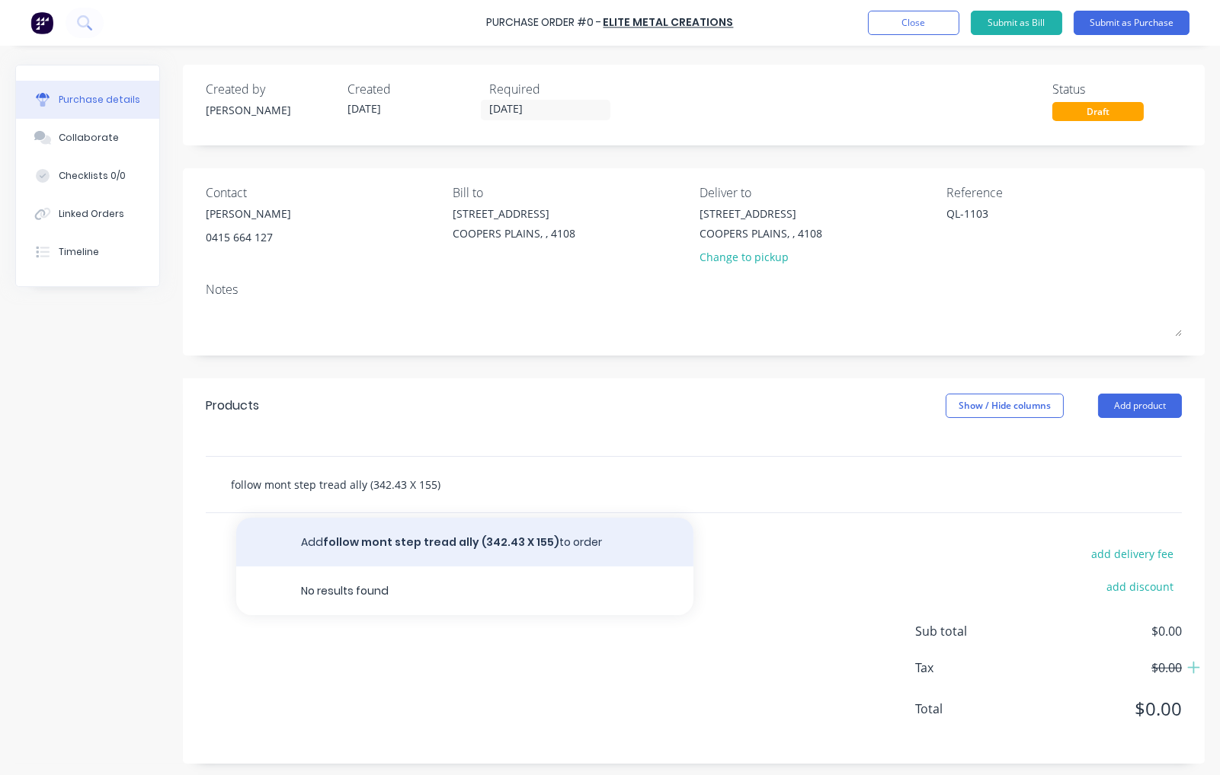
type input "follow mont step tread ally (342.43 X 155)"
click at [375, 548] on button "Add follow mont step tread ally (342.43 X 155) to order" at bounding box center [464, 542] width 457 height 49
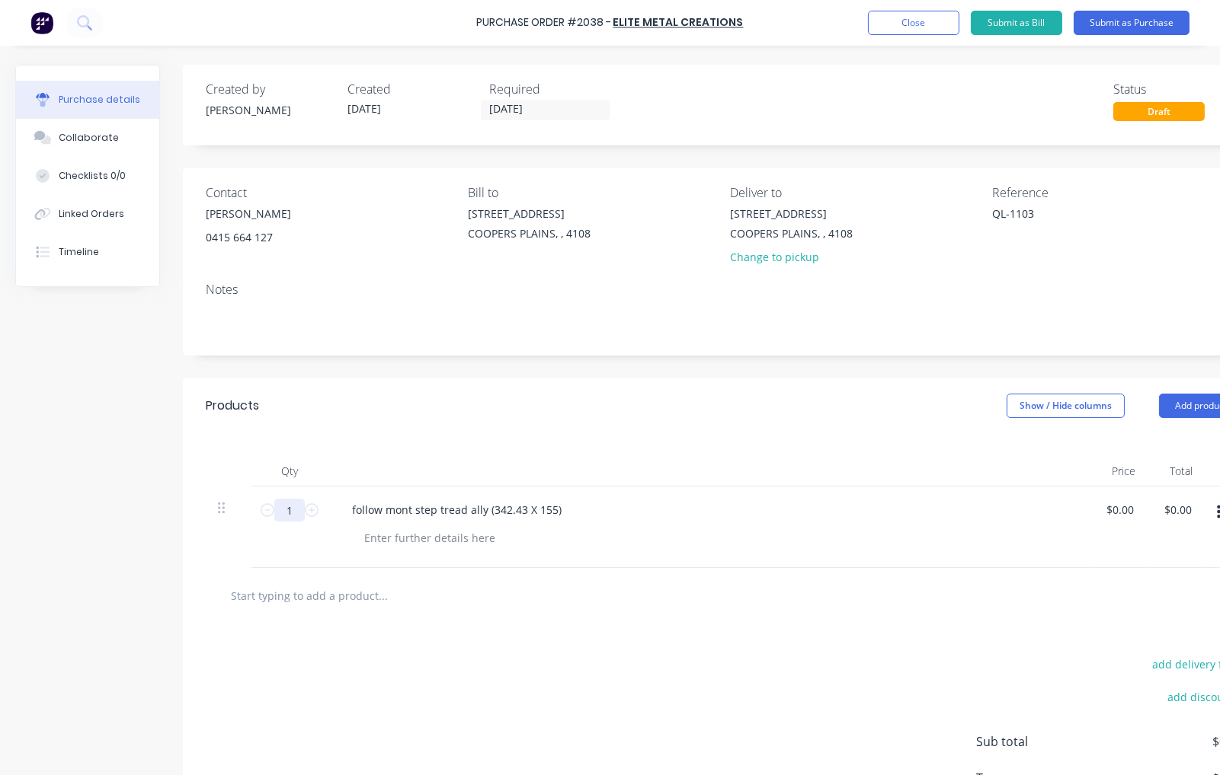
click at [293, 510] on input "1" at bounding box center [289, 510] width 30 height 23
type input "16"
type input "$0.00"
type input "0.00"
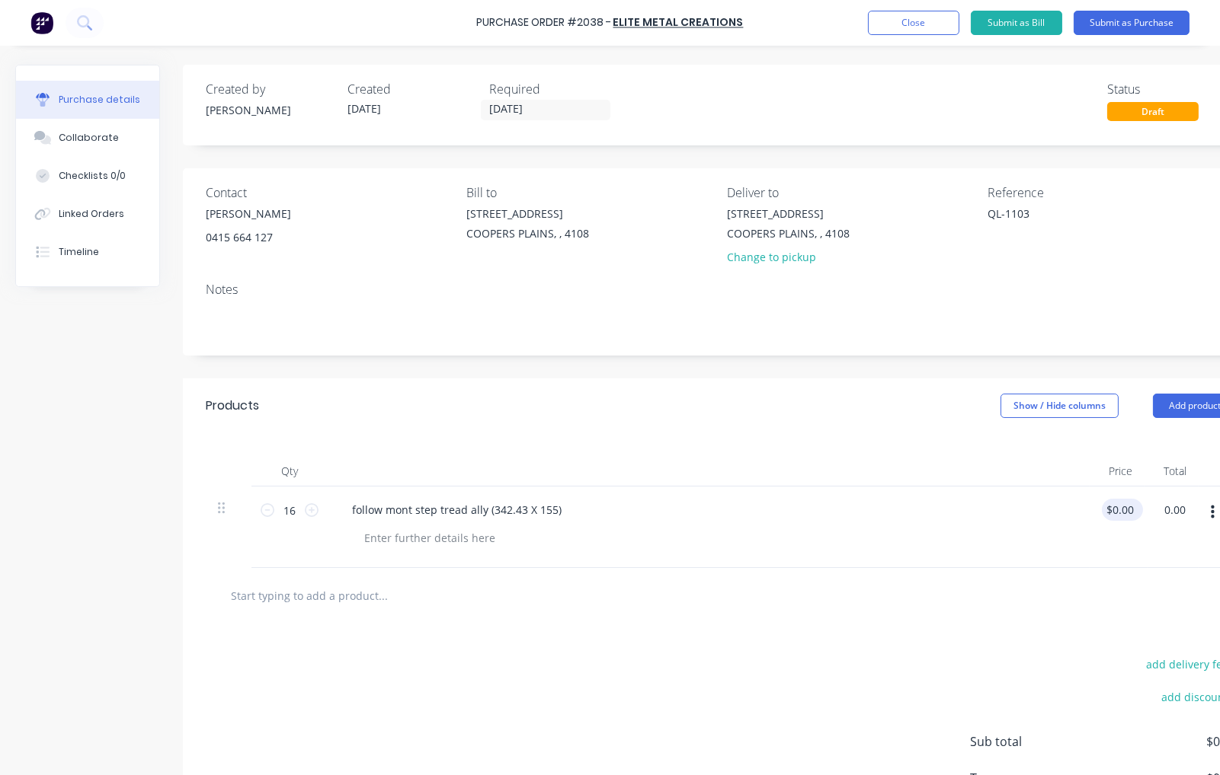
type input "$0.00"
click at [1125, 510] on input "0.00" at bounding box center [1118, 510] width 35 height 22
click at [1125, 510] on input "0.00" at bounding box center [1115, 510] width 29 height 22
type input "$21.94"
type input "$351.04"
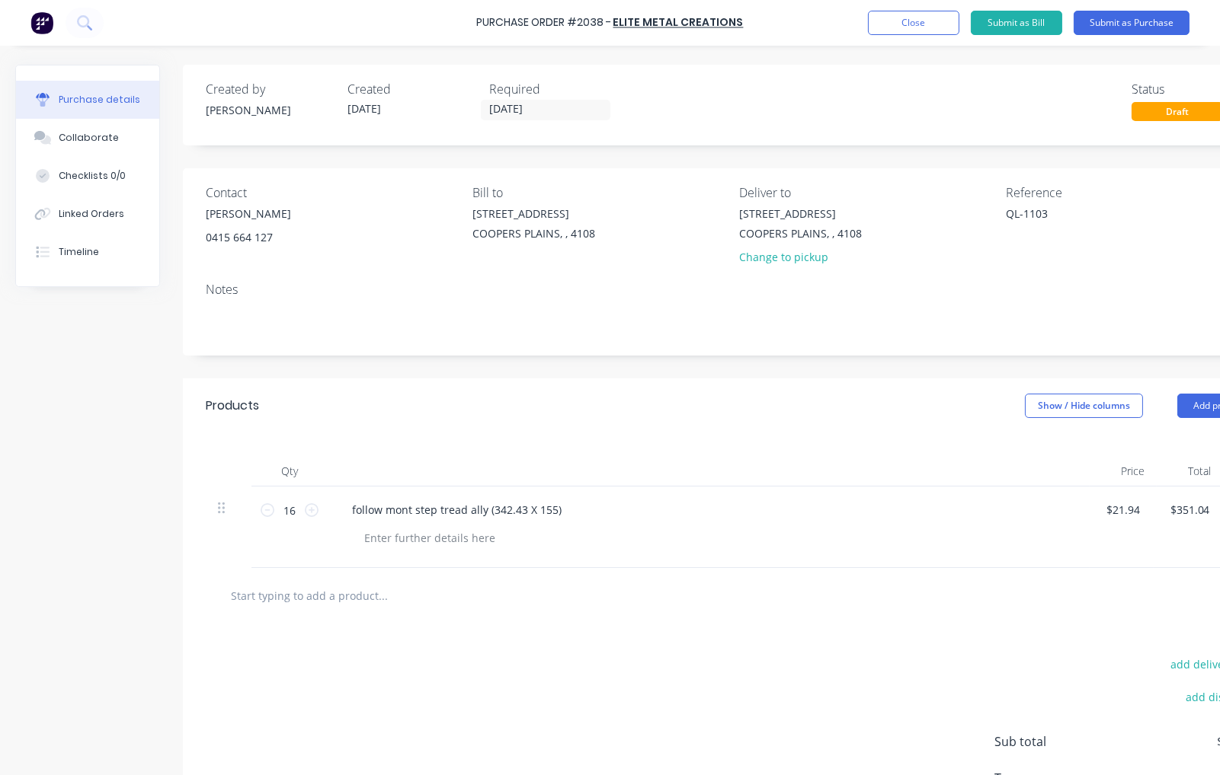
click at [328, 595] on input "text" at bounding box center [382, 595] width 305 height 30
type input "$21.94"
paste input "followmont step 10mm steel (933.56 X 155)"
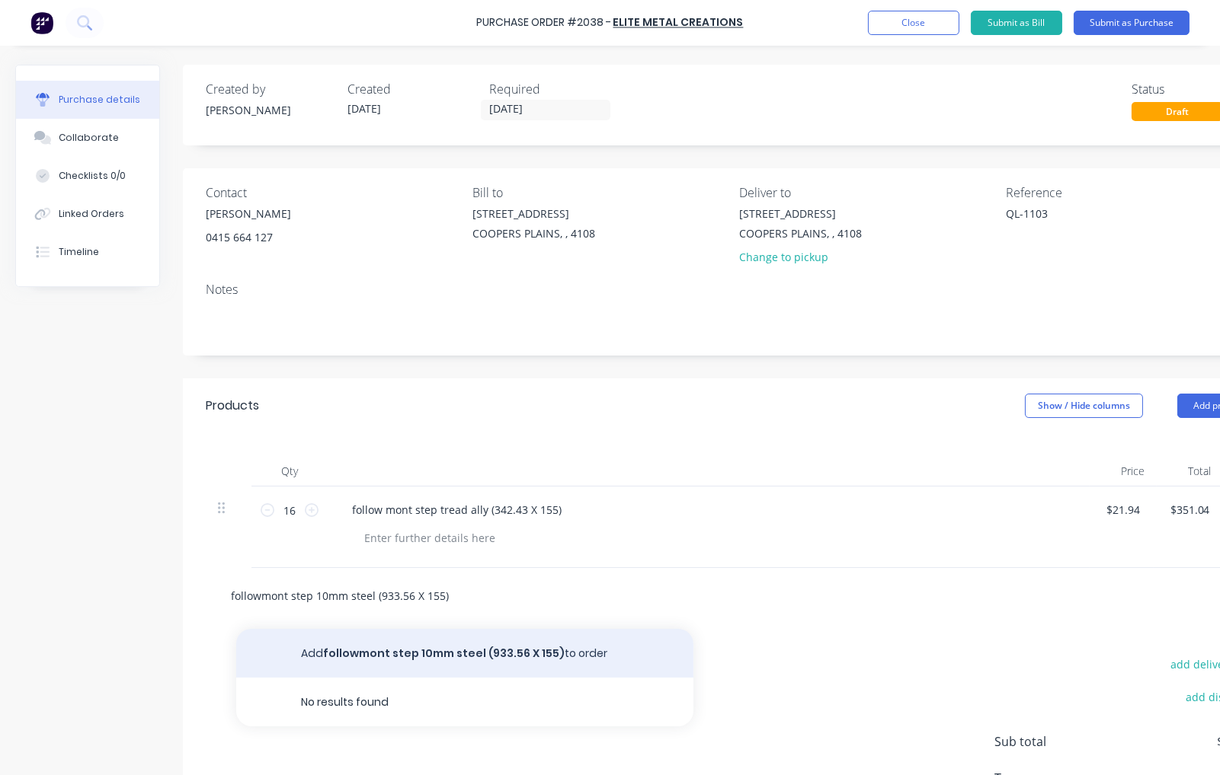
type input "followmont step 10mm steel (933.56 X 155)"
click at [396, 642] on button "Add followmont step 10mm steel (933.56 X 155) to order" at bounding box center [464, 653] width 457 height 49
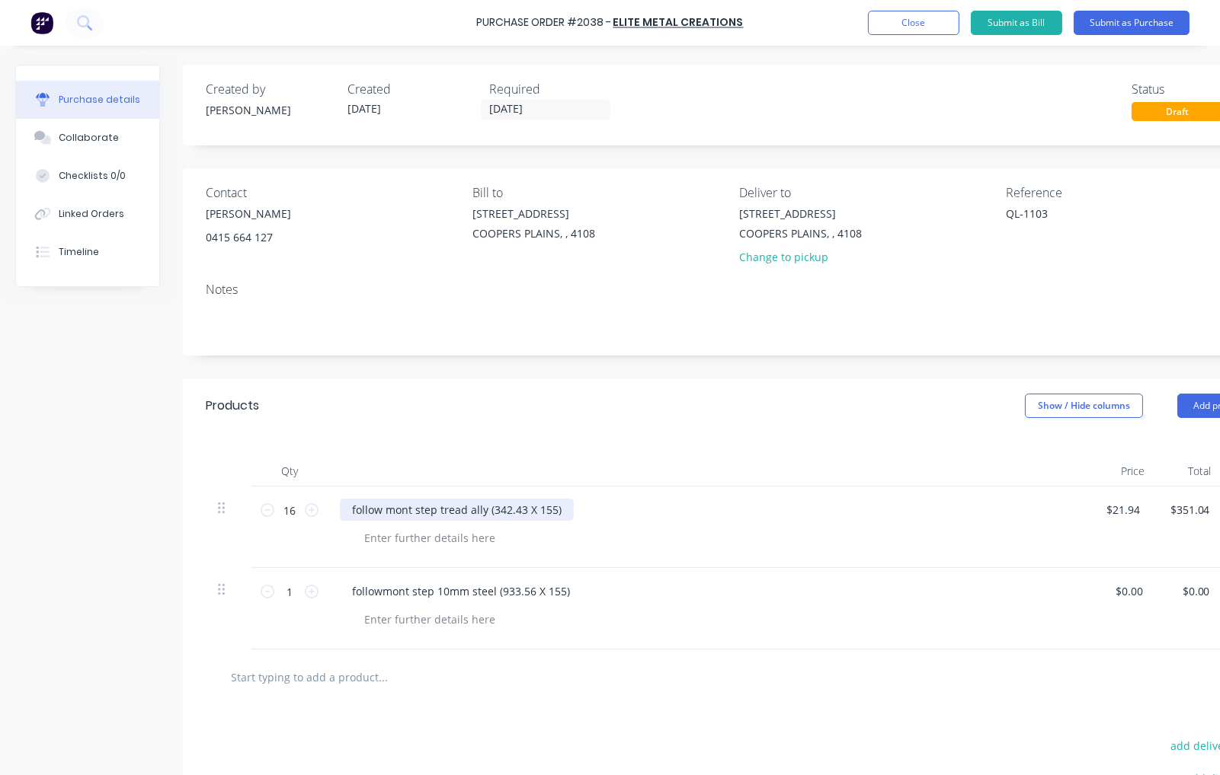
click at [384, 512] on div "follow mont step tread ally (342.43 X 155)" at bounding box center [457, 510] width 234 height 22
click at [353, 507] on div "followmont step tread ally (342.43 X 155)" at bounding box center [455, 510] width 231 height 22
click at [354, 589] on div "followmont step 10mm steel (933.56 X 155)" at bounding box center [461, 591] width 242 height 22
click at [385, 537] on div at bounding box center [429, 538] width 155 height 22
paste div
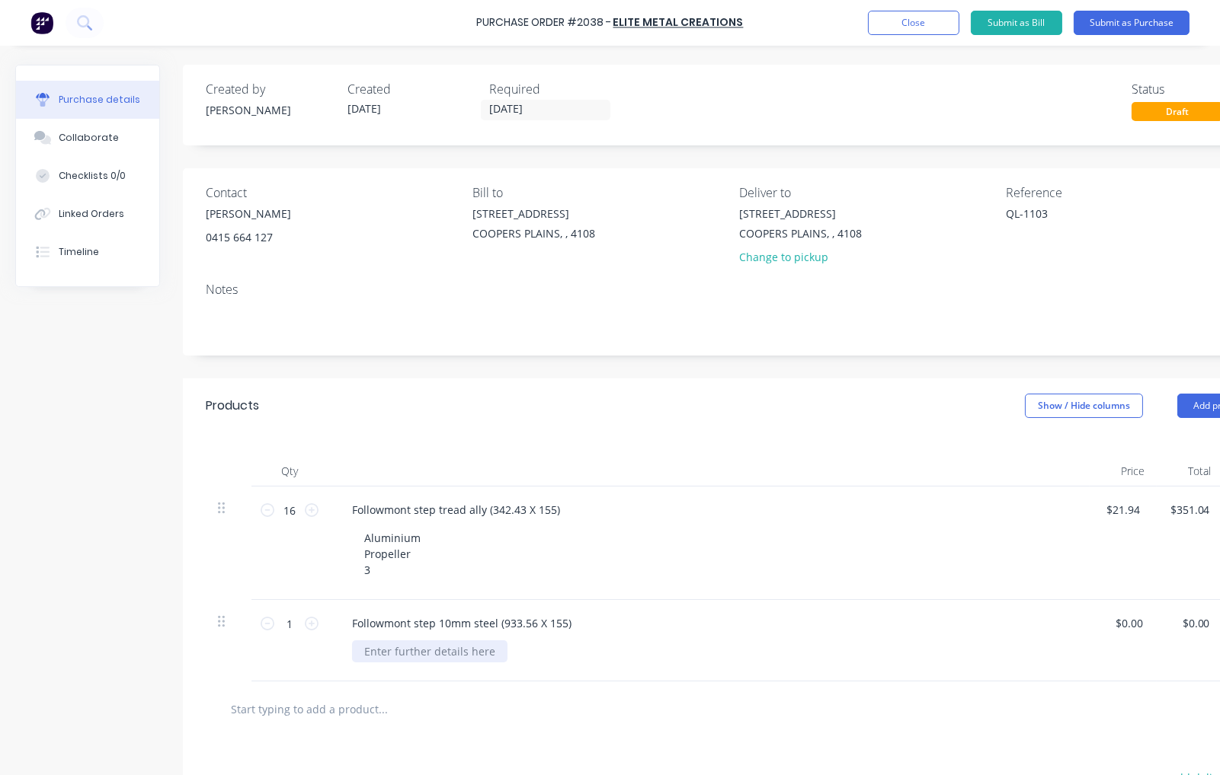
click at [386, 651] on div at bounding box center [429, 652] width 155 height 22
paste div
click at [287, 622] on input "1" at bounding box center [289, 623] width 30 height 23
type input "16"
click at [1136, 625] on input "0.00" at bounding box center [1131, 623] width 29 height 22
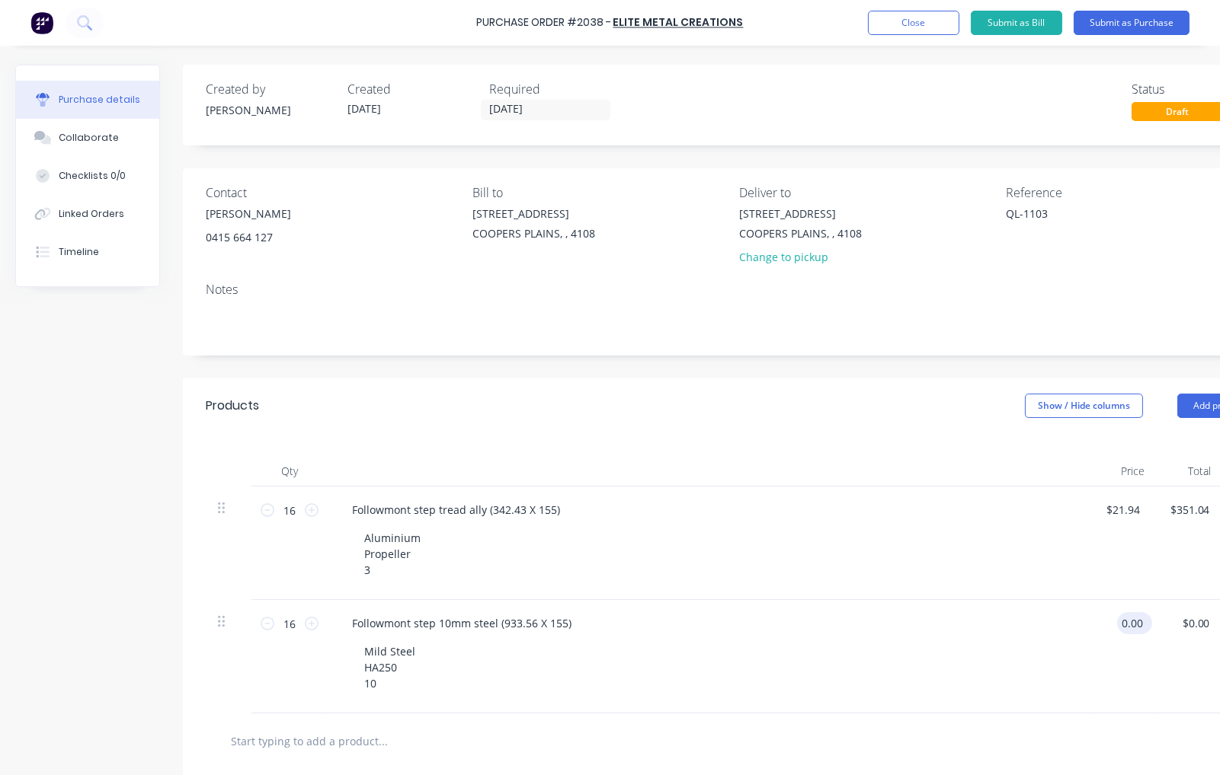
click at [1136, 625] on input "0.00" at bounding box center [1131, 623] width 29 height 22
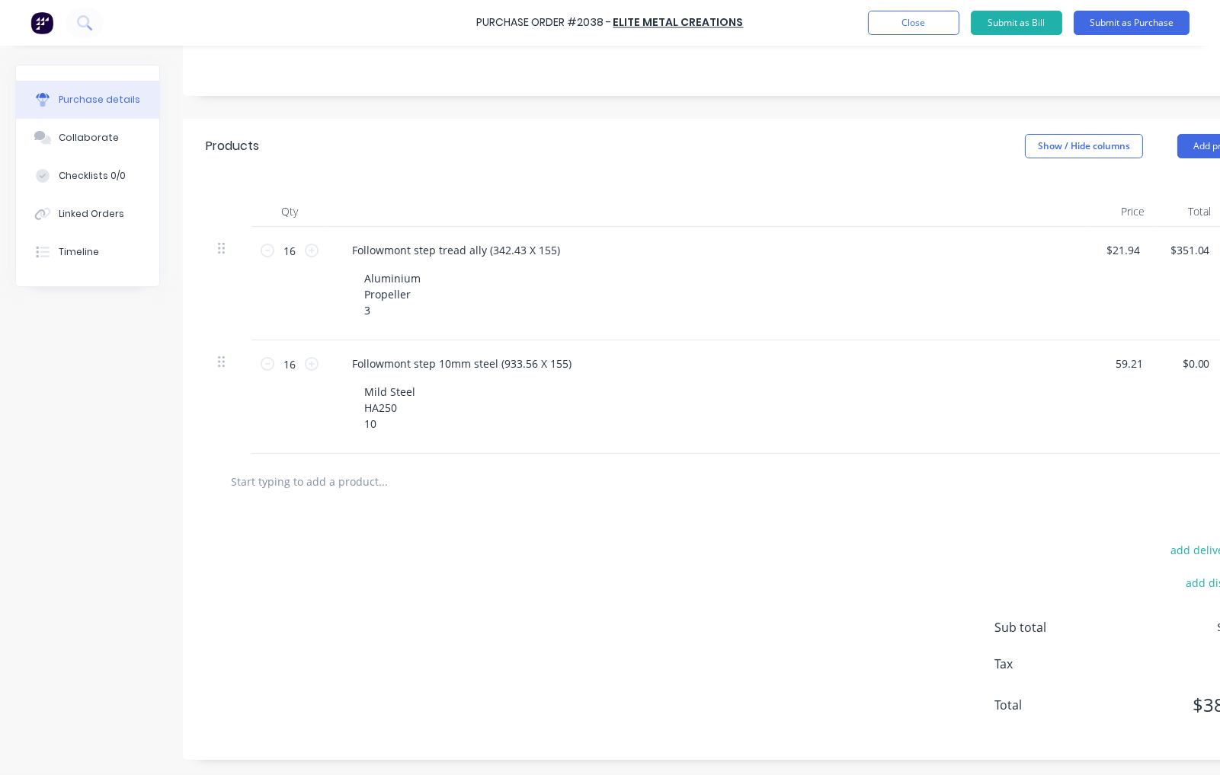
scroll to position [273, 0]
type input "$59.21"
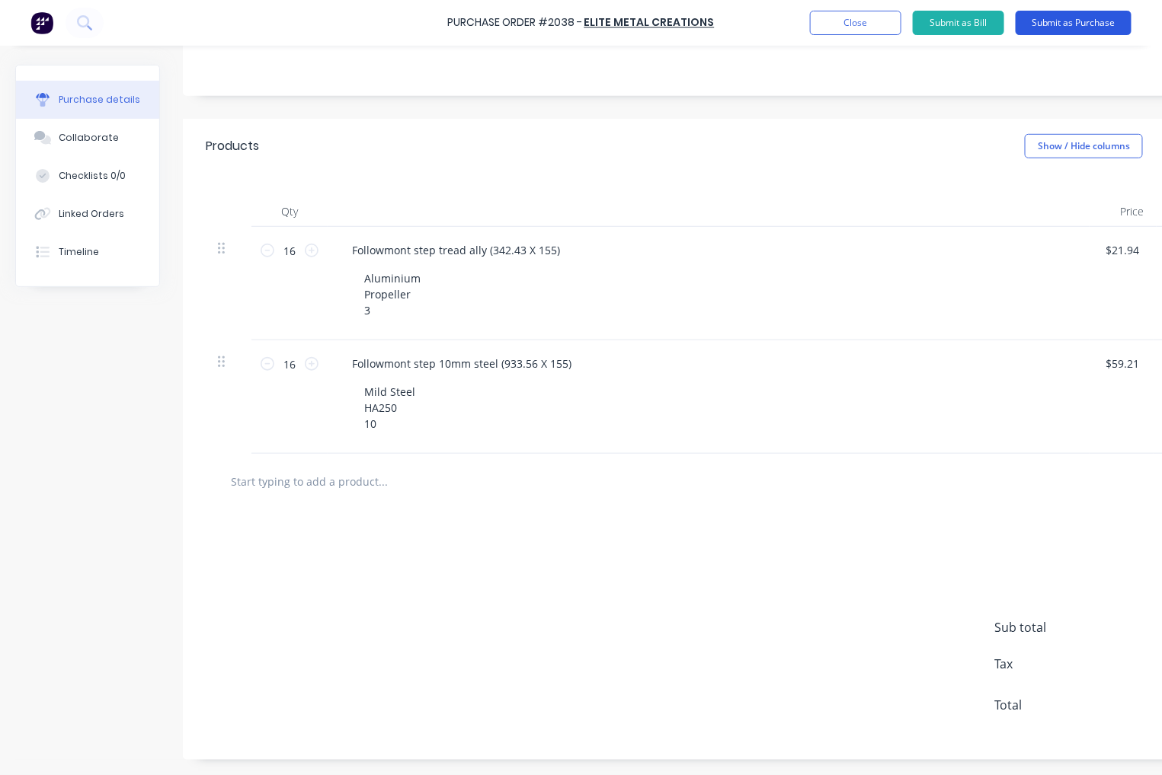
type input "$947.36"
click at [1077, 26] on button "Submit as Purchase" at bounding box center [1073, 23] width 116 height 24
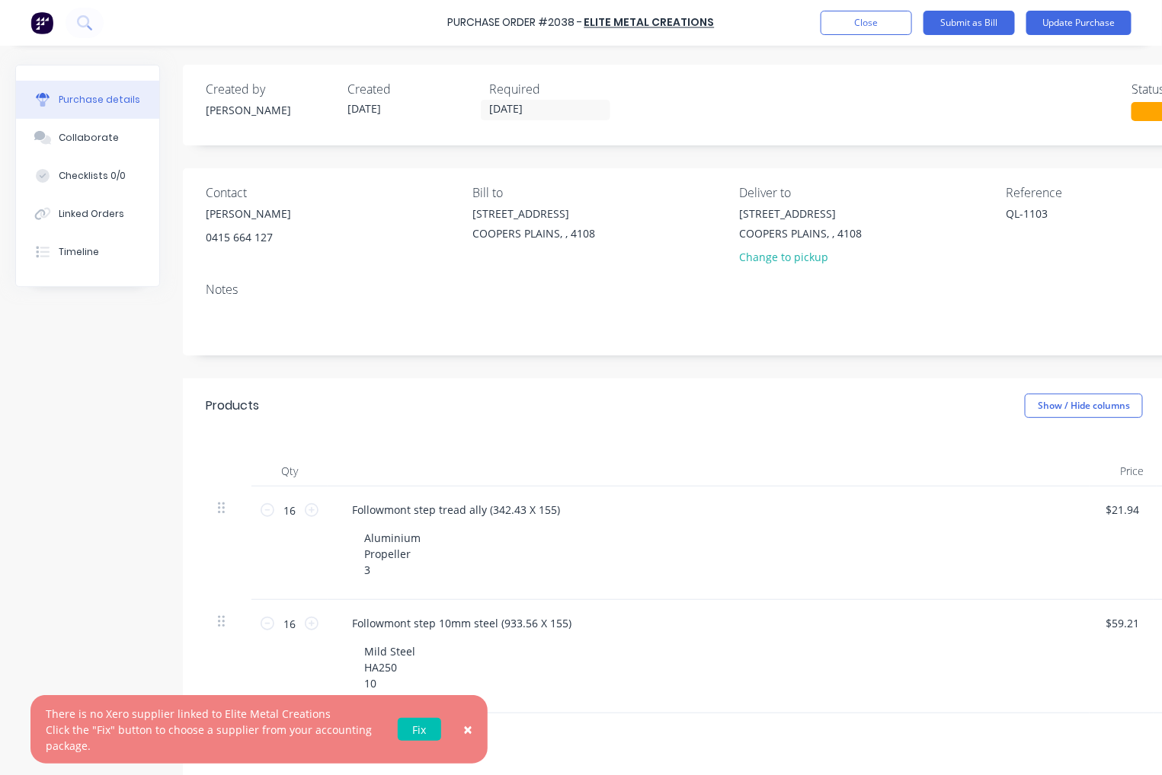
click at [430, 724] on link "Fix" at bounding box center [419, 729] width 43 height 23
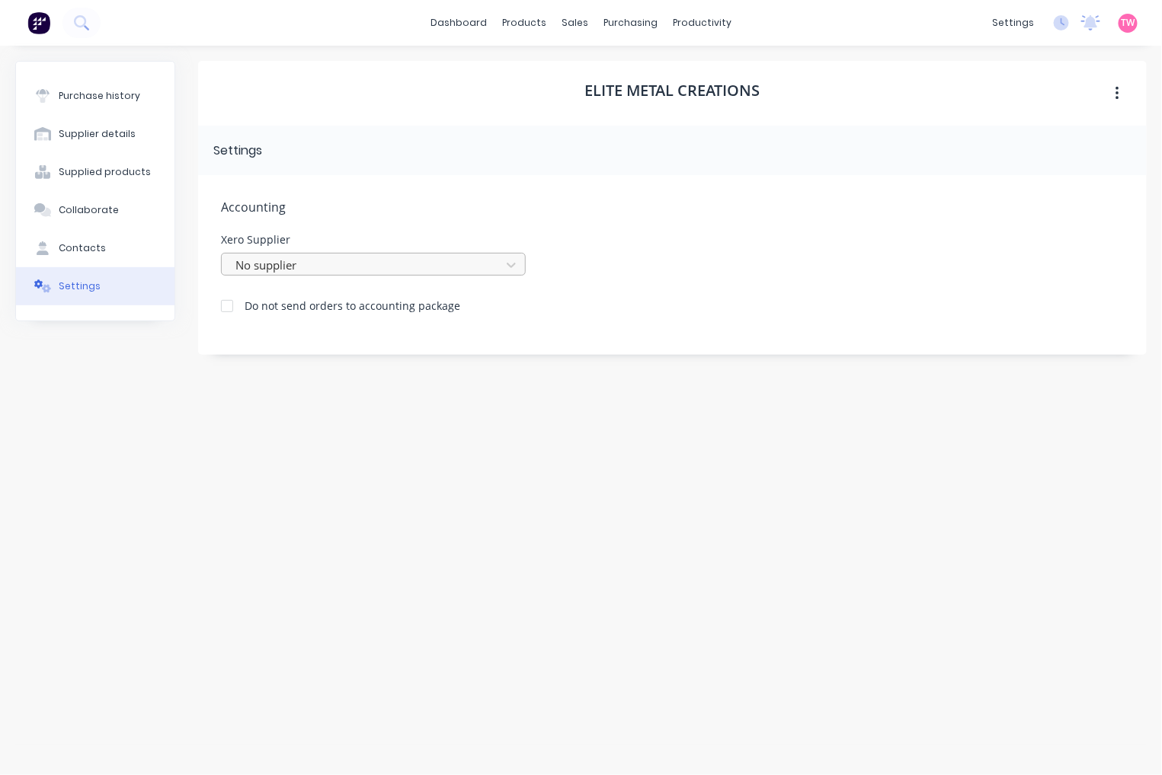
click at [333, 264] on div at bounding box center [363, 265] width 259 height 19
type input "elit"
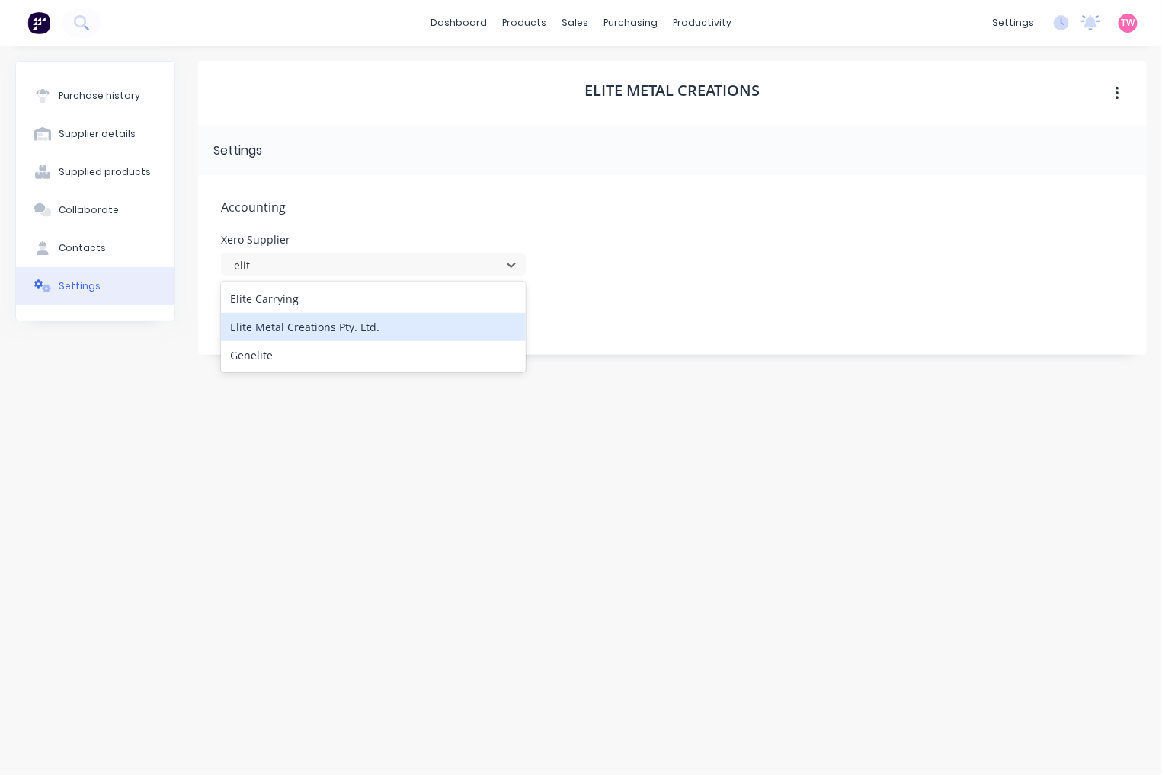
click at [292, 326] on div "Elite Metal Creations Pty. Ltd." at bounding box center [373, 327] width 305 height 28
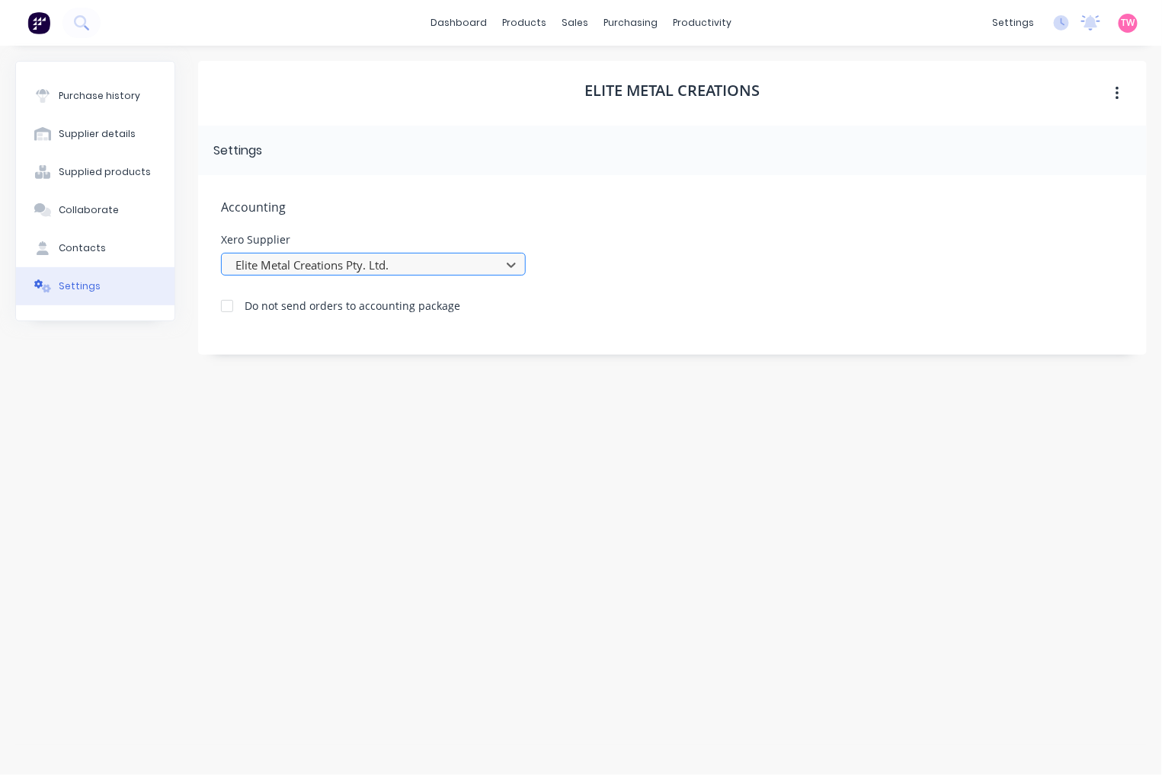
click at [453, 267] on div at bounding box center [363, 265] width 259 height 19
click at [406, 262] on div at bounding box center [363, 265] width 259 height 19
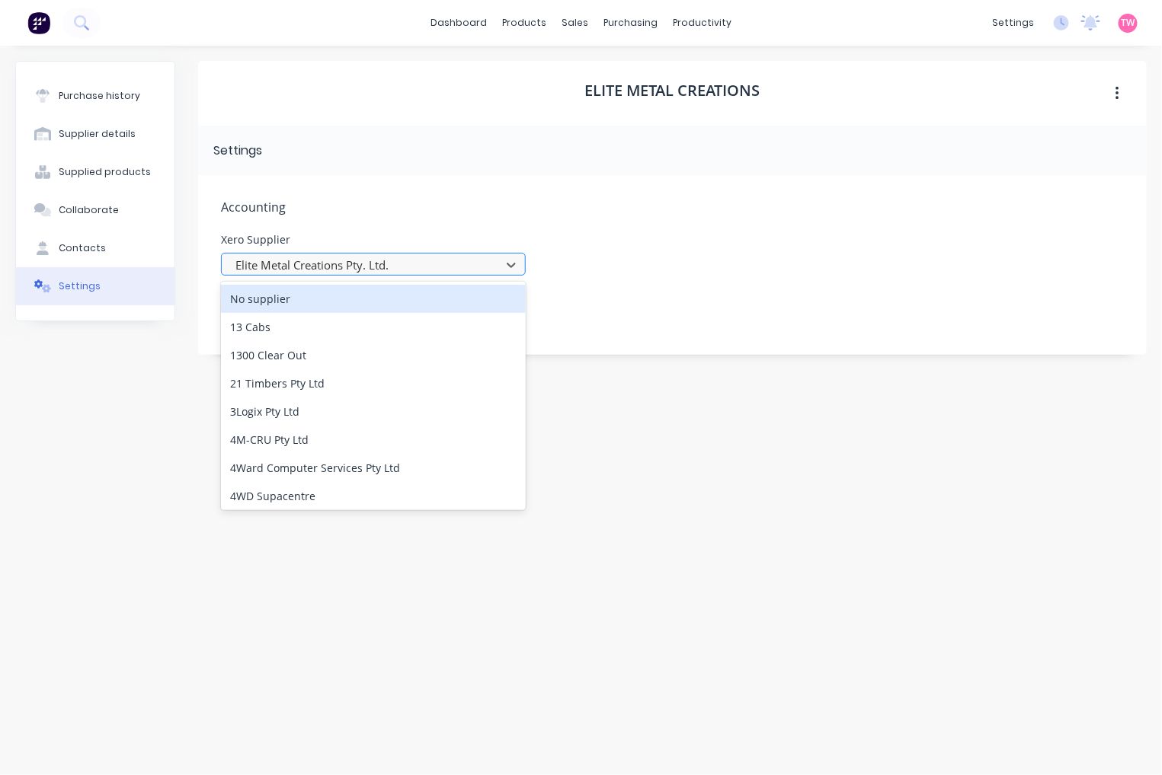
click at [406, 262] on div at bounding box center [363, 265] width 259 height 19
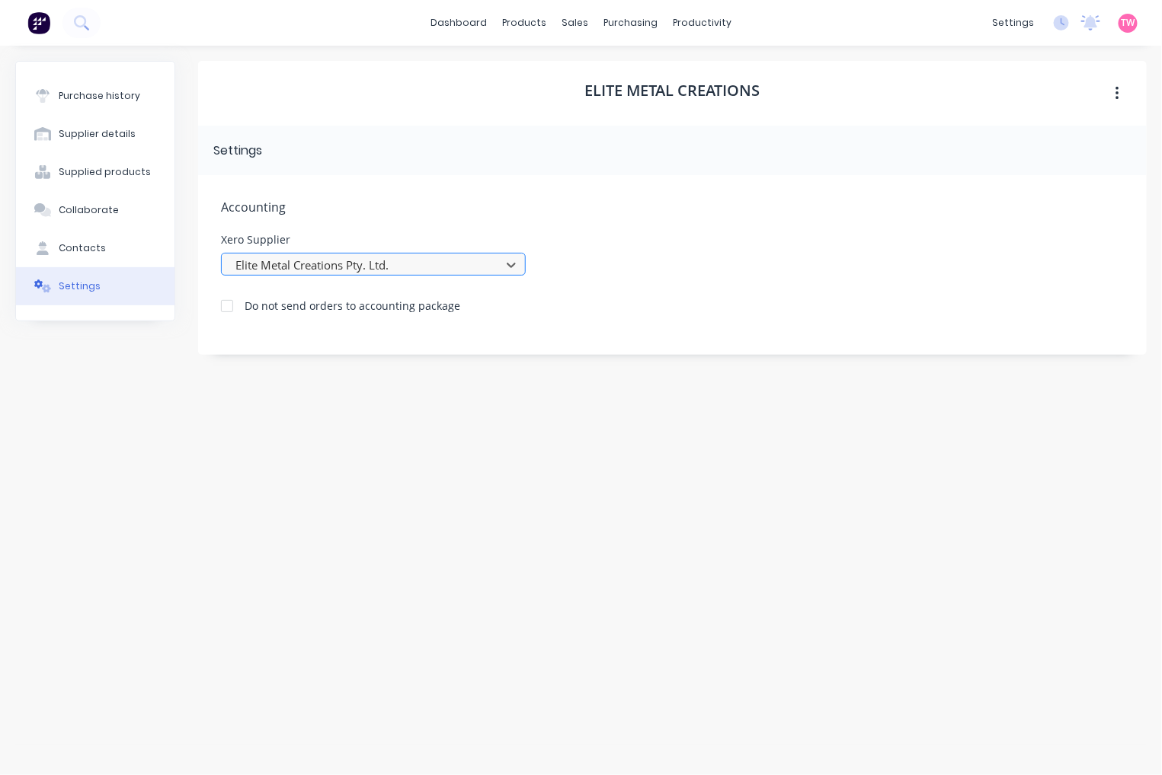
click at [406, 262] on div at bounding box center [363, 265] width 259 height 19
drag, startPoint x: 388, startPoint y: 262, endPoint x: 276, endPoint y: 262, distance: 112.7
click at [280, 262] on div at bounding box center [363, 265] width 259 height 19
click at [430, 262] on div at bounding box center [363, 265] width 259 height 19
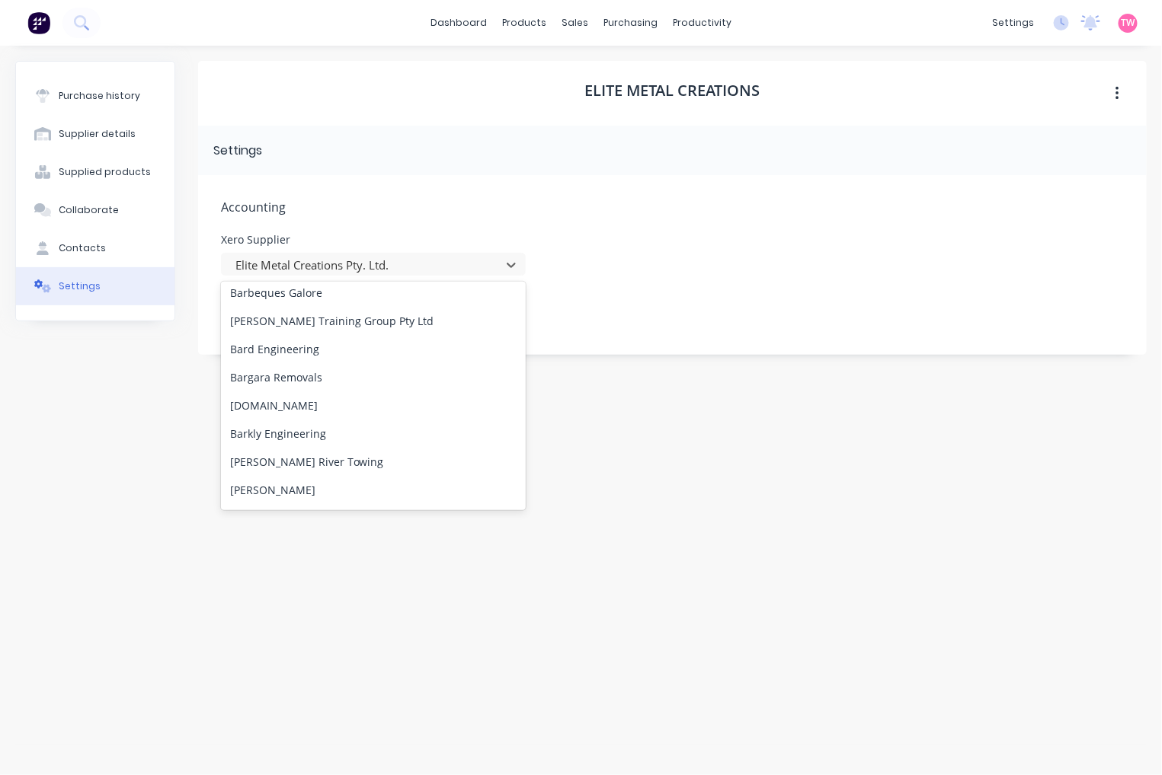
scroll to position [9835, 0]
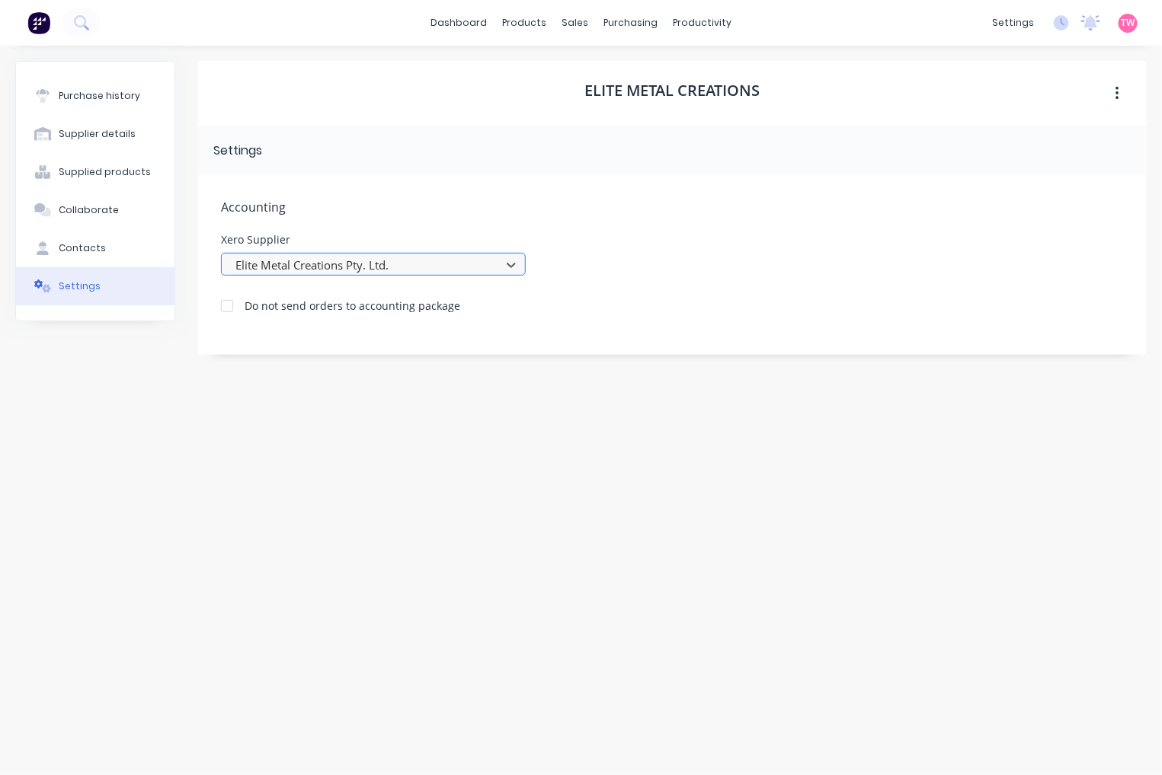
click at [397, 260] on div at bounding box center [363, 265] width 259 height 19
type input "e"
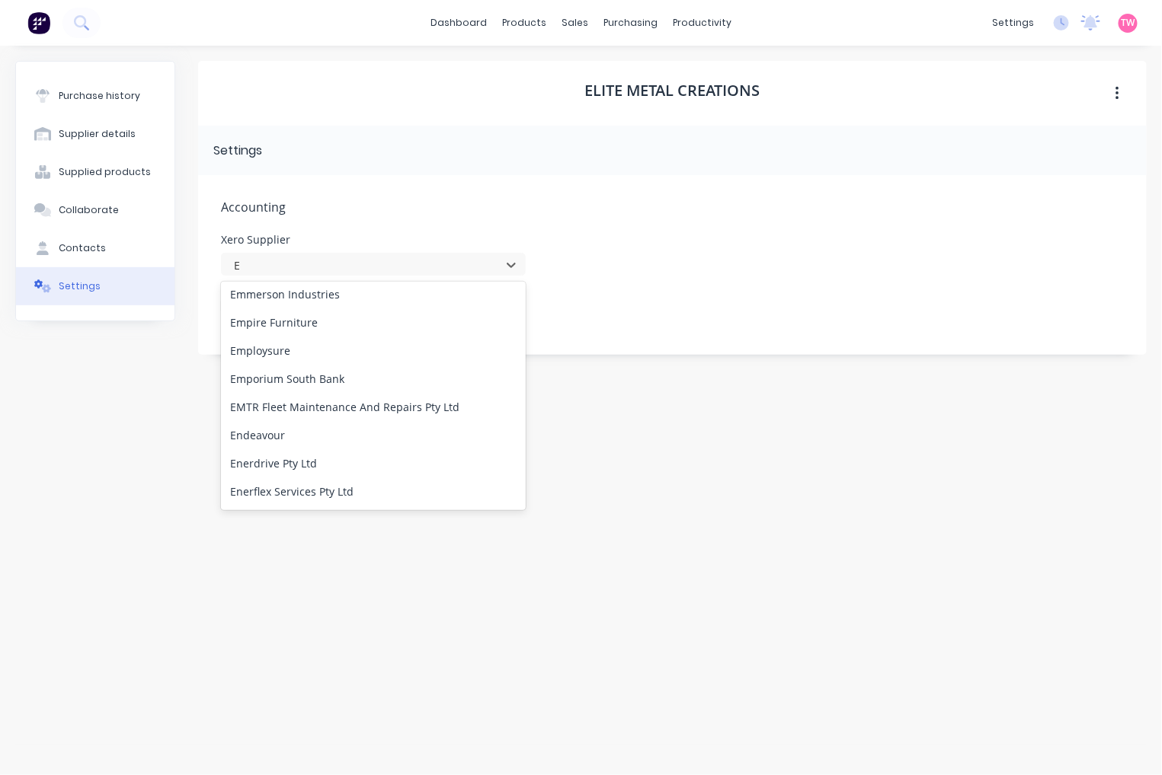
scroll to position [22493, 0]
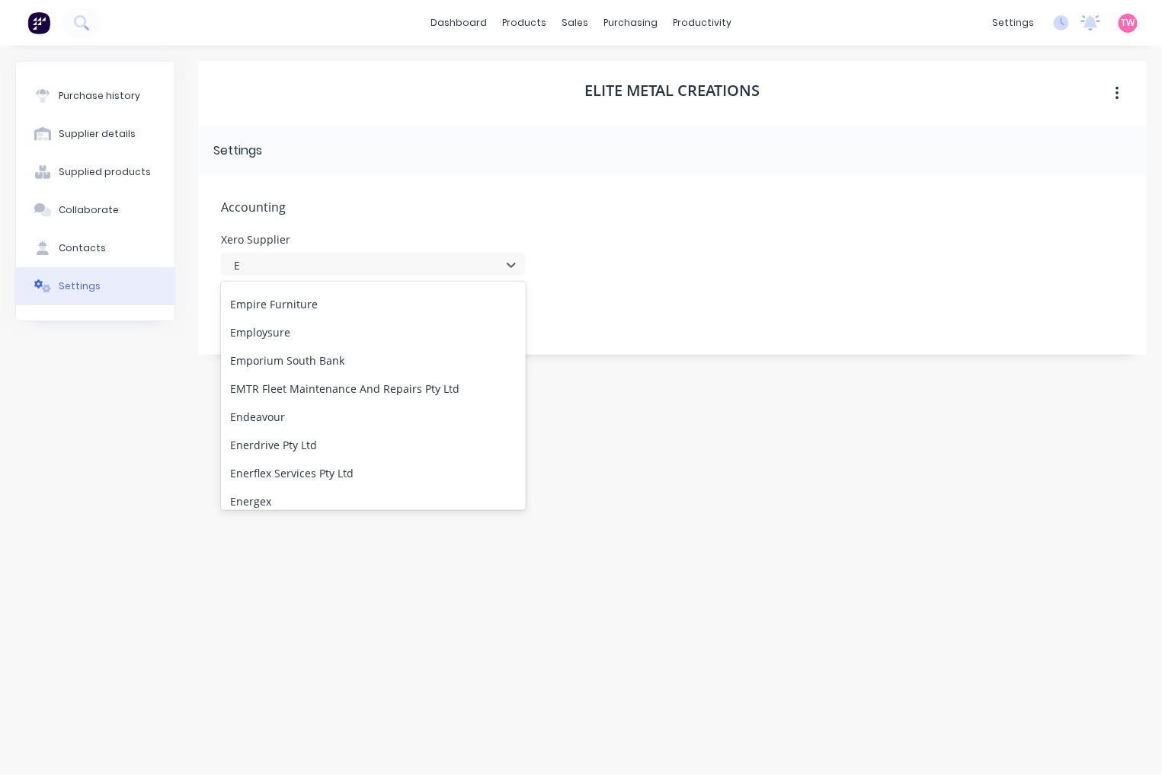
type input "E"
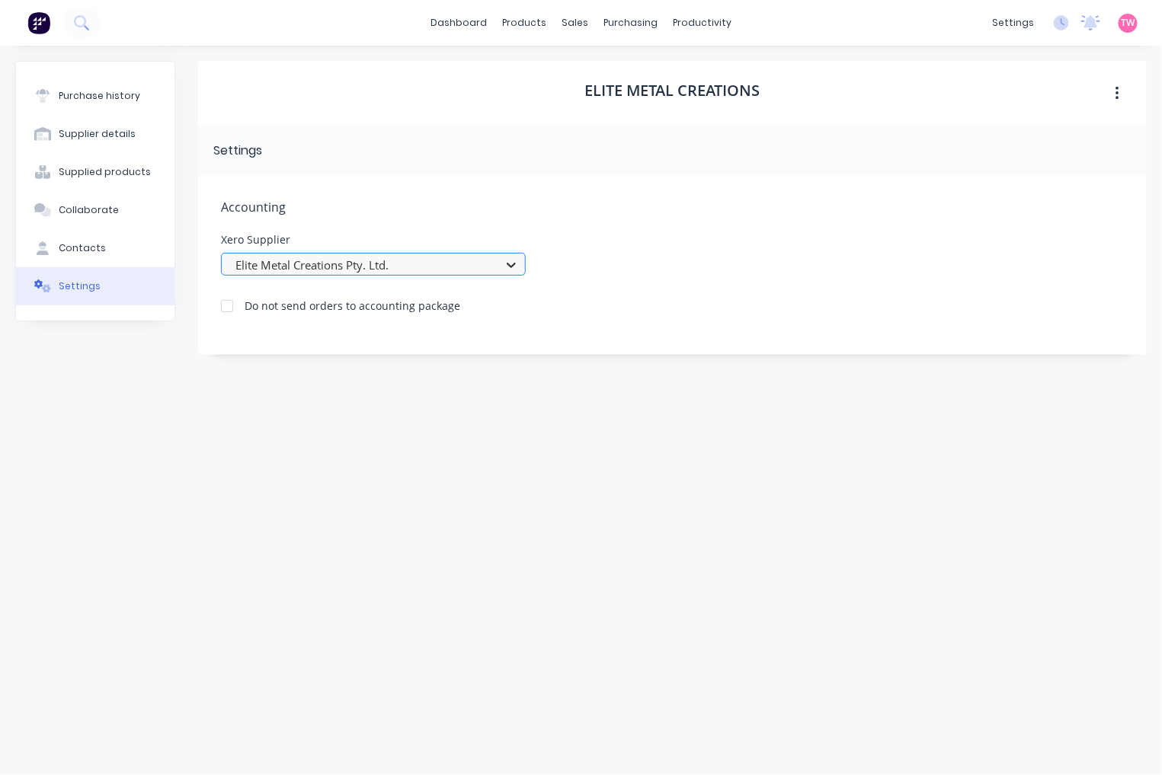
click at [504, 265] on icon at bounding box center [511, 264] width 15 height 15
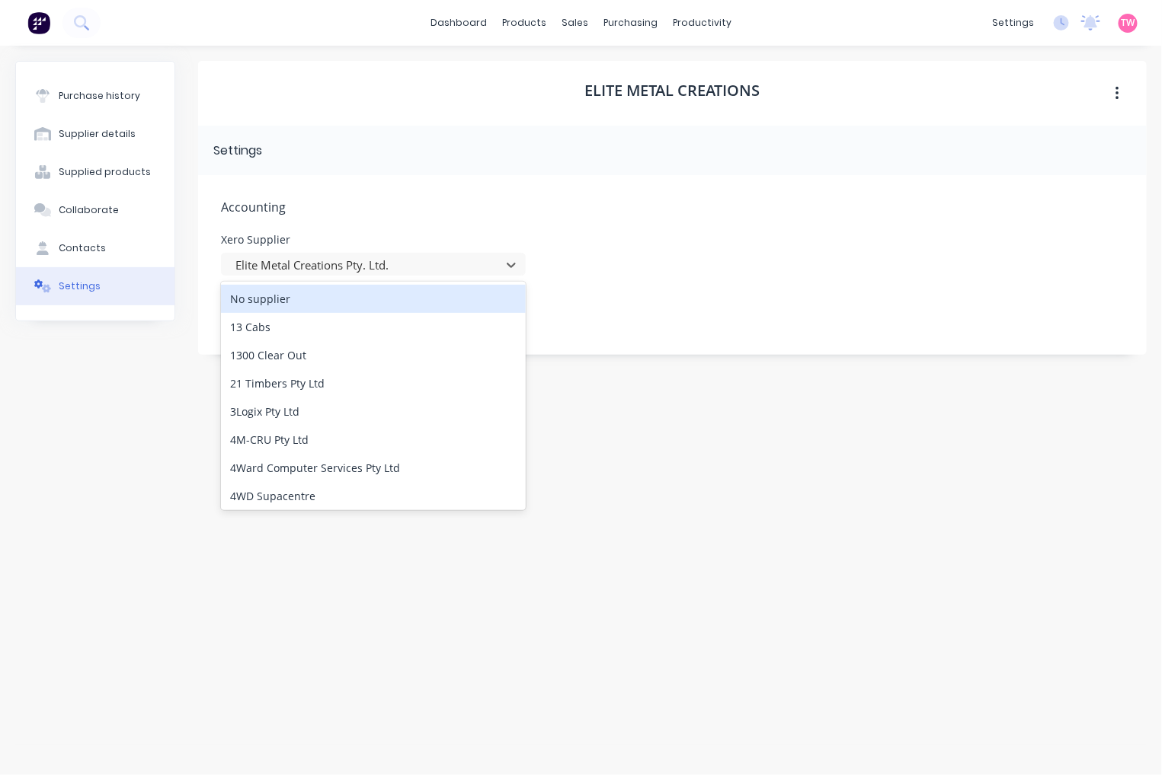
click at [343, 299] on div "No supplier" at bounding box center [373, 299] width 305 height 28
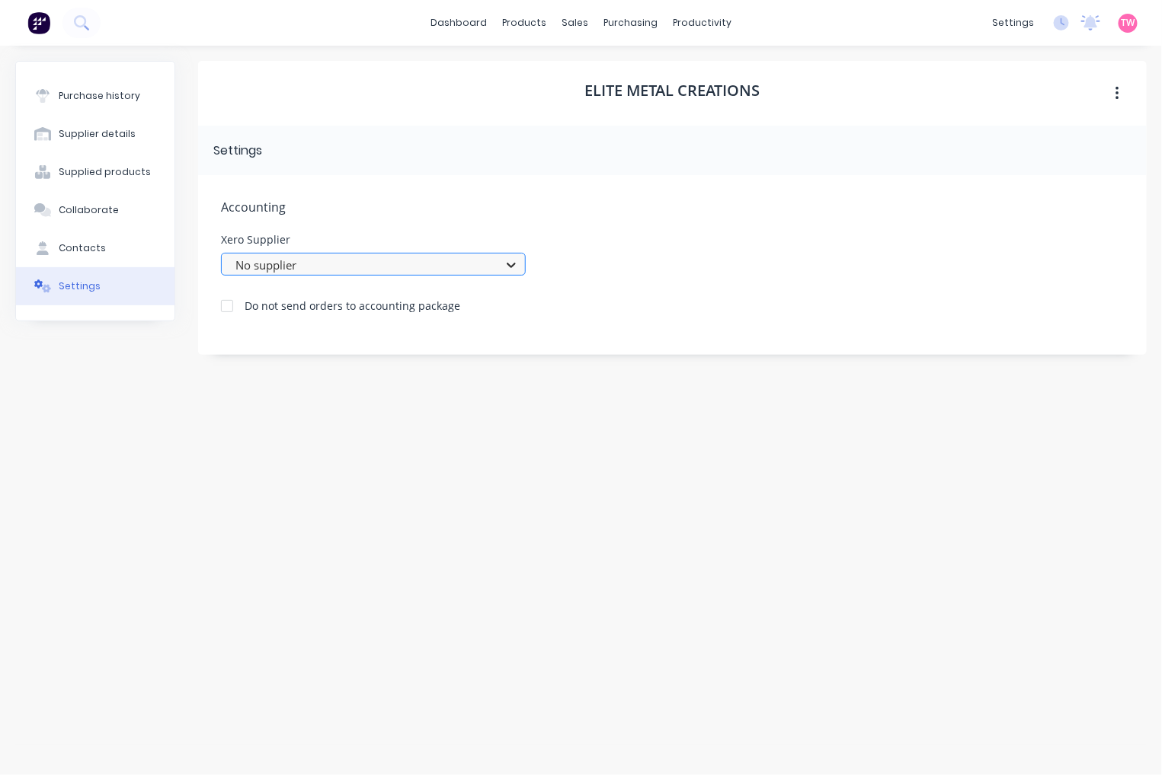
click at [508, 260] on icon at bounding box center [511, 264] width 15 height 15
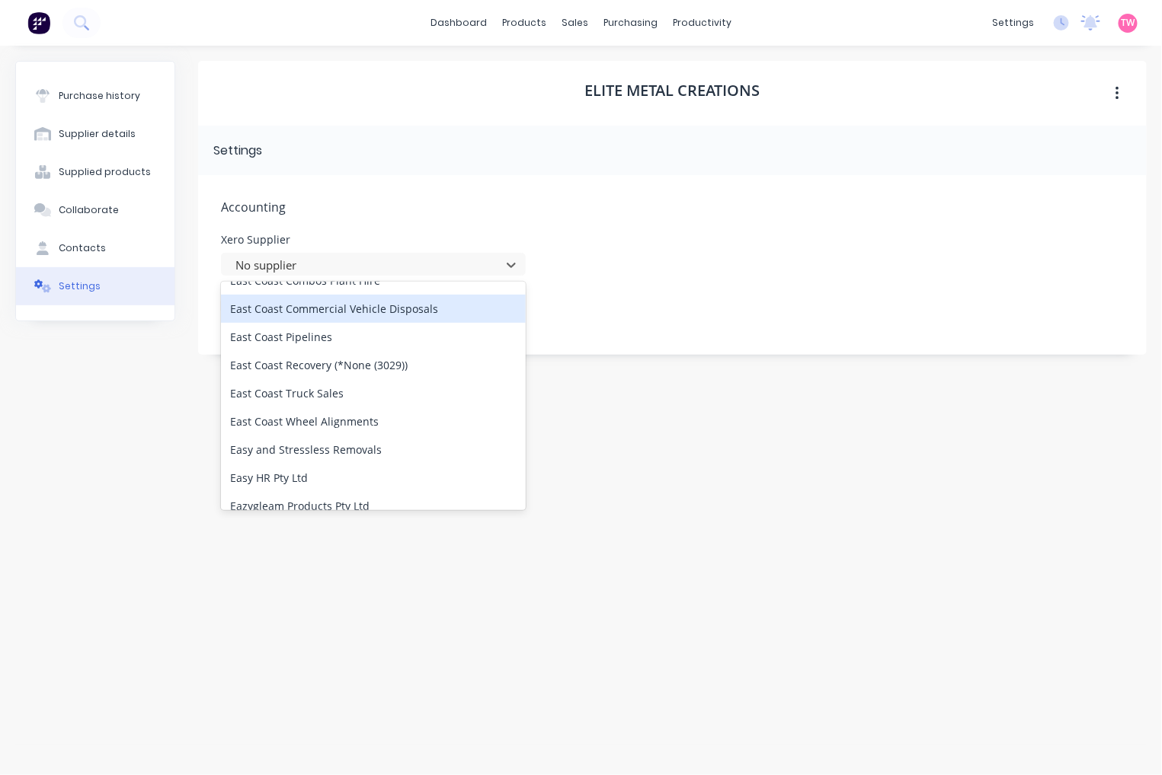
scroll to position [27636, 0]
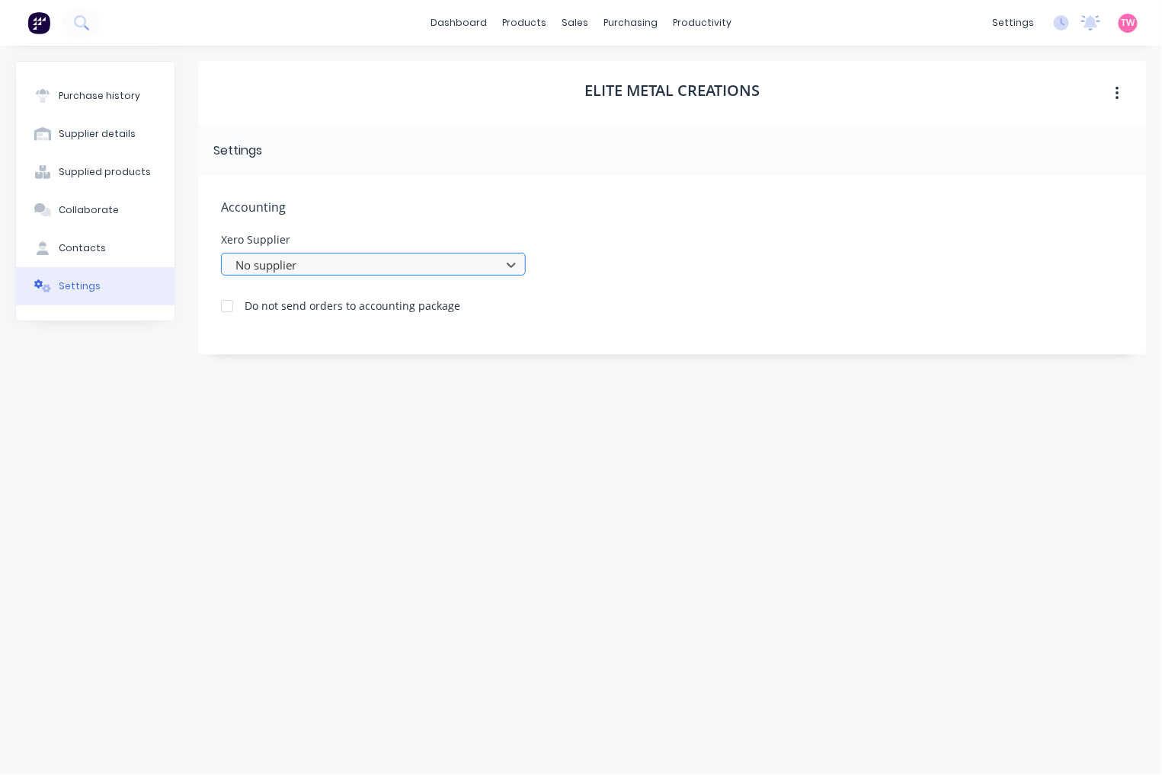
click at [497, 263] on div "No supplier" at bounding box center [363, 265] width 268 height 23
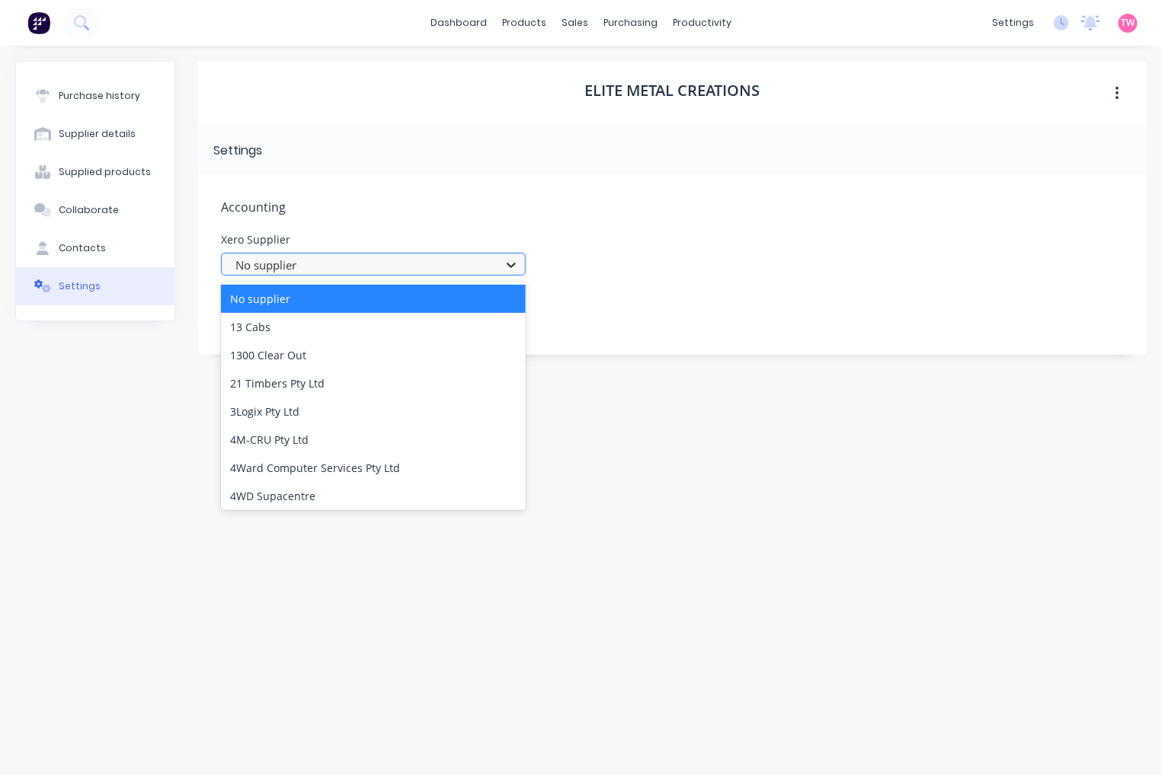
click at [514, 268] on icon at bounding box center [511, 264] width 15 height 15
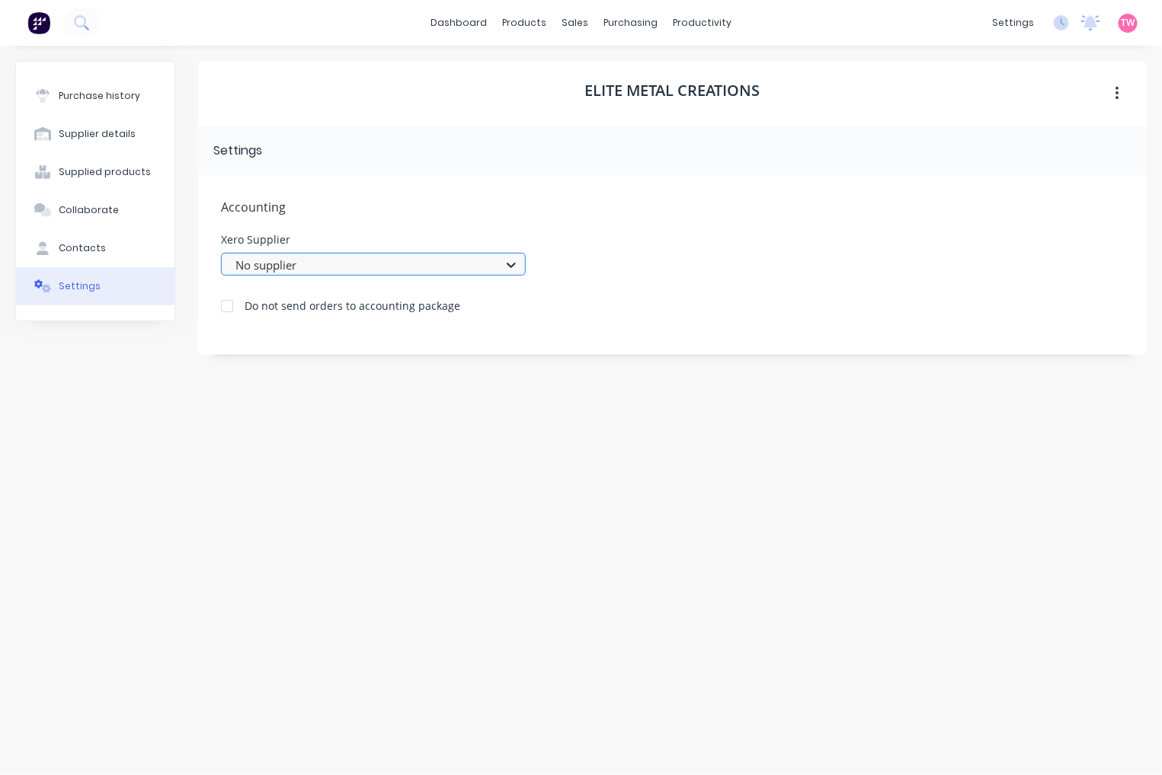
click at [514, 268] on icon at bounding box center [511, 264] width 15 height 15
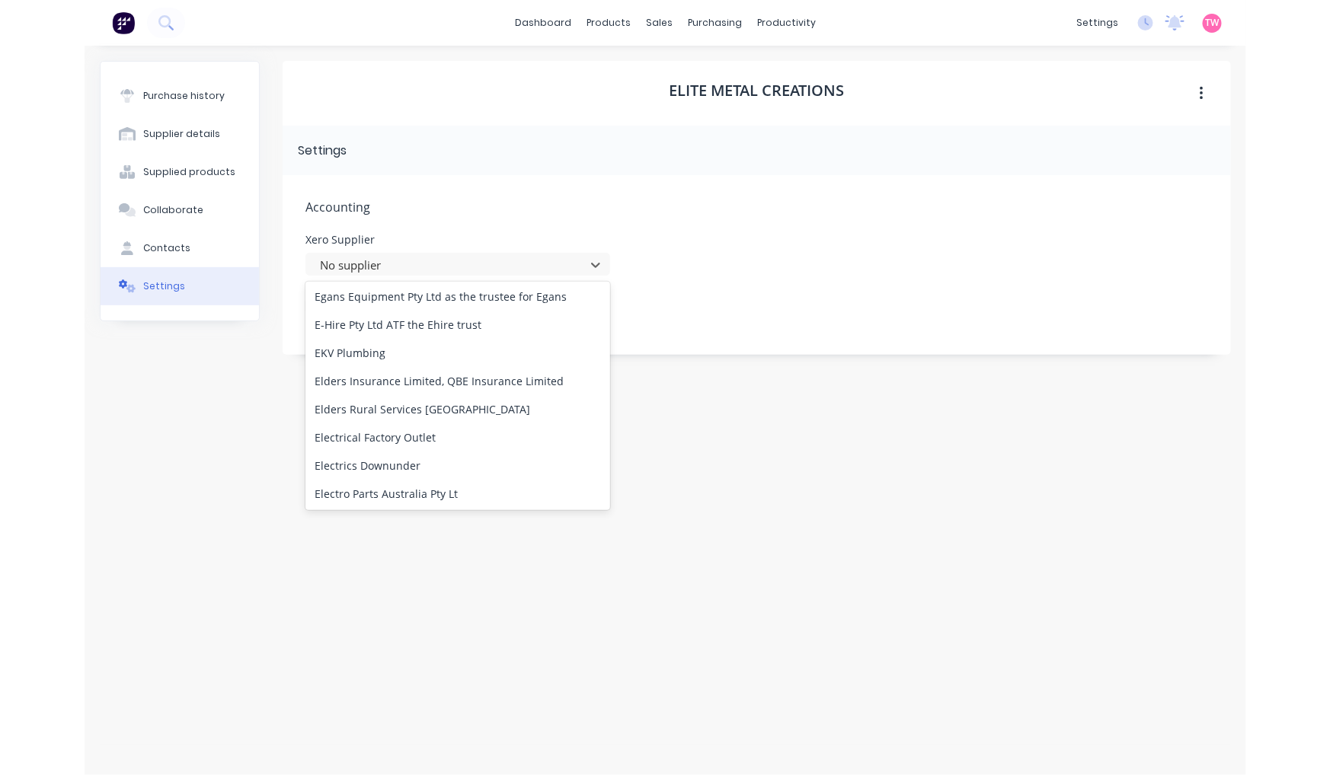
scroll to position [28212, 0]
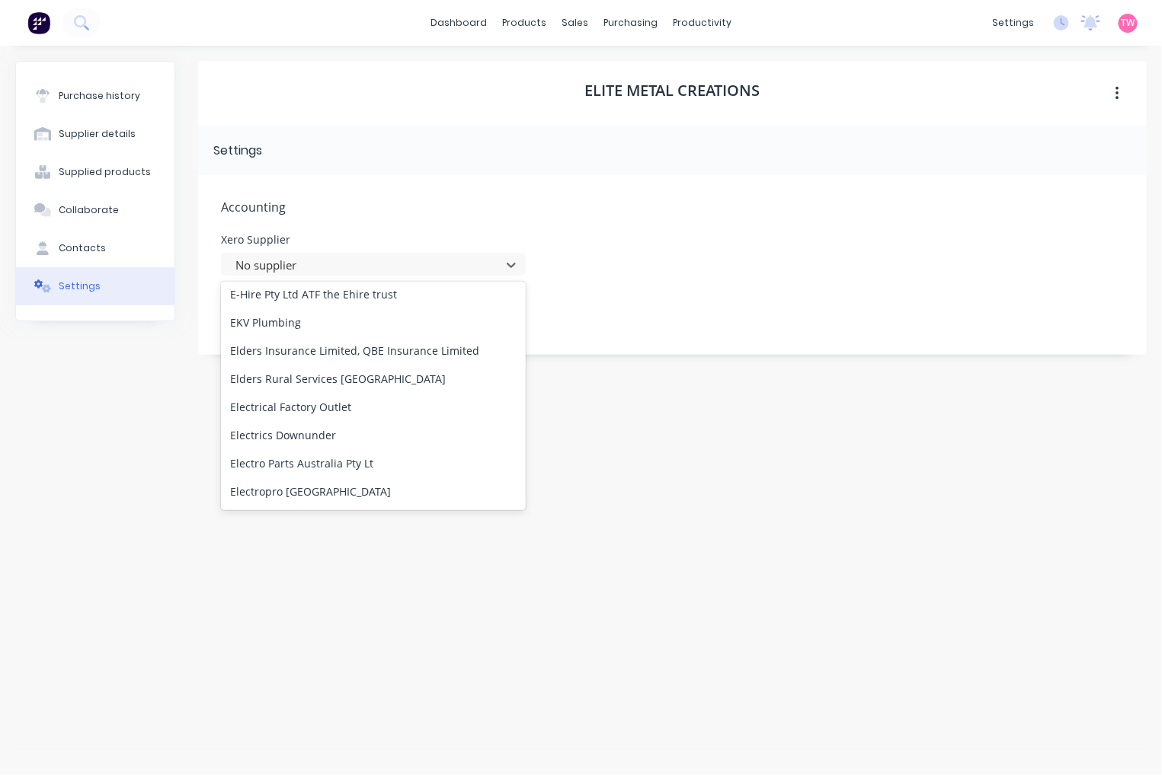
click at [376, 619] on div "Elite Metal Creations Pty. Ltd." at bounding box center [373, 633] width 305 height 28
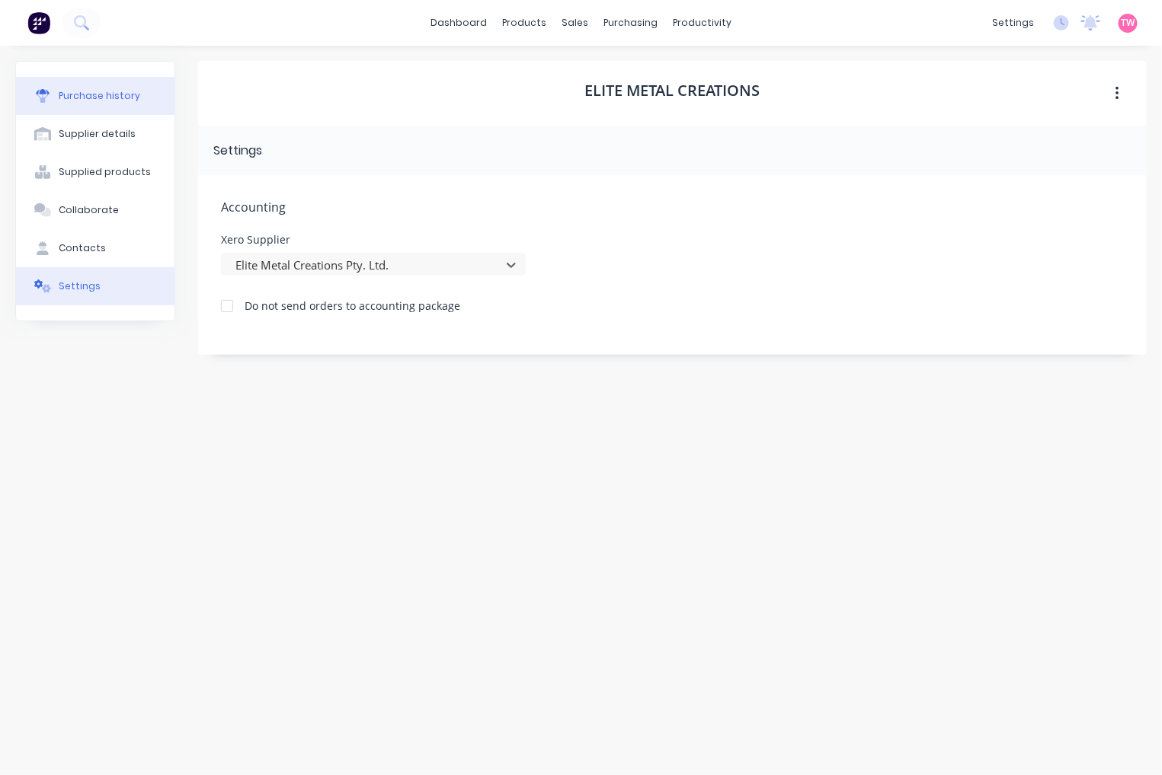
click at [122, 85] on button "Purchase history" at bounding box center [95, 96] width 158 height 38
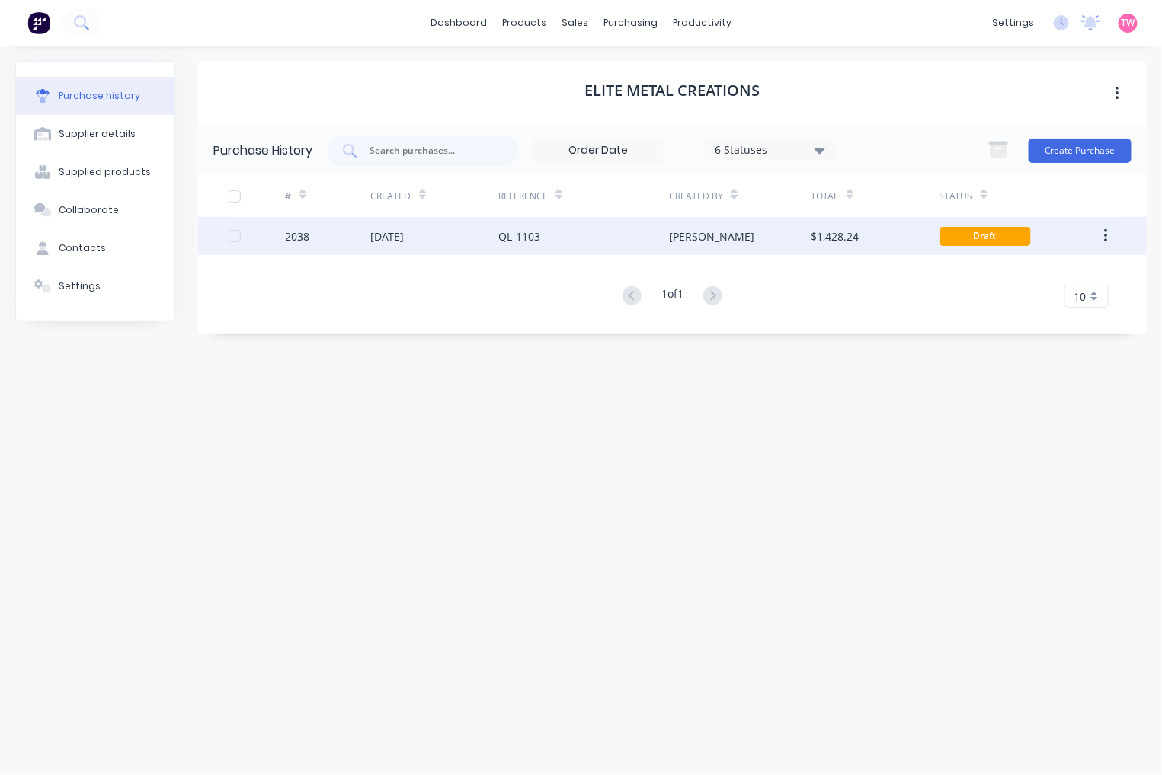
click at [344, 232] on div "2038" at bounding box center [328, 236] width 85 height 38
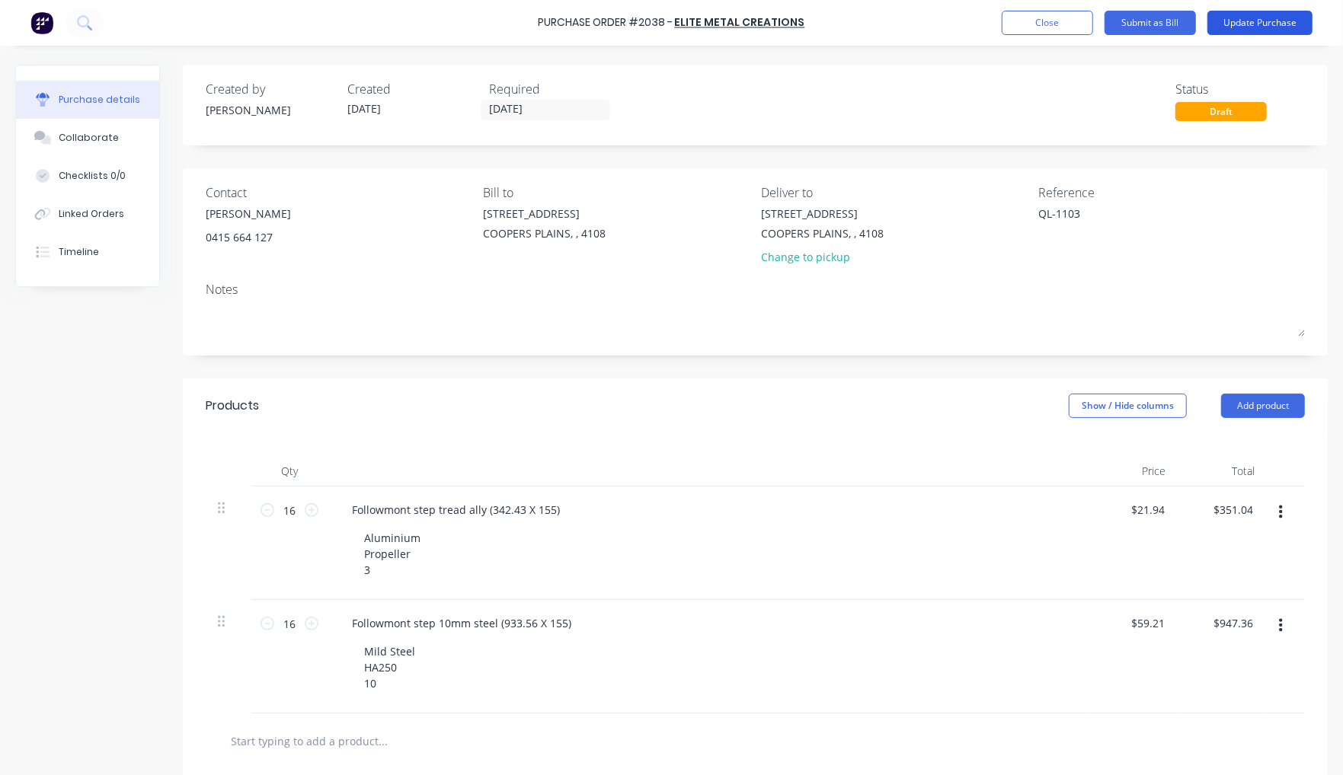
click at [1161, 21] on button "Update Purchase" at bounding box center [1259, 23] width 105 height 24
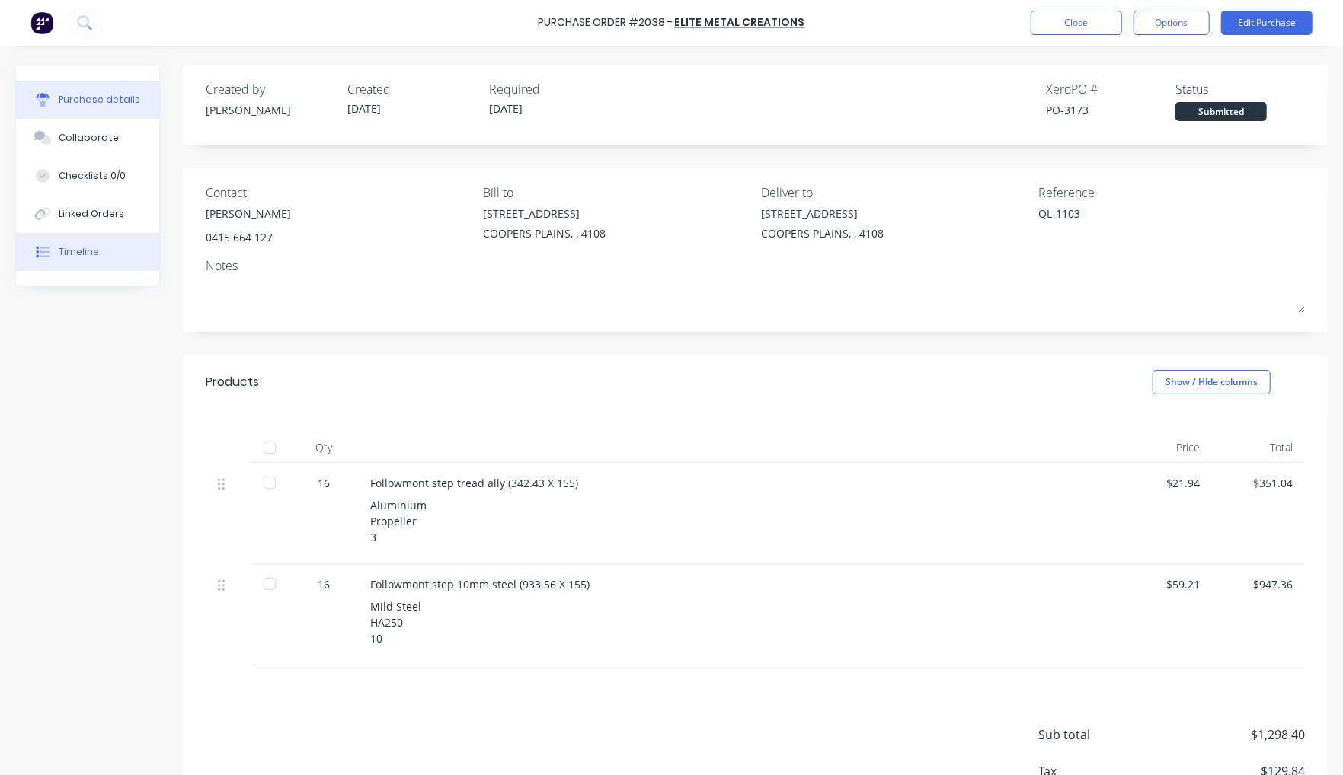
click at [73, 255] on div "Timeline" at bounding box center [79, 252] width 40 height 14
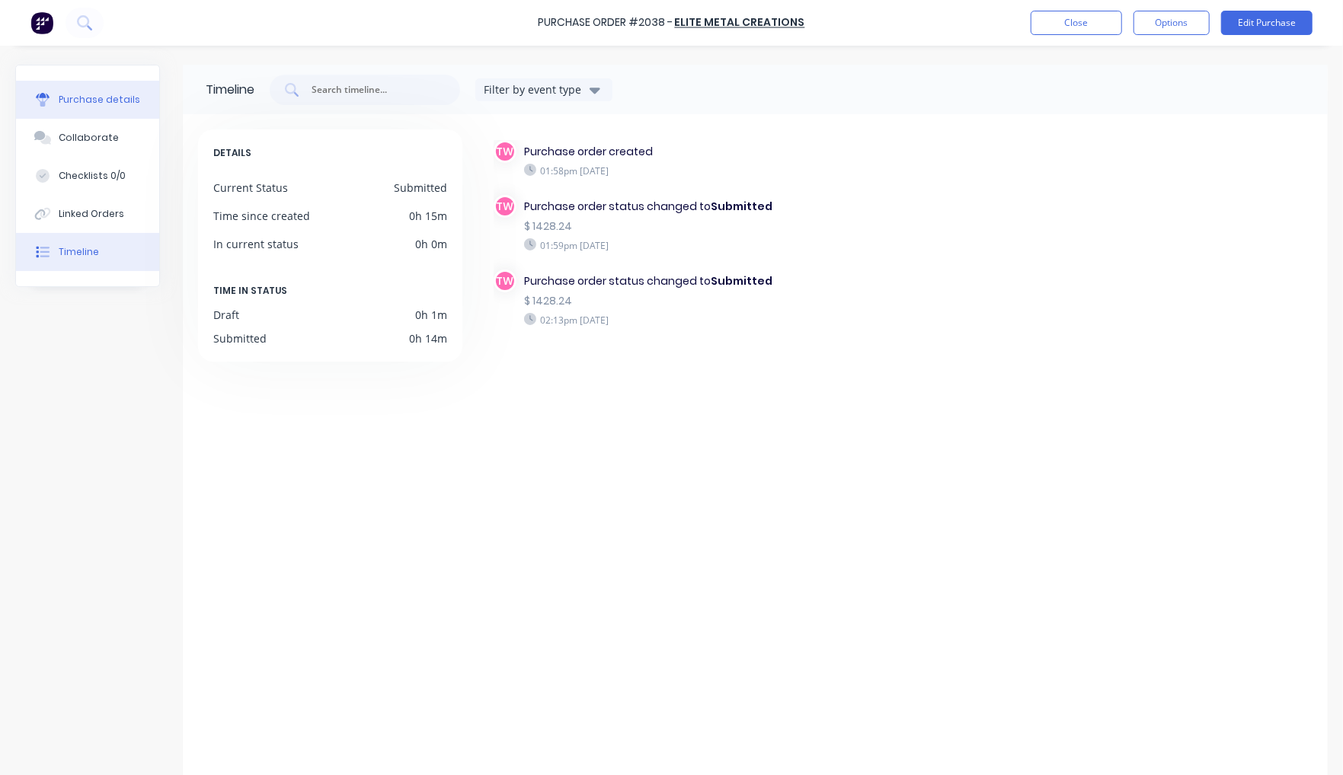
click at [104, 103] on div "Purchase details" at bounding box center [100, 100] width 82 height 14
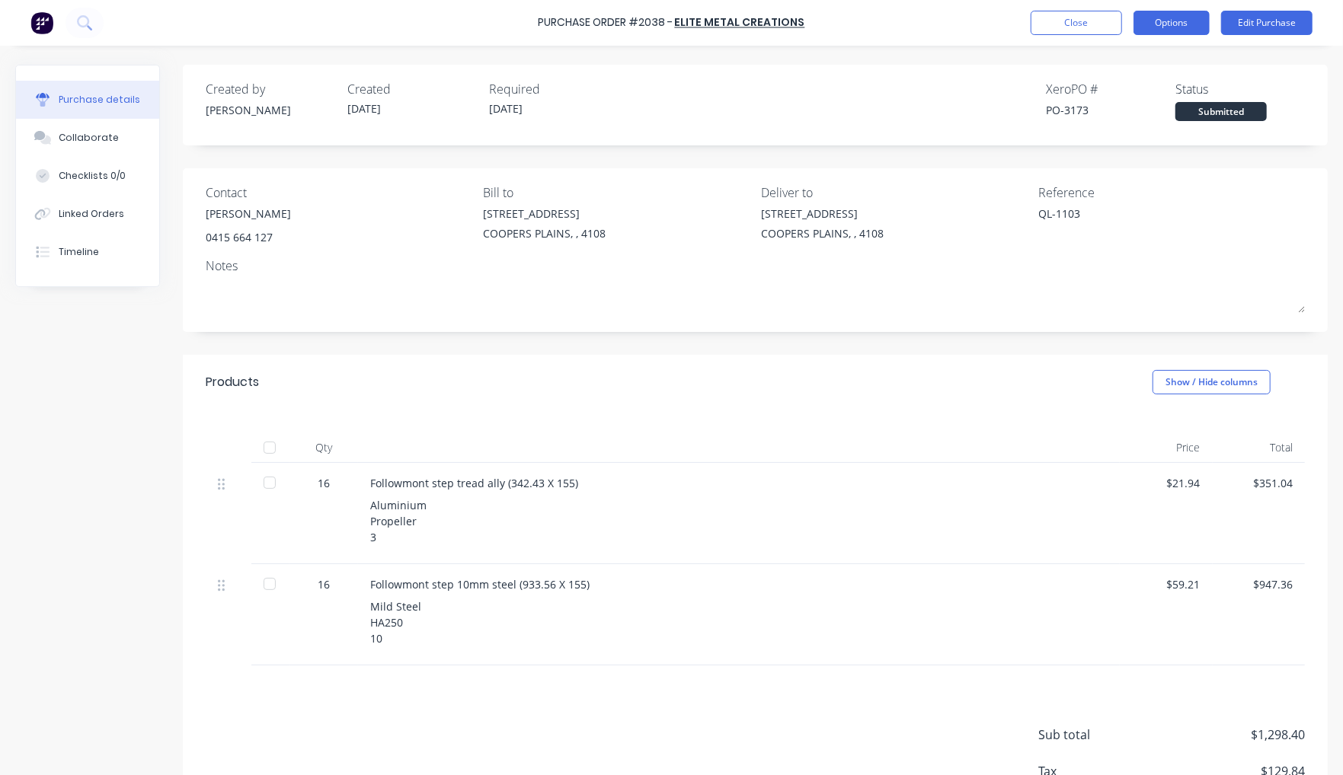
click at [1161, 24] on button "Options" at bounding box center [1171, 23] width 76 height 24
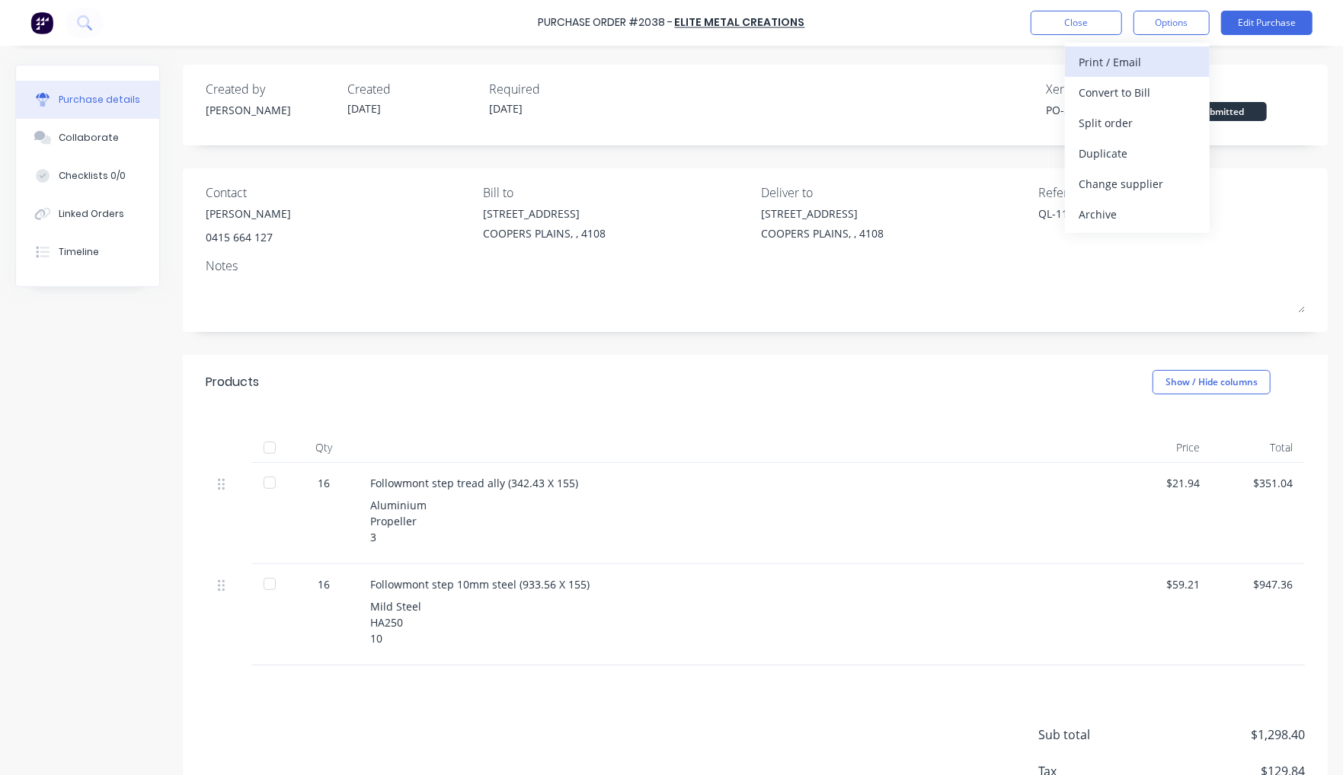
click at [1140, 62] on div "Print / Email" at bounding box center [1137, 62] width 117 height 22
click at [1132, 100] on div "With pricing" at bounding box center [1137, 93] width 117 height 22
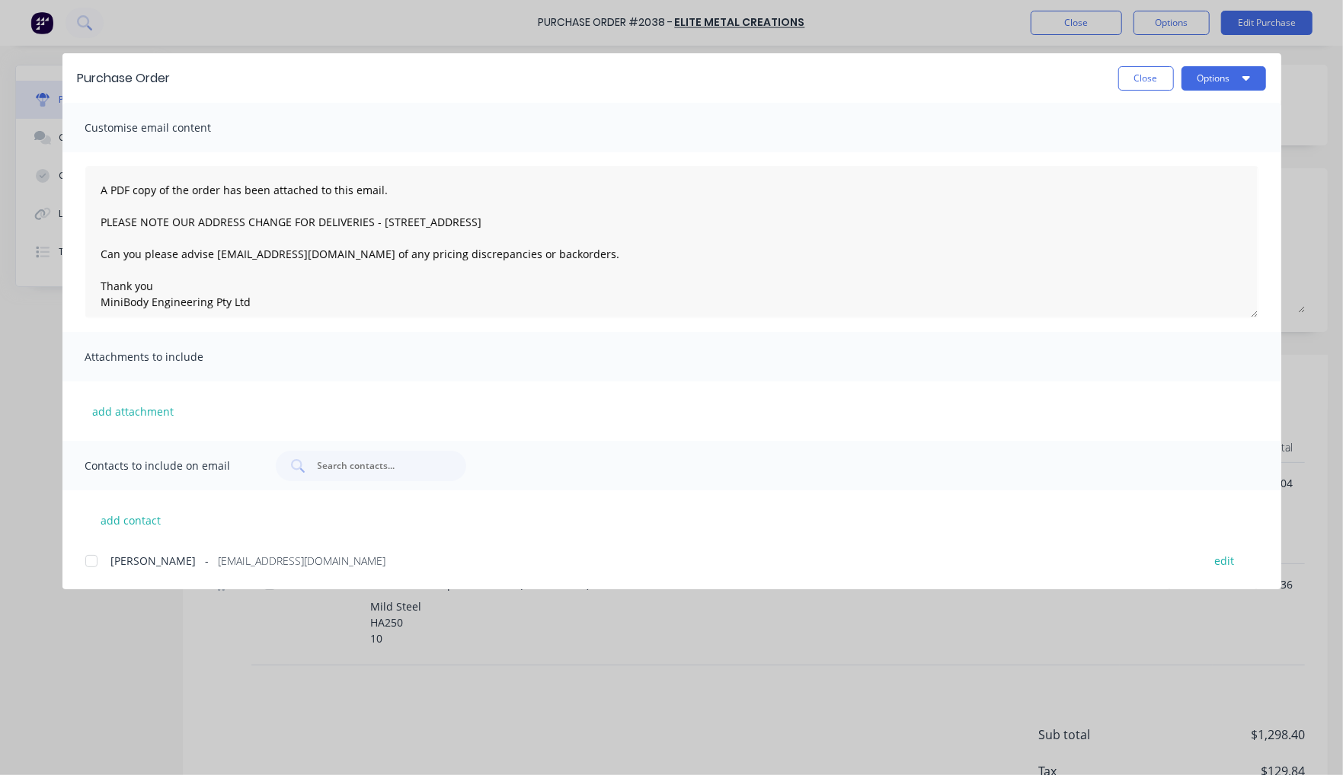
click at [82, 564] on div at bounding box center [91, 561] width 30 height 30
click at [1161, 79] on icon "button" at bounding box center [1246, 78] width 8 height 5
click at [1160, 184] on div "Email" at bounding box center [1193, 178] width 117 height 22
click at [1133, 84] on button "Close" at bounding box center [1146, 78] width 56 height 24
type textarea "x"
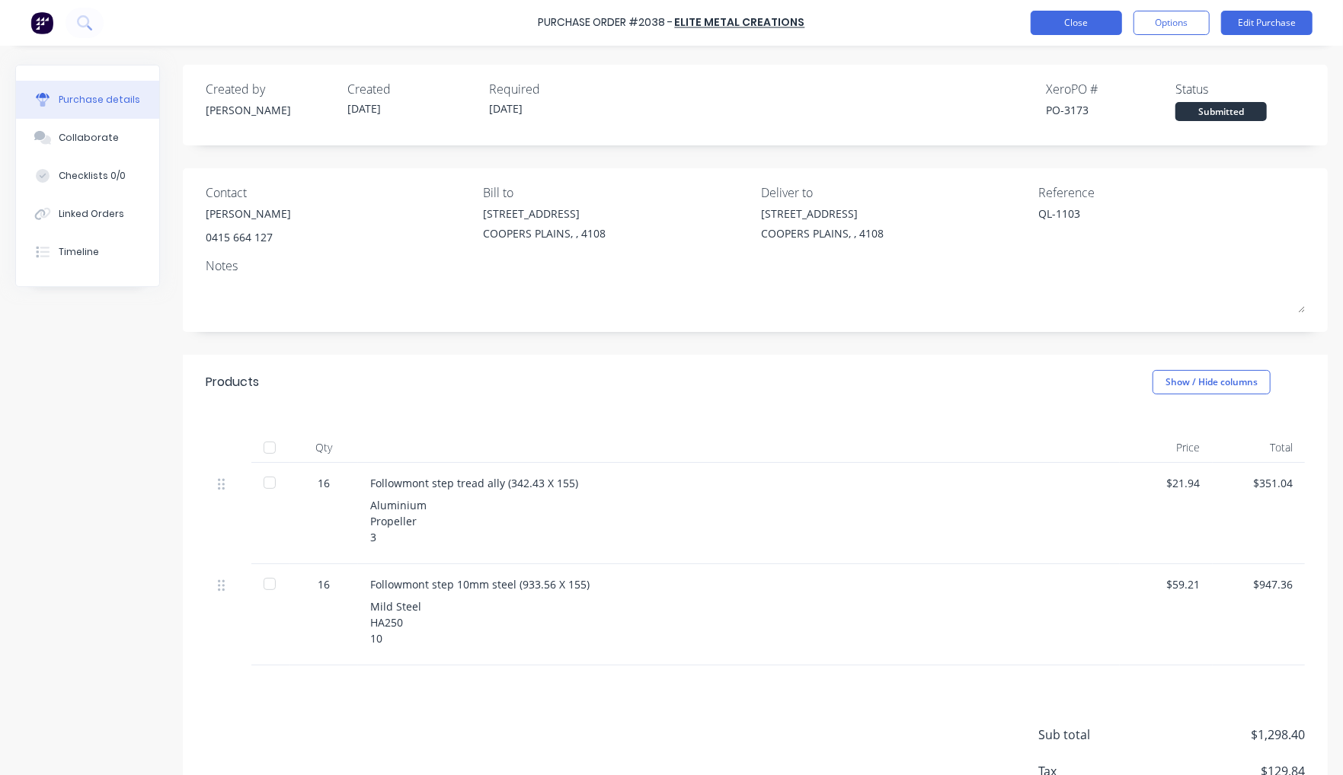
click at [1056, 19] on button "Close" at bounding box center [1076, 23] width 91 height 24
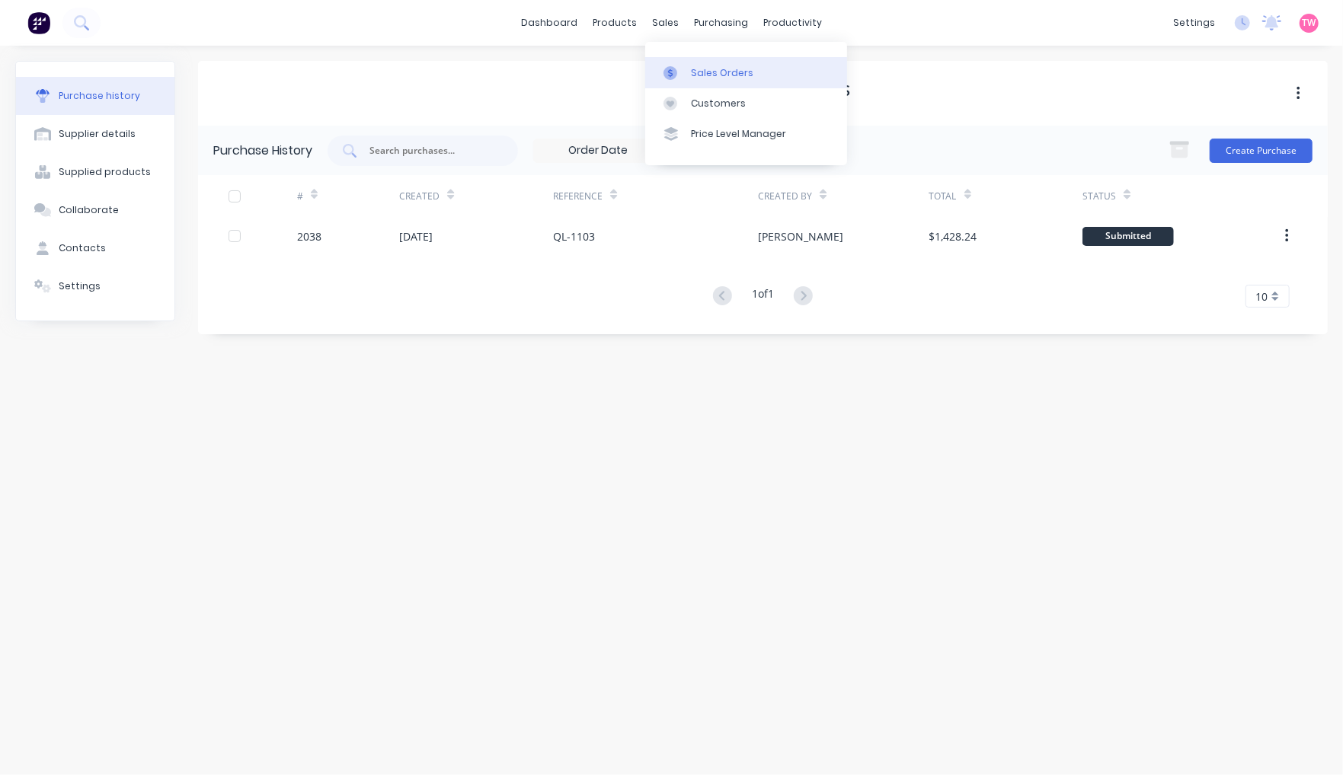
click at [720, 73] on div "Sales Orders" at bounding box center [722, 73] width 62 height 14
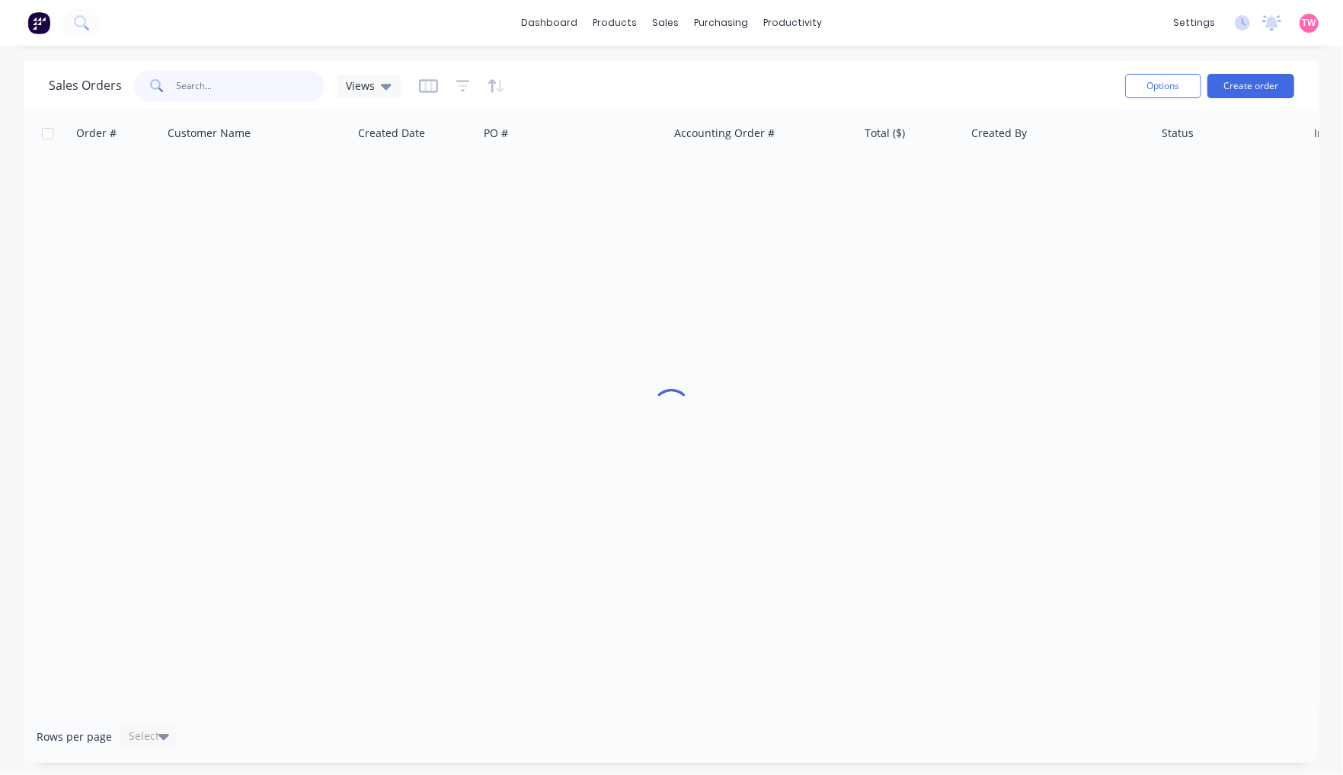
click at [245, 72] on input "text" at bounding box center [251, 86] width 149 height 30
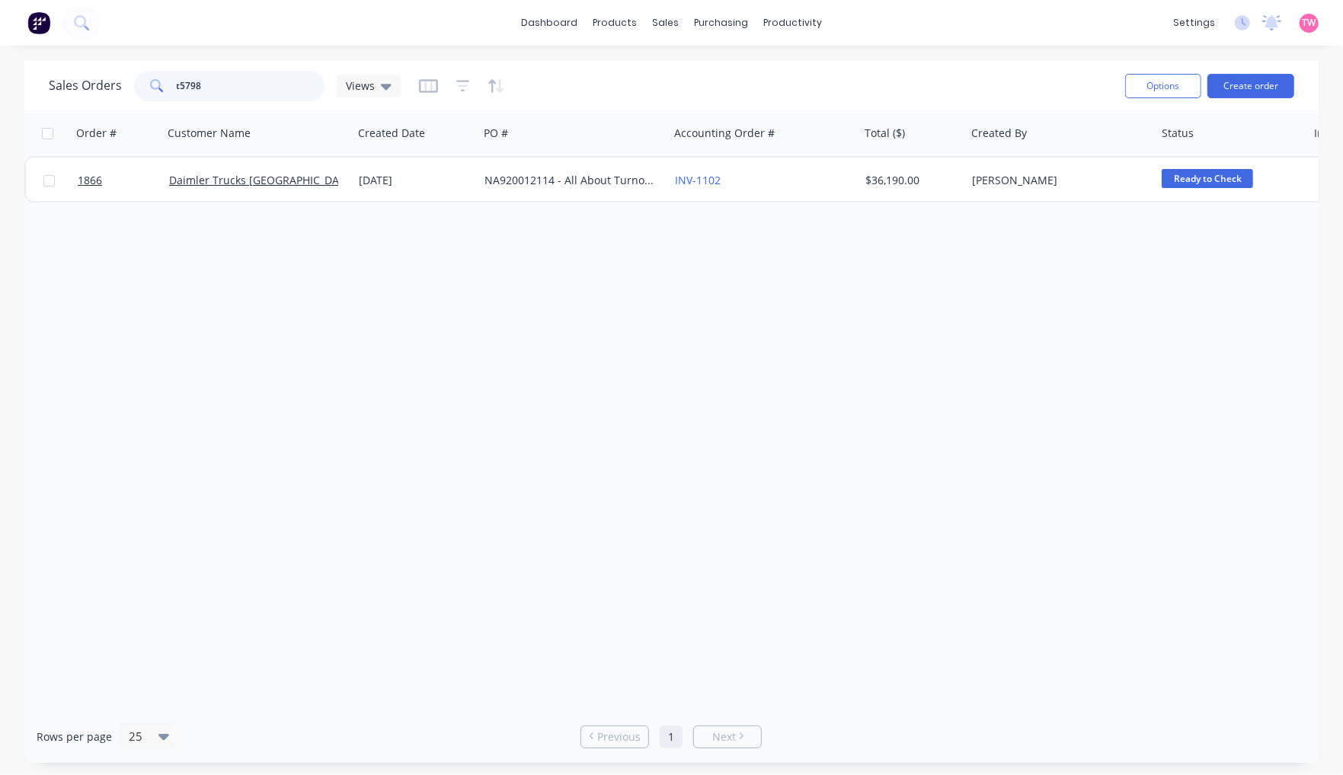
type input "t5798"
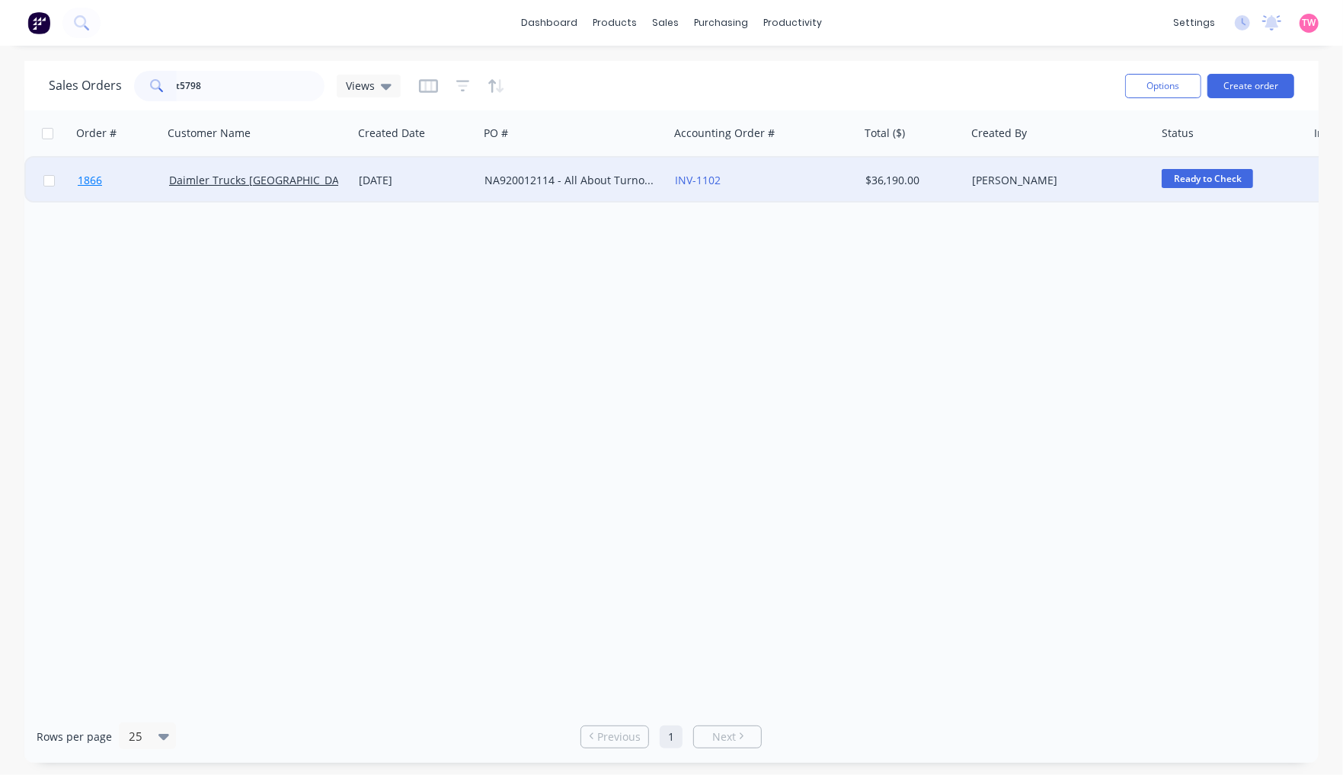
click at [132, 183] on link "1866" at bounding box center [123, 181] width 91 height 46
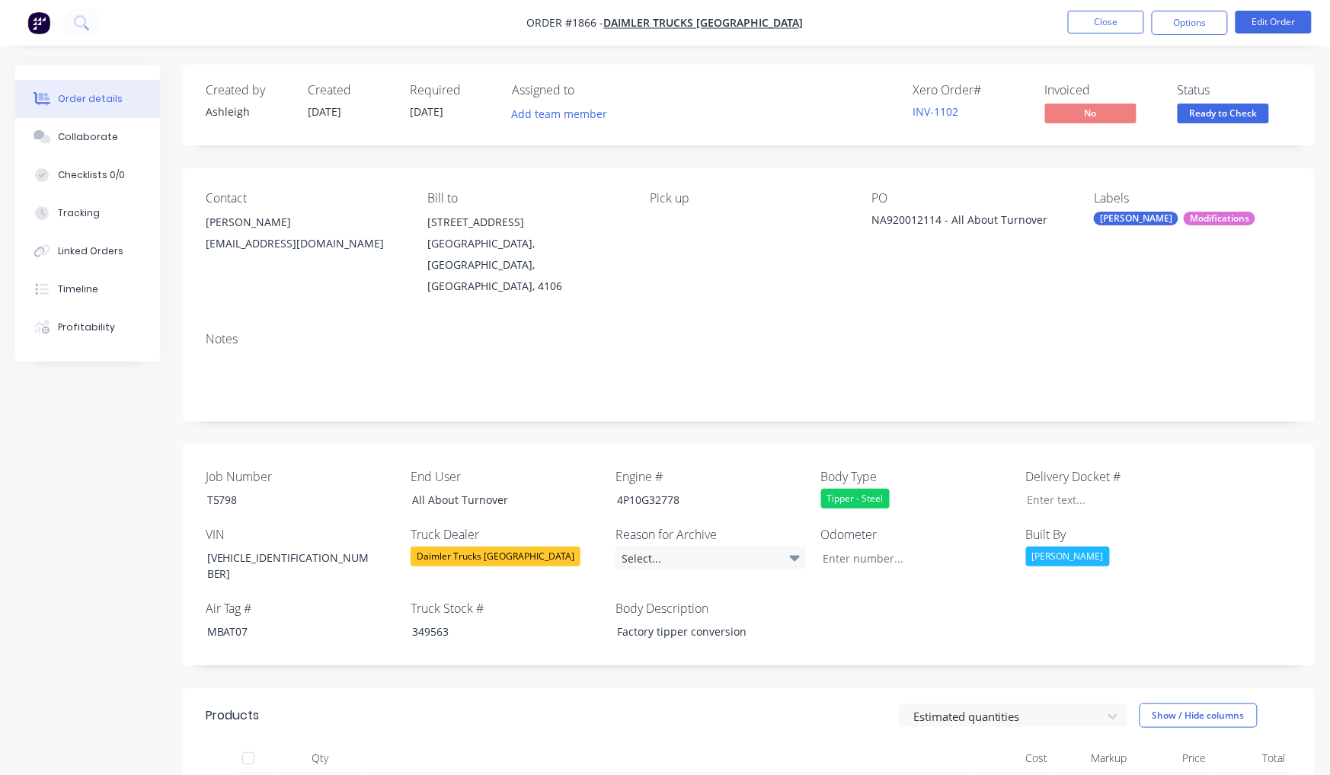
click at [239, 225] on div "[PERSON_NAME]" at bounding box center [305, 222] width 198 height 21
click at [691, 16] on span "Daimler Trucks [GEOGRAPHIC_DATA]" at bounding box center [704, 23] width 200 height 14
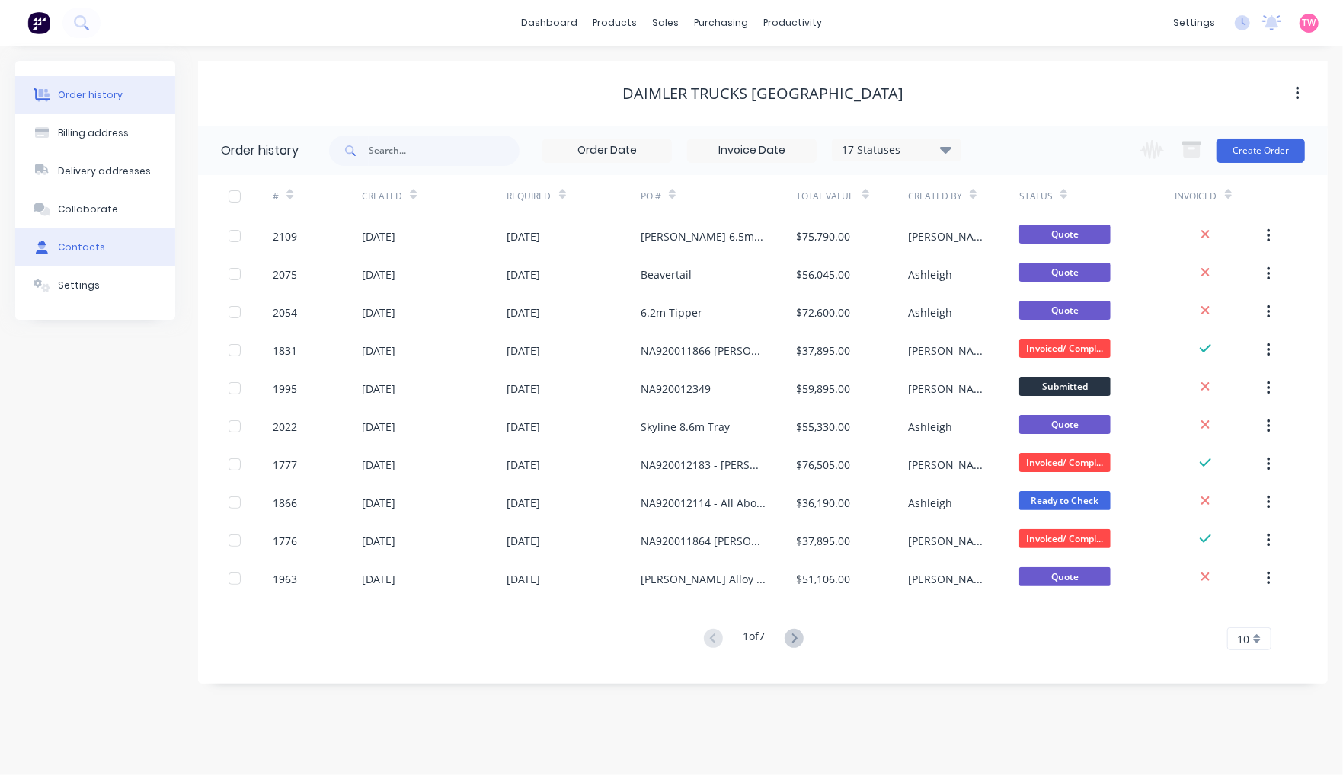
click at [84, 241] on div "Contacts" at bounding box center [81, 248] width 47 height 14
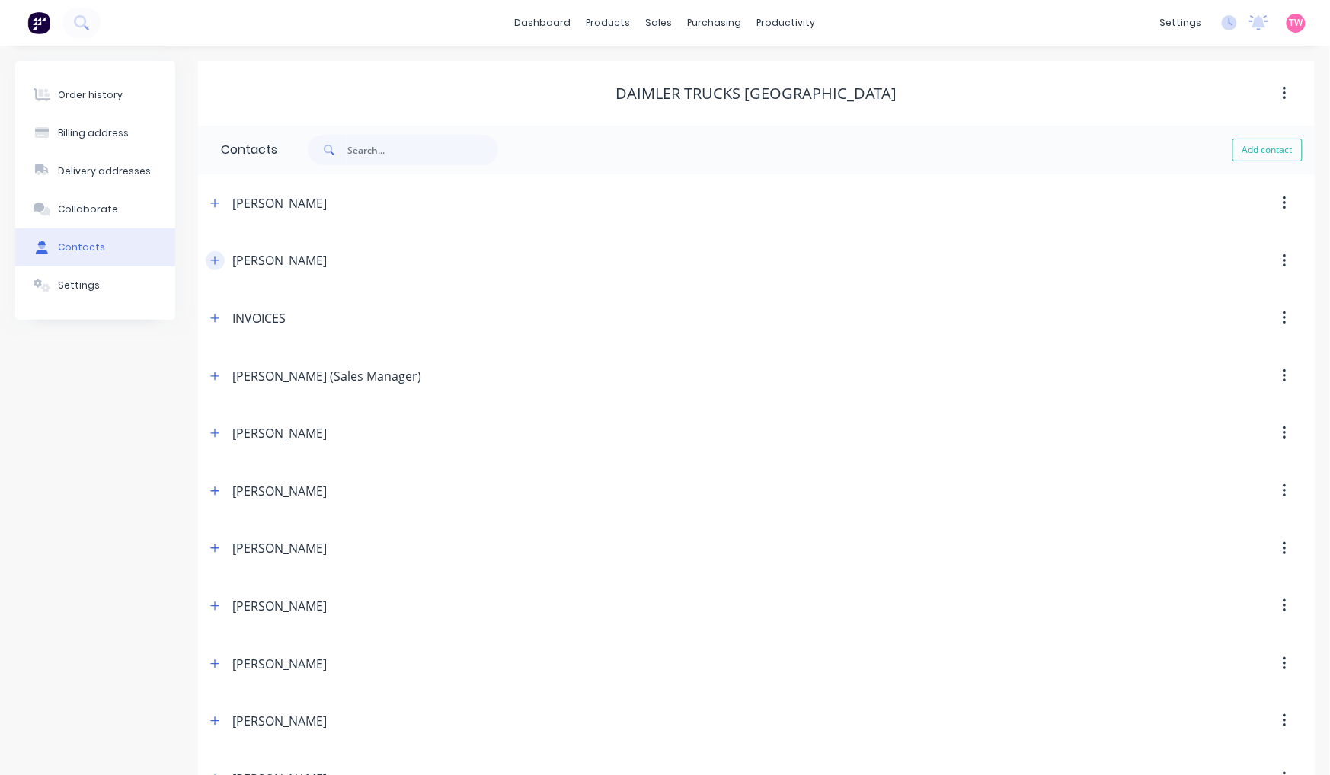
click at [216, 259] on icon "button" at bounding box center [214, 260] width 9 height 11
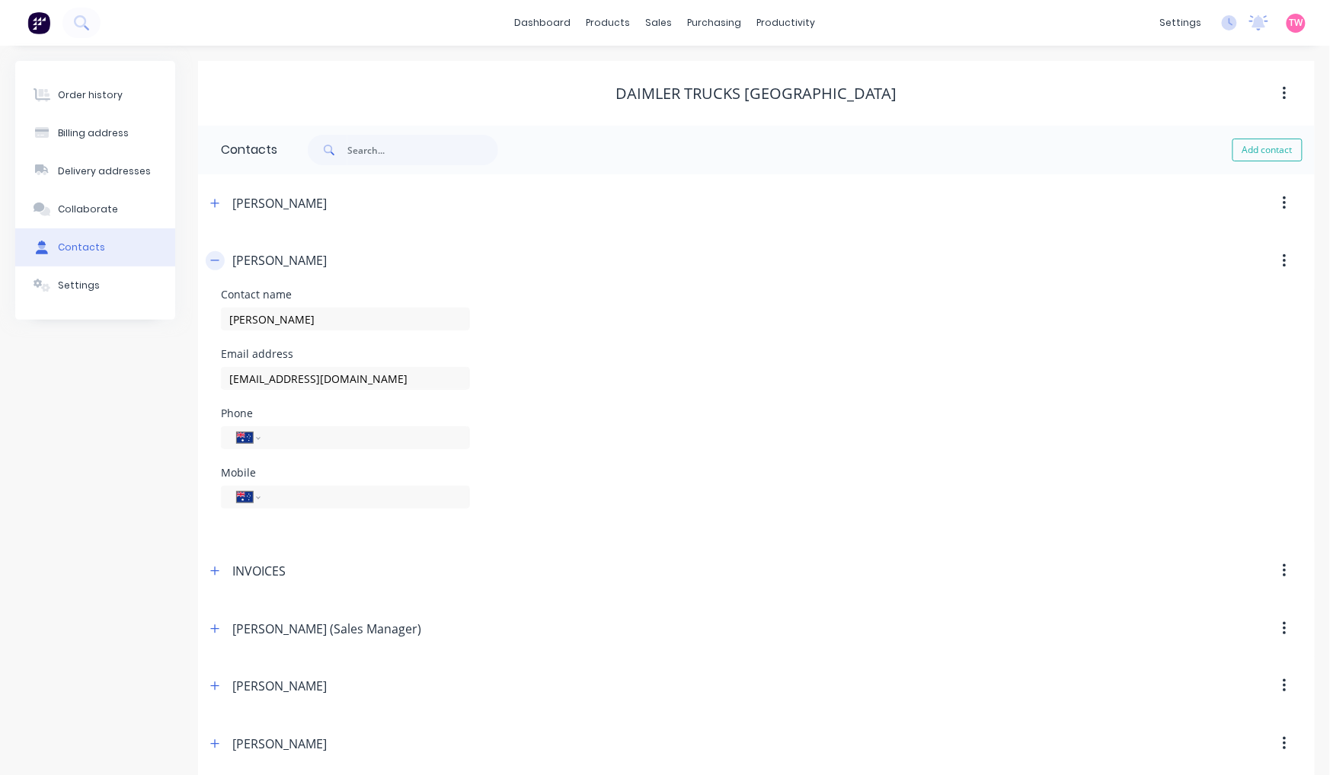
click at [216, 257] on icon "button" at bounding box center [214, 260] width 9 height 11
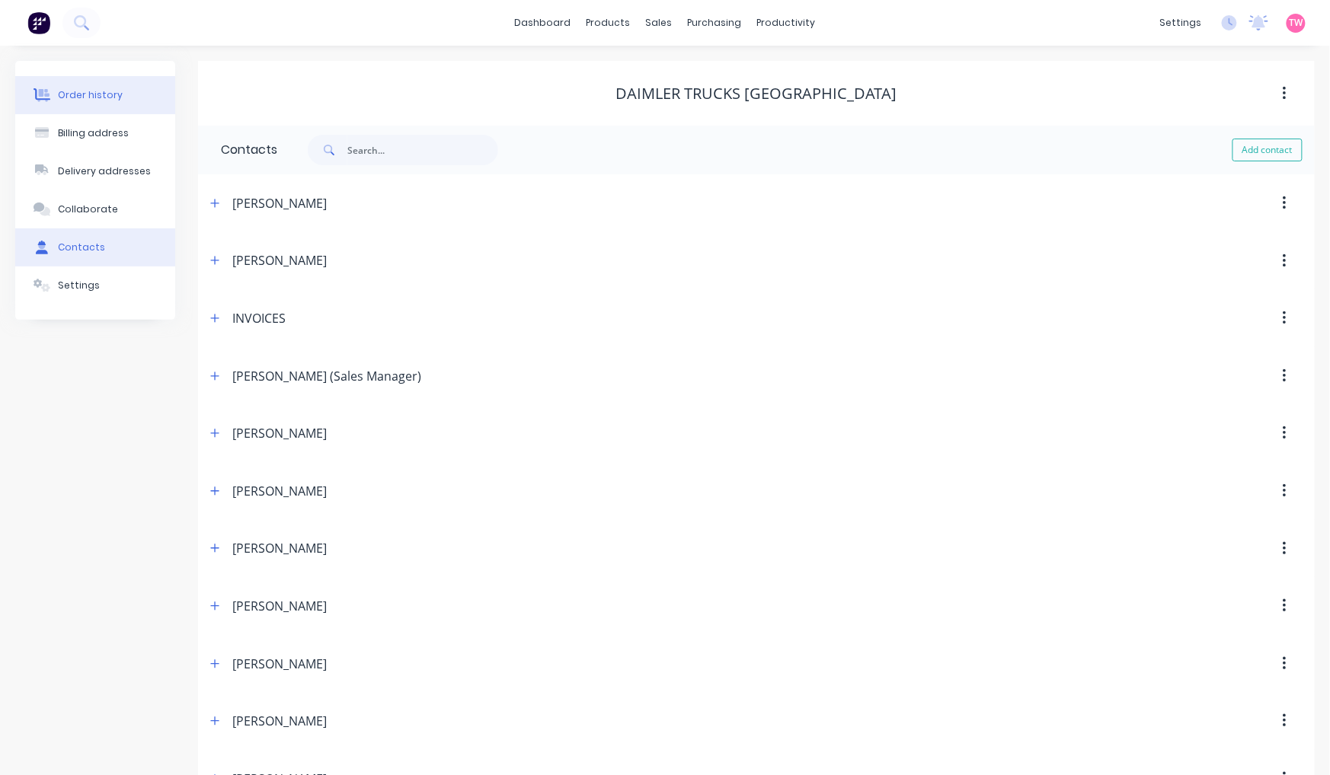
click at [108, 92] on div "Order history" at bounding box center [90, 95] width 65 height 14
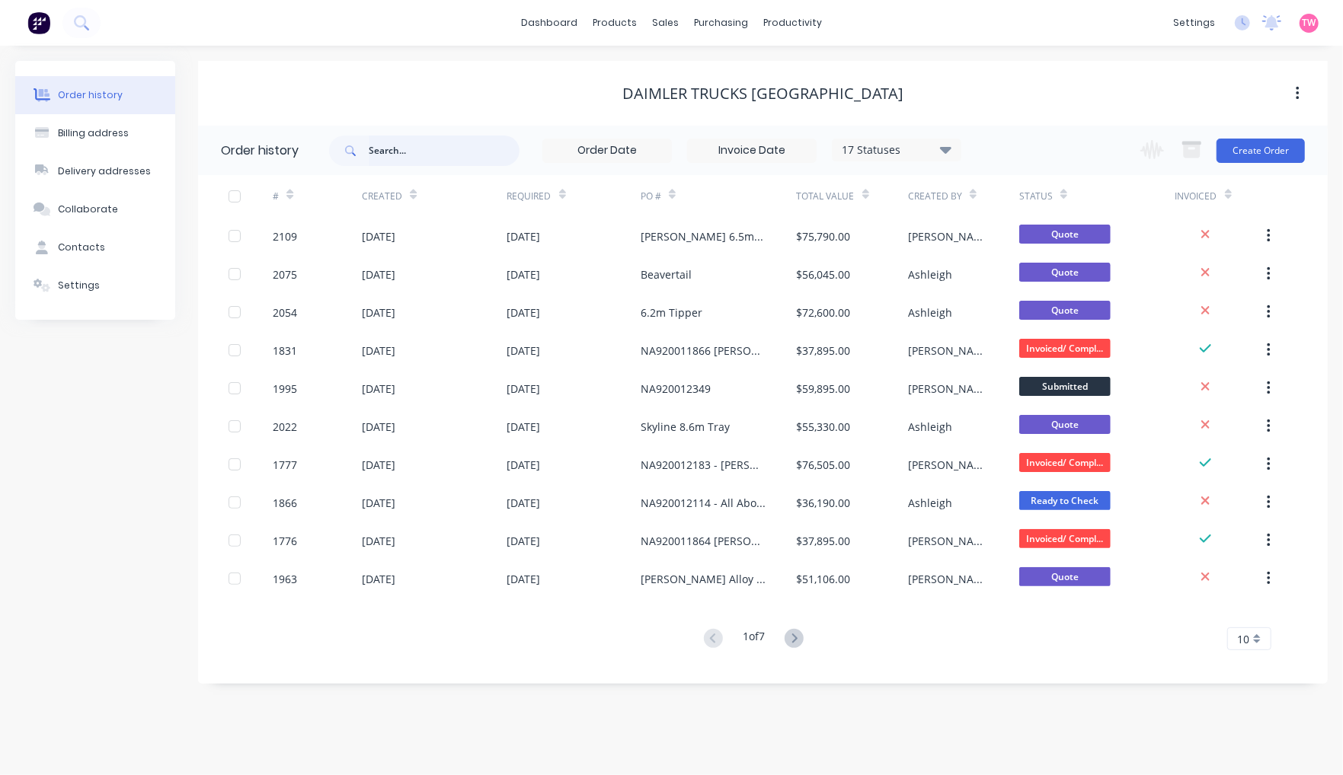
click at [451, 157] on input "text" at bounding box center [444, 151] width 151 height 30
type input "t5"
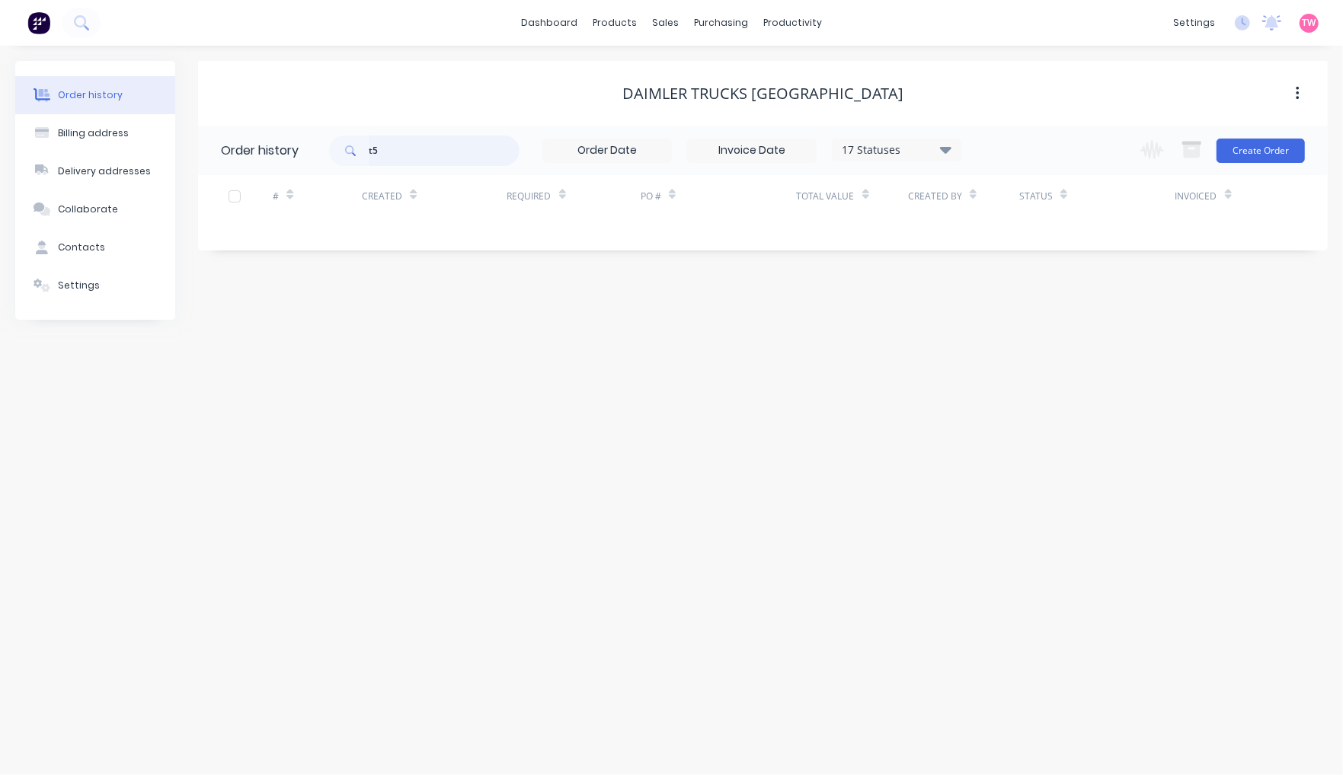
click at [420, 155] on input "t5" at bounding box center [444, 151] width 151 height 30
type input "t5798"
drag, startPoint x: 413, startPoint y: 149, endPoint x: 283, endPoint y: 149, distance: 130.3
click at [283, 149] on header "Order history t5798 17 Statuses Invoice Status Invoiced Not Invoiced Partial Or…" at bounding box center [763, 151] width 1130 height 50
click at [695, 78] on div "Sales Orders" at bounding box center [722, 73] width 62 height 14
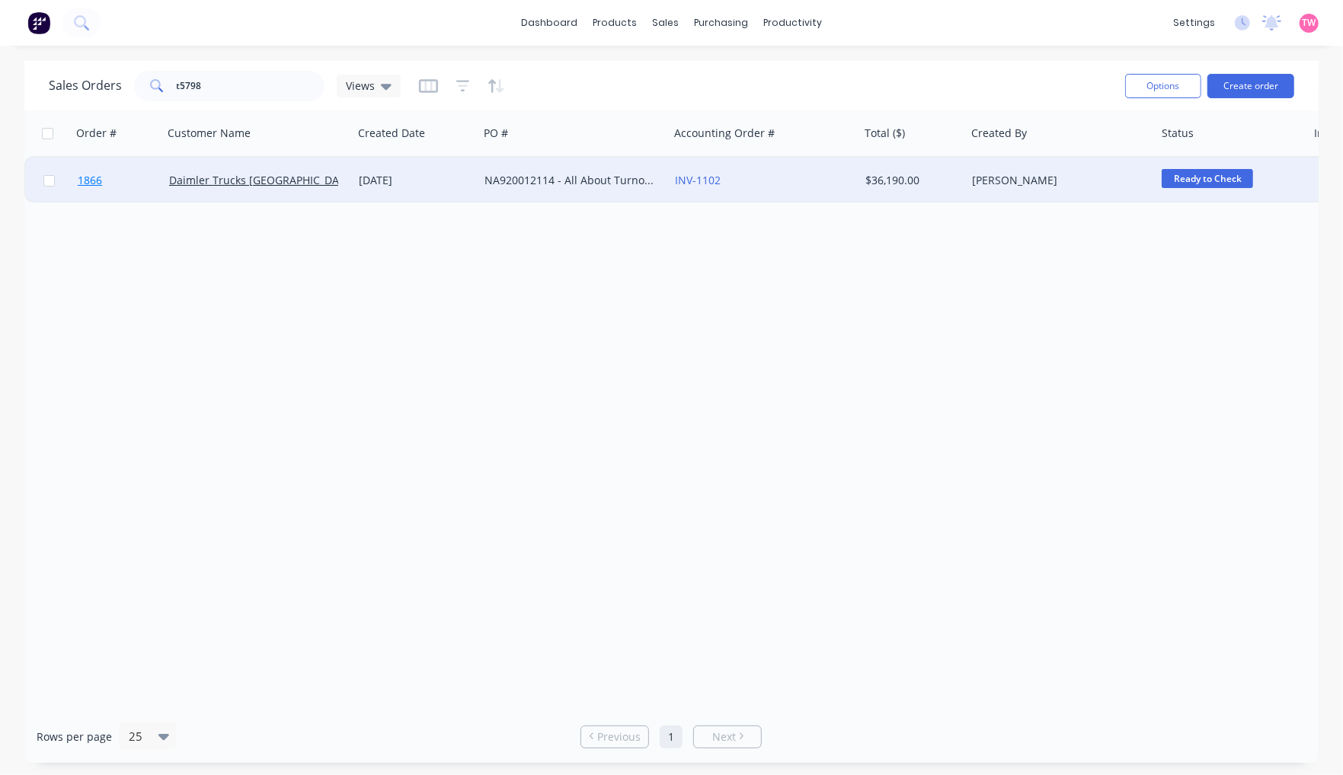
click at [139, 190] on link "1866" at bounding box center [123, 181] width 91 height 46
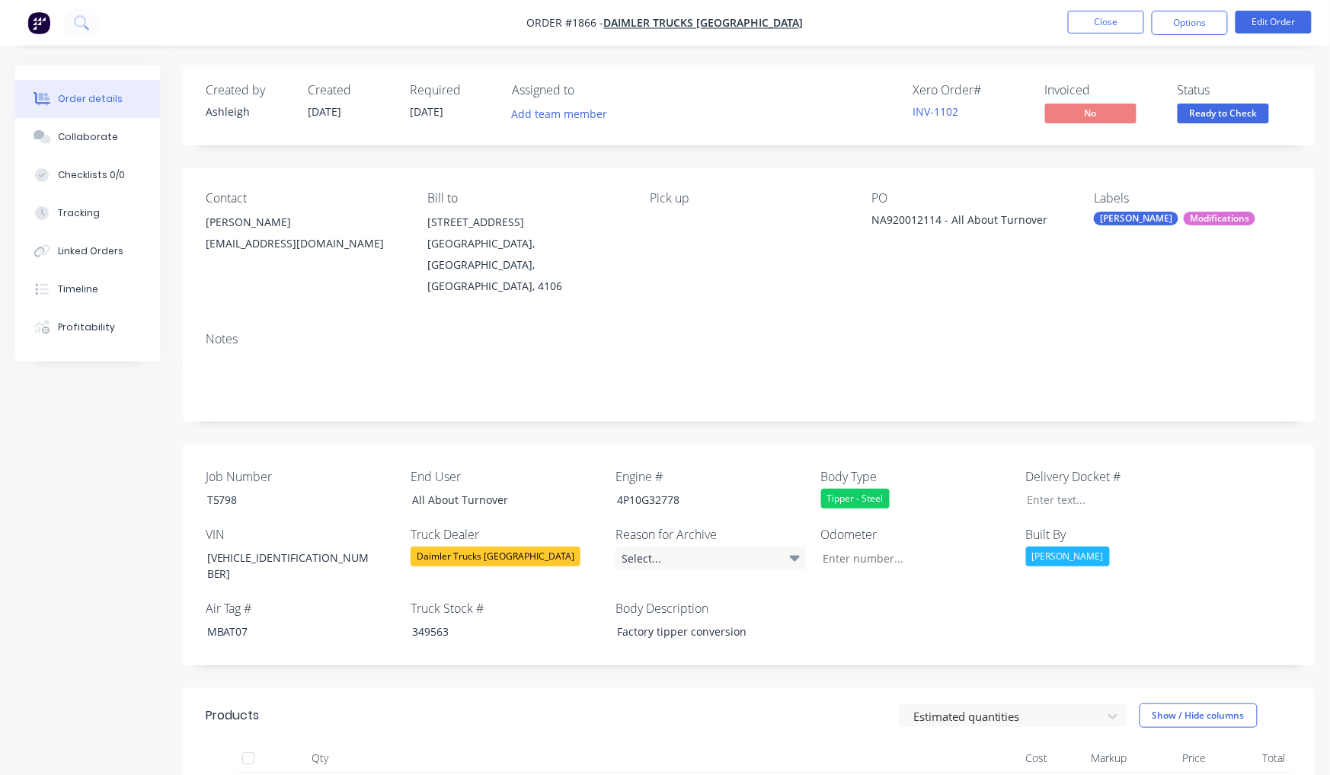
click at [251, 225] on div "[PERSON_NAME]" at bounding box center [305, 222] width 198 height 21
click at [348, 246] on div "[EMAIL_ADDRESS][DOMAIN_NAME]" at bounding box center [305, 243] width 198 height 21
drag, startPoint x: 348, startPoint y: 246, endPoint x: 210, endPoint y: 245, distance: 137.9
click at [210, 245] on div "[EMAIL_ADDRESS][DOMAIN_NAME]" at bounding box center [305, 243] width 198 height 21
copy div "[EMAIL_ADDRESS][DOMAIN_NAME]"
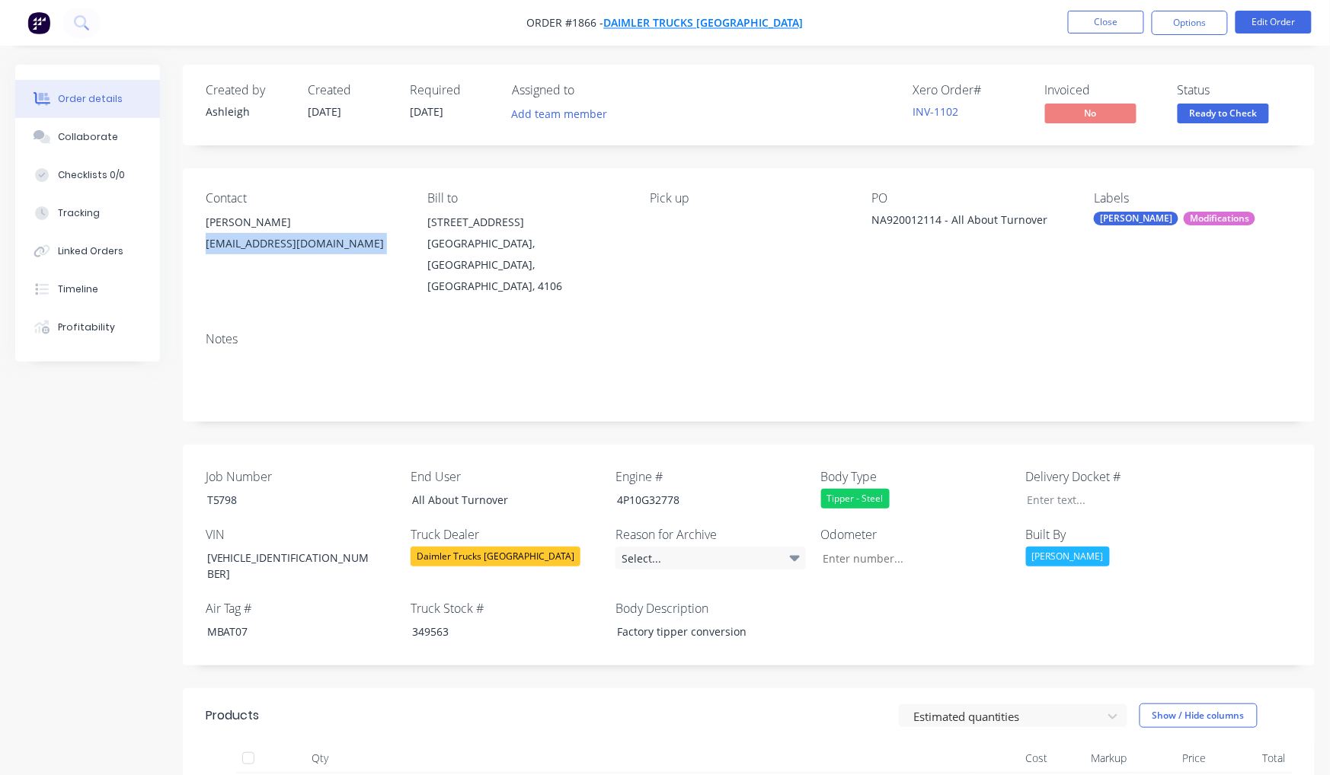
click at [711, 24] on span "Daimler Trucks [GEOGRAPHIC_DATA]" at bounding box center [704, 23] width 200 height 14
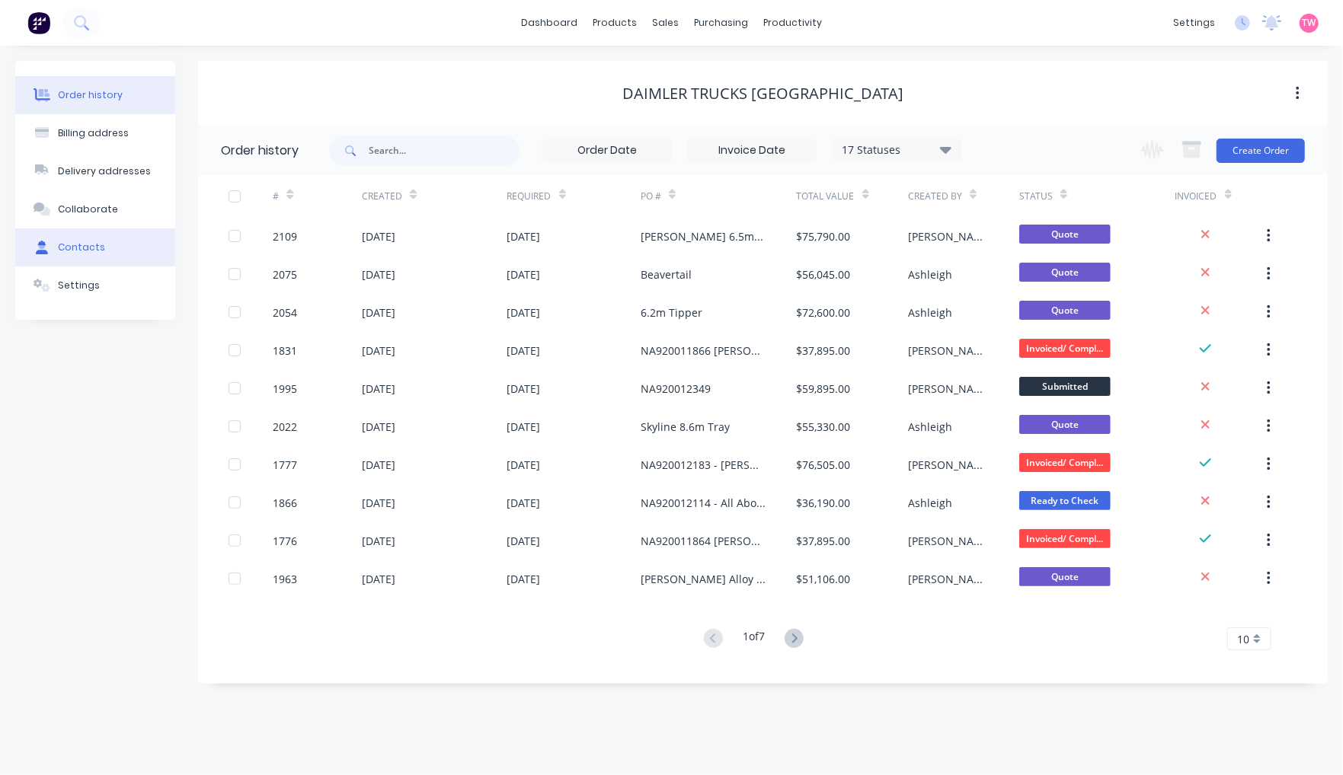
click at [88, 242] on div "Contacts" at bounding box center [81, 248] width 47 height 14
select select "AU"
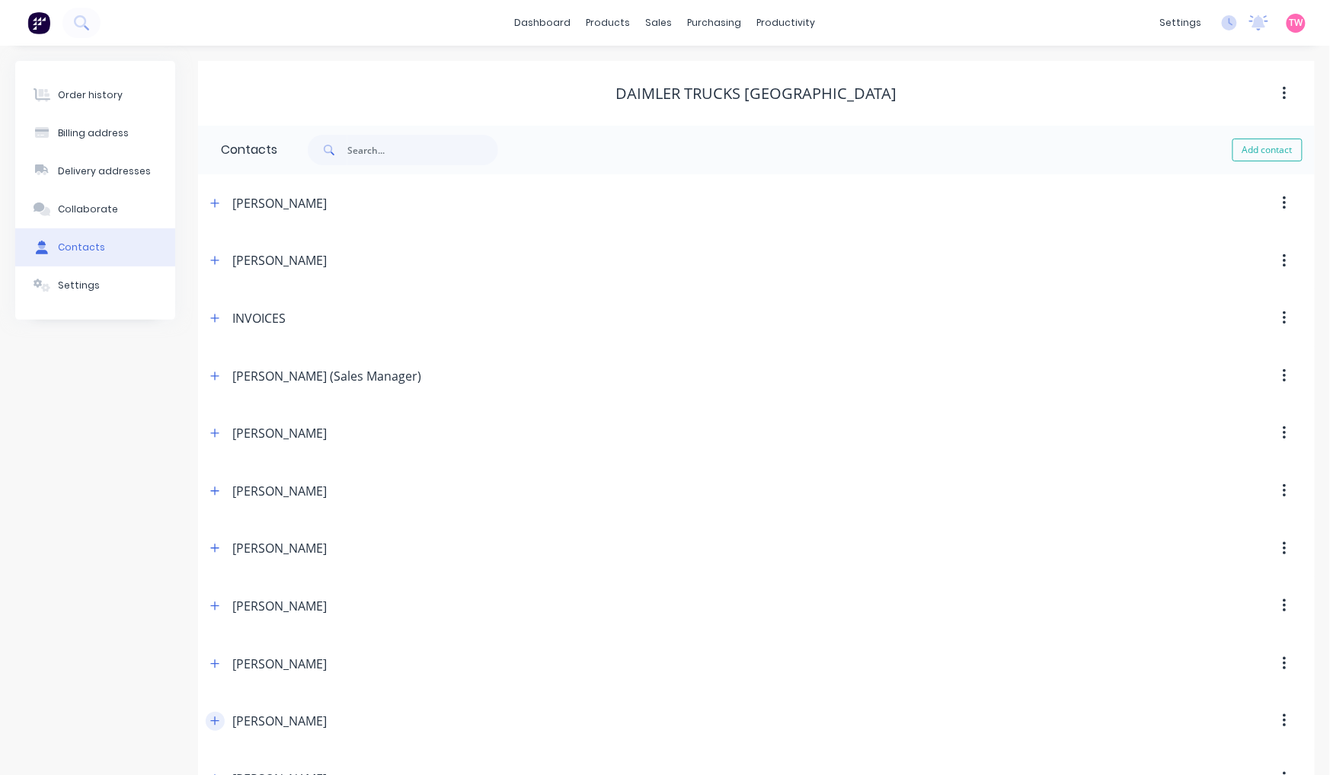
click at [219, 721] on button "button" at bounding box center [215, 721] width 19 height 19
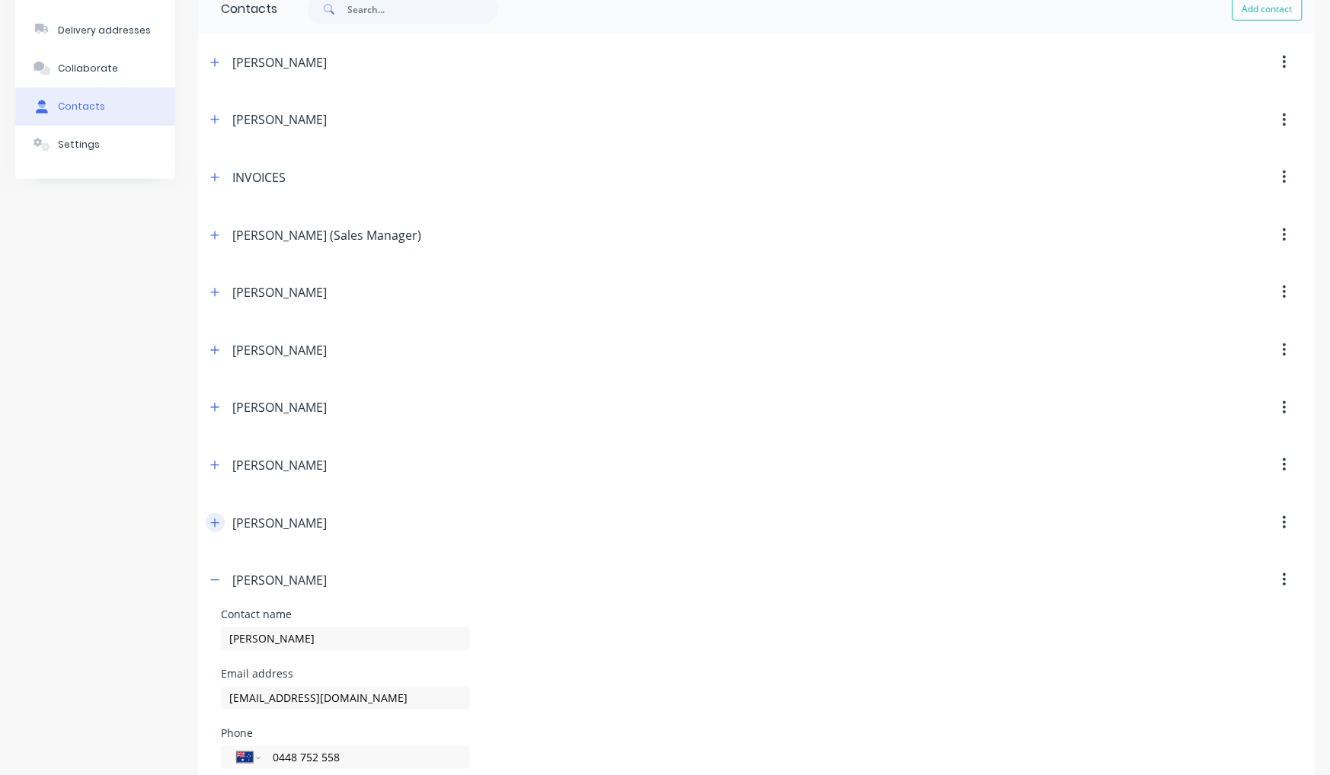
click at [219, 521] on icon "button" at bounding box center [214, 523] width 9 height 11
click at [218, 462] on icon "button" at bounding box center [214, 465] width 9 height 11
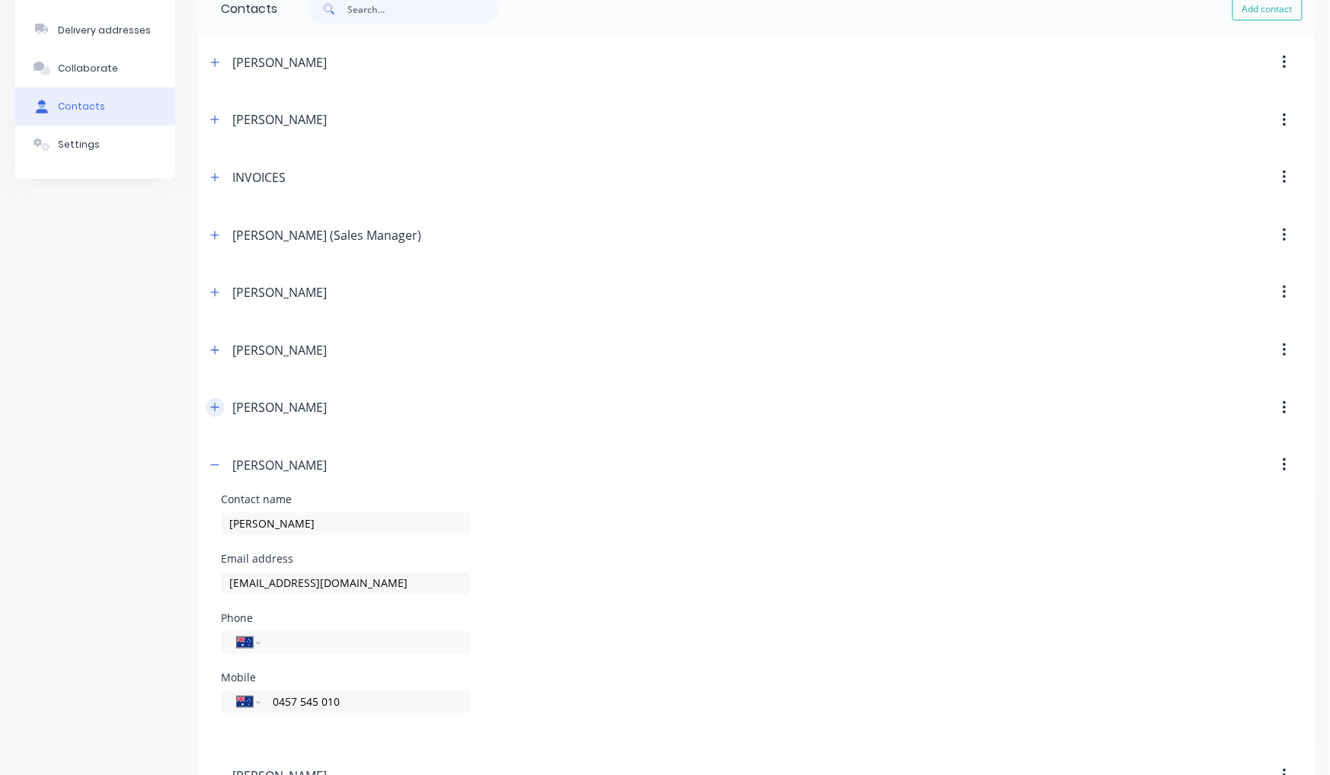
click at [215, 407] on icon "button" at bounding box center [215, 408] width 8 height 8
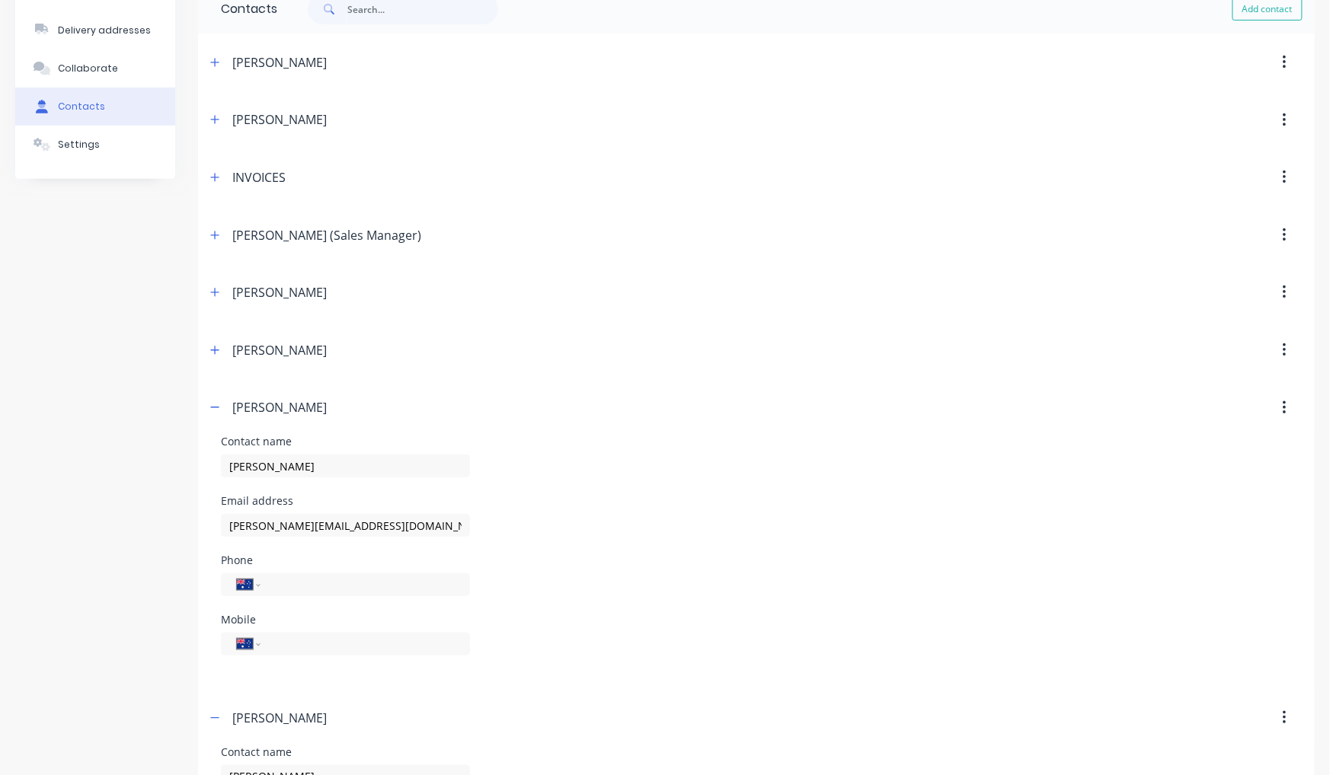
click at [215, 340] on div "[PERSON_NAME]" at bounding box center [622, 350] width 832 height 27
click at [213, 413] on icon "button" at bounding box center [214, 407] width 9 height 11
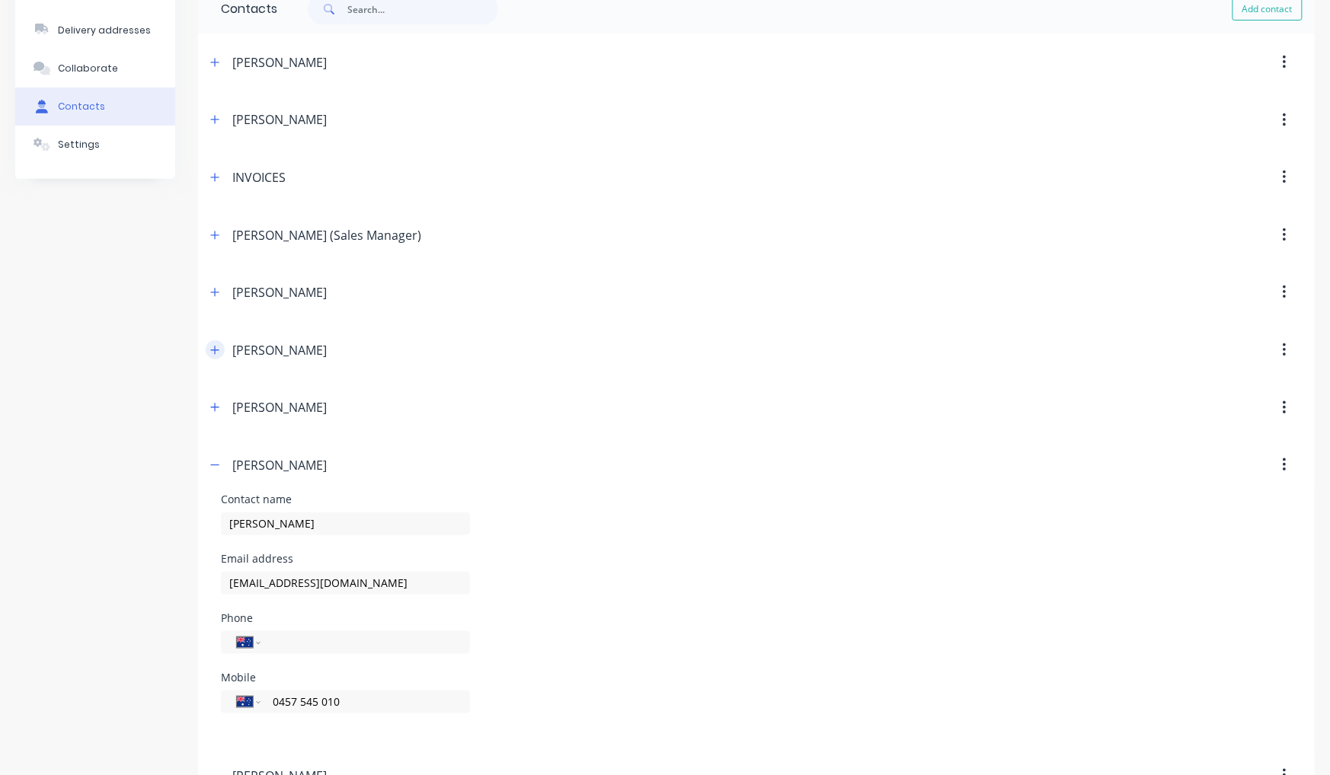
click at [212, 345] on icon "button" at bounding box center [214, 350] width 9 height 11
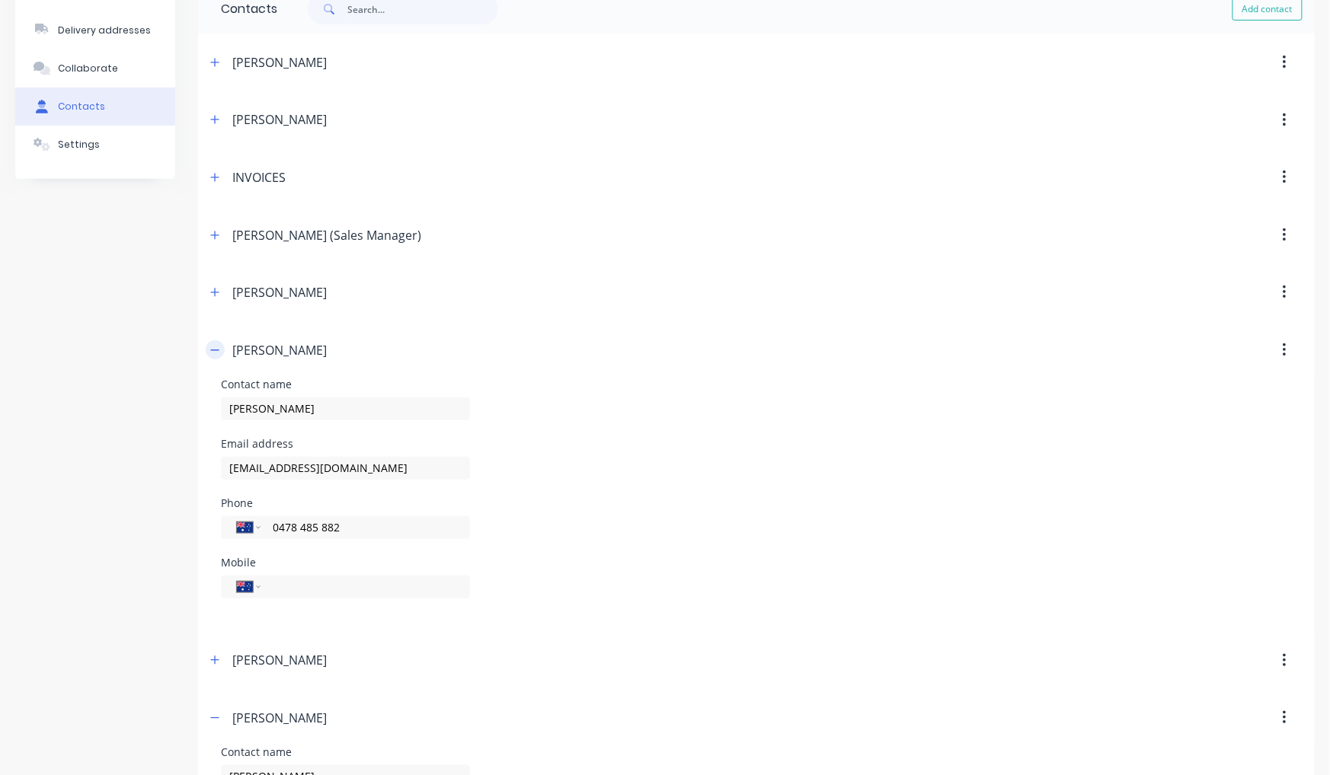
click at [212, 345] on icon "button" at bounding box center [214, 350] width 9 height 11
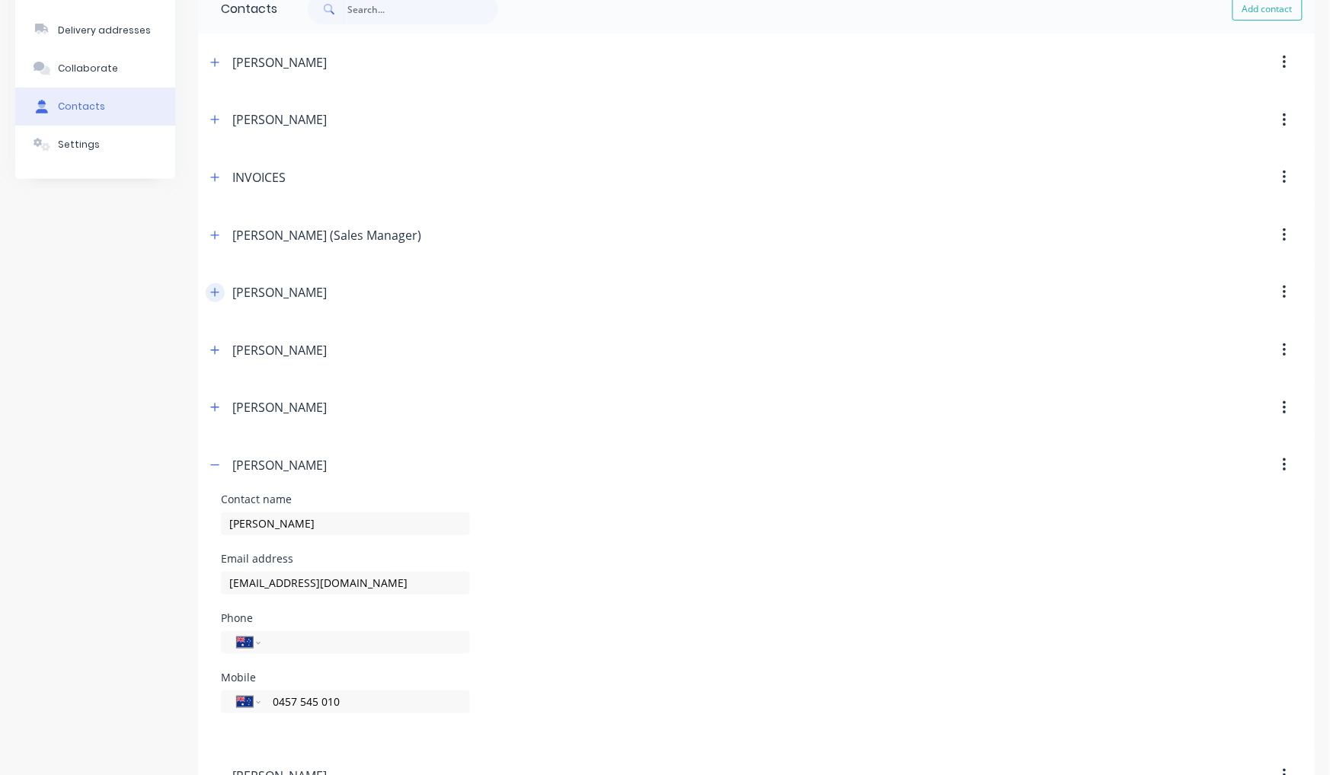
click at [218, 291] on icon "button" at bounding box center [214, 292] width 9 height 11
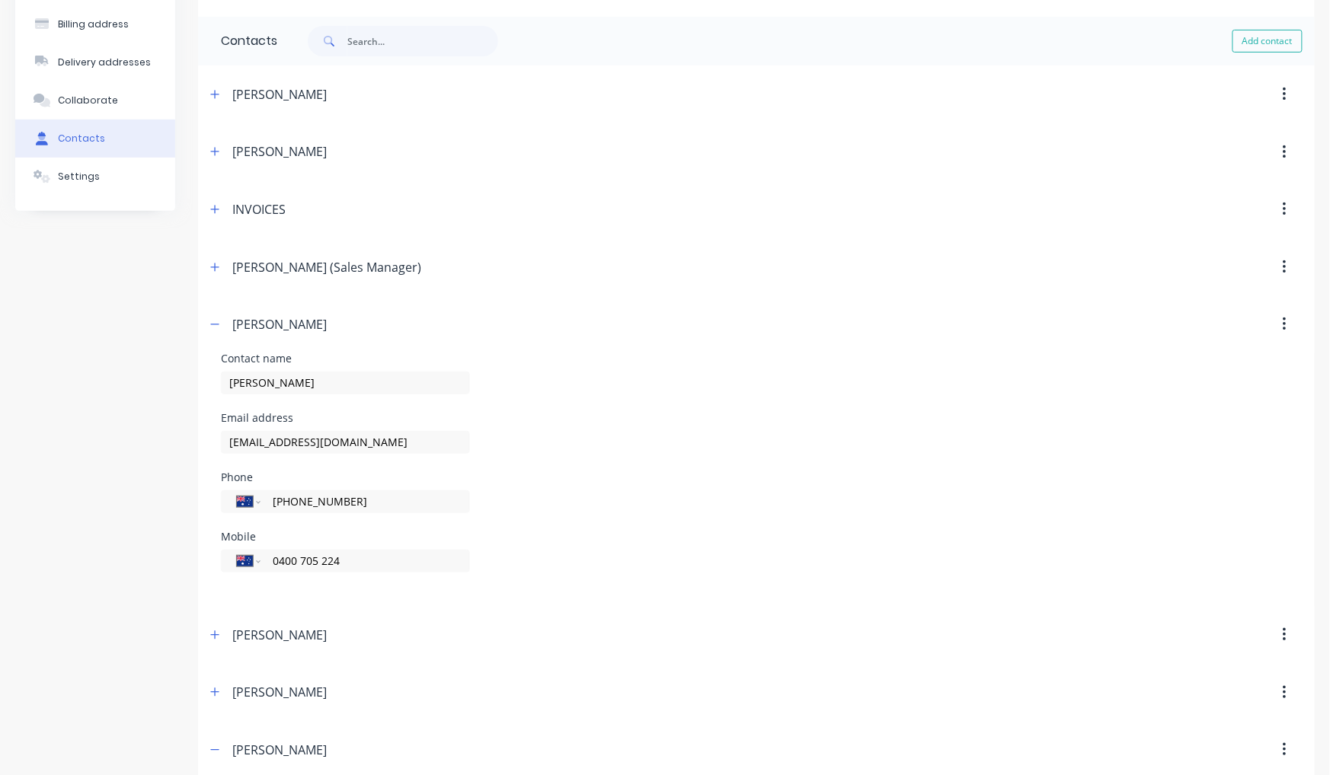
scroll to position [0, 0]
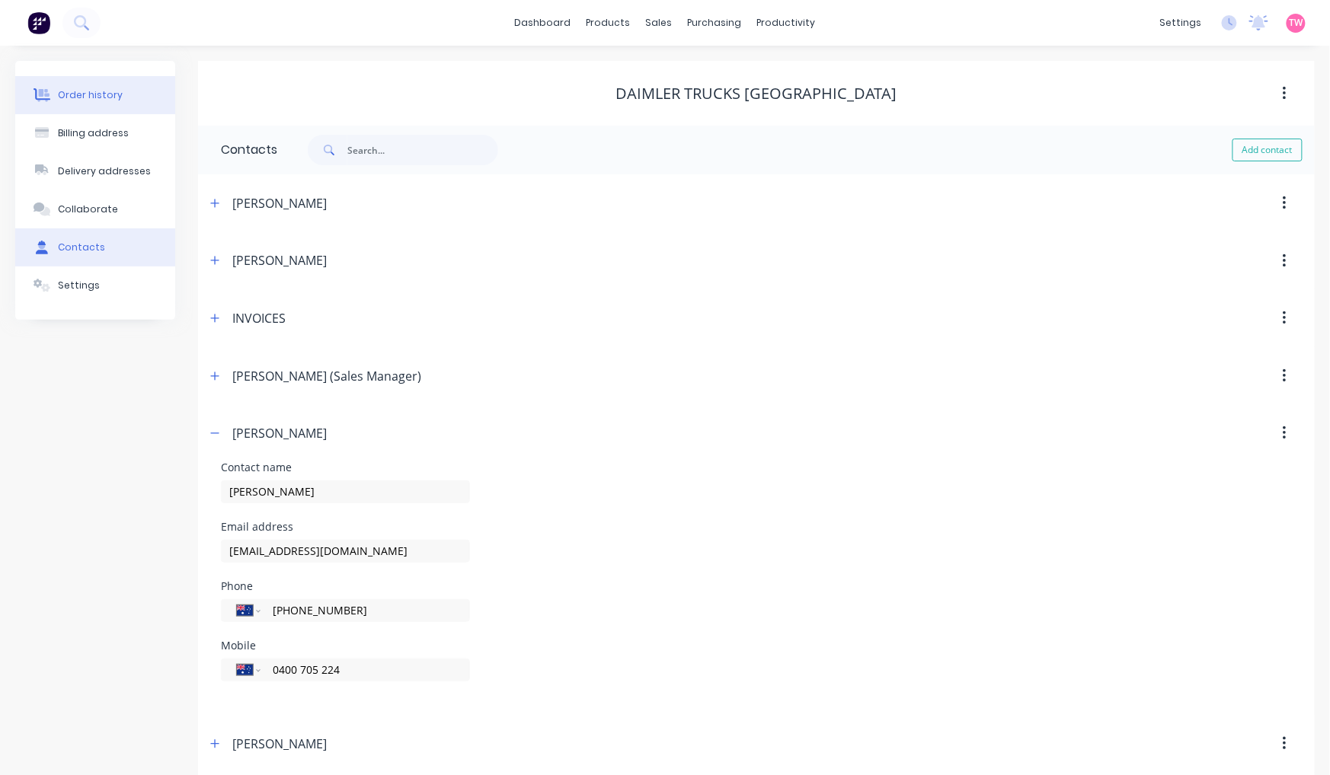
click at [86, 95] on div "Order history" at bounding box center [90, 95] width 65 height 14
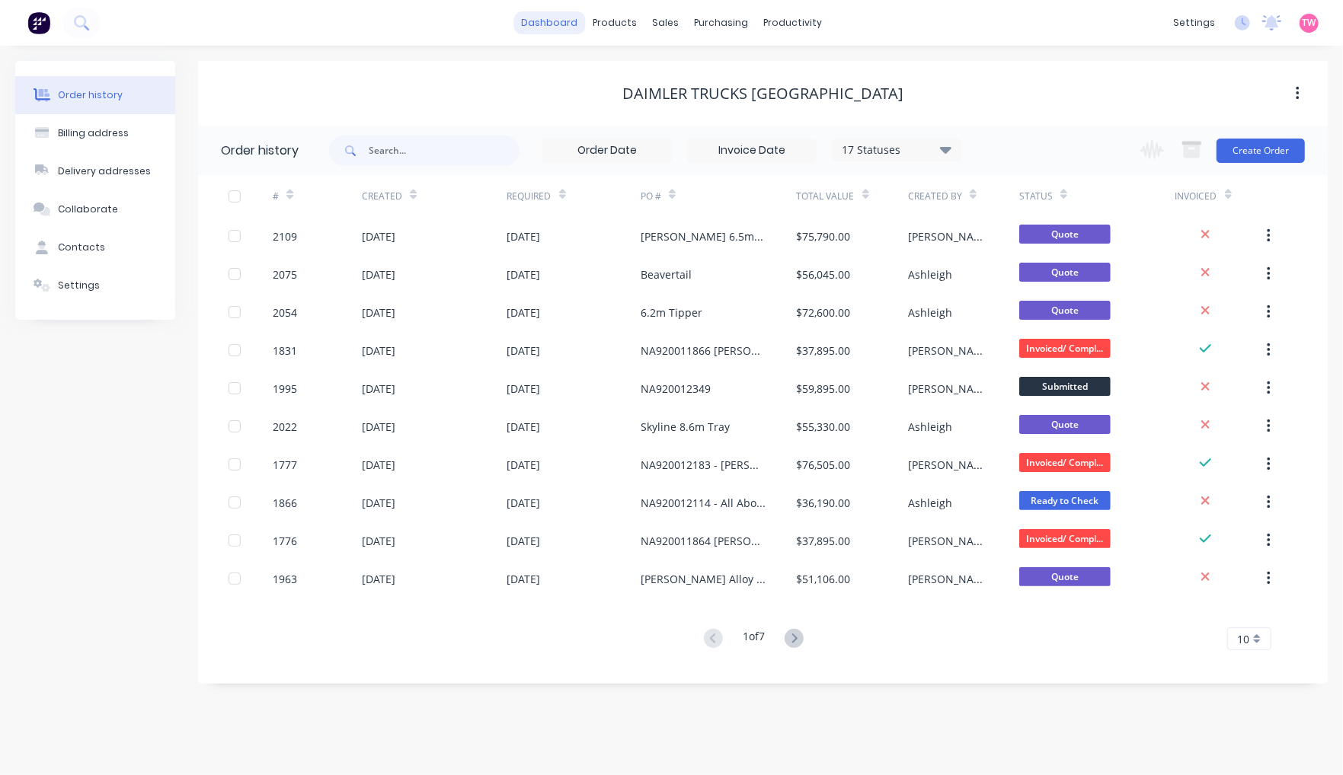
click at [570, 21] on link "dashboard" at bounding box center [549, 22] width 72 height 23
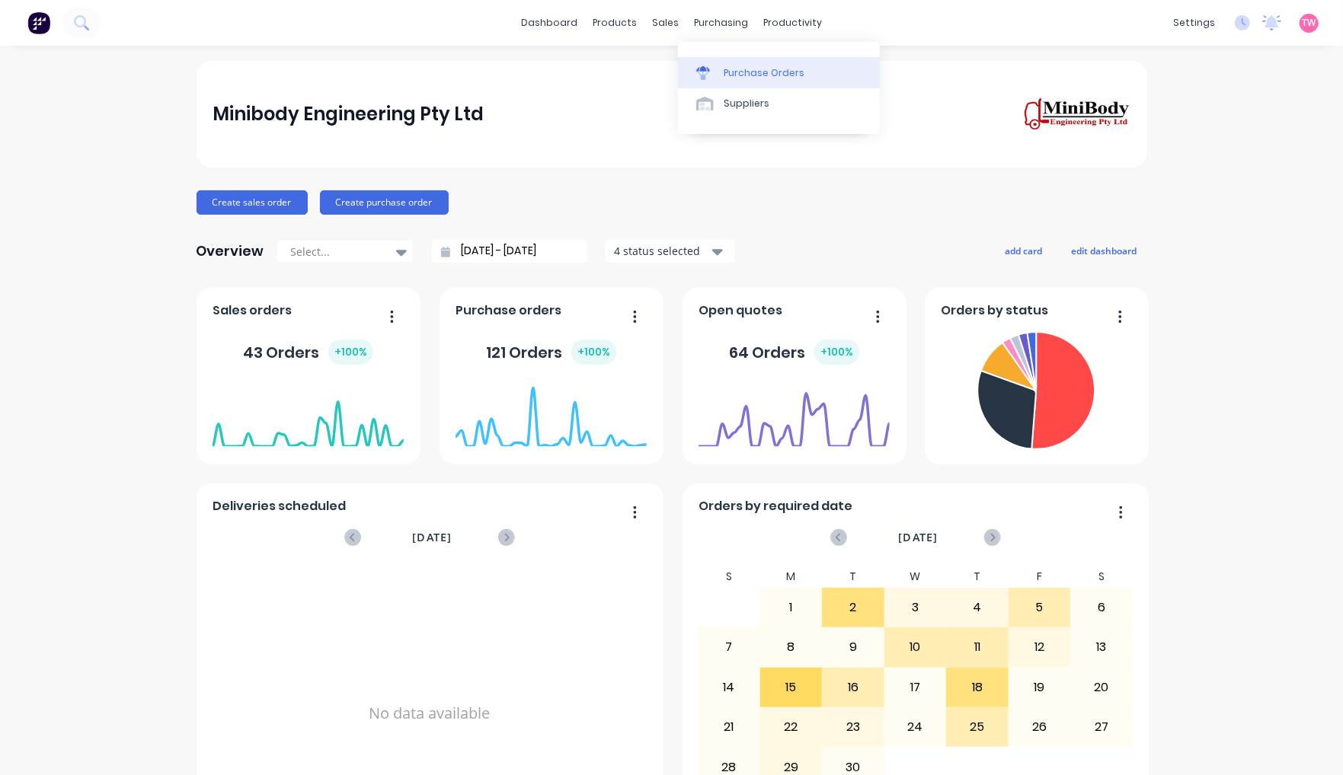
click at [747, 72] on div "Purchase Orders" at bounding box center [764, 73] width 81 height 14
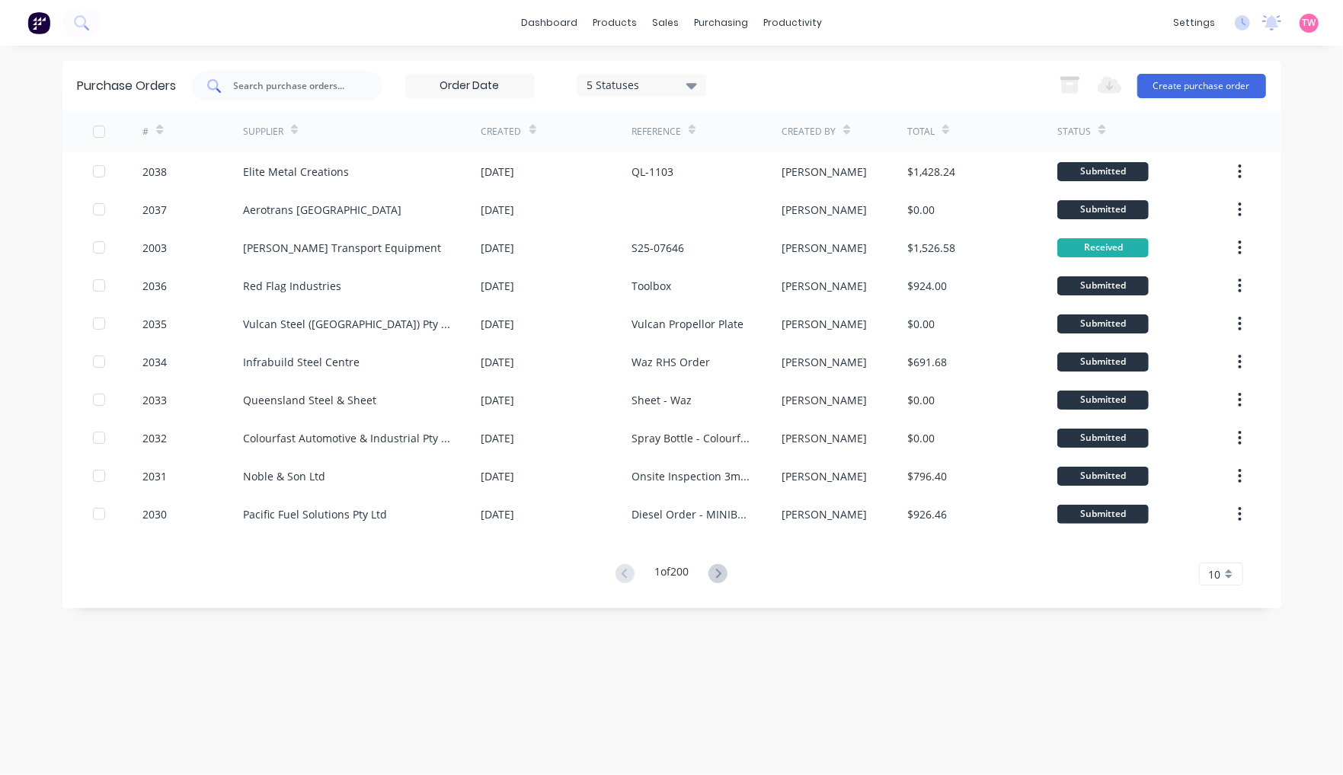
click at [313, 77] on div at bounding box center [287, 86] width 190 height 30
click at [779, 71] on div "Purchase Orders" at bounding box center [771, 73] width 81 height 14
click at [720, 70] on div "Sales Orders" at bounding box center [722, 73] width 62 height 14
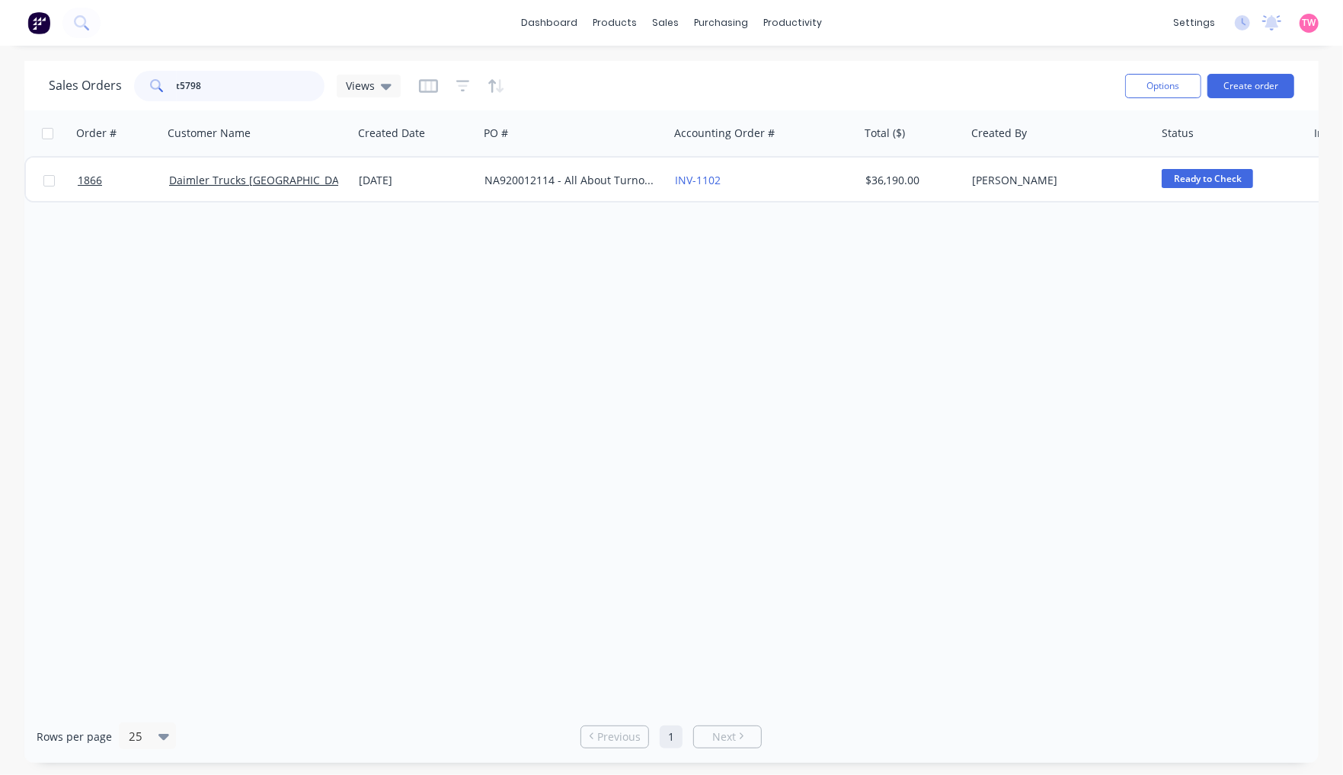
click at [219, 84] on input "t5798" at bounding box center [251, 86] width 149 height 30
click at [180, 82] on input "t5798" at bounding box center [251, 86] width 149 height 30
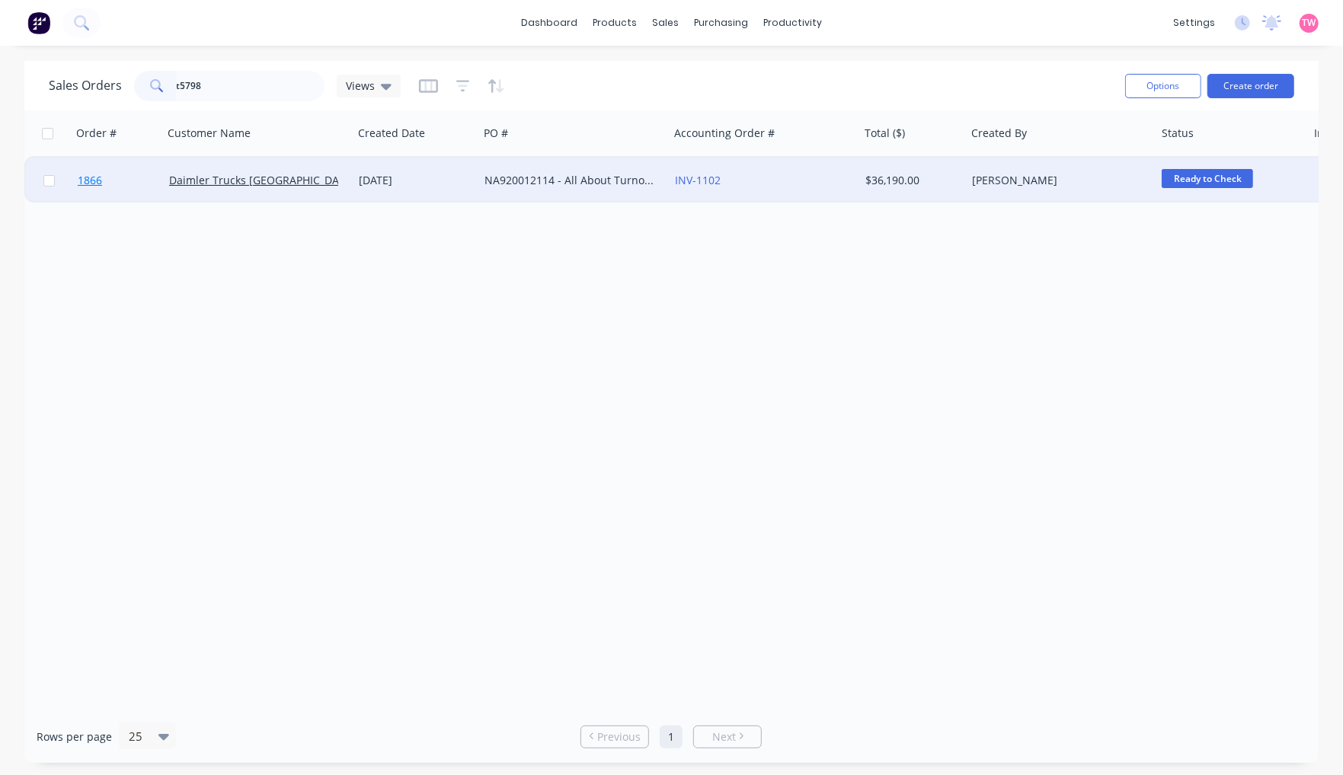
click at [138, 172] on link "1866" at bounding box center [123, 181] width 91 height 46
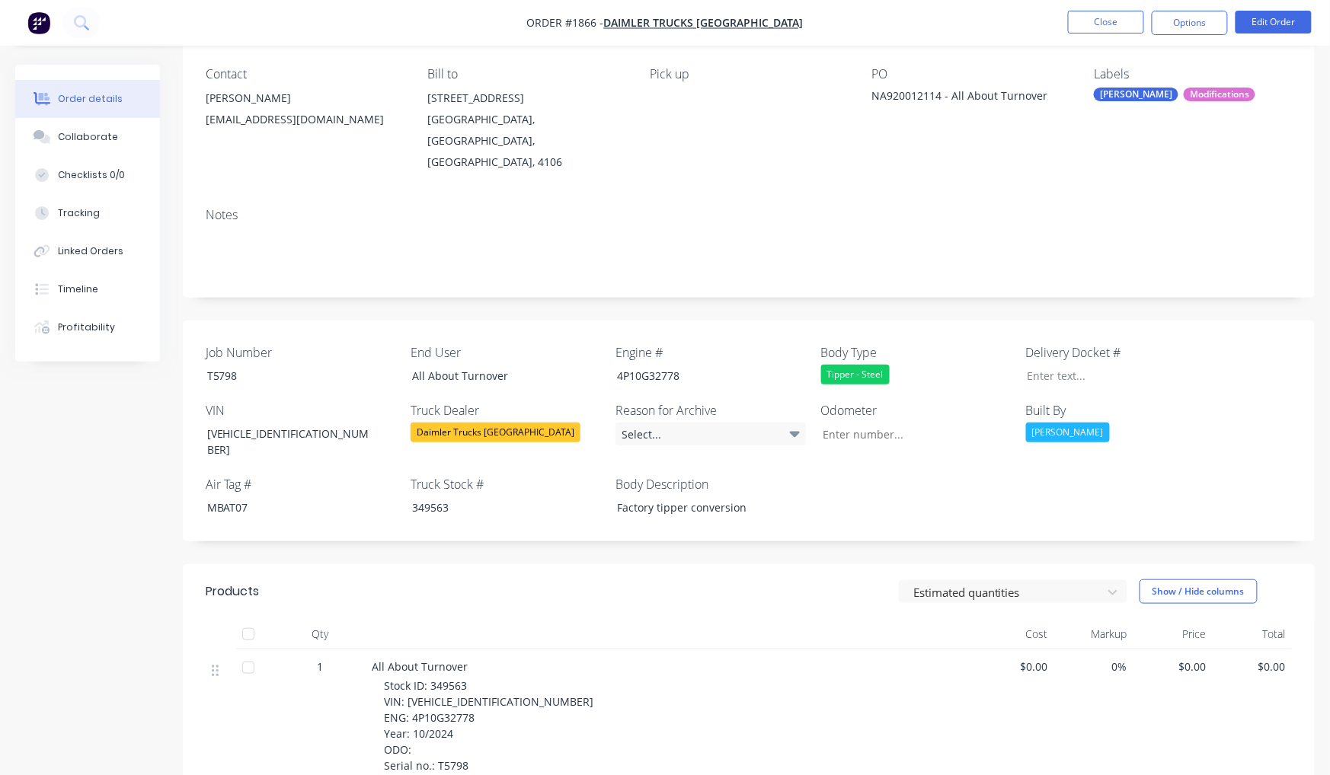
scroll to position [282, 0]
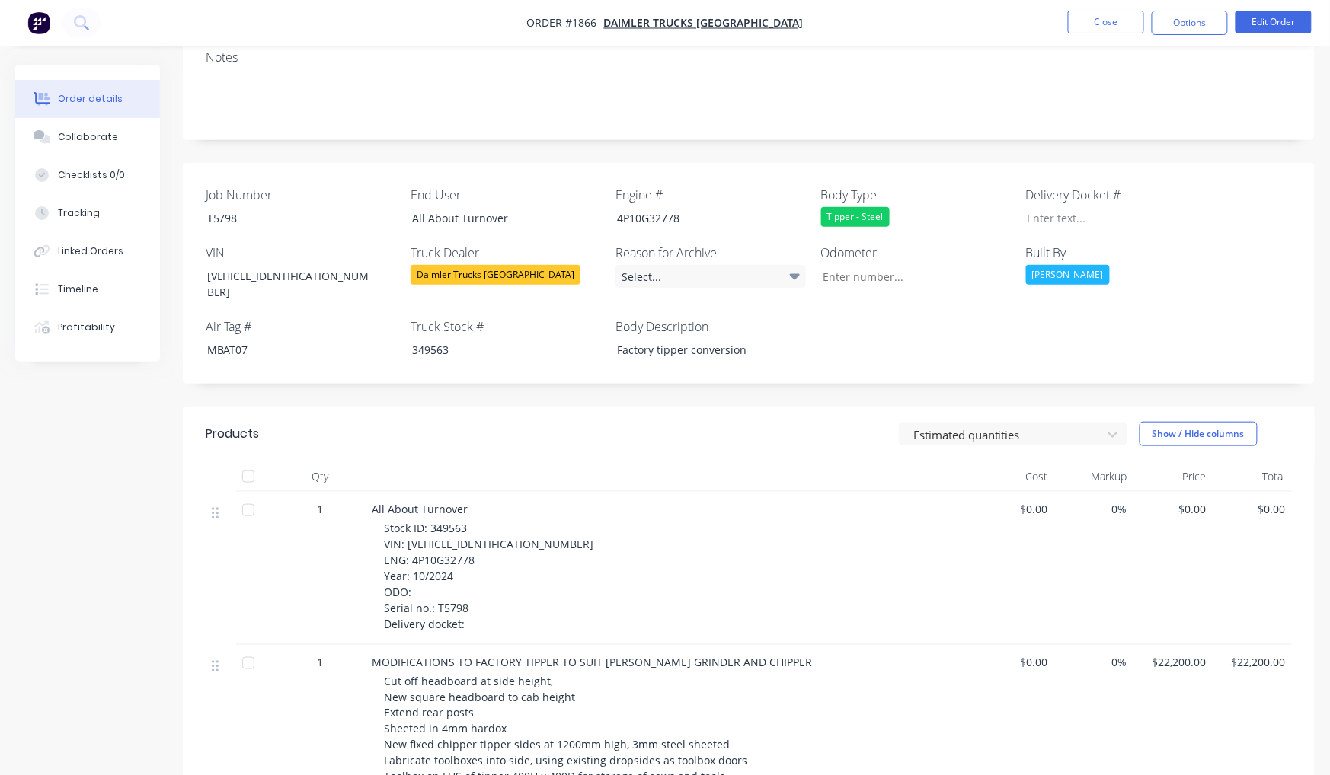
click at [127, 491] on div "Created by [PERSON_NAME] Created [DATE] Required [DATE] Assigned to Add team me…" at bounding box center [665, 574] width 1300 height 1583
click at [1114, 17] on button "Close" at bounding box center [1106, 22] width 76 height 23
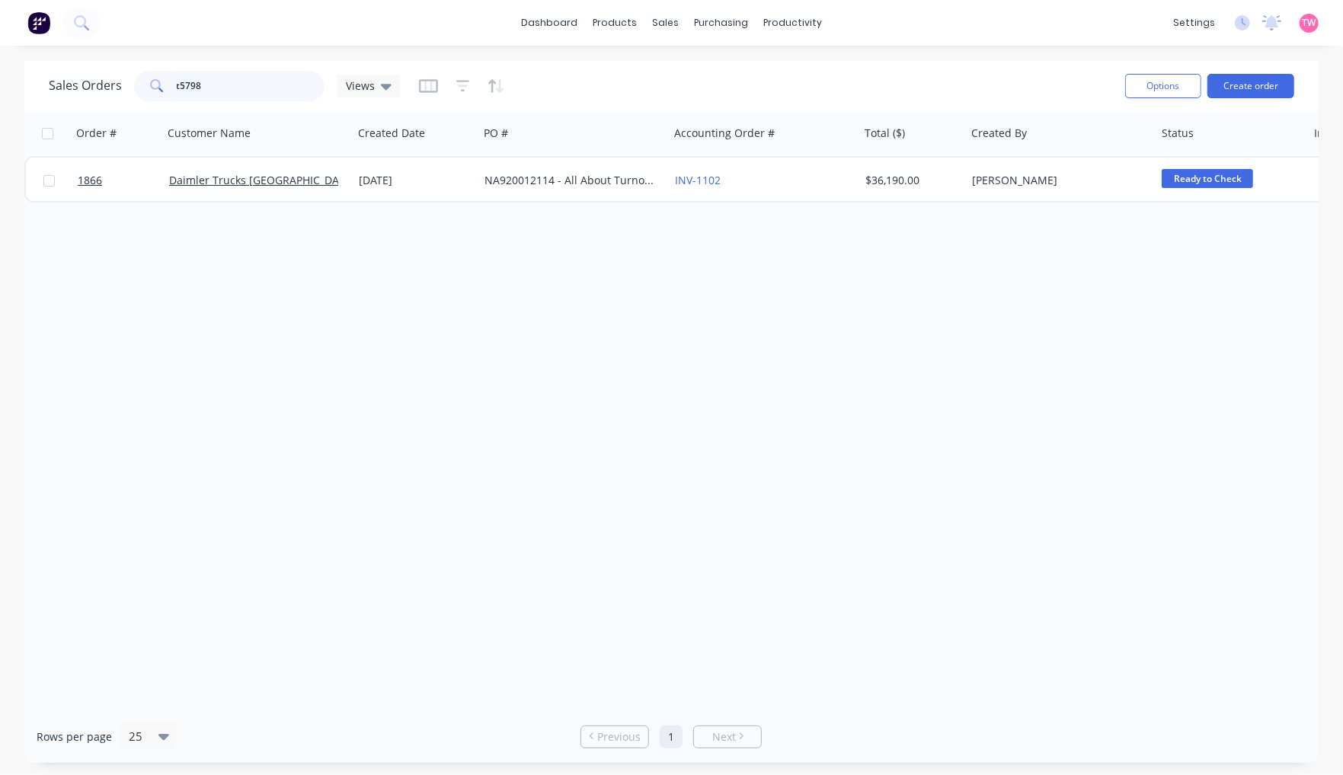
drag, startPoint x: 245, startPoint y: 89, endPoint x: 38, endPoint y: 89, distance: 207.2
click at [57, 89] on div "Sales Orders t5798 Views" at bounding box center [225, 86] width 352 height 30
type input "1568"
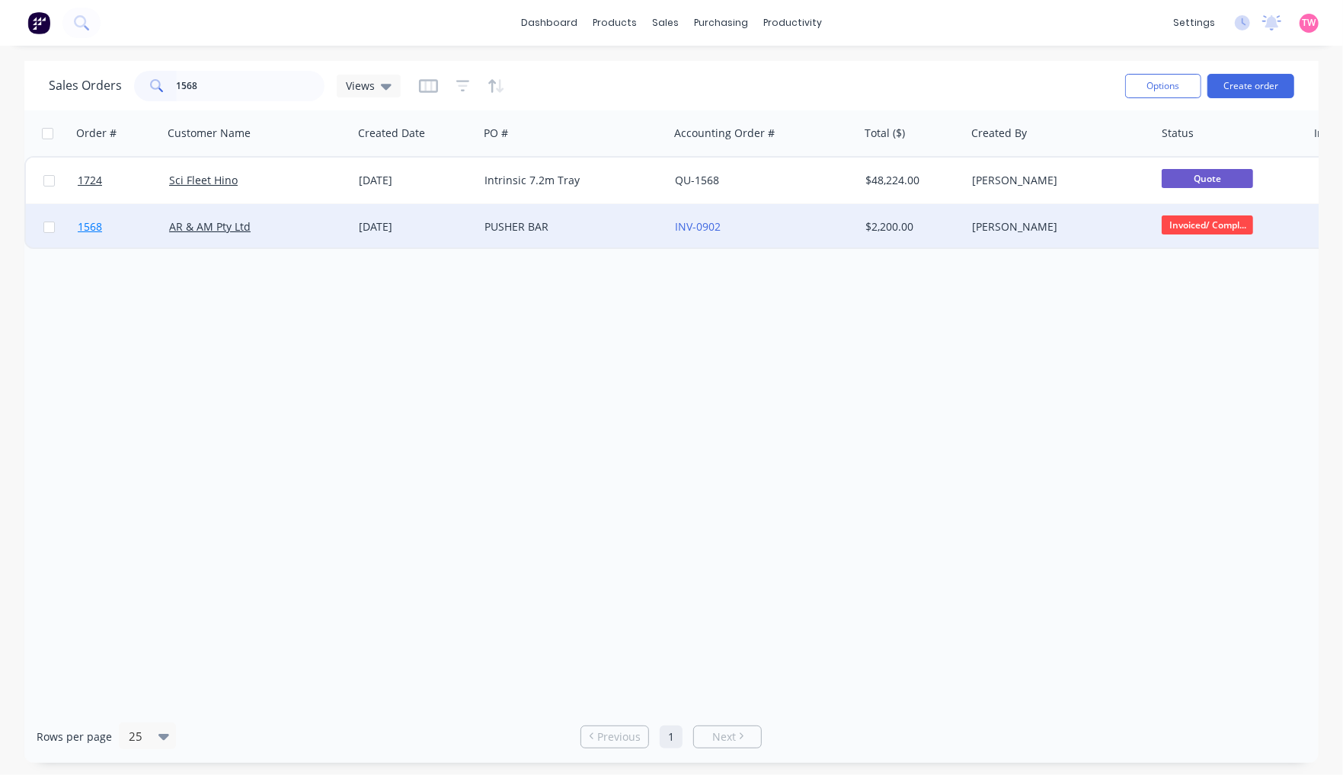
click at [124, 229] on link "1568" at bounding box center [123, 227] width 91 height 46
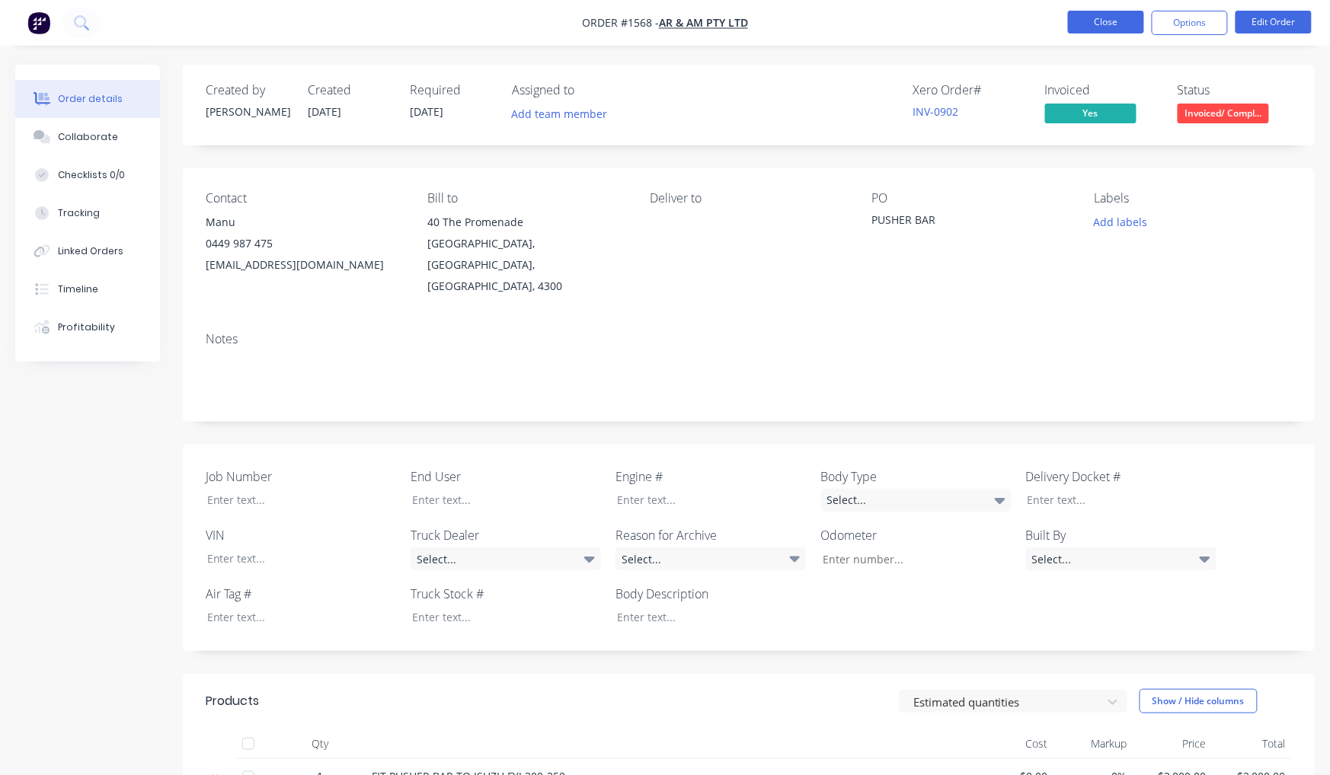
click at [1102, 19] on button "Close" at bounding box center [1106, 22] width 76 height 23
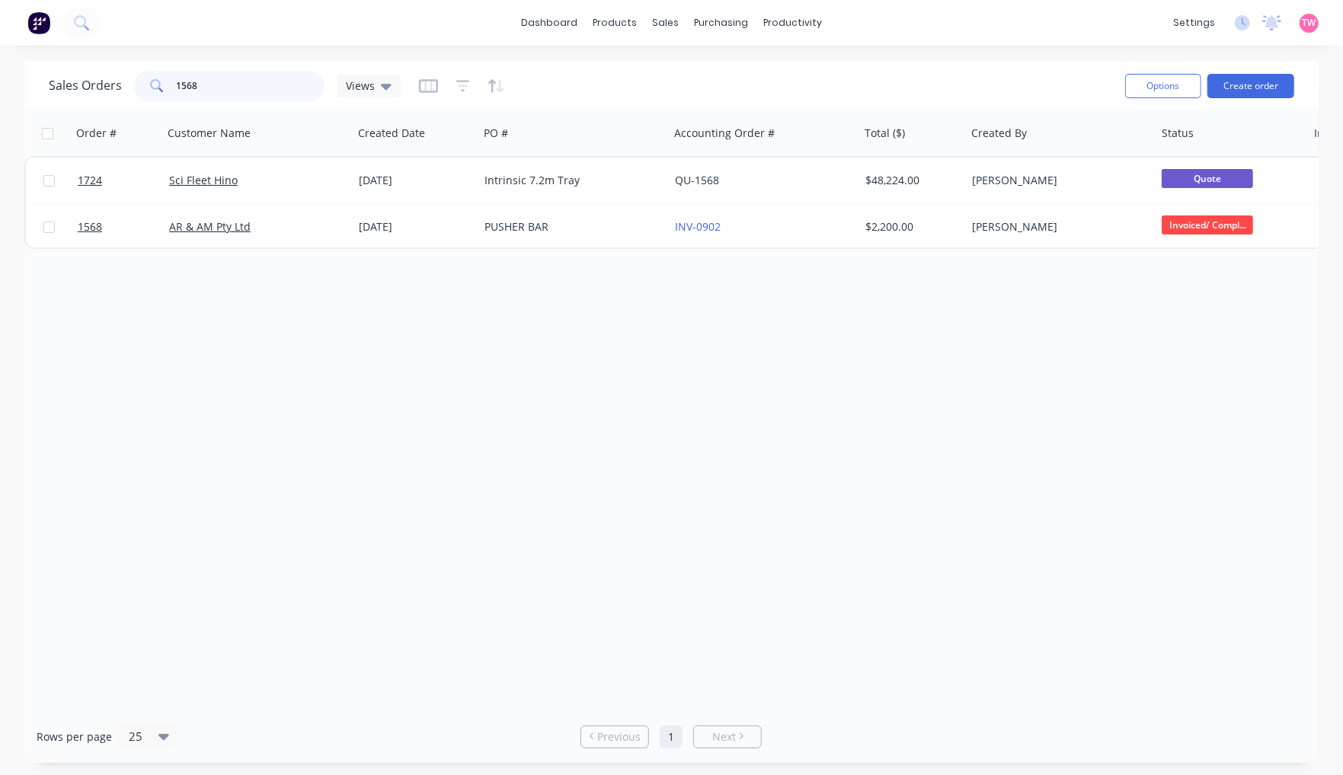
drag, startPoint x: 215, startPoint y: 84, endPoint x: 150, endPoint y: 85, distance: 64.8
click at [150, 85] on div "1568" at bounding box center [229, 86] width 190 height 30
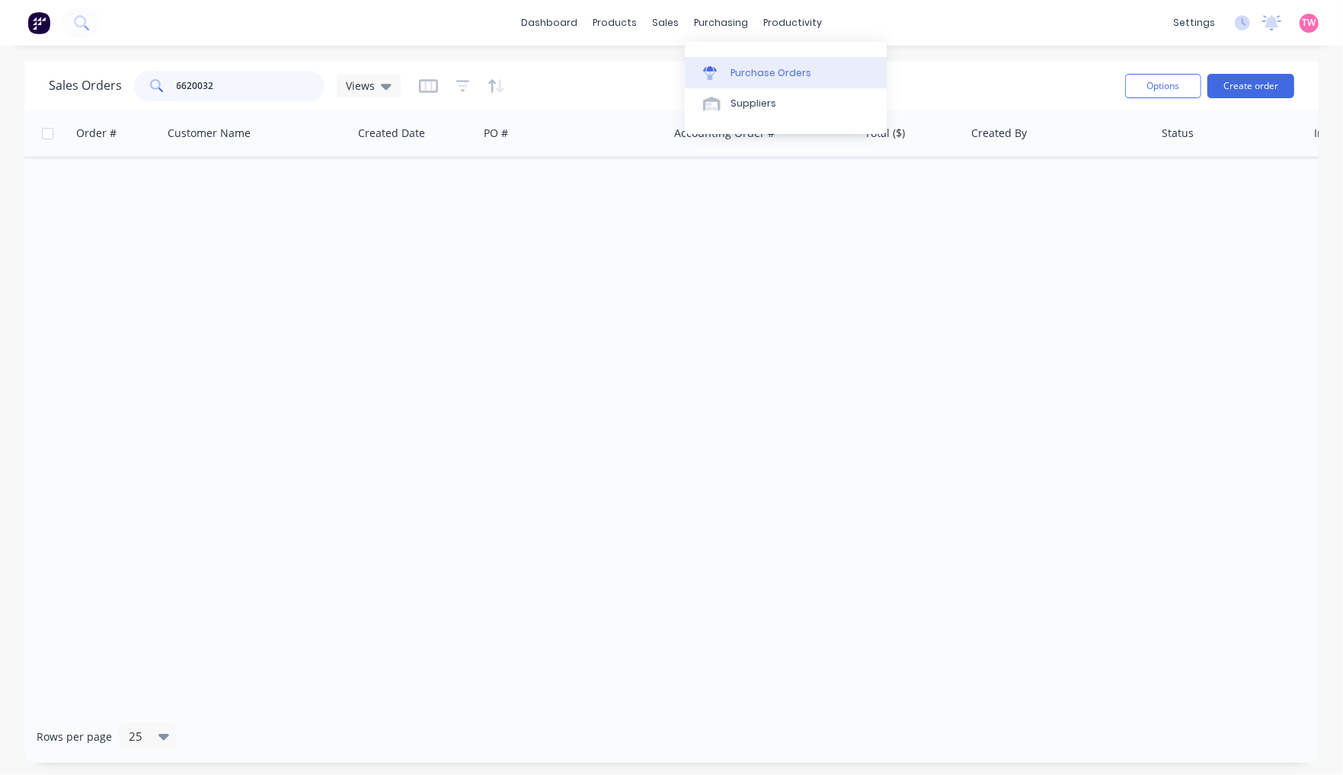
type input "6620032"
click at [766, 69] on div "Purchase Orders" at bounding box center [771, 73] width 81 height 14
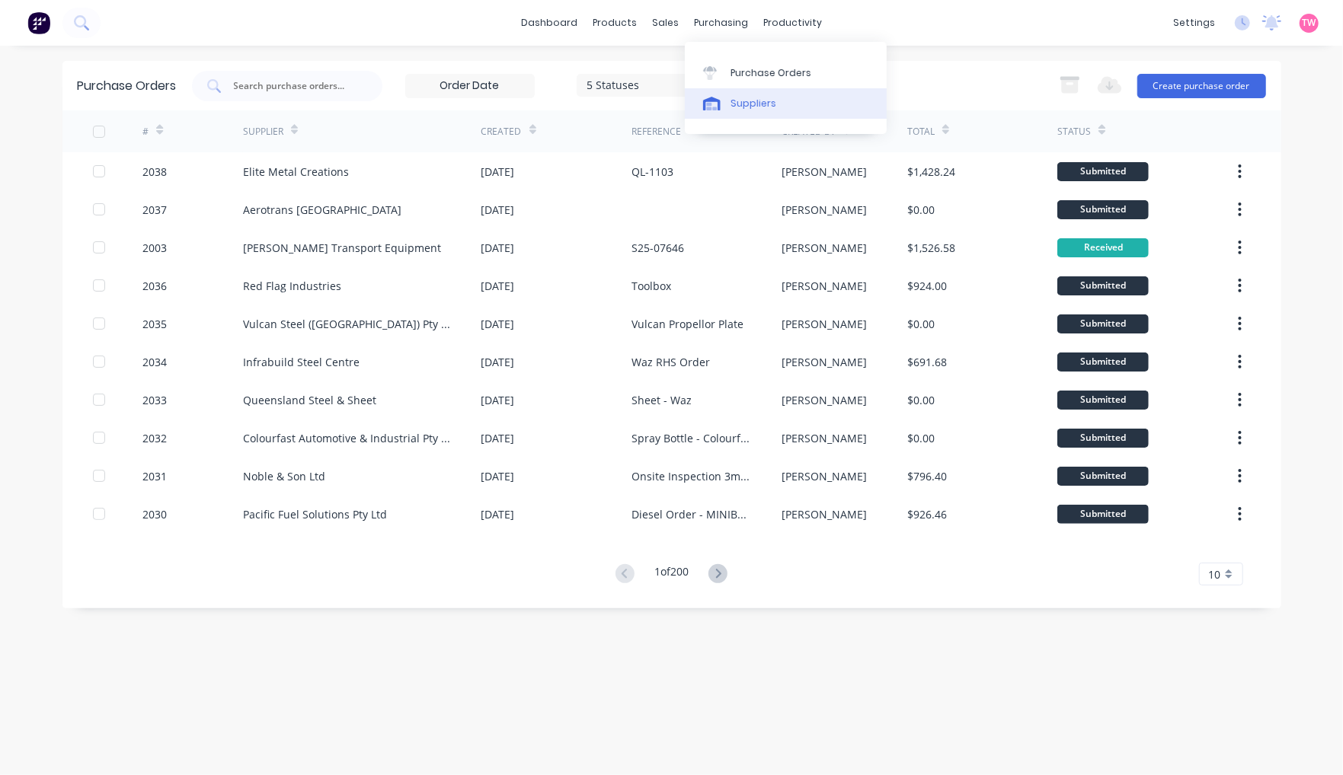
click at [755, 107] on div "Suppliers" at bounding box center [754, 104] width 46 height 14
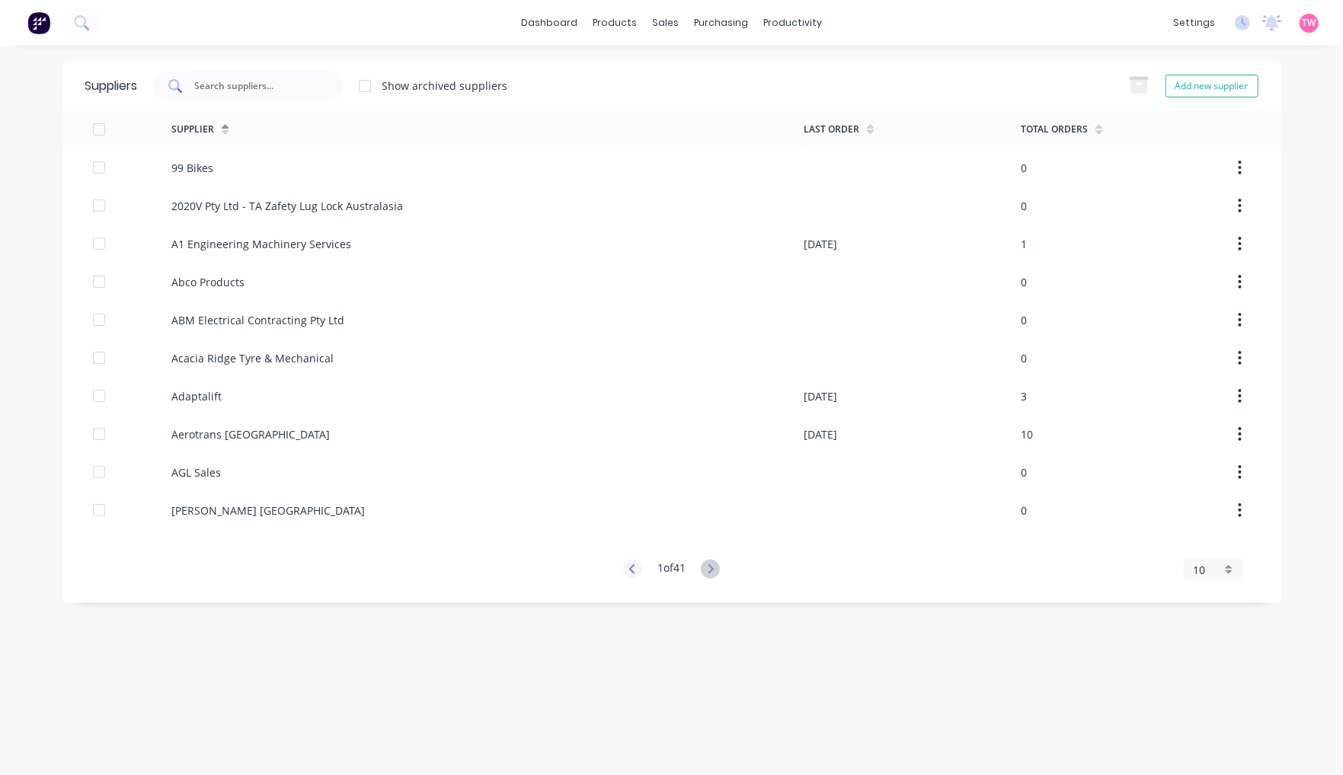
click at [253, 85] on input "text" at bounding box center [256, 85] width 126 height 15
click at [650, 74] on div "Product Catalogue" at bounding box center [682, 73] width 94 height 14
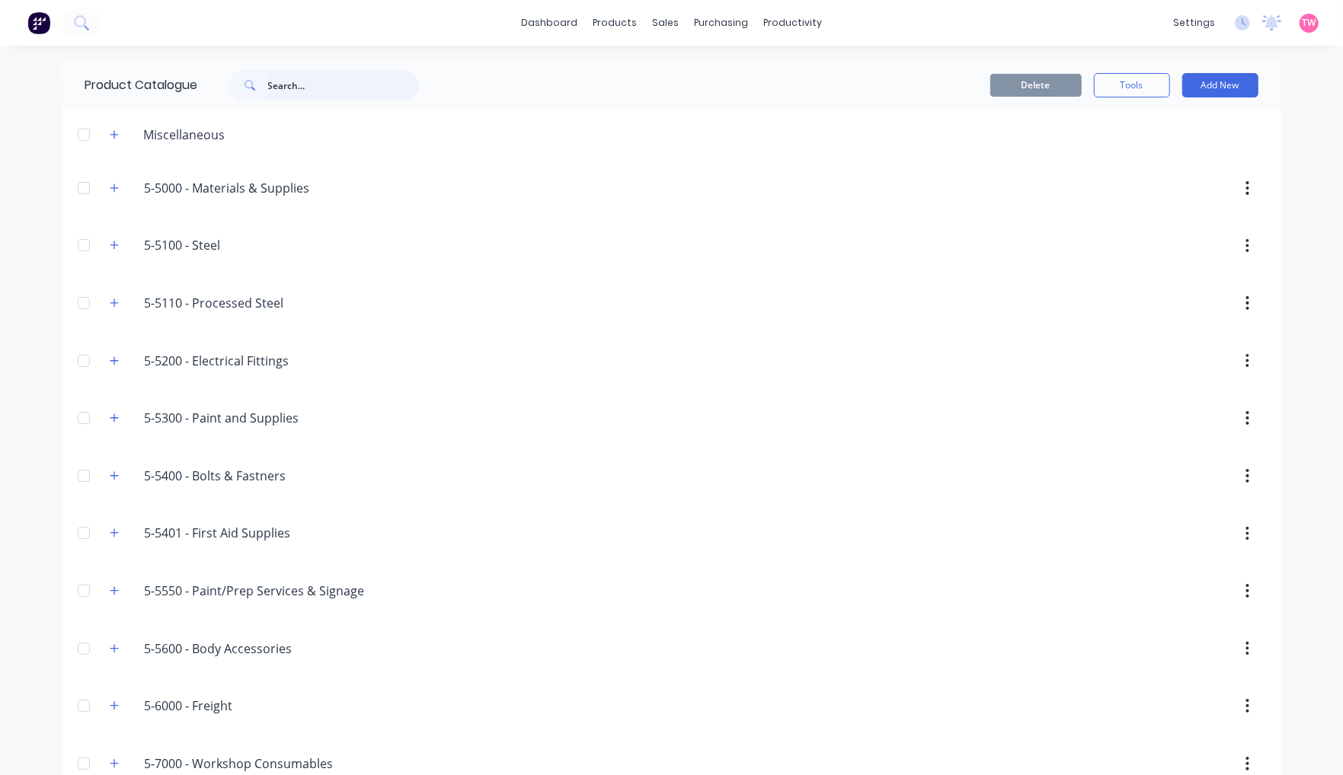
click at [274, 86] on input "text" at bounding box center [343, 85] width 151 height 30
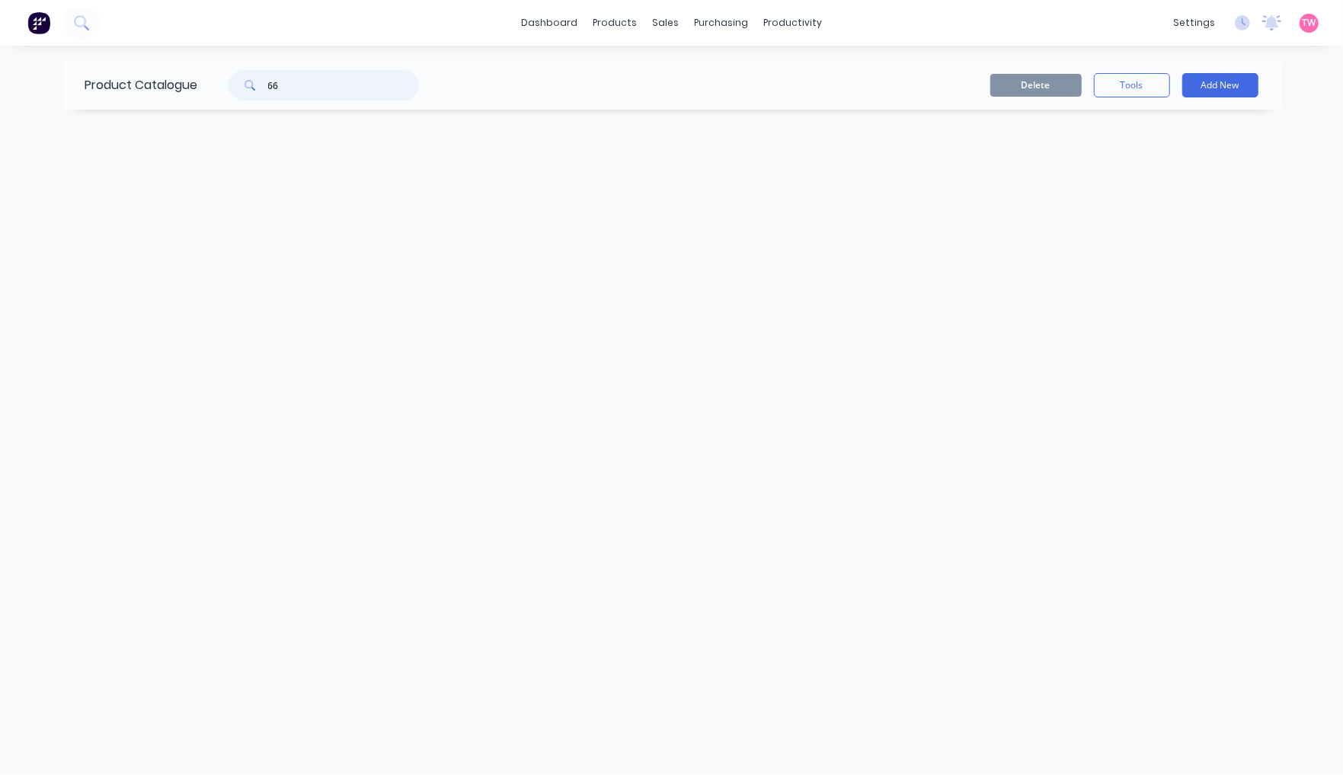
type input "6"
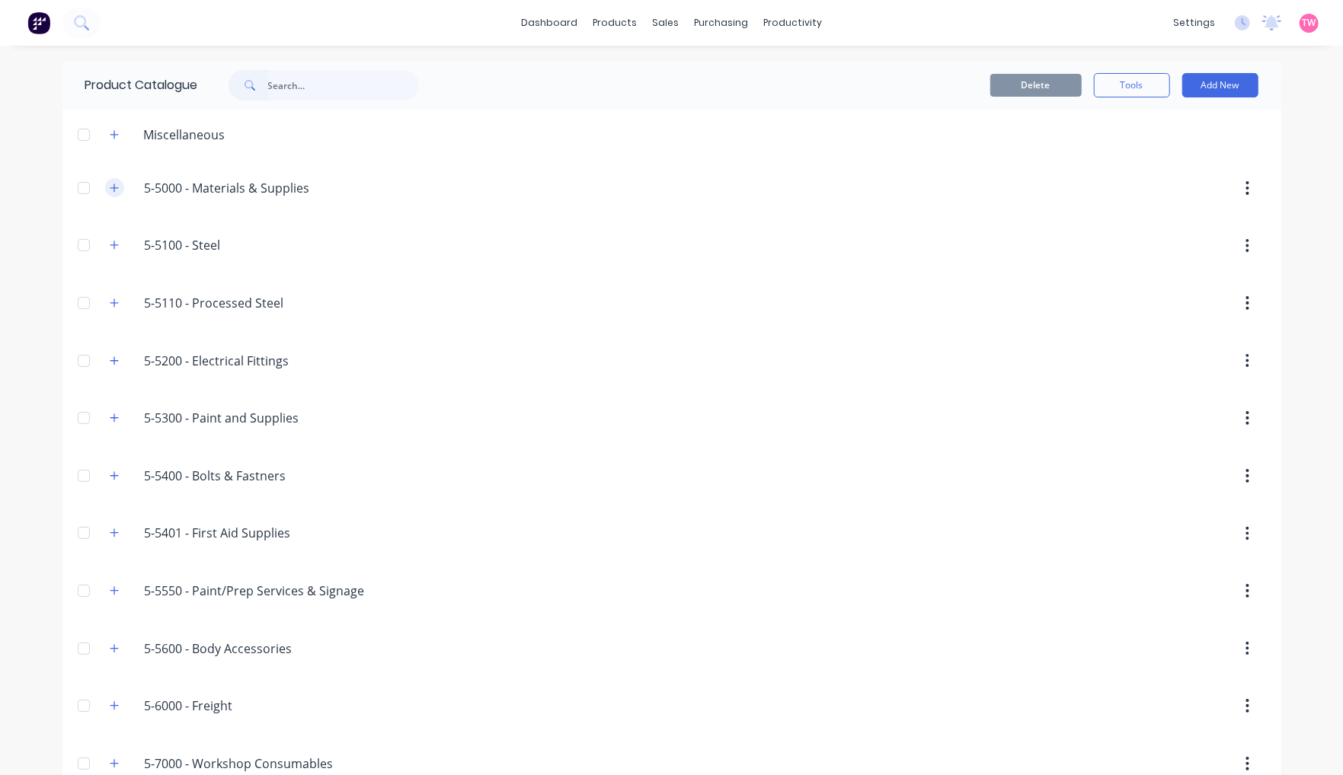
click at [110, 190] on icon "button" at bounding box center [114, 188] width 9 height 11
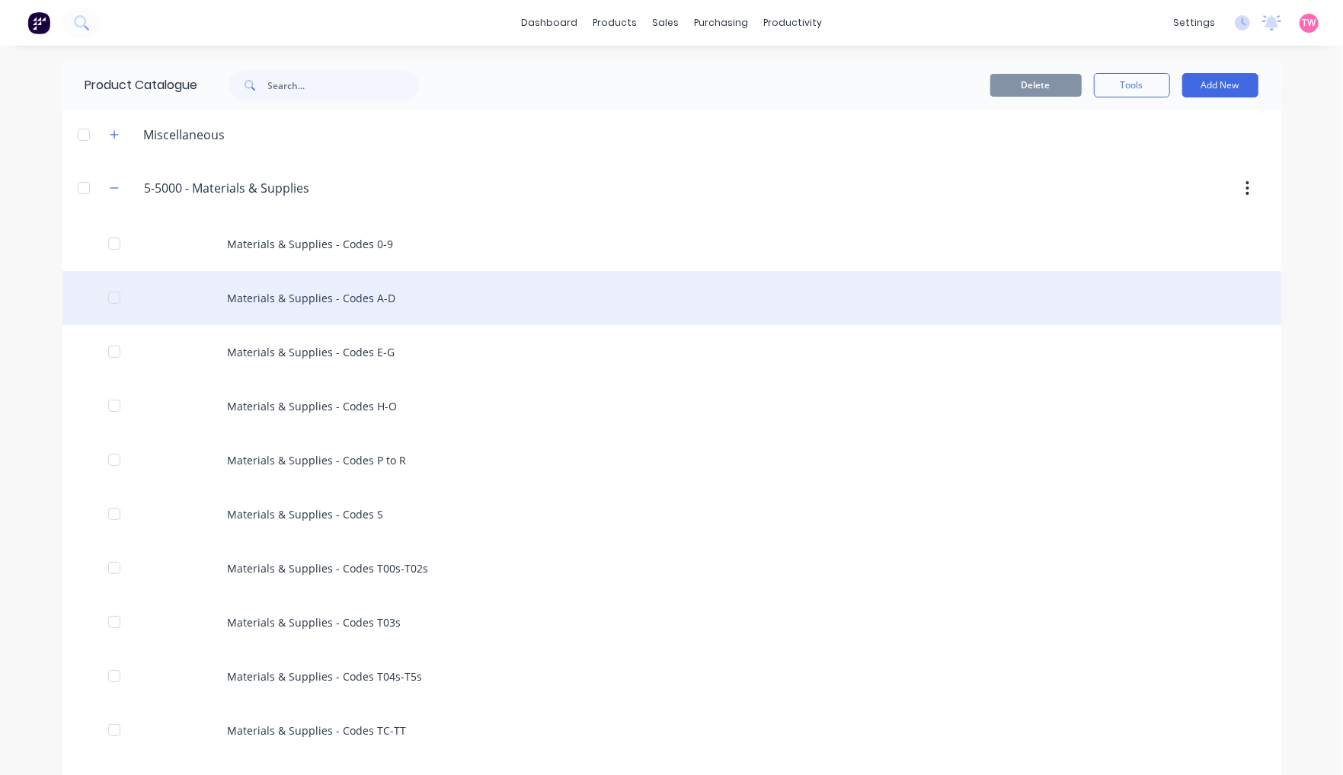
click at [312, 294] on div "Materials & Supplies - Codes A-D" at bounding box center [671, 298] width 1219 height 54
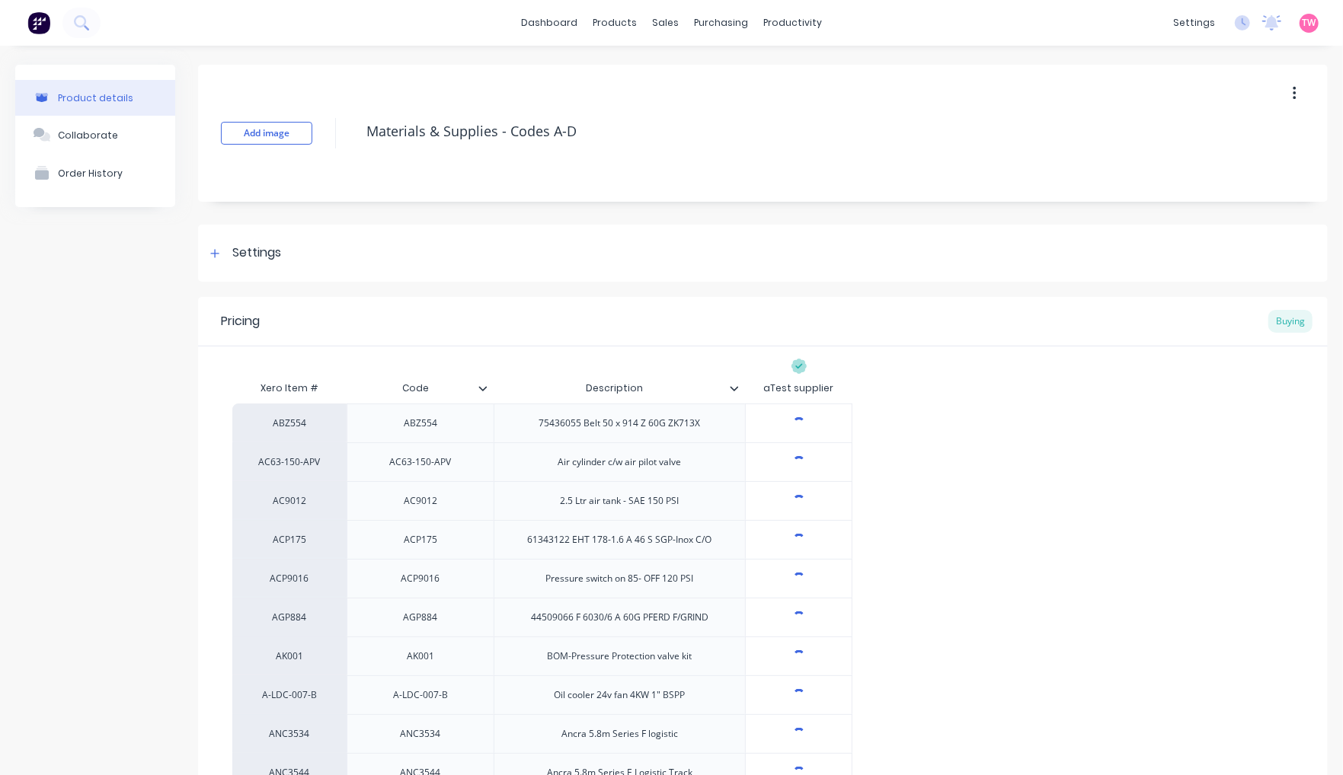
type textarea "x"
